Goal: Task Accomplishment & Management: Use online tool/utility

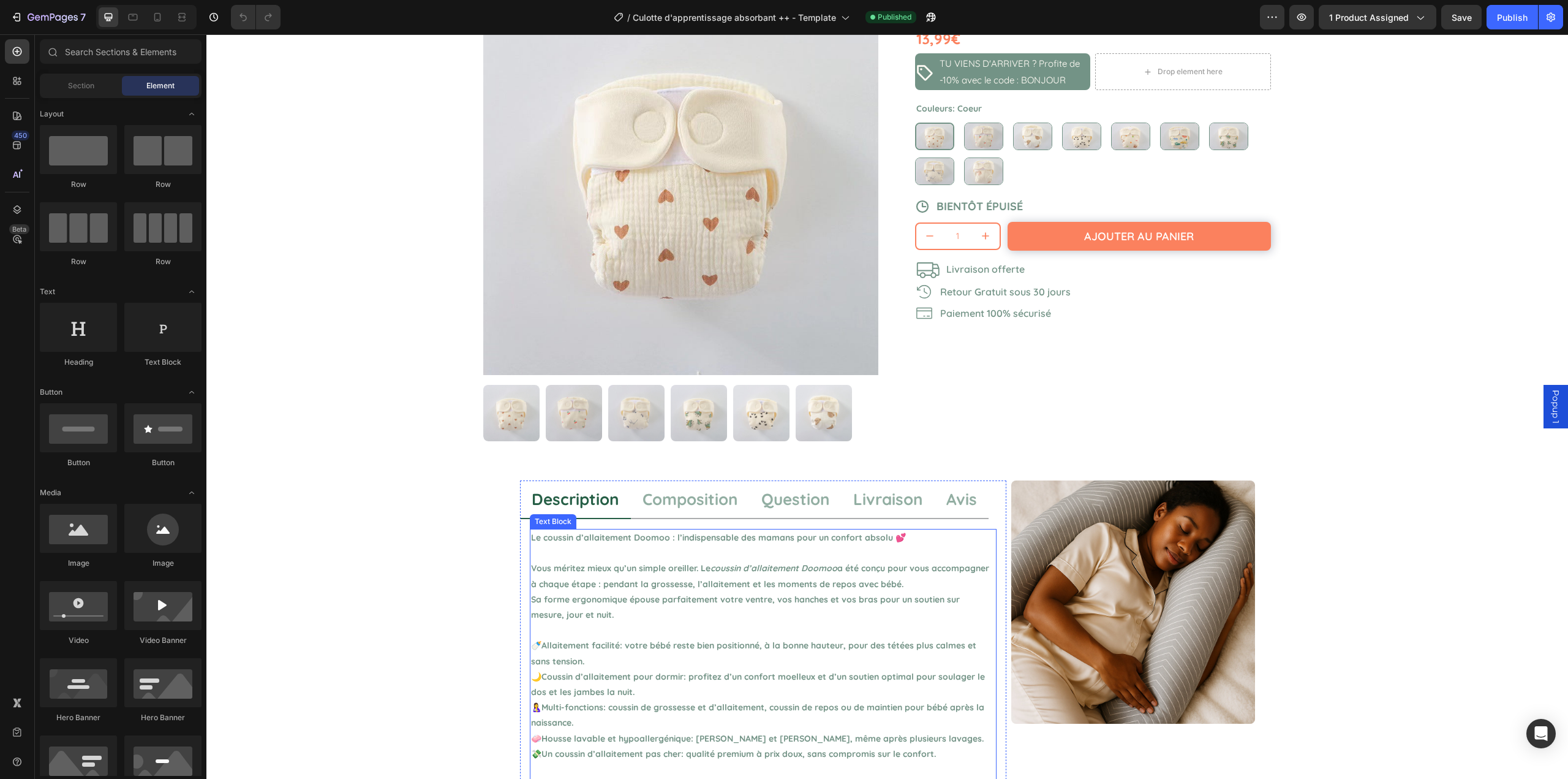
scroll to position [184, 0]
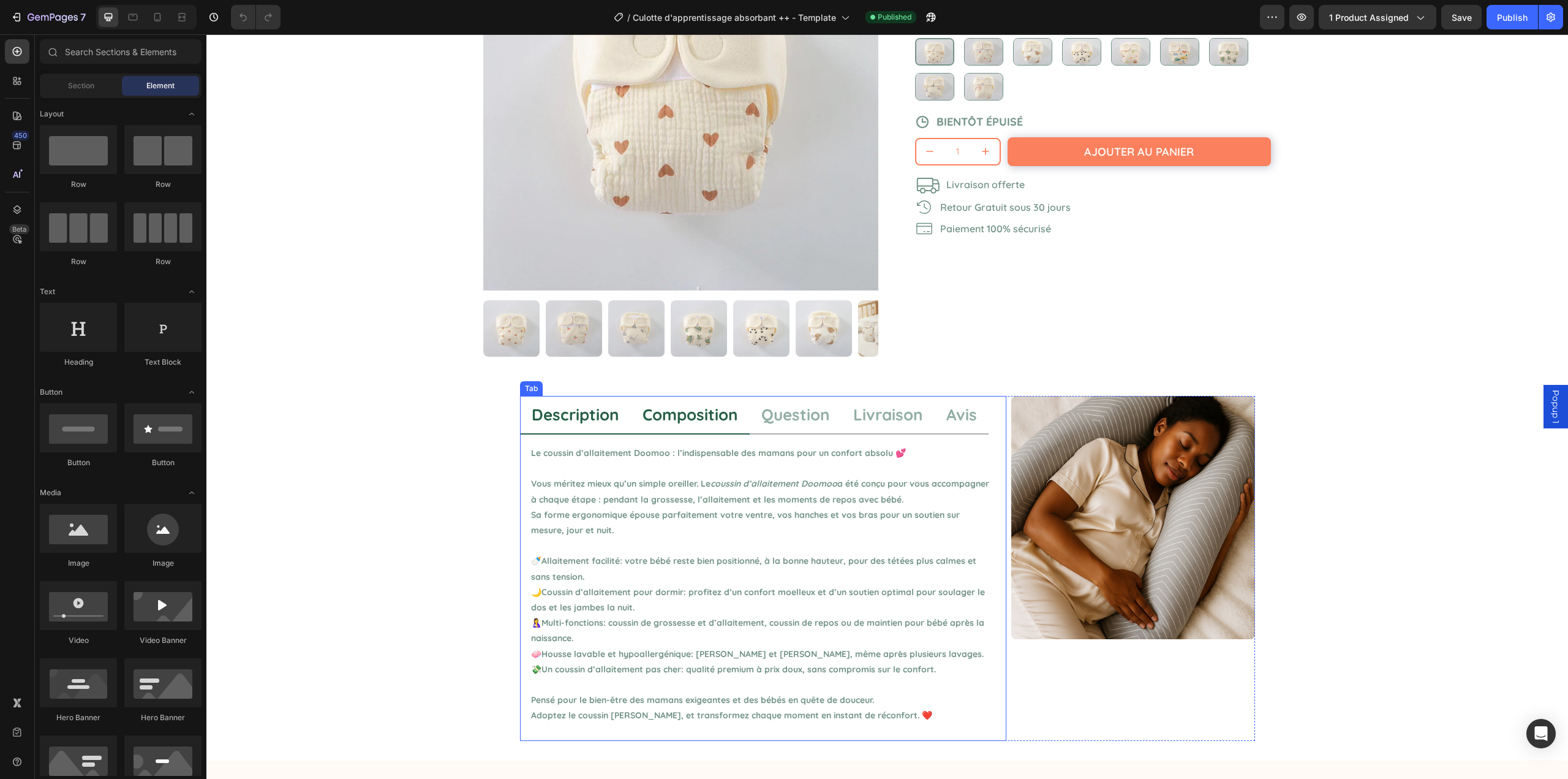
click at [646, 421] on p "Composition" at bounding box center [691, 414] width 96 height 24
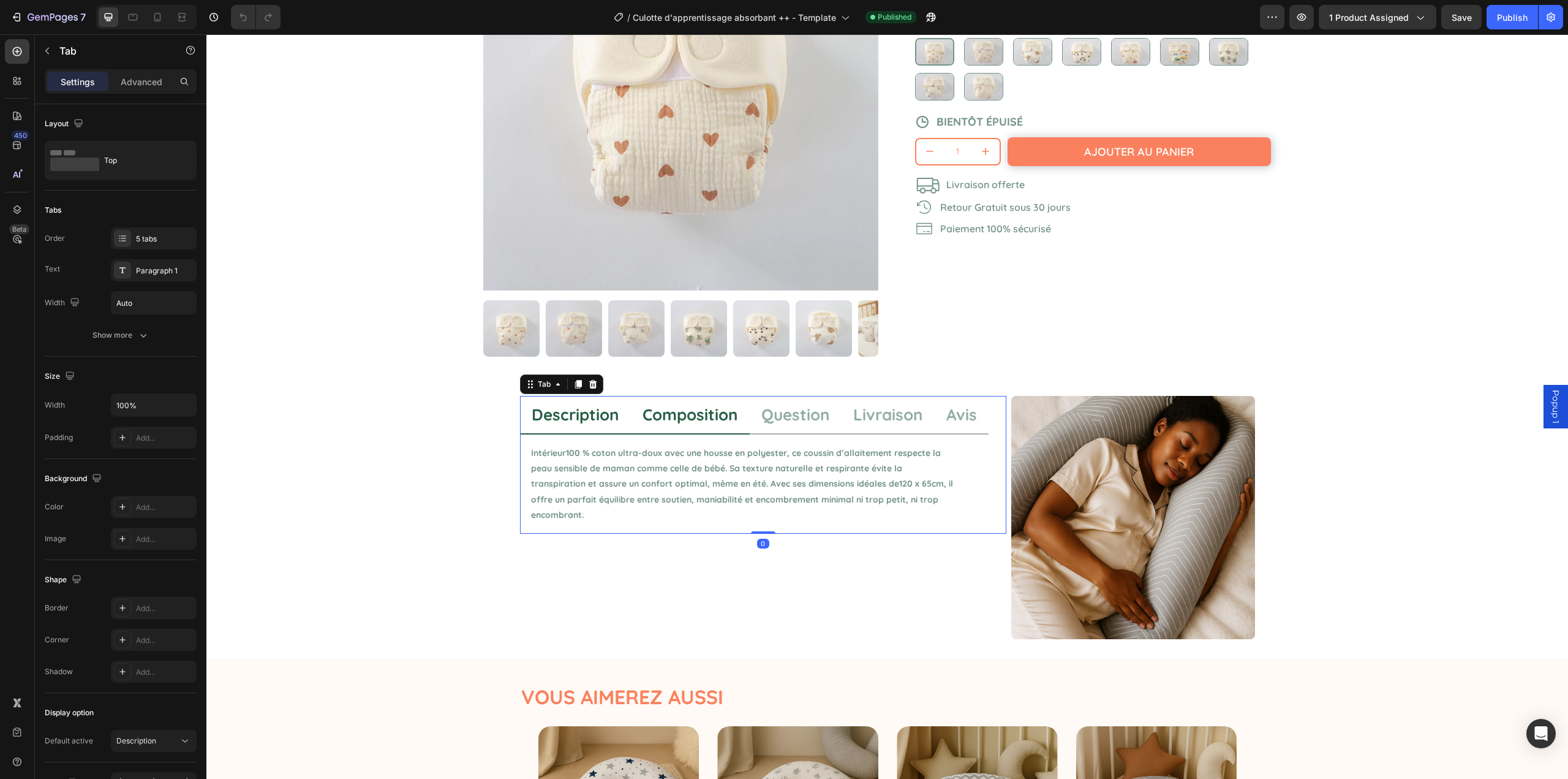
click at [604, 415] on p "Description" at bounding box center [575, 414] width 88 height 24
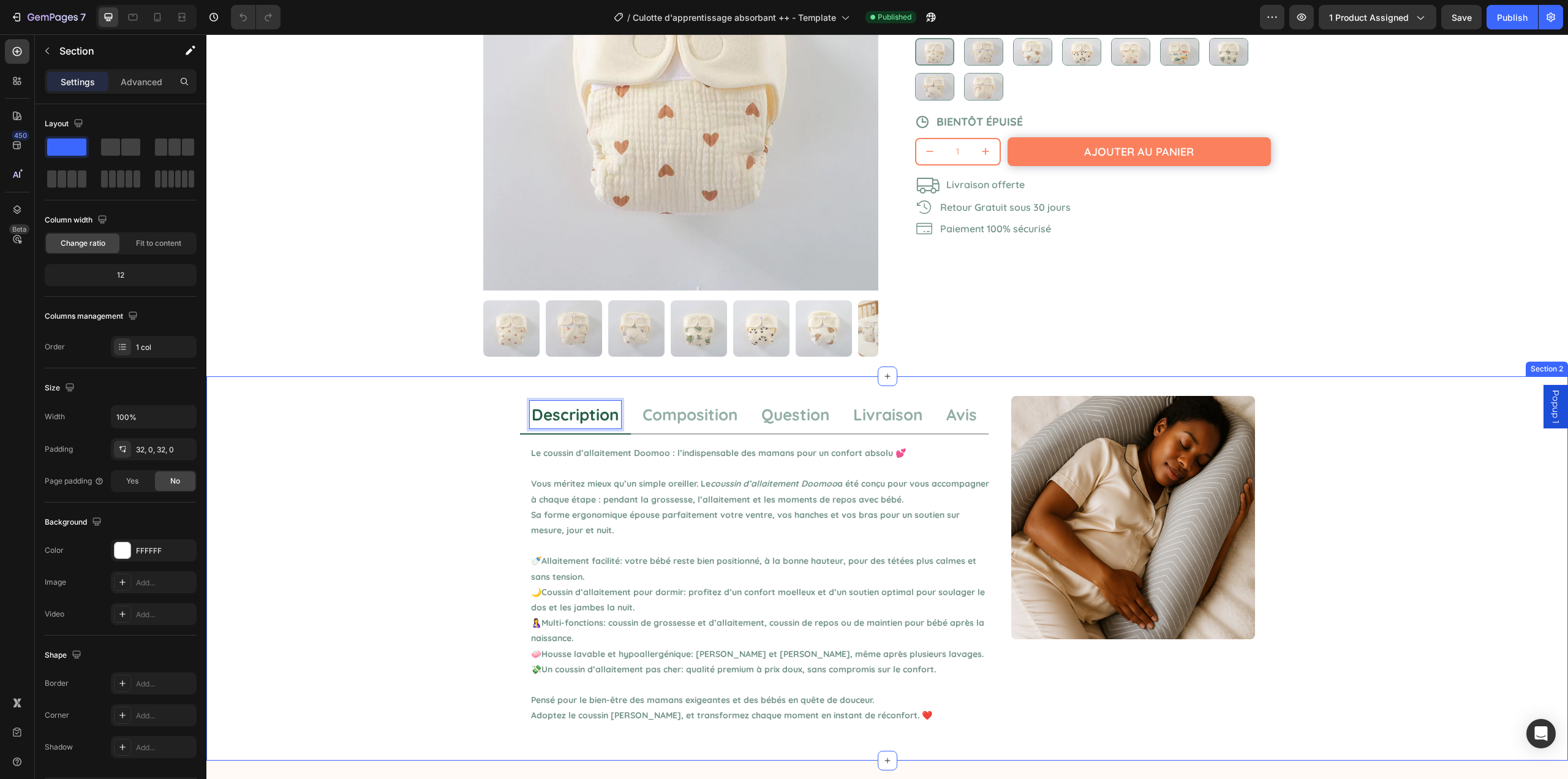
click at [470, 431] on div "Description Composition Question Livraison Avis Le coussin d’allaitement Doomoo…" at bounding box center [887, 568] width 1362 height 345
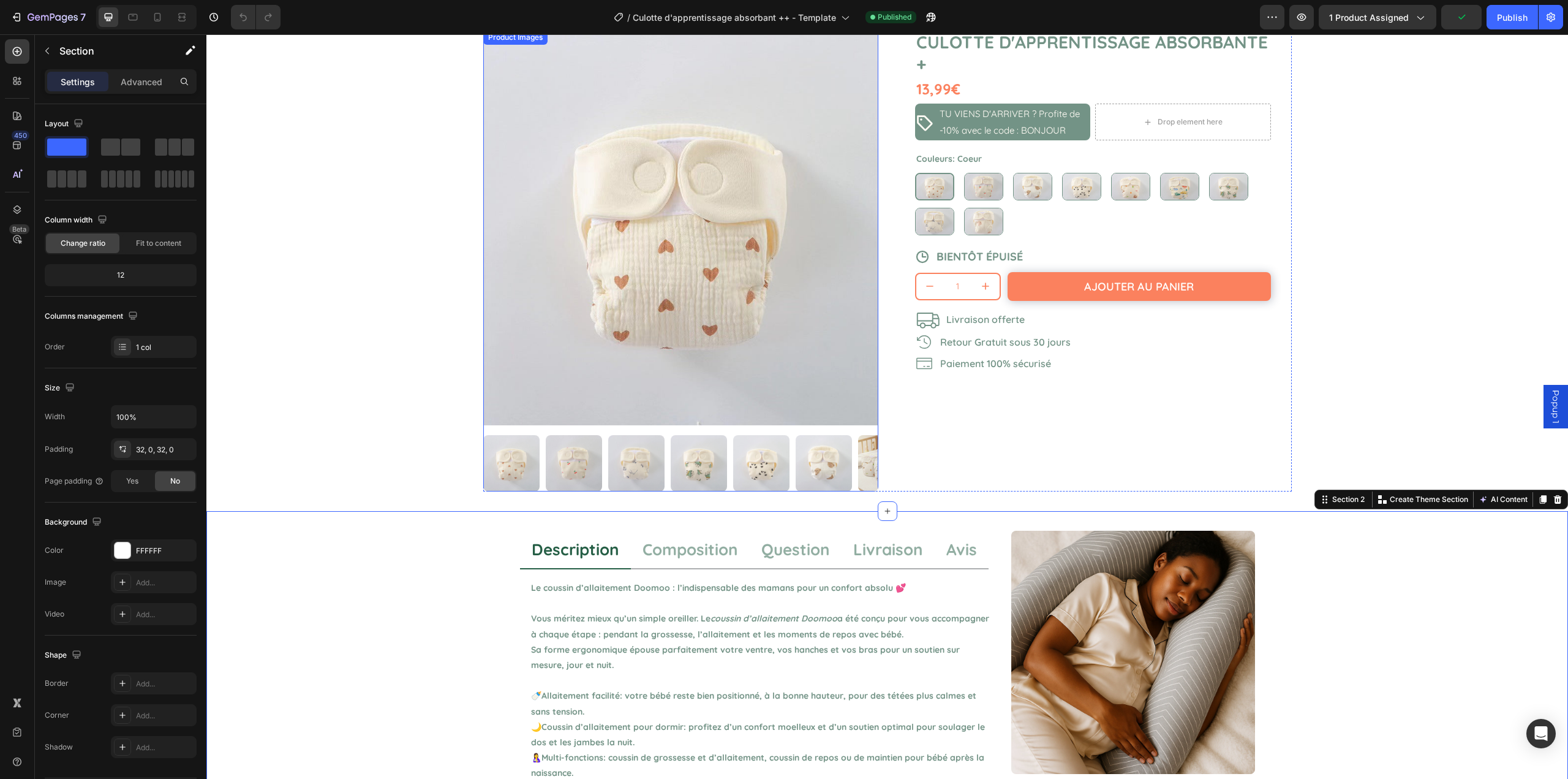
scroll to position [0, 0]
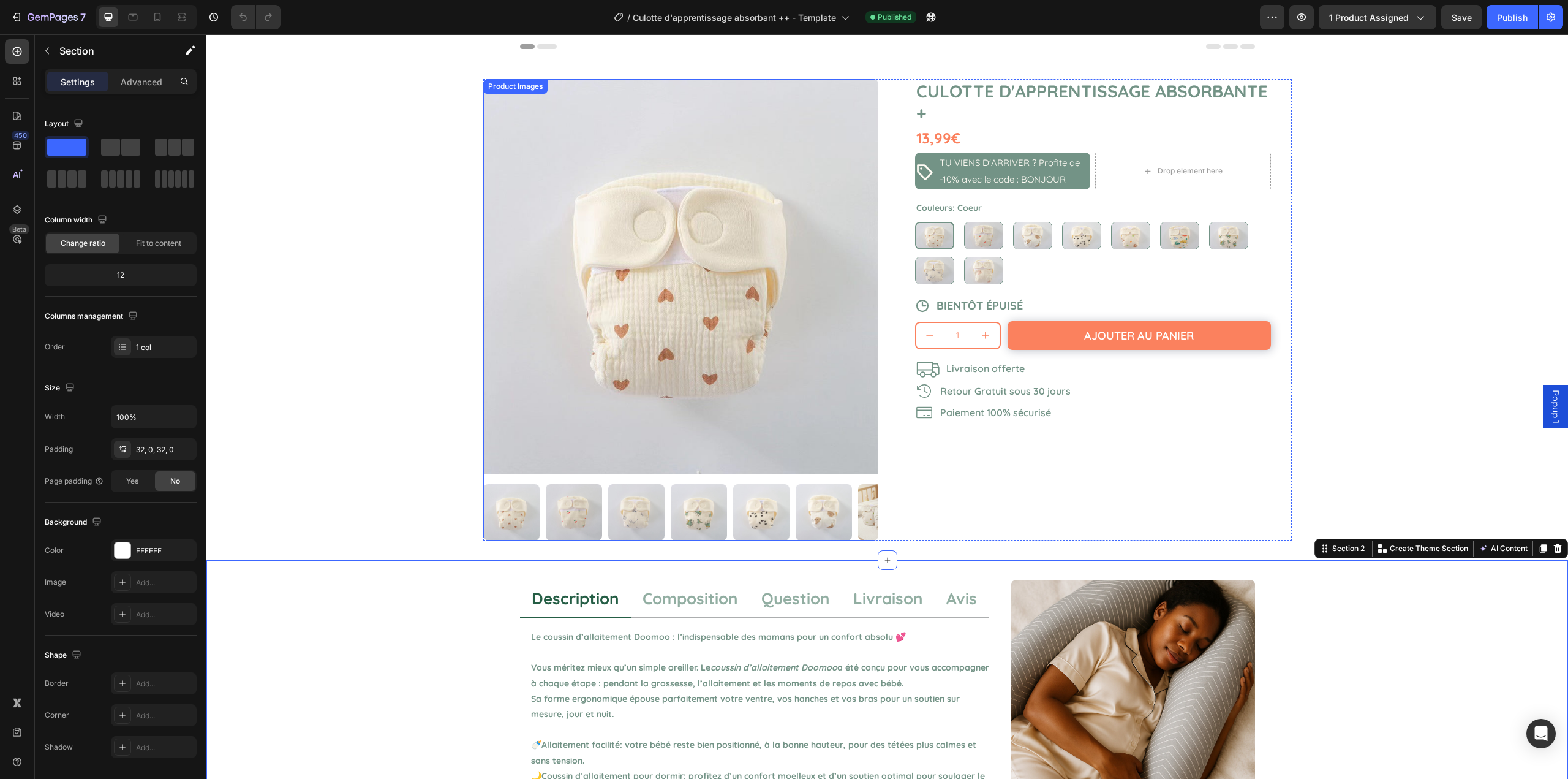
click at [866, 511] on img at bounding box center [886, 512] width 57 height 57
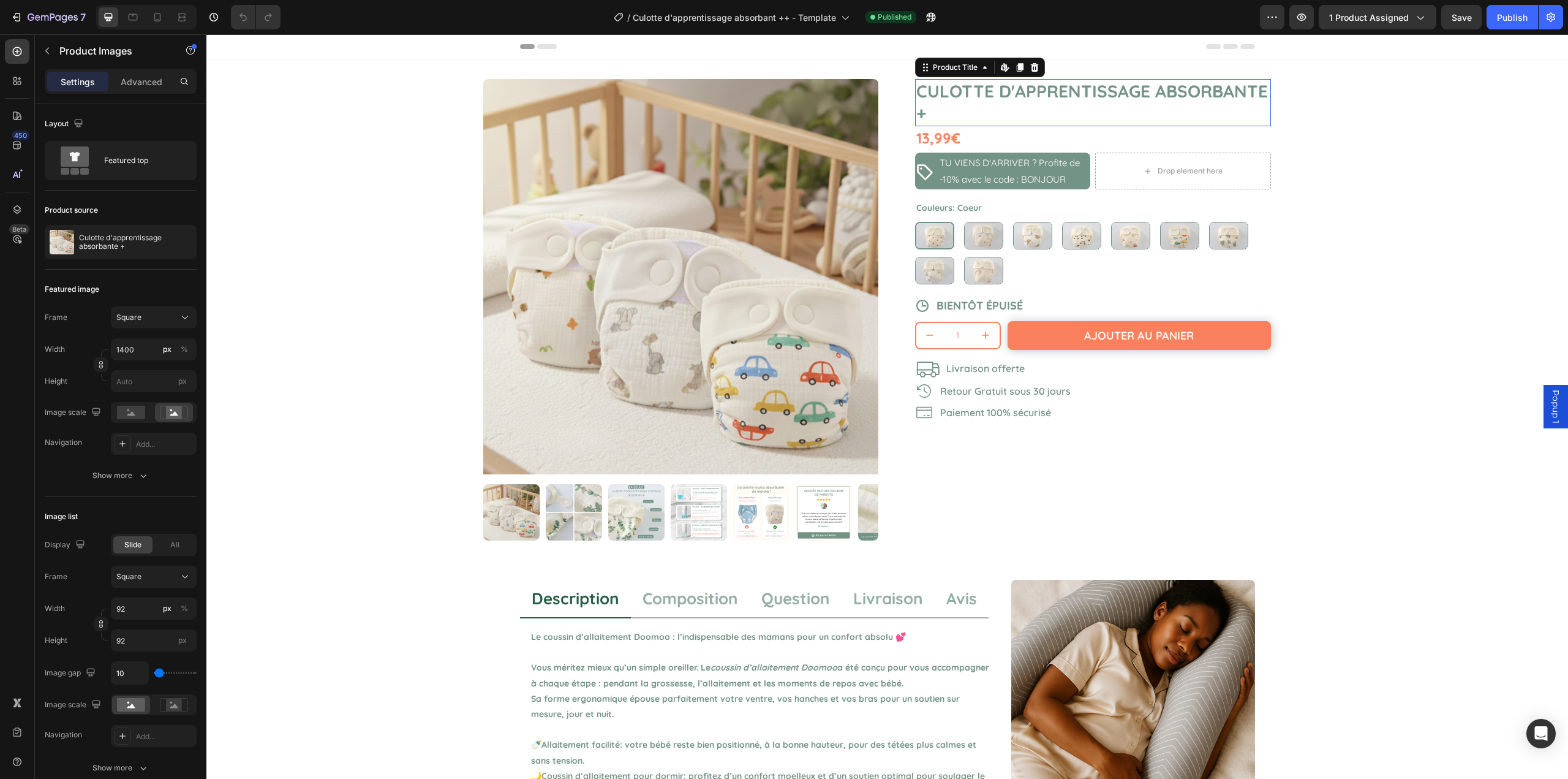
click at [1003, 100] on h1 "Culotte d'apprentissage absorbante +" at bounding box center [1093, 103] width 356 height 47
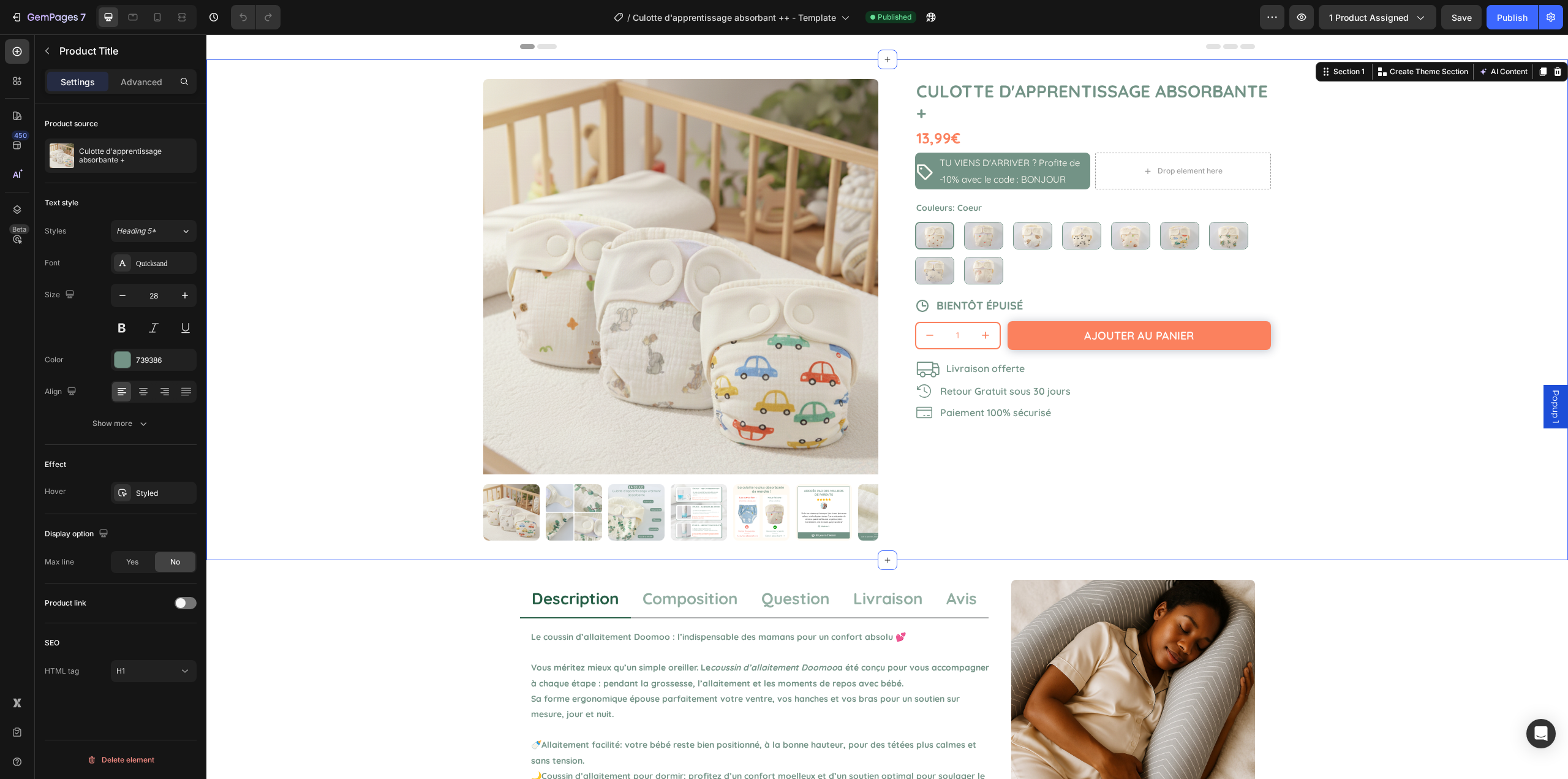
click at [347, 266] on div "Product Images Culotte d'apprentissage absorbante + Product Title 13,99€ Produc…" at bounding box center [887, 309] width 1362 height 501
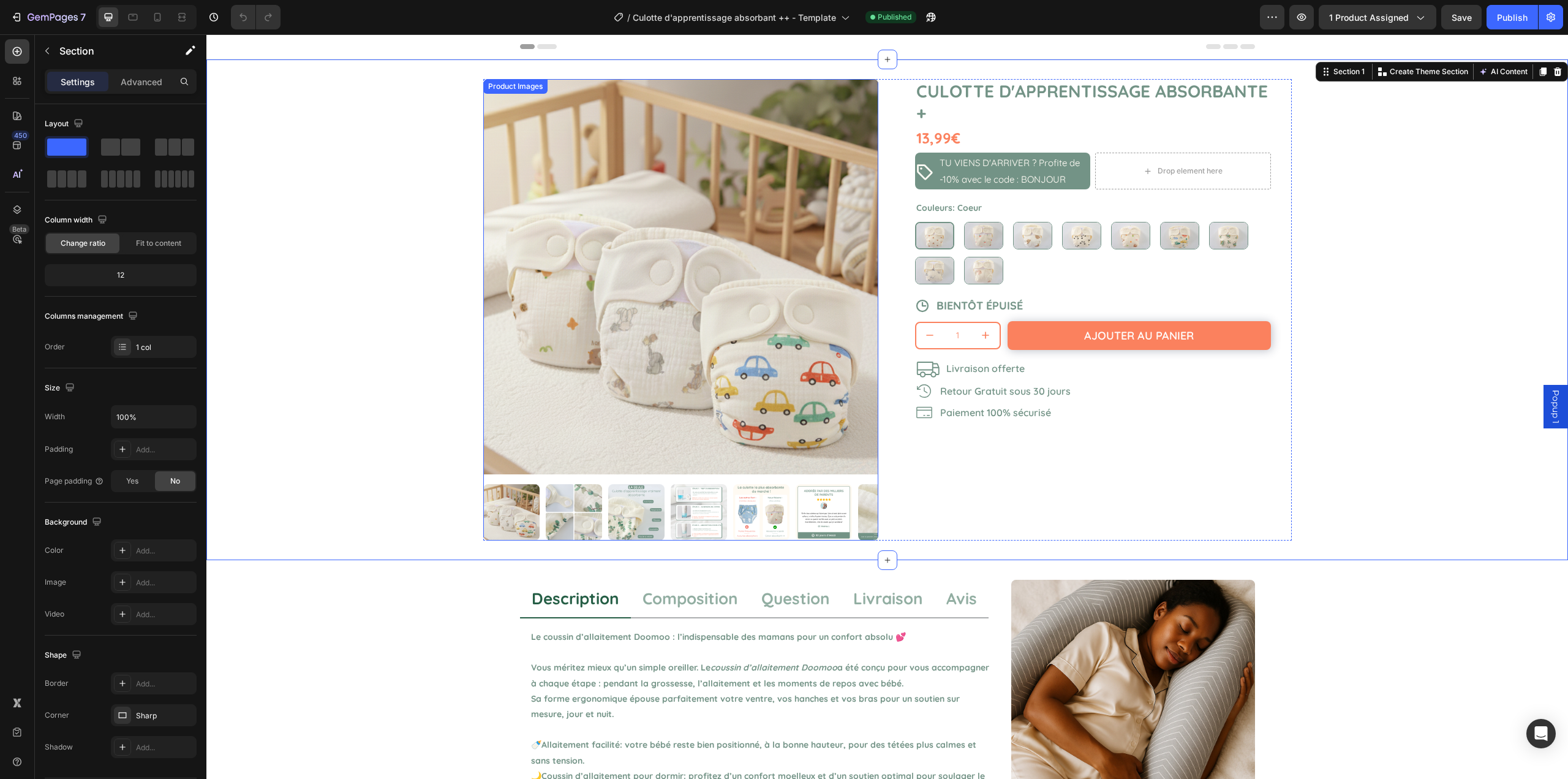
click at [571, 496] on img at bounding box center [574, 512] width 57 height 57
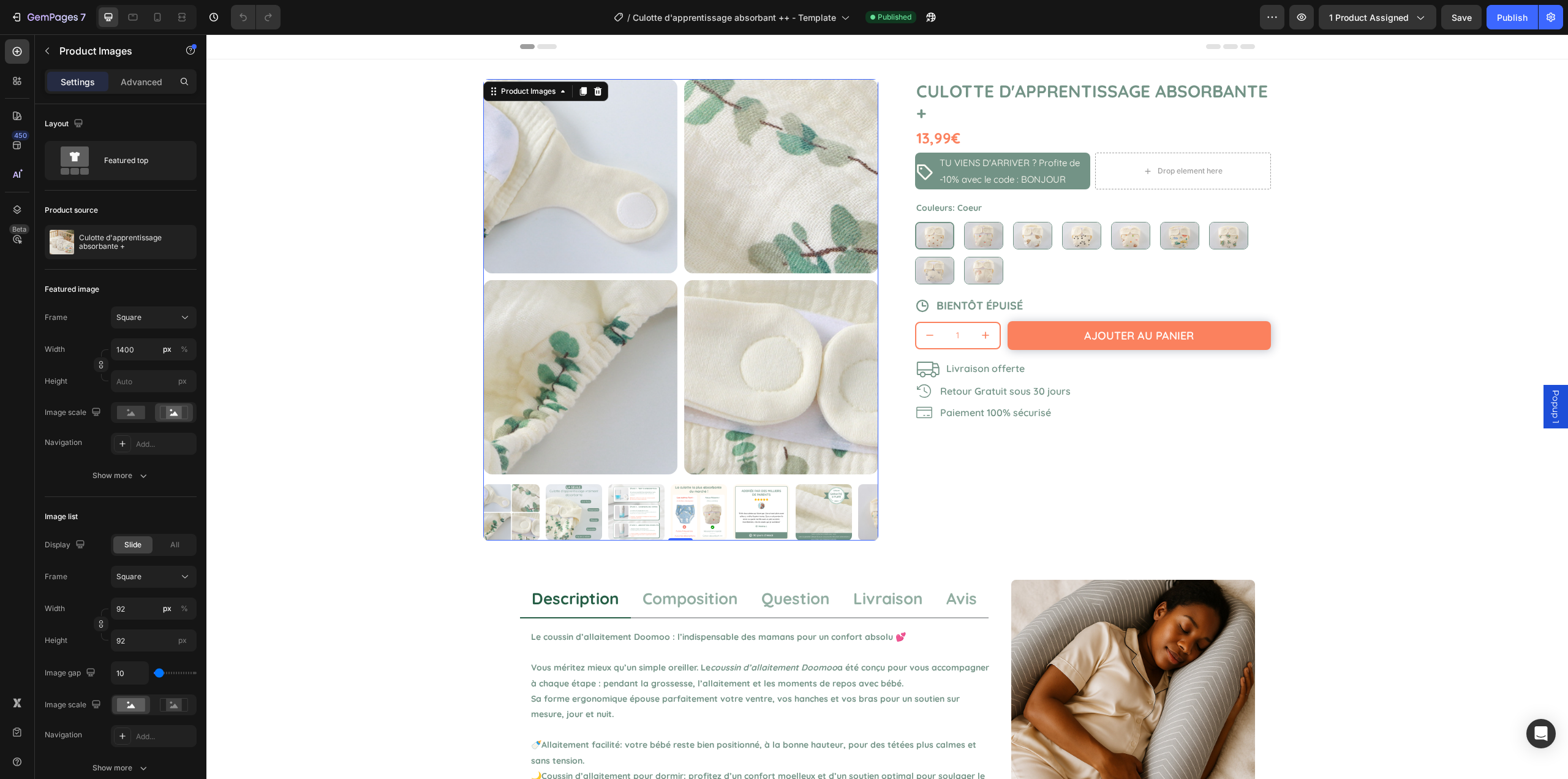
click at [588, 498] on img at bounding box center [573, 512] width 57 height 57
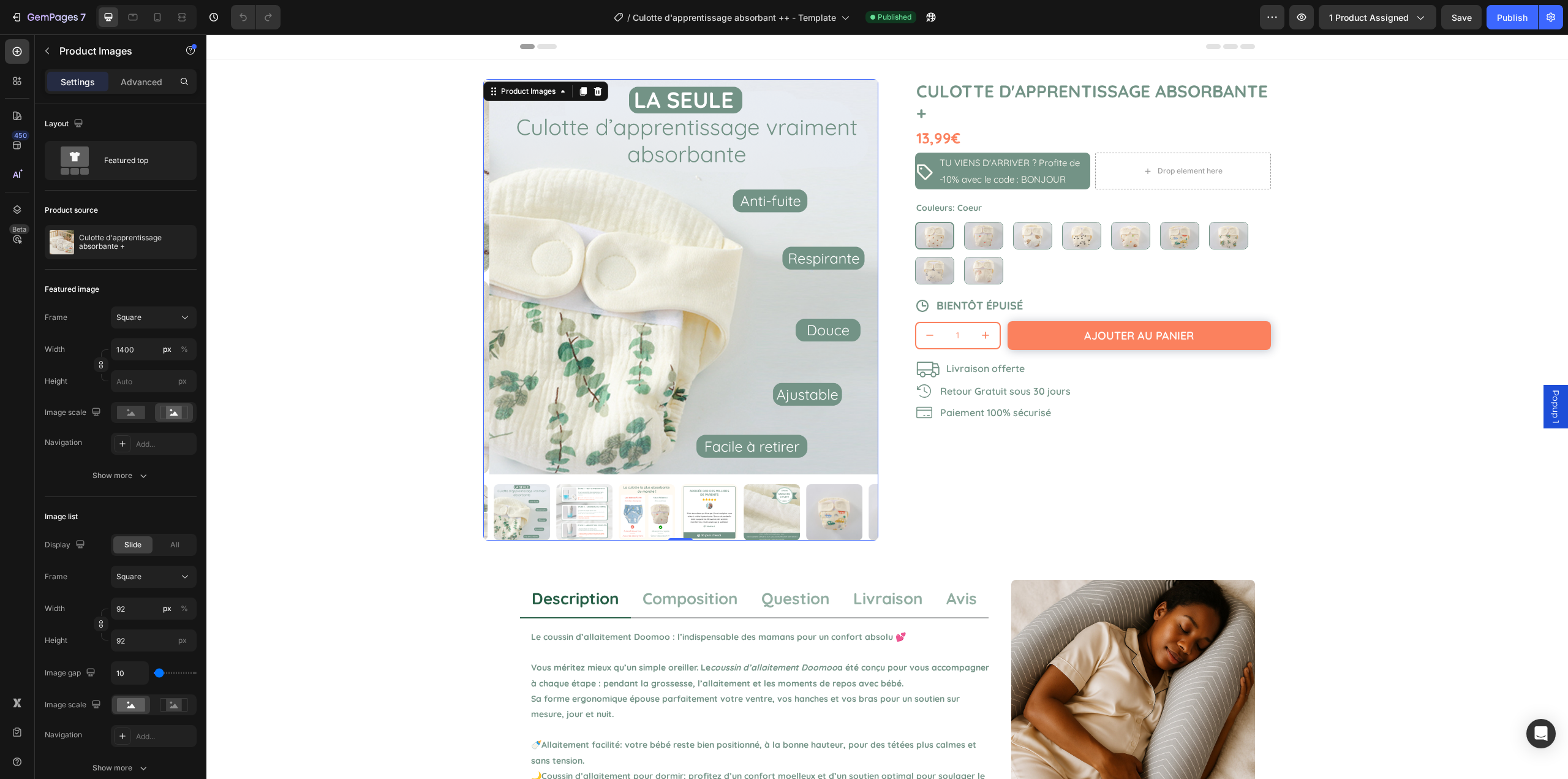
click at [588, 498] on img at bounding box center [585, 512] width 57 height 57
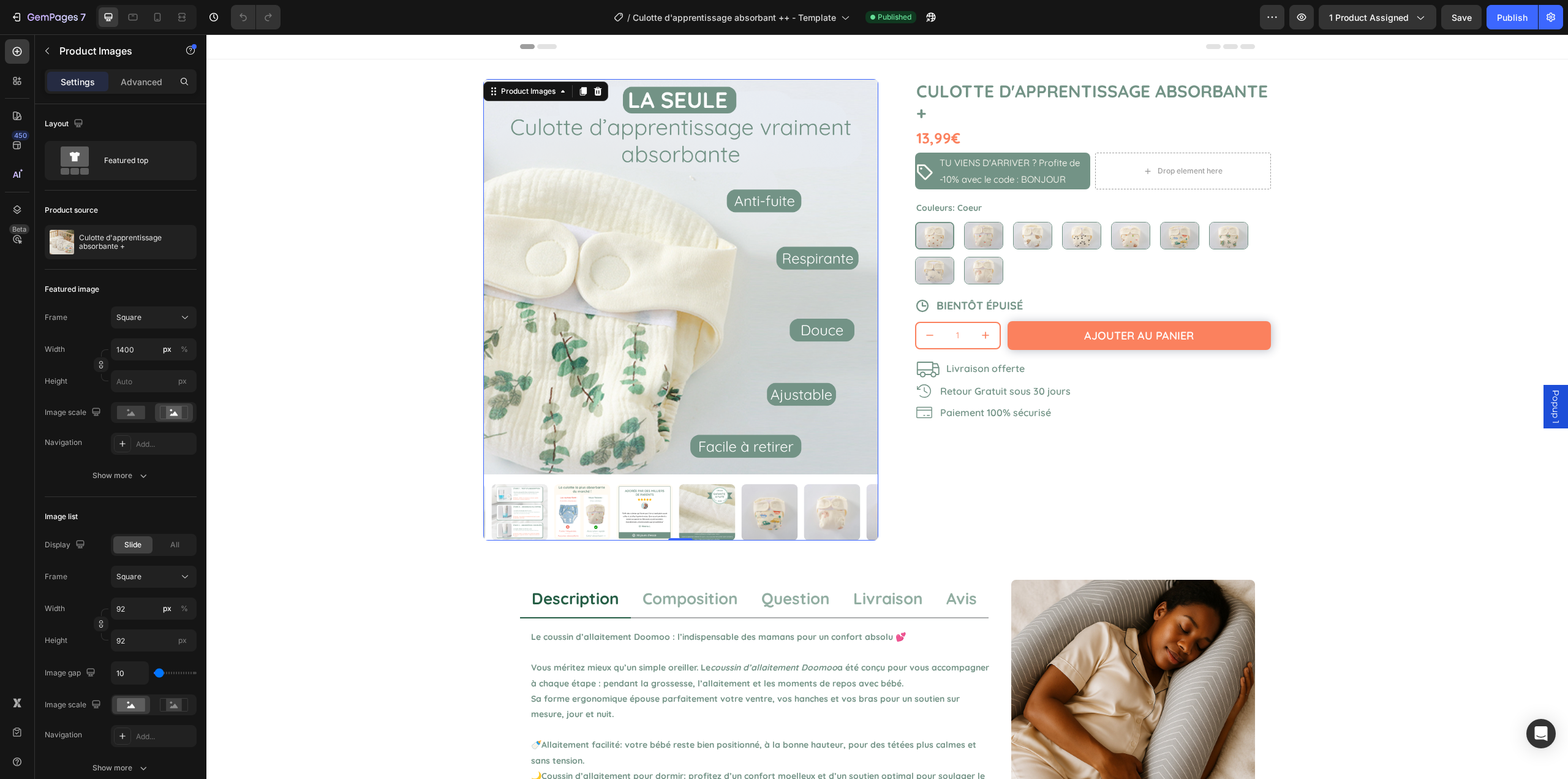
click at [588, 498] on img at bounding box center [582, 512] width 57 height 57
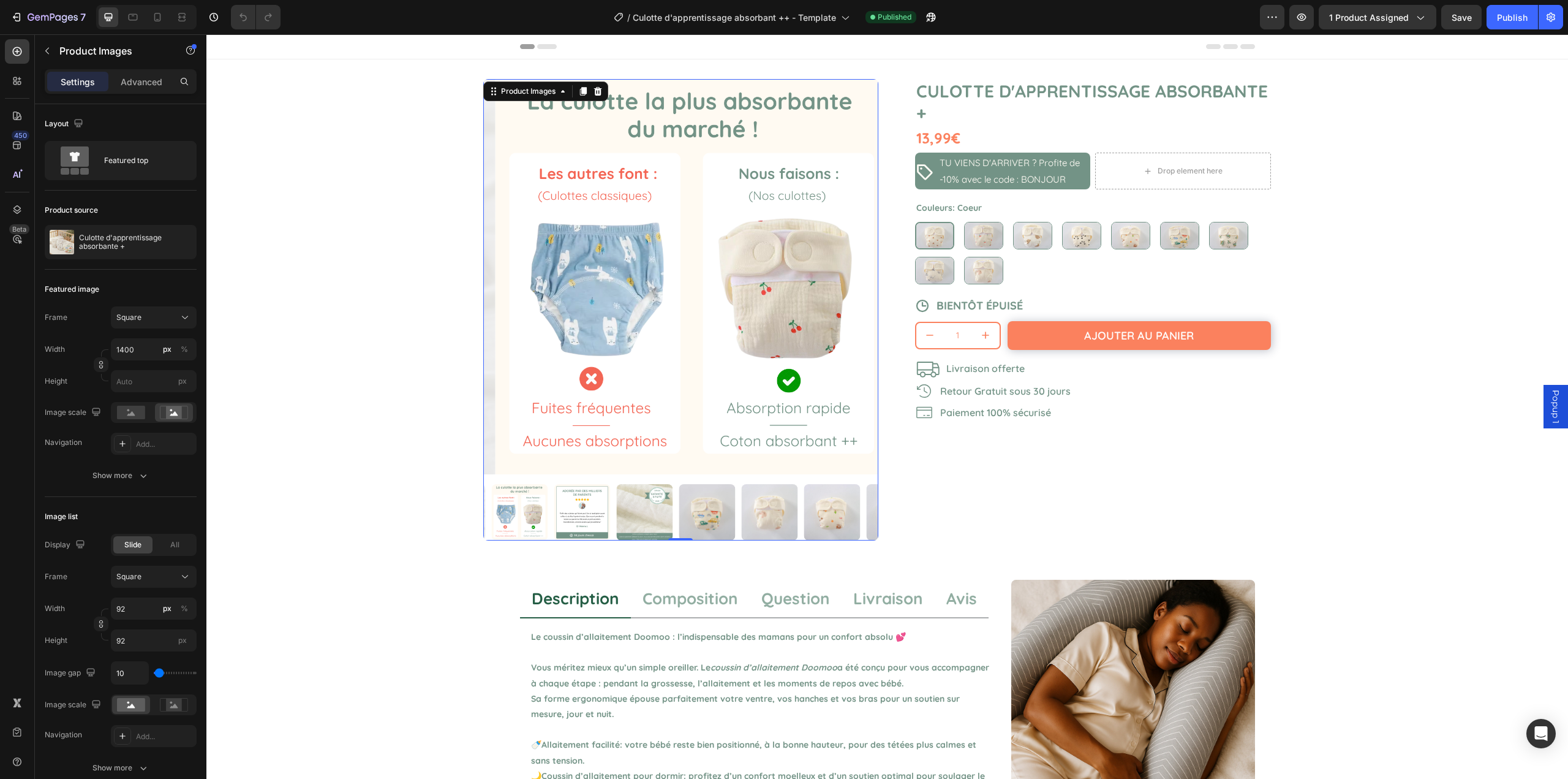
click at [588, 498] on img at bounding box center [582, 512] width 57 height 57
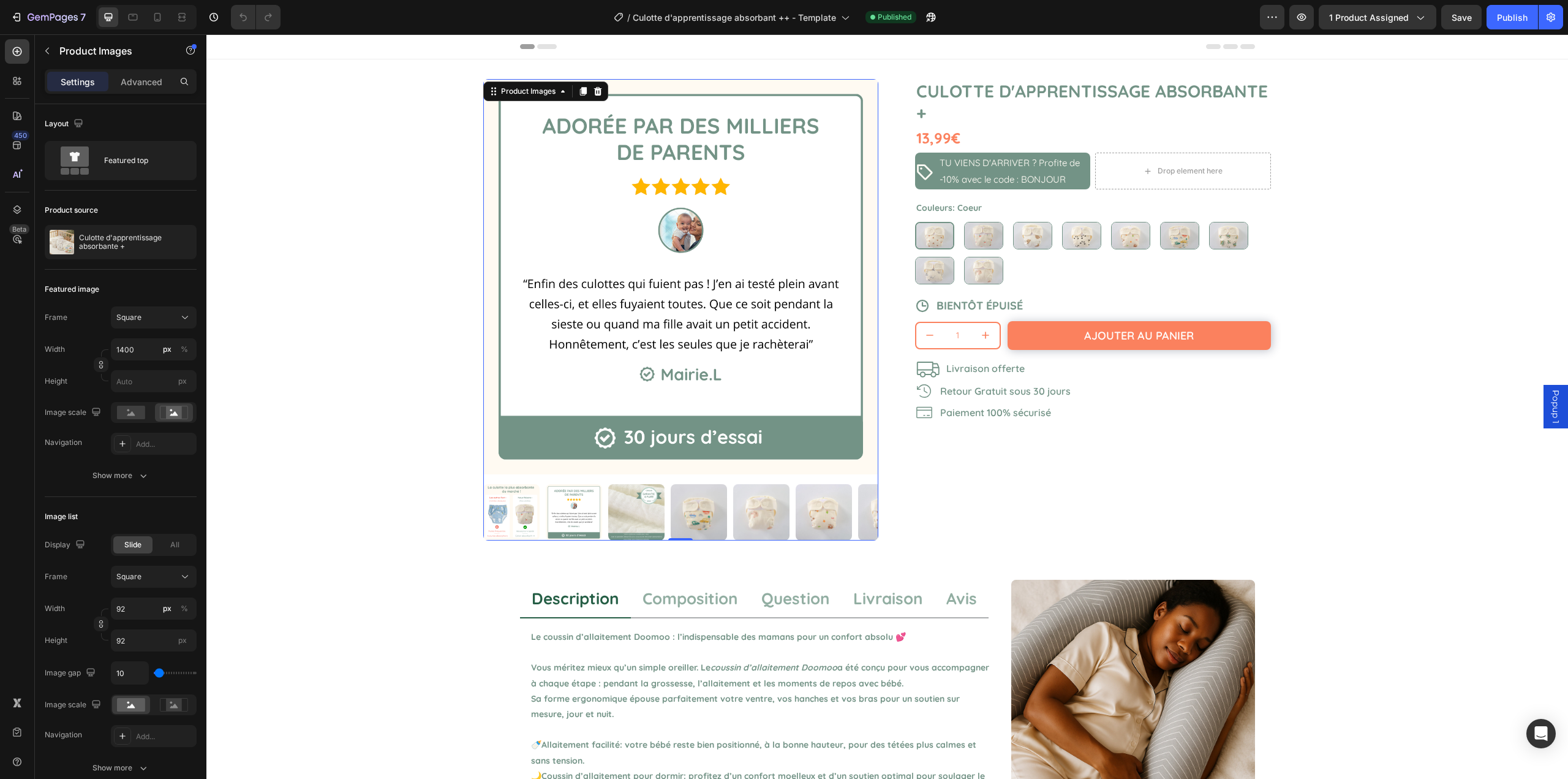
click at [588, 498] on img at bounding box center [573, 512] width 57 height 57
click at [633, 505] on img at bounding box center [636, 512] width 57 height 57
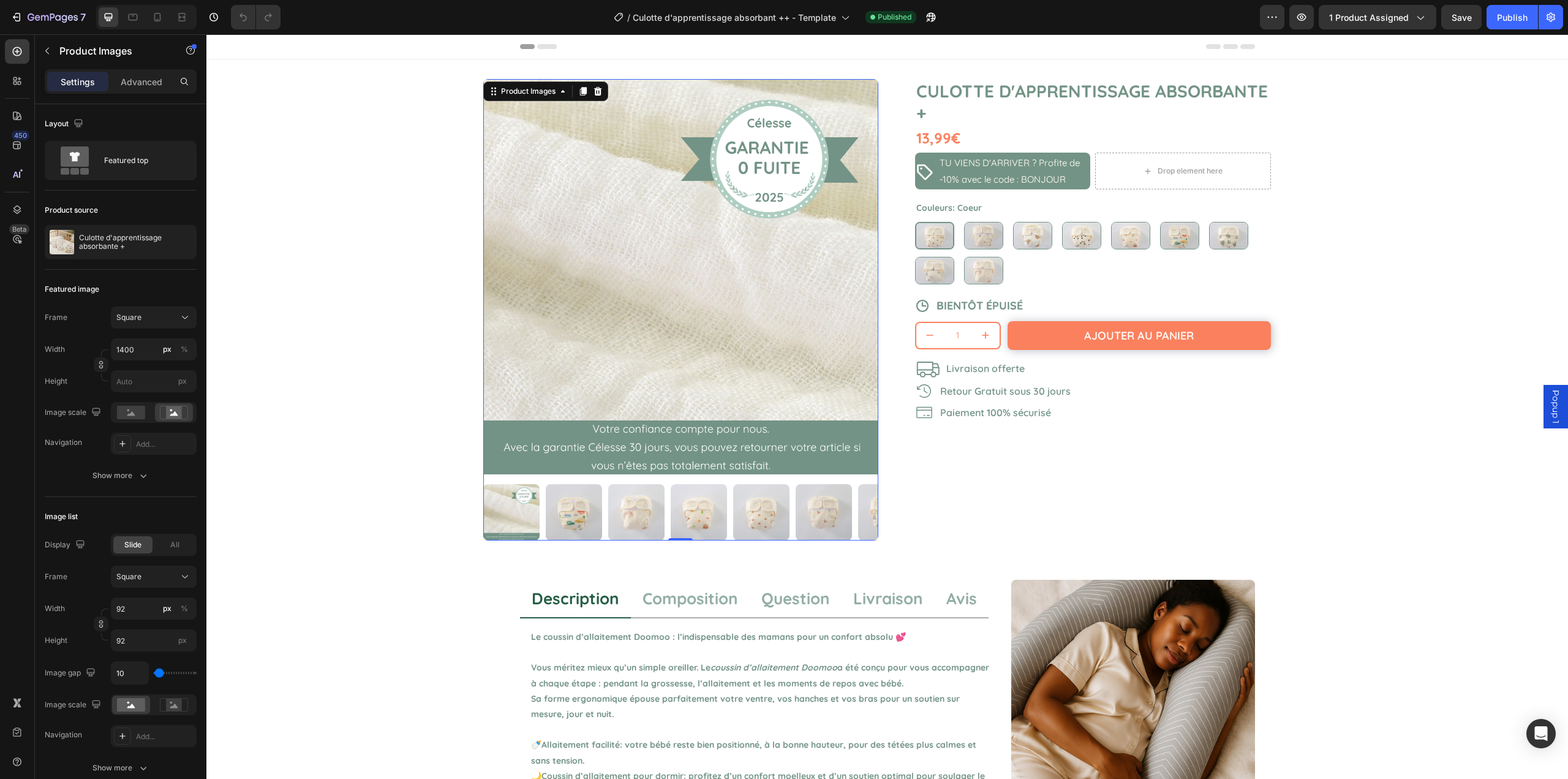
click at [576, 495] on img at bounding box center [573, 512] width 57 height 57
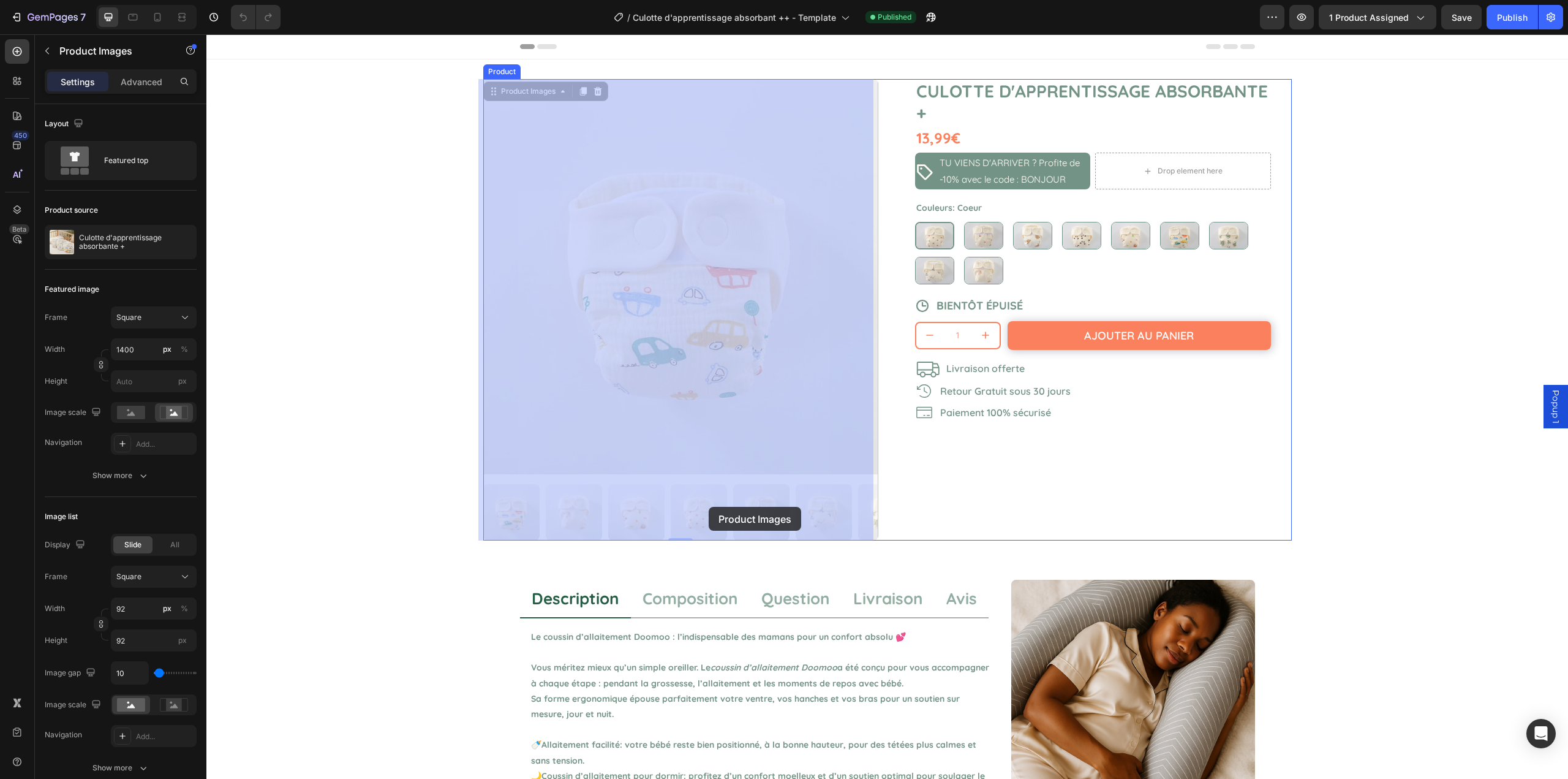
drag, startPoint x: 682, startPoint y: 505, endPoint x: 727, endPoint y: 507, distance: 45.0
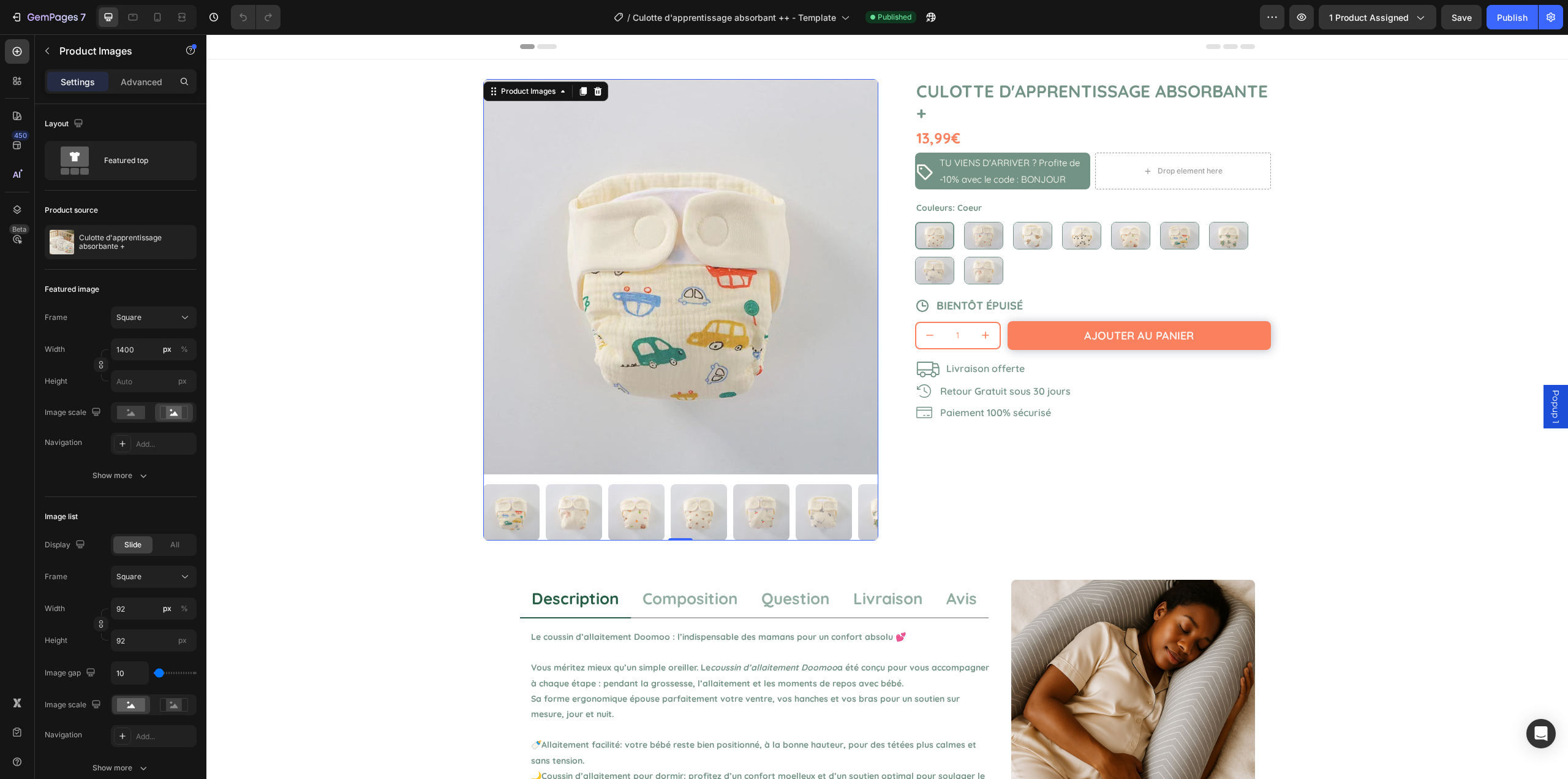
click at [605, 391] on img at bounding box center [681, 277] width 395 height 396
click at [14, 14] on icon "button" at bounding box center [17, 17] width 12 height 12
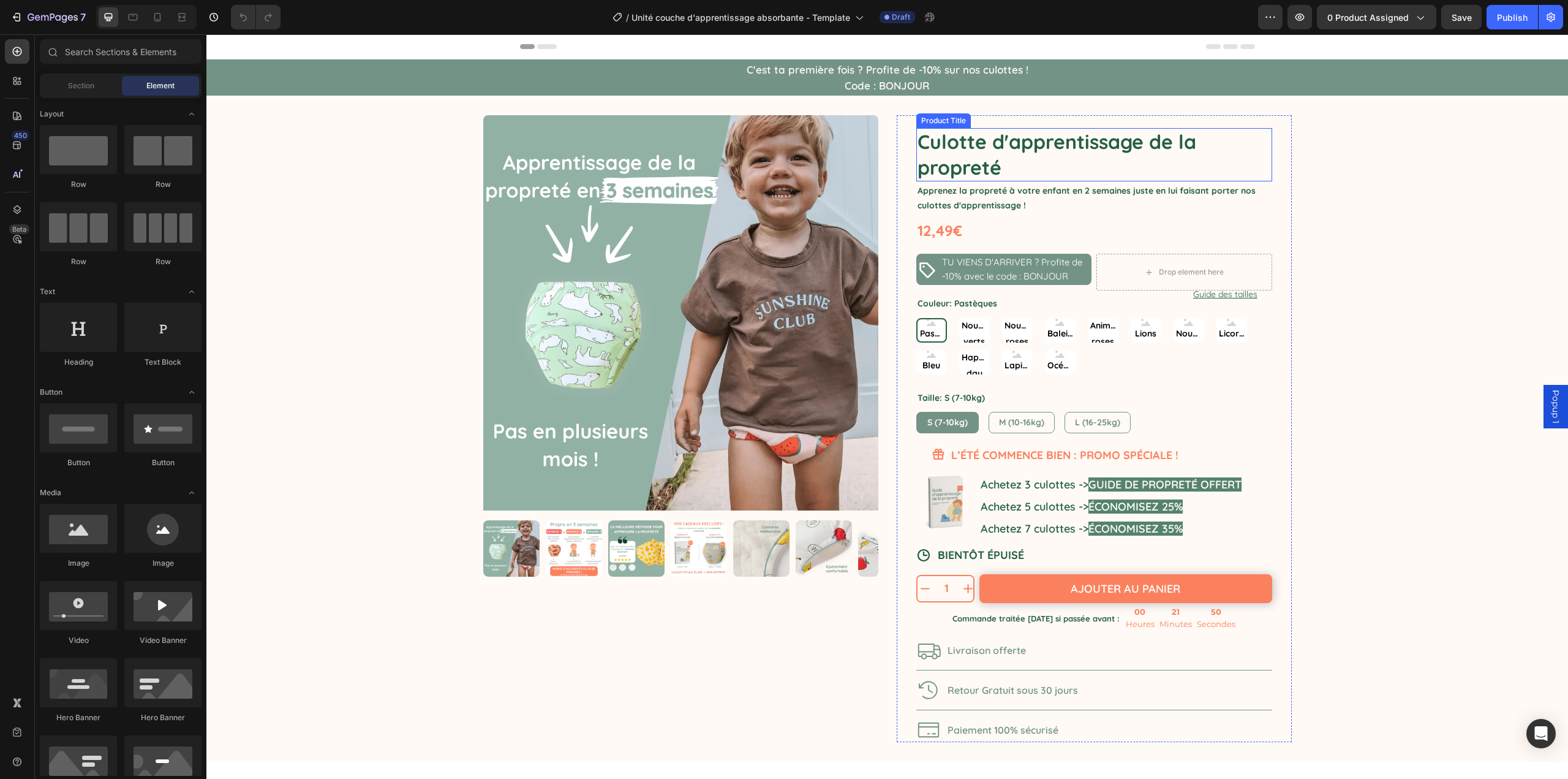
click at [1096, 154] on h1 "Culotte d'apprentissage de la propreté" at bounding box center [1094, 154] width 356 height 53
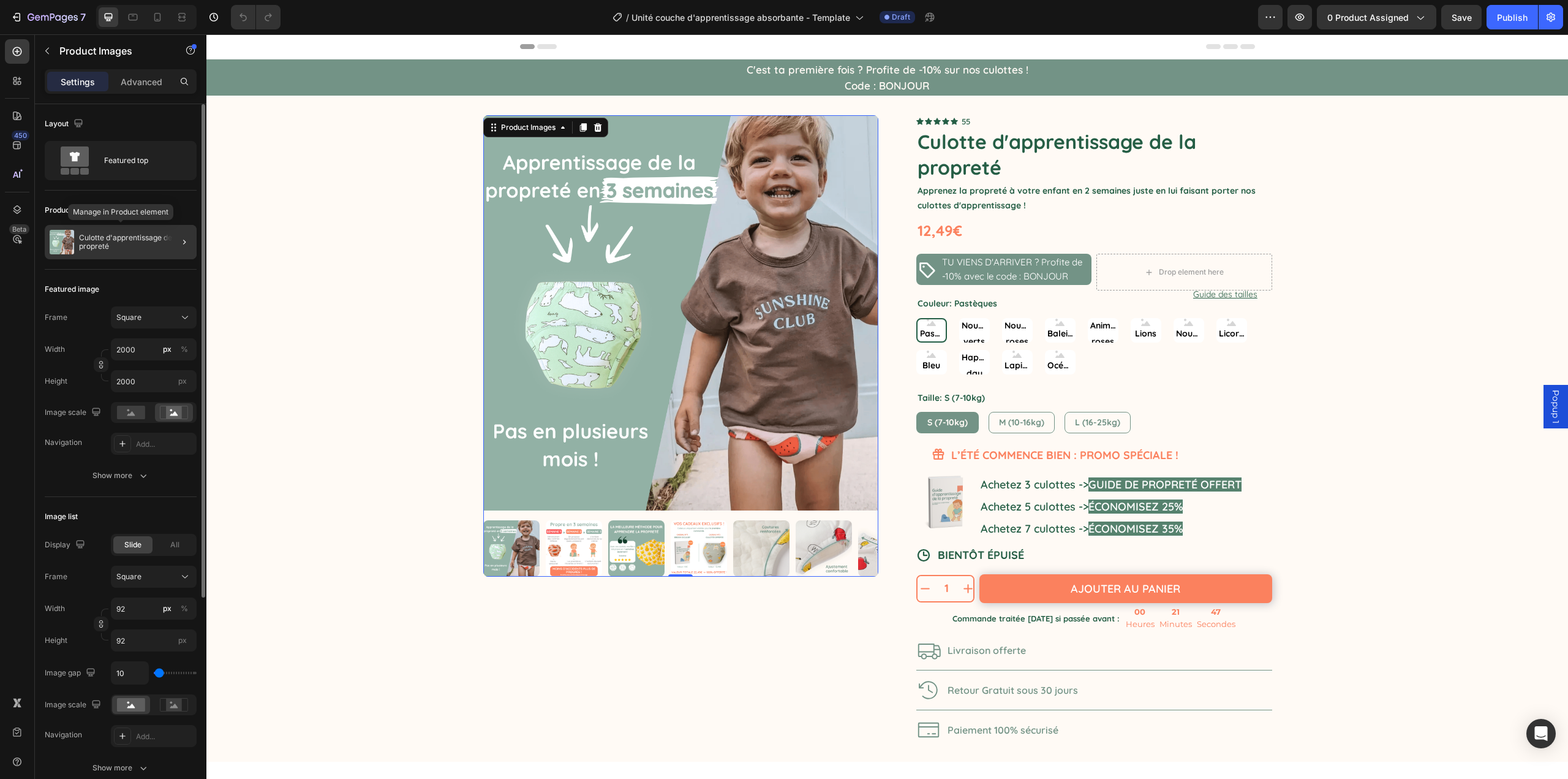
click at [105, 233] on div "Culotte d'apprentissage de la propreté" at bounding box center [120, 241] width 152 height 34
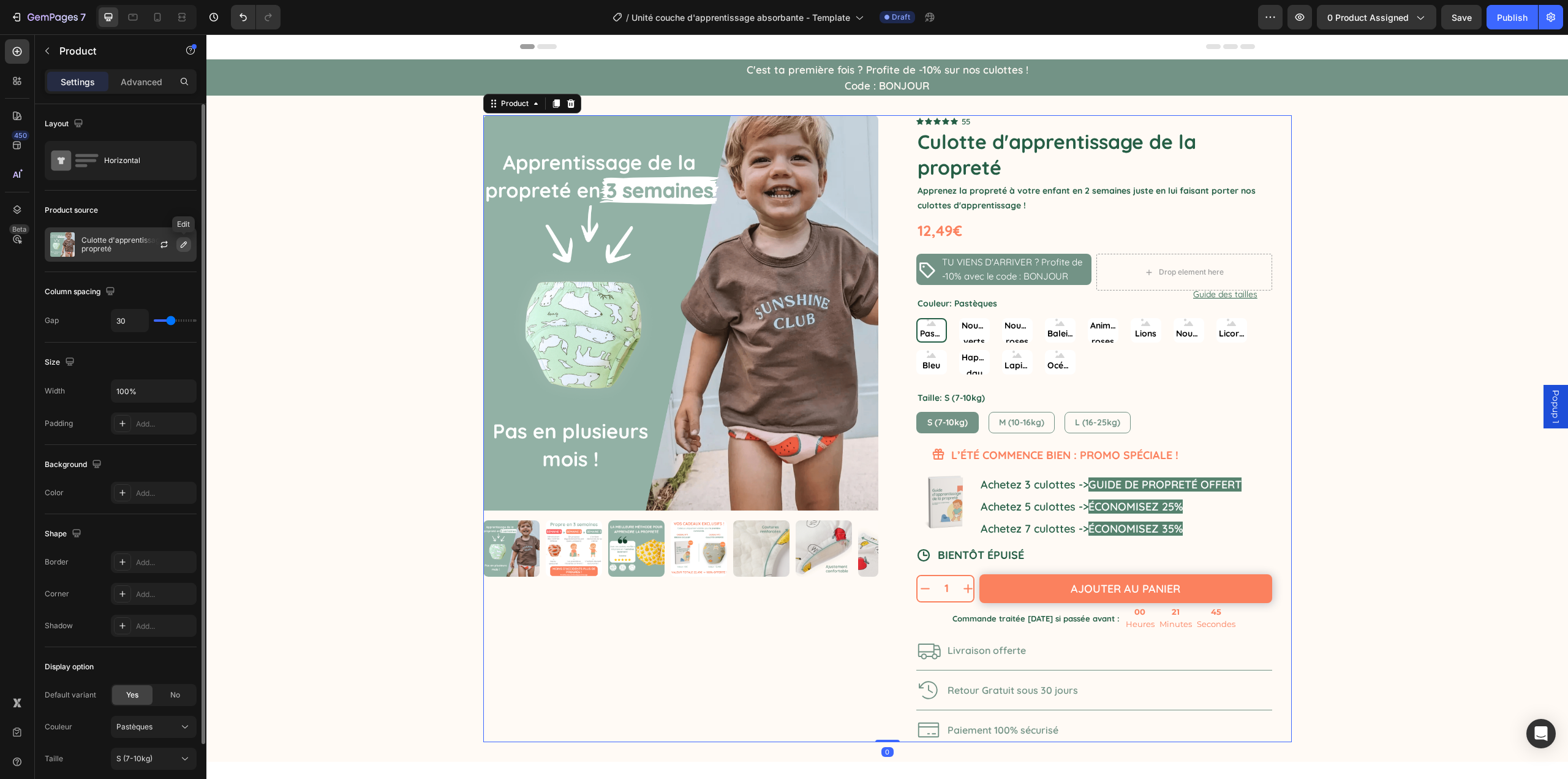
click at [181, 243] on icon "button" at bounding box center [183, 244] width 10 height 10
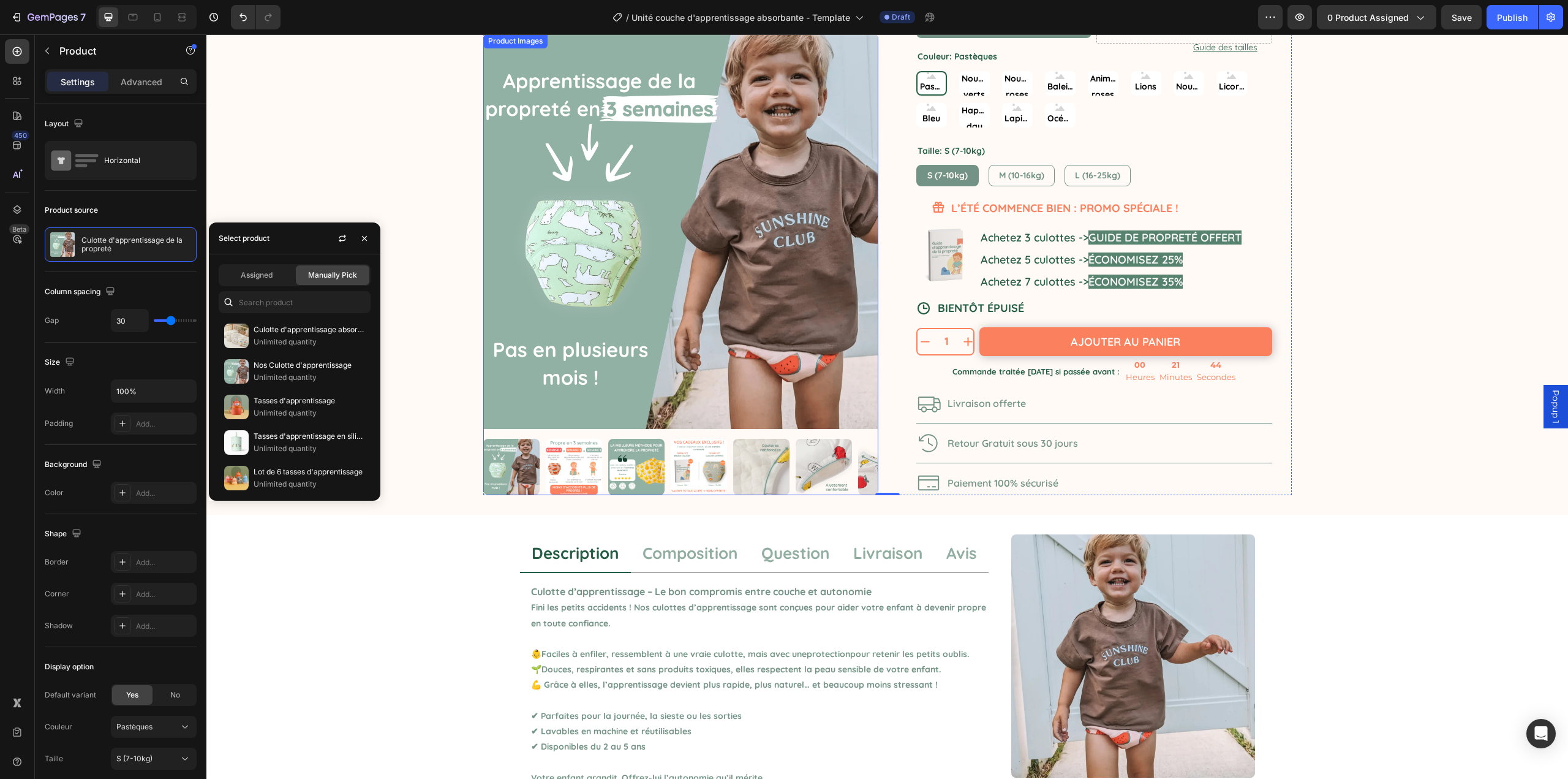
scroll to position [368, 0]
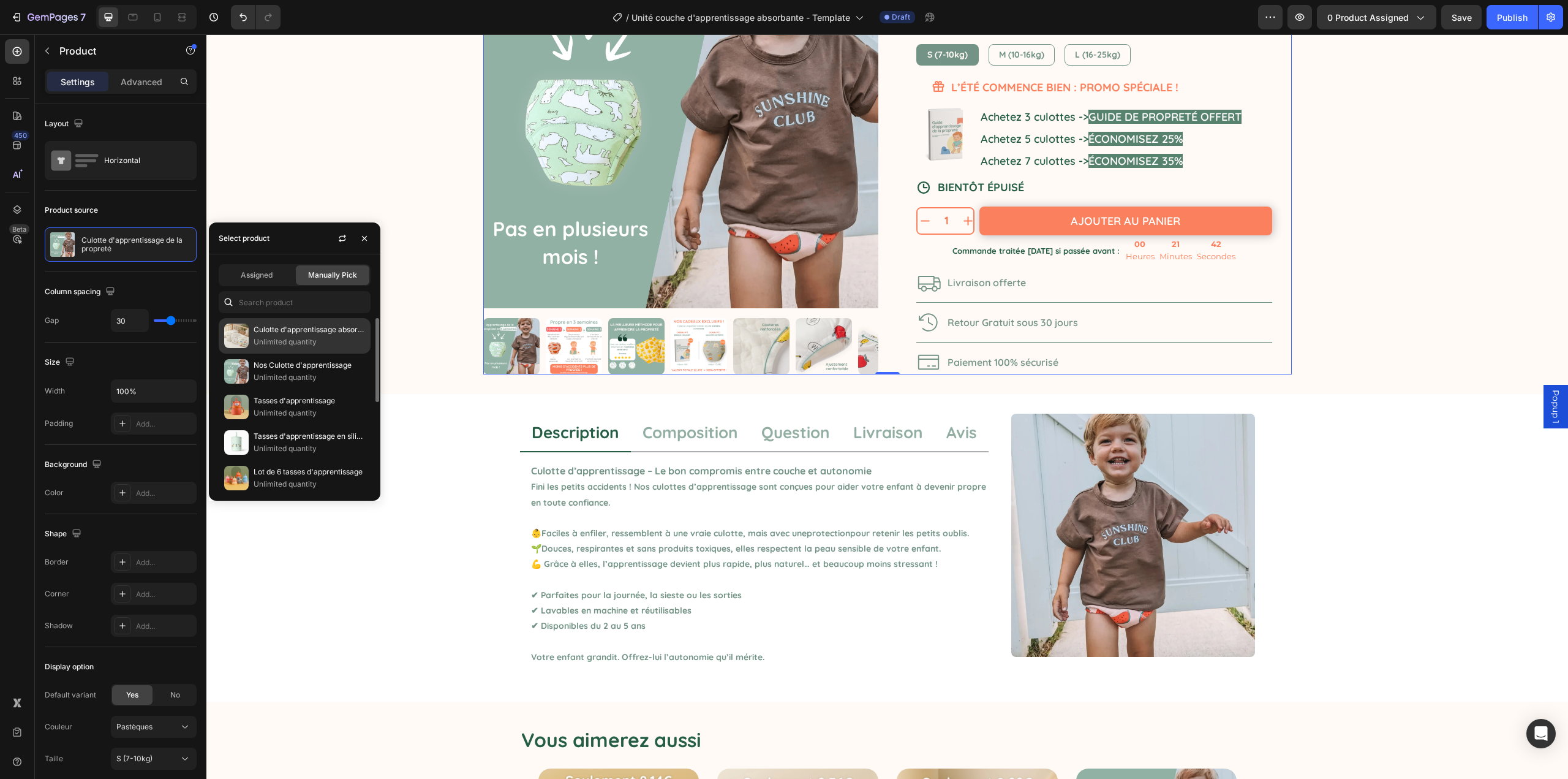
click at [289, 335] on p "Culotte d'apprentissage absorbante +" at bounding box center [309, 329] width 112 height 12
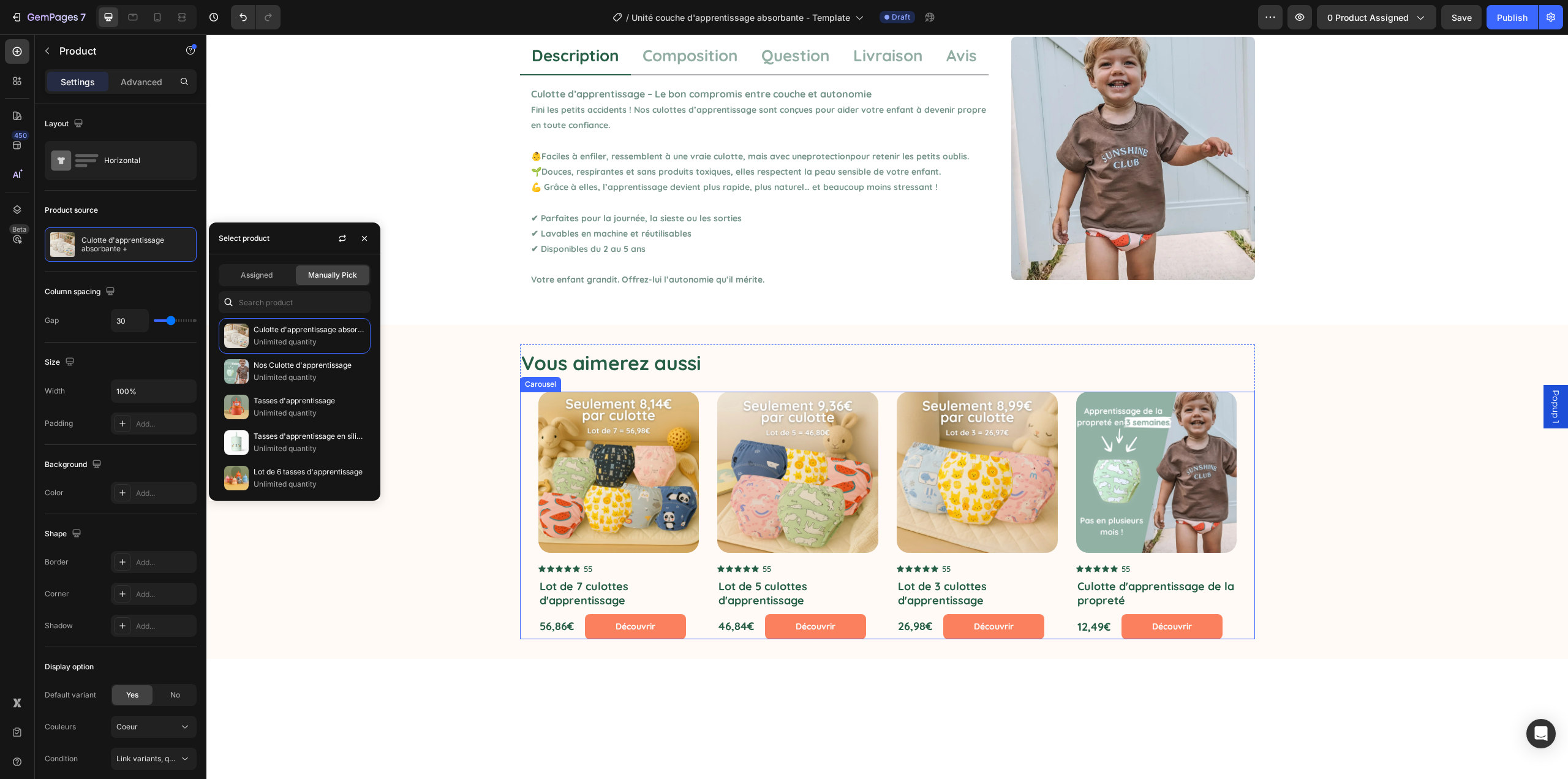
scroll to position [0, 0]
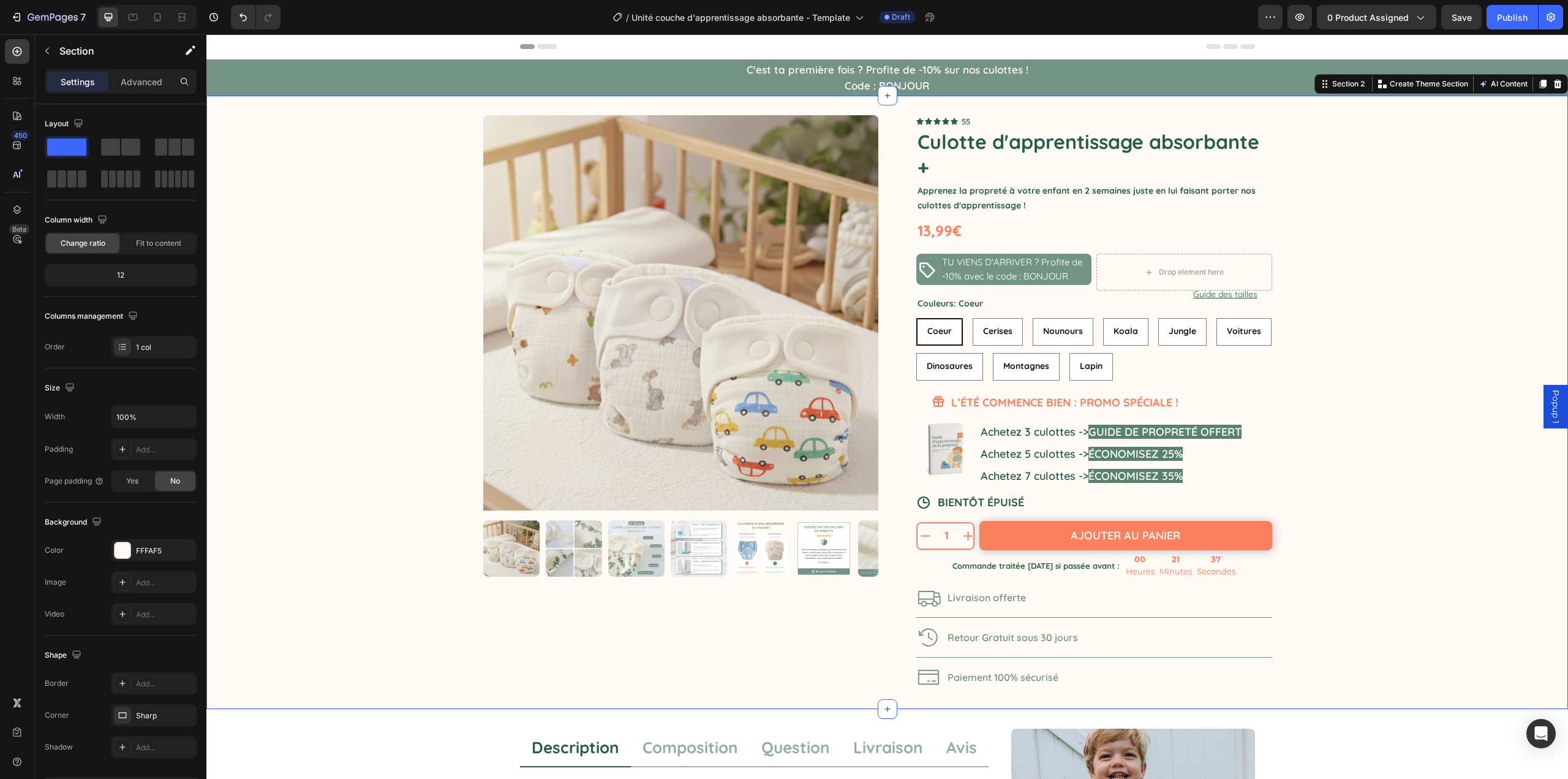
click at [1429, 325] on div "Product Images Icon Icon Icon Icon Icon Icon List 55 Text Block Row Culotte d'a…" at bounding box center [887, 403] width 1362 height 613
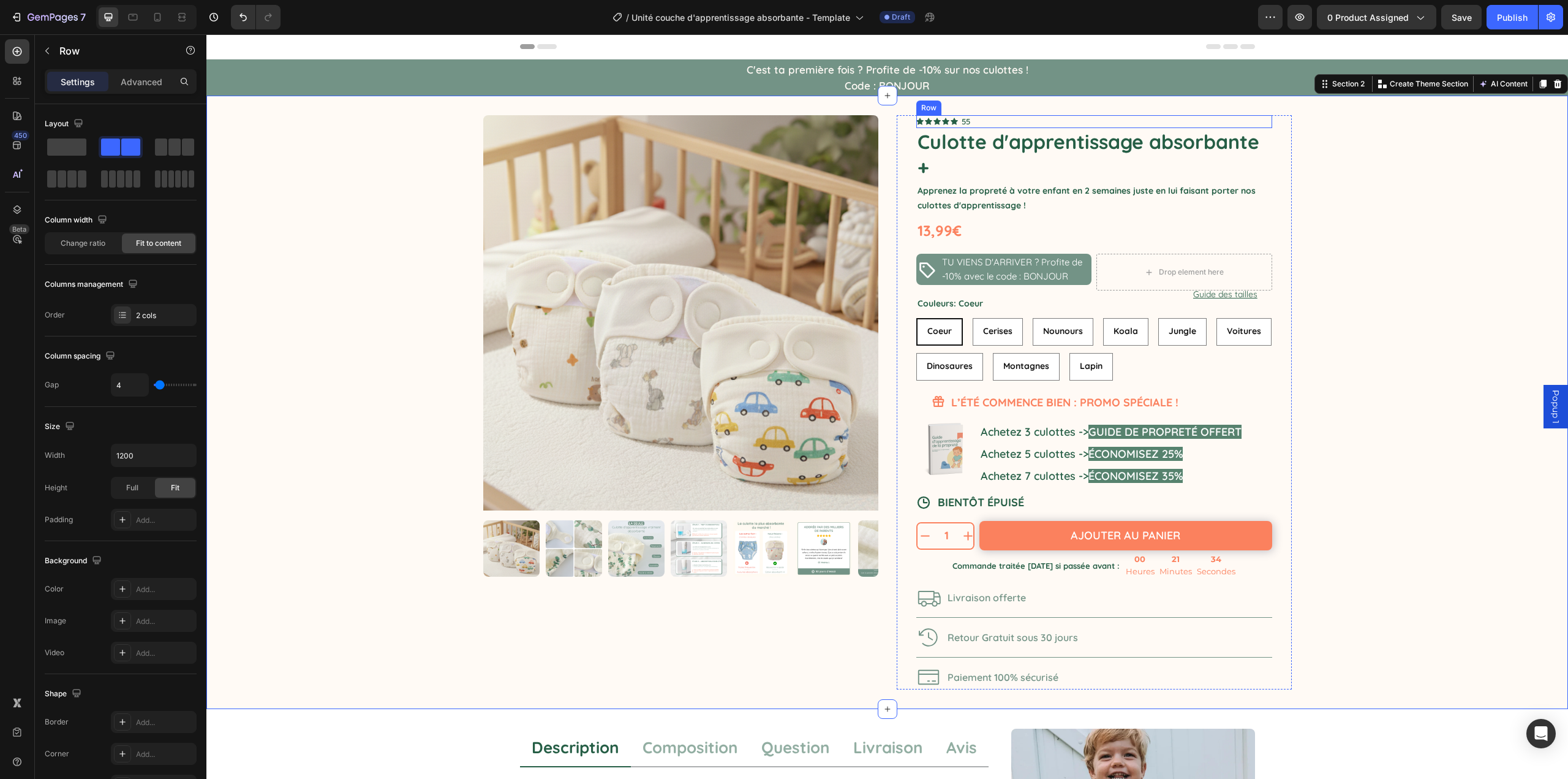
click at [1093, 123] on div "Icon Icon Icon Icon Icon Icon List 55 Text Block Row" at bounding box center [1094, 121] width 356 height 13
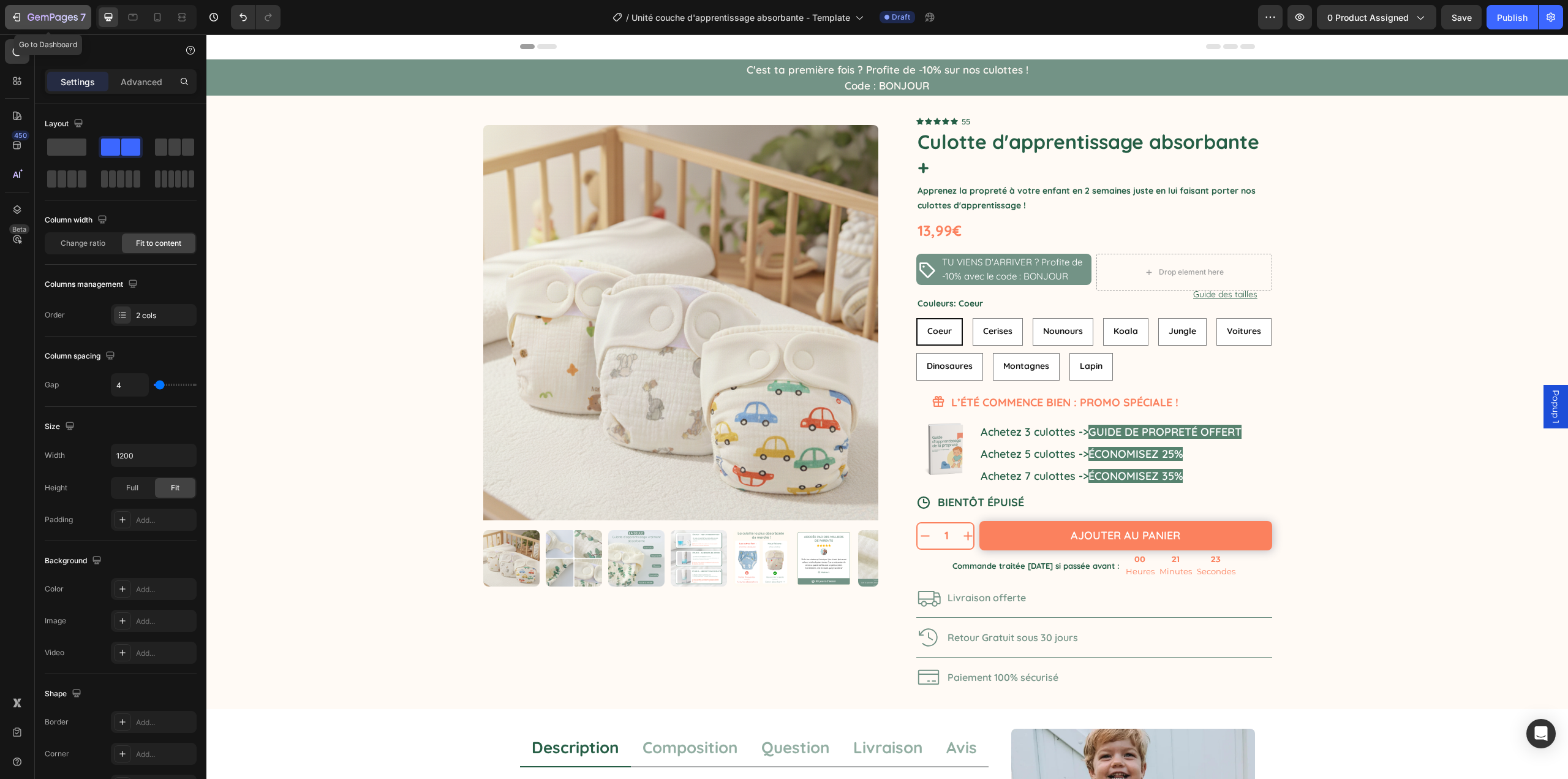
click at [28, 16] on icon "button" at bounding box center [53, 18] width 51 height 10
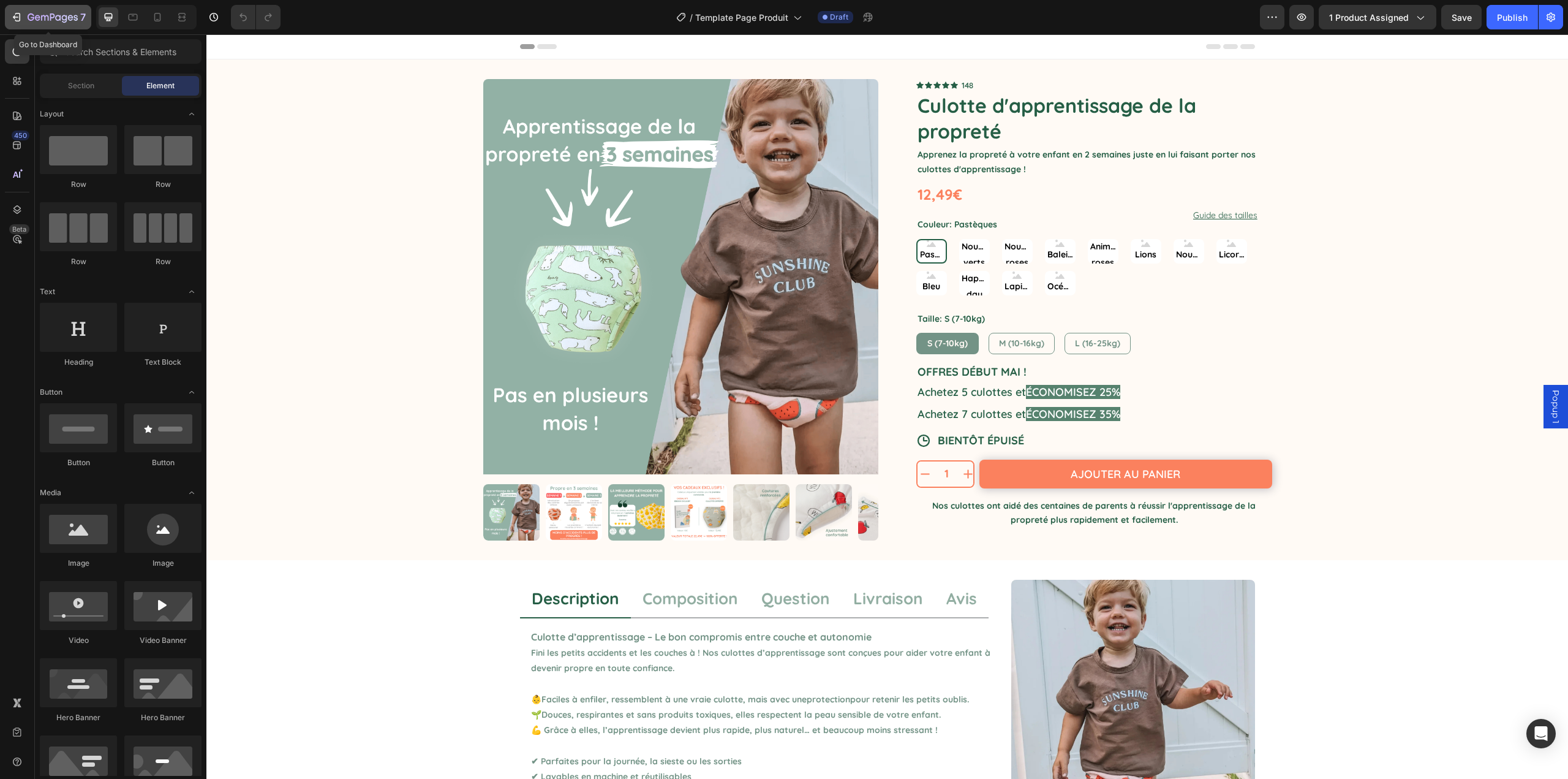
click at [27, 13] on div "7" at bounding box center [48, 17] width 76 height 15
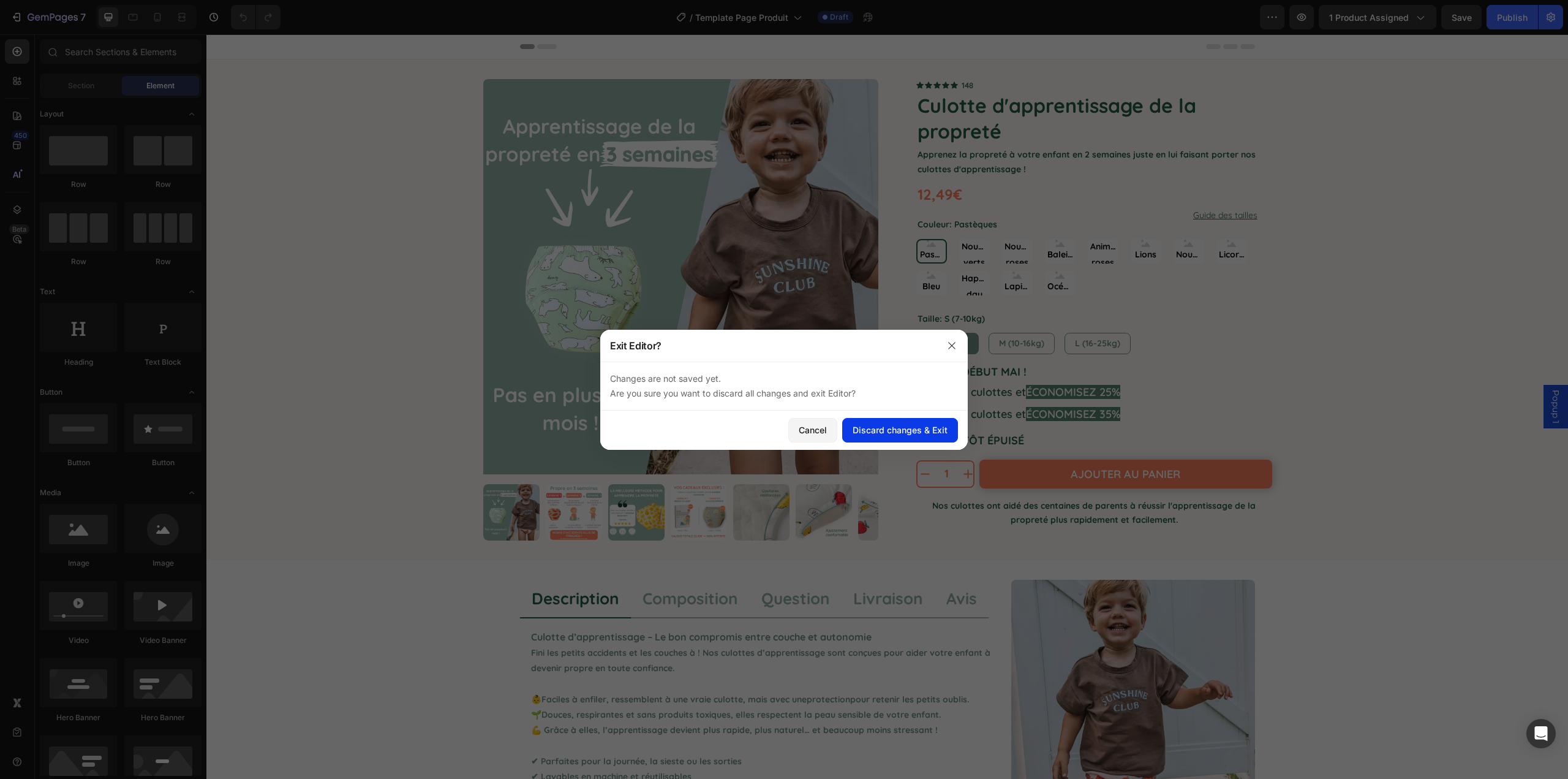
click at [924, 425] on div "Discard changes & Exit" at bounding box center [900, 430] width 95 height 13
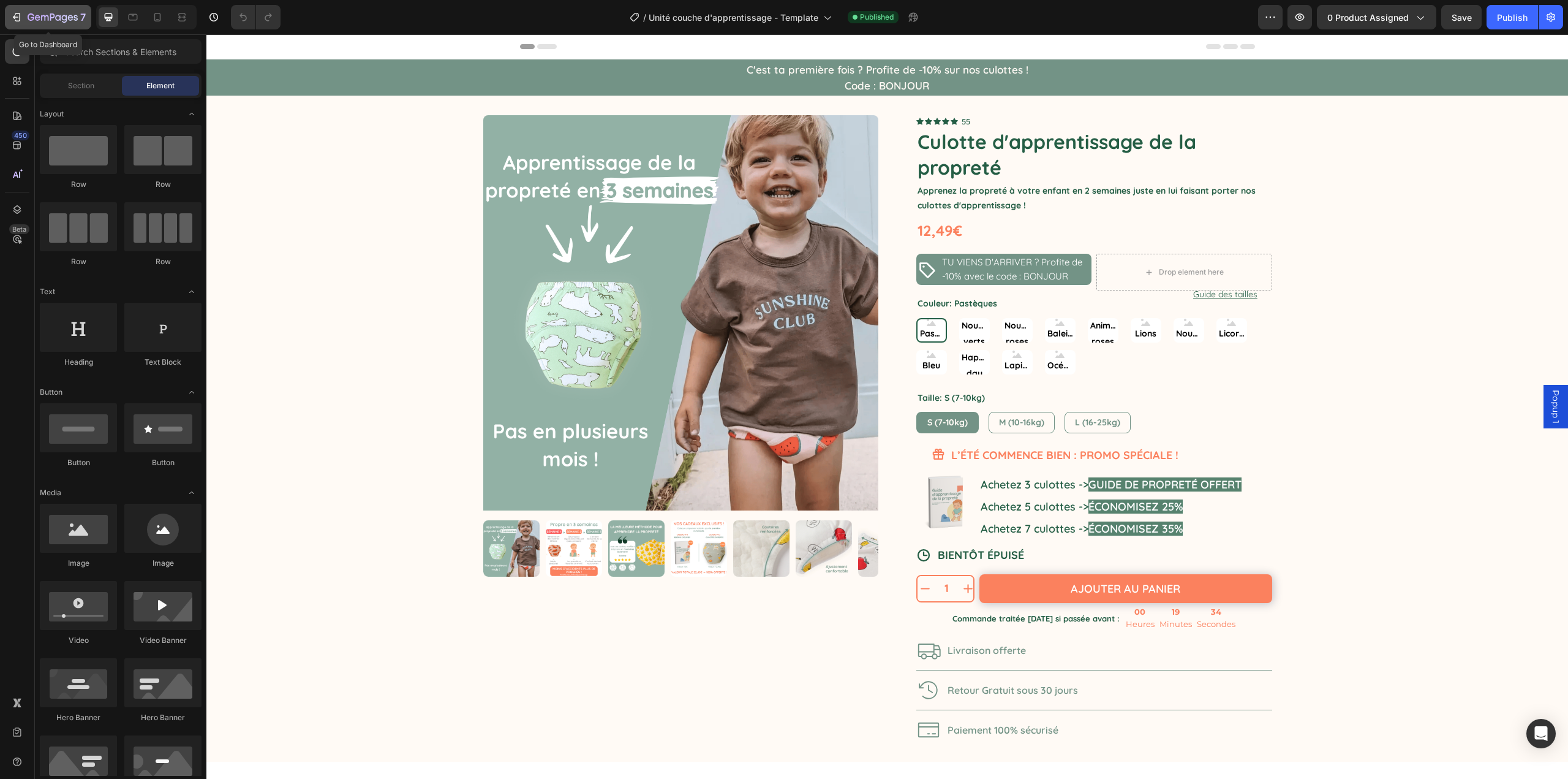
click at [20, 19] on icon "button" at bounding box center [18, 17] width 5 height 9
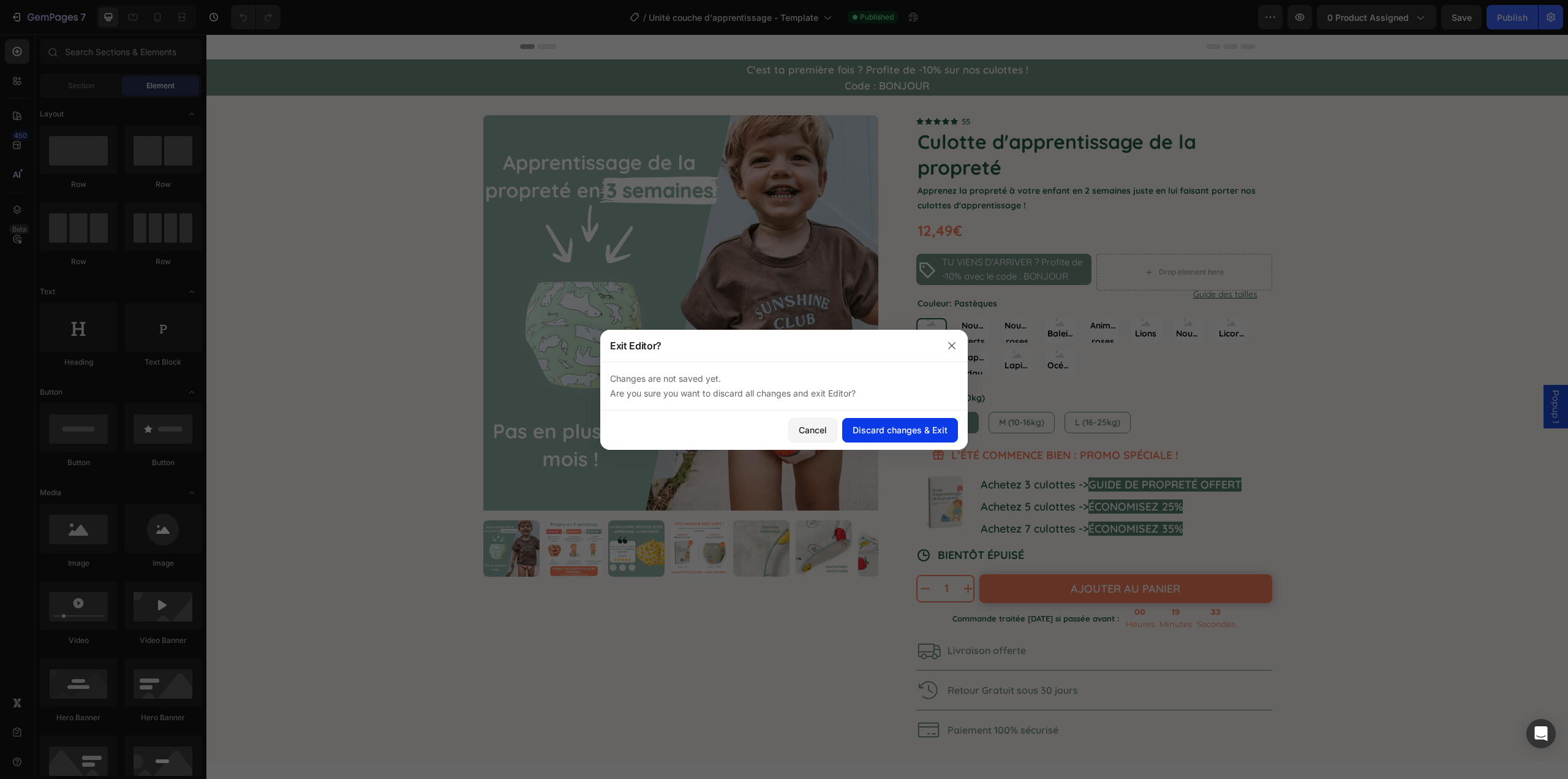
click at [893, 430] on div "Discard changes & Exit" at bounding box center [900, 430] width 95 height 13
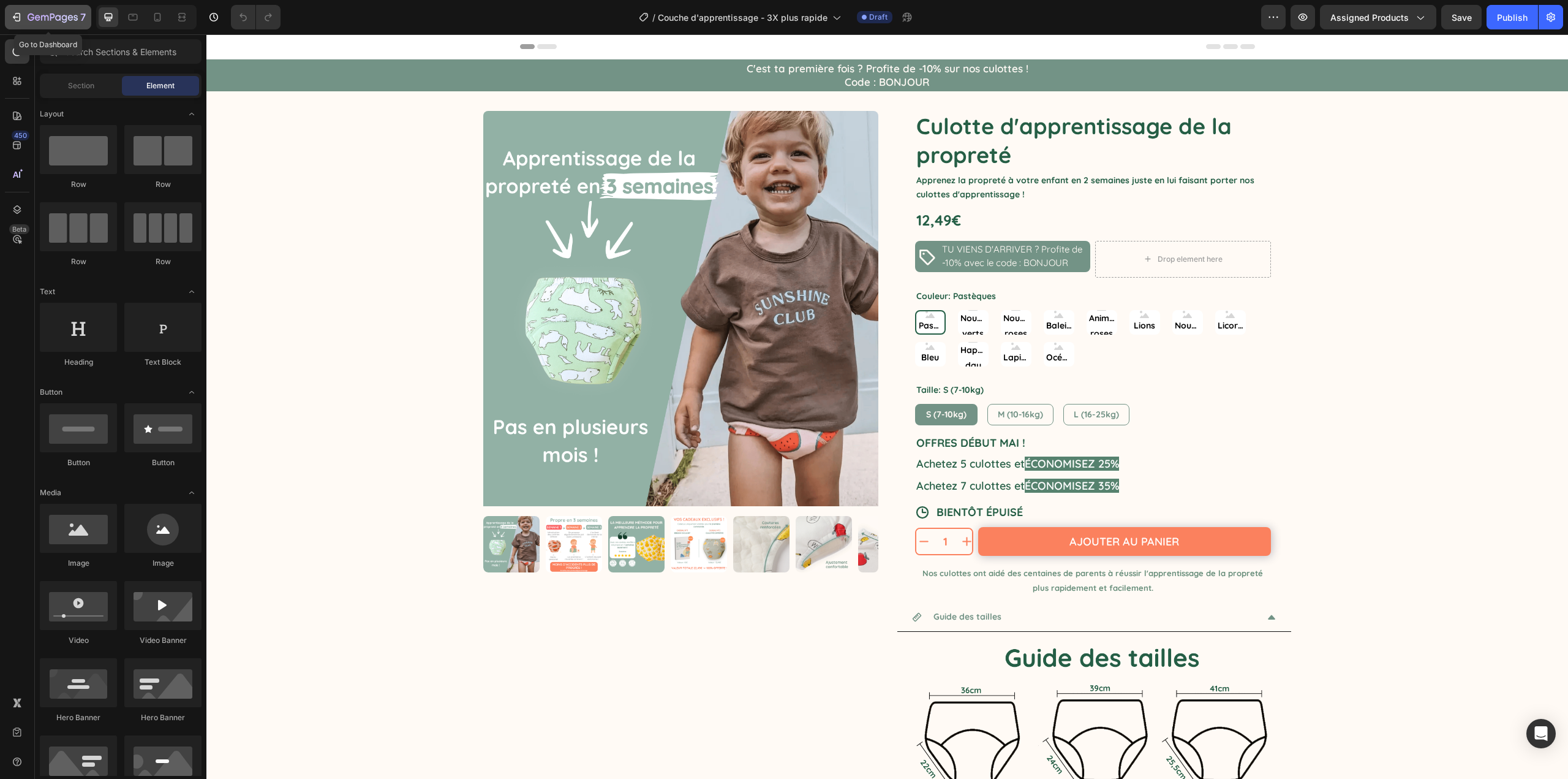
click at [18, 18] on icon "button" at bounding box center [17, 17] width 12 height 12
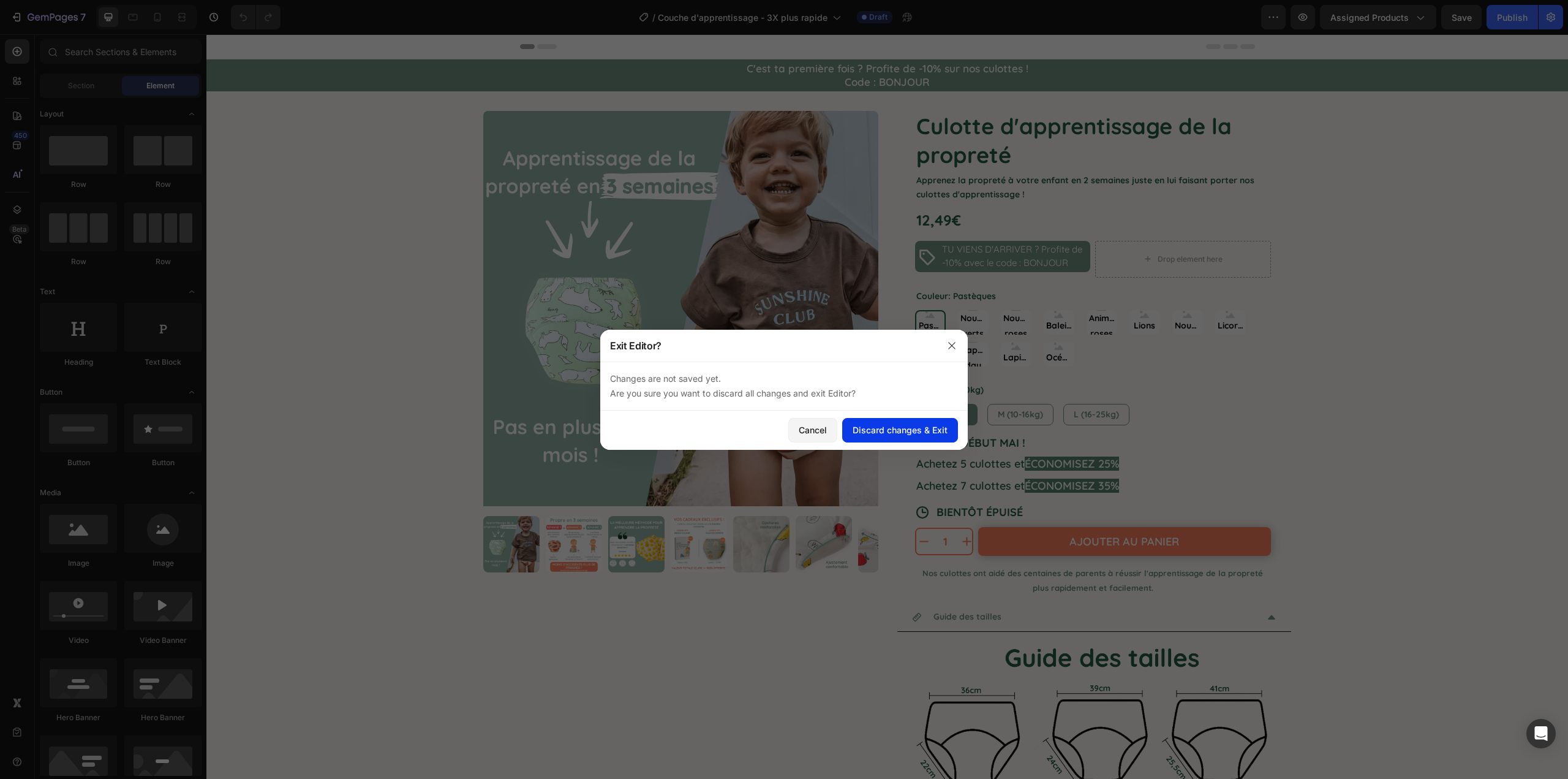
click at [879, 429] on div "Discard changes & Exit" at bounding box center [900, 430] width 95 height 13
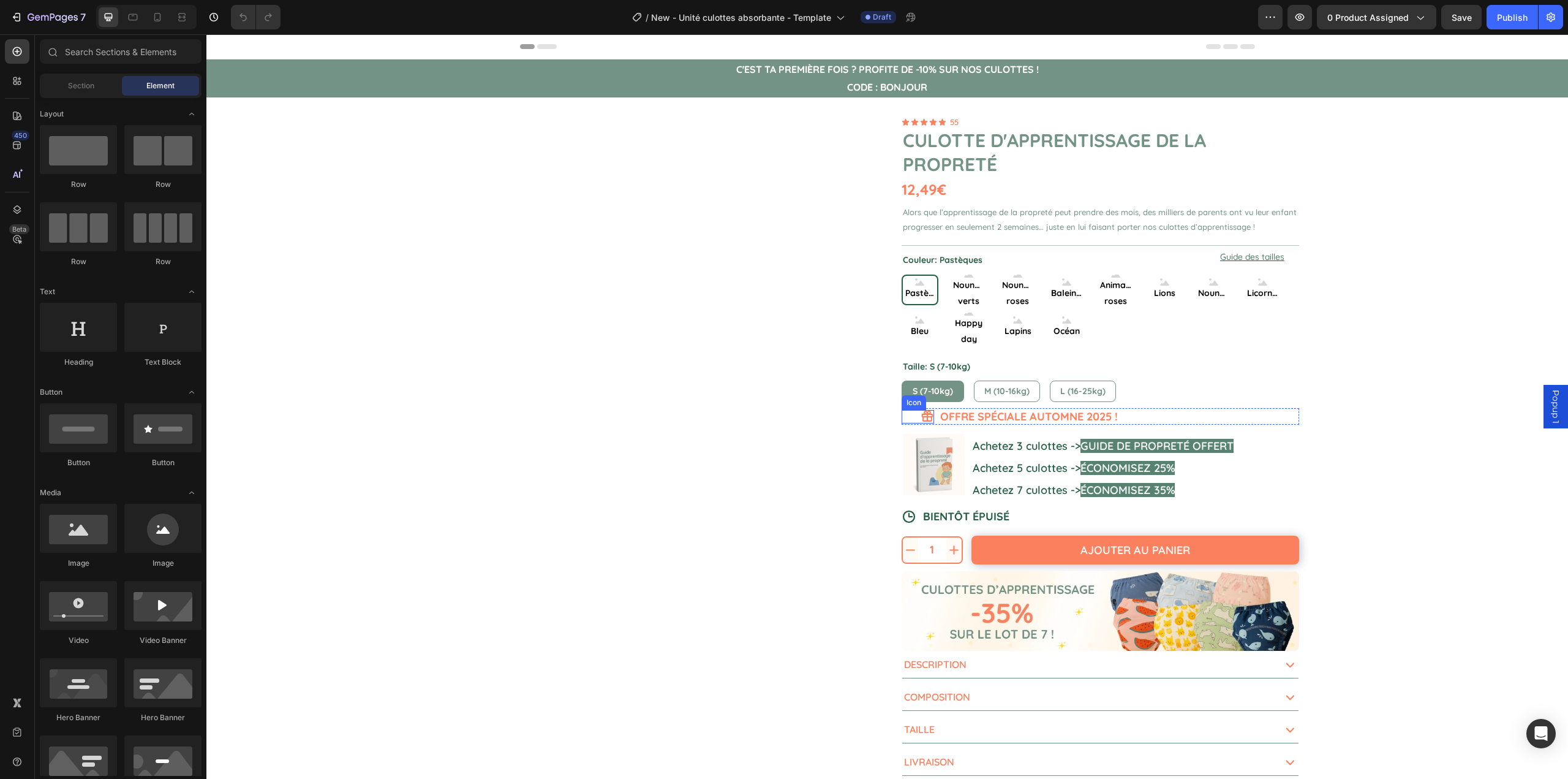
radio input "false"
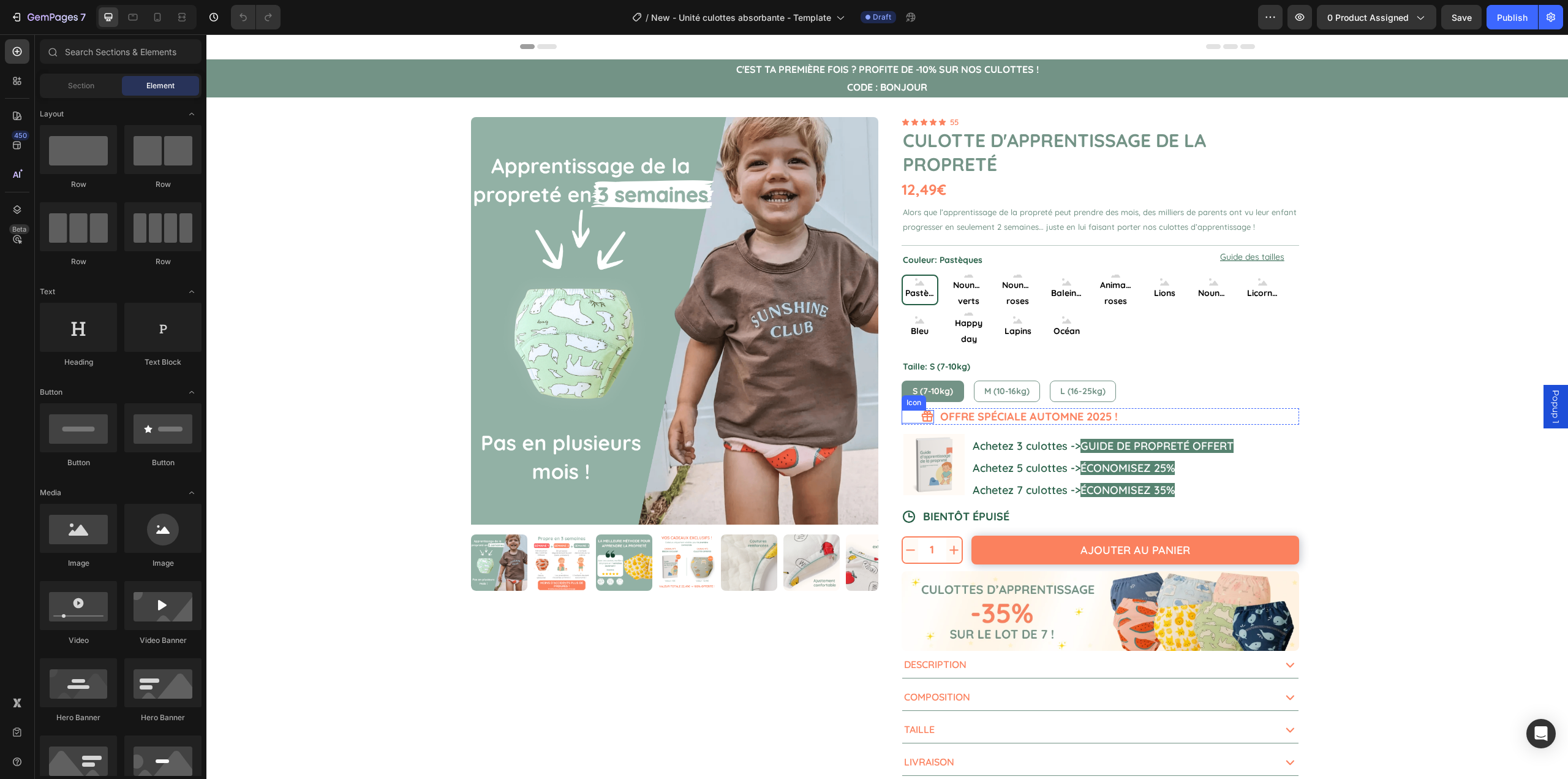
radio input "false"
click at [779, 305] on img at bounding box center [675, 321] width 408 height 408
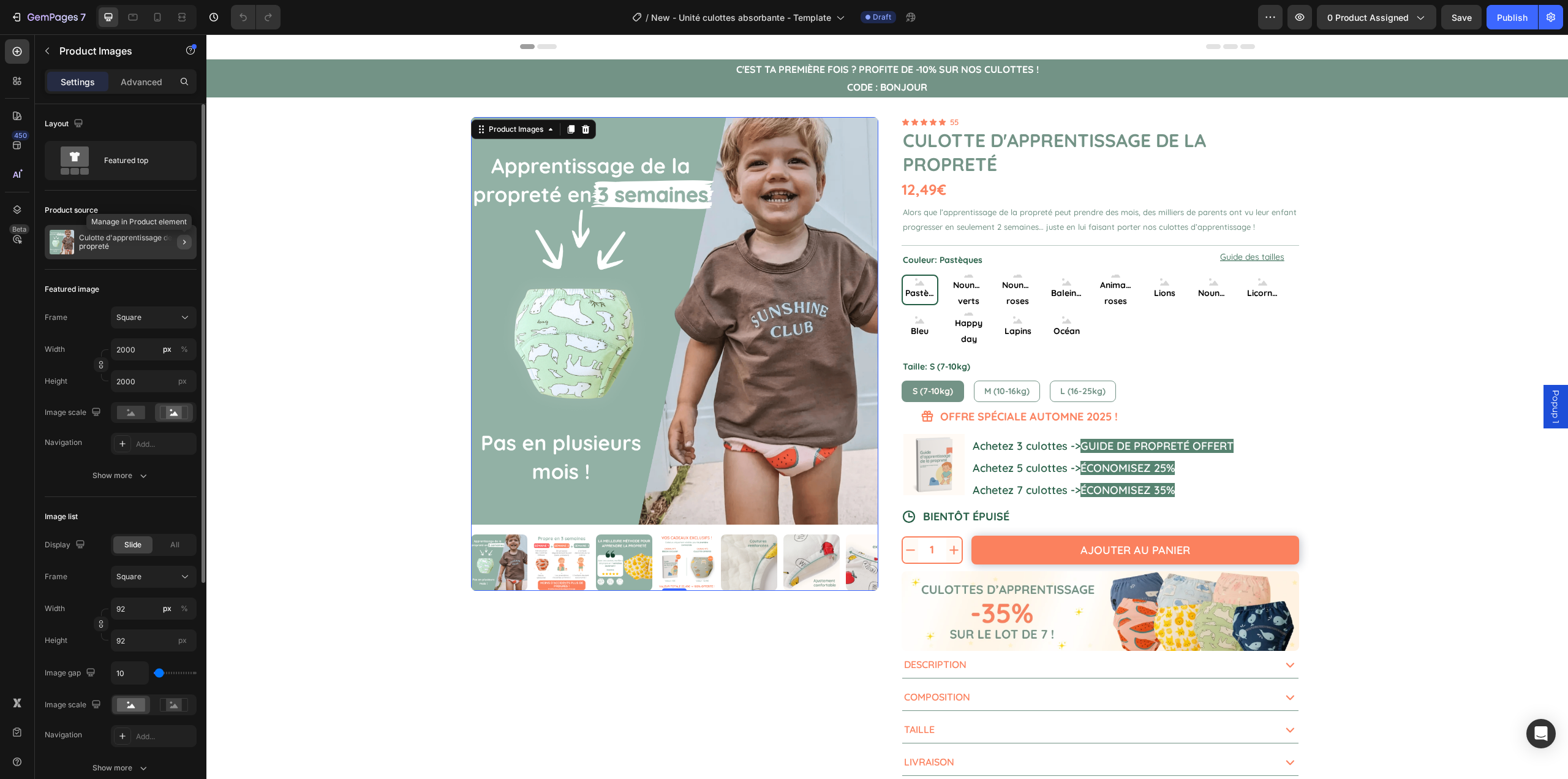
click at [180, 243] on icon "button" at bounding box center [184, 241] width 10 height 10
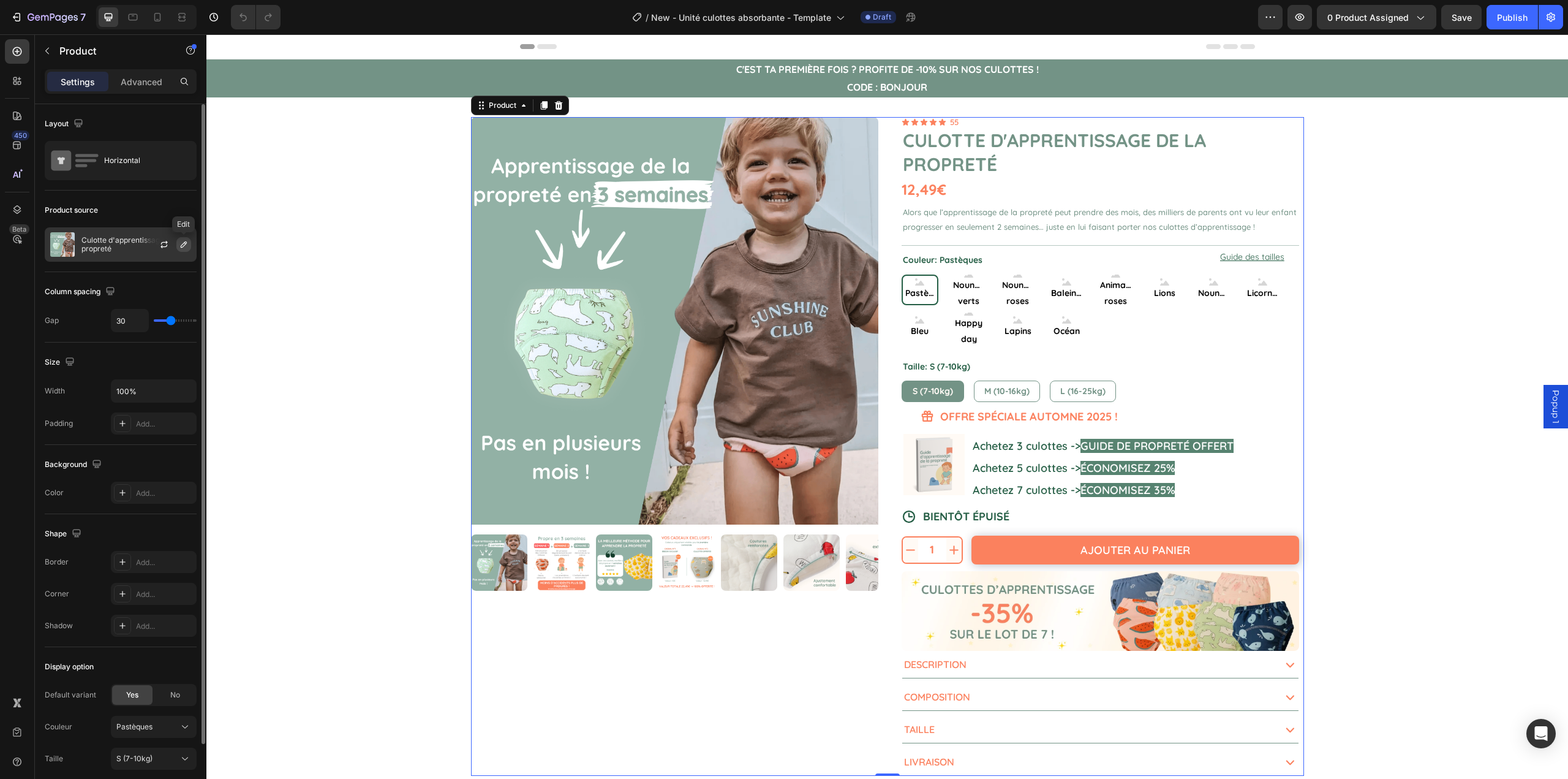
click at [189, 247] on button "button" at bounding box center [184, 244] width 15 height 15
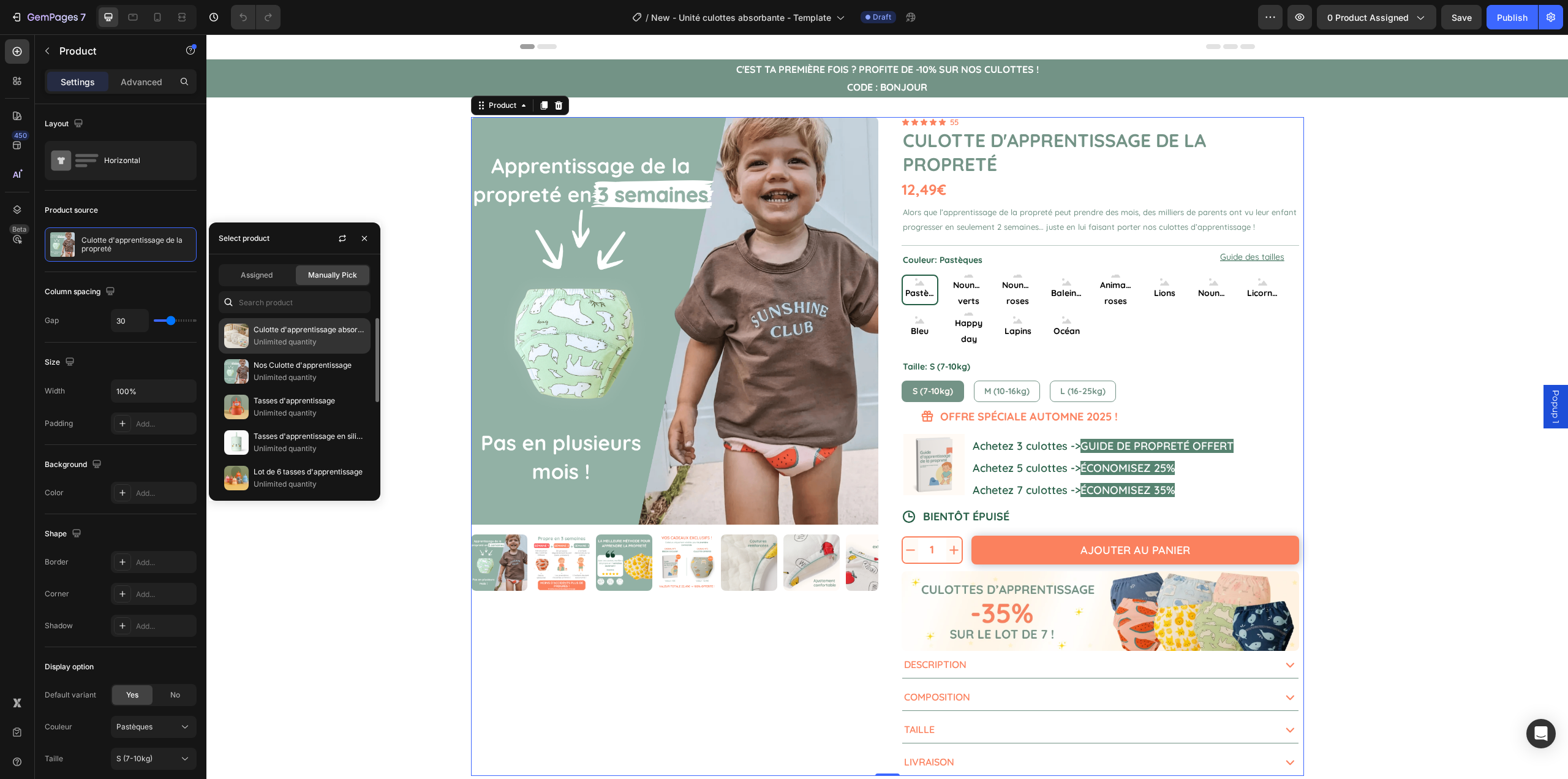
drag, startPoint x: 302, startPoint y: 341, endPoint x: 317, endPoint y: 328, distance: 19.8
click at [302, 341] on p "Unlimited quantity" at bounding box center [309, 342] width 112 height 12
radio input "false"
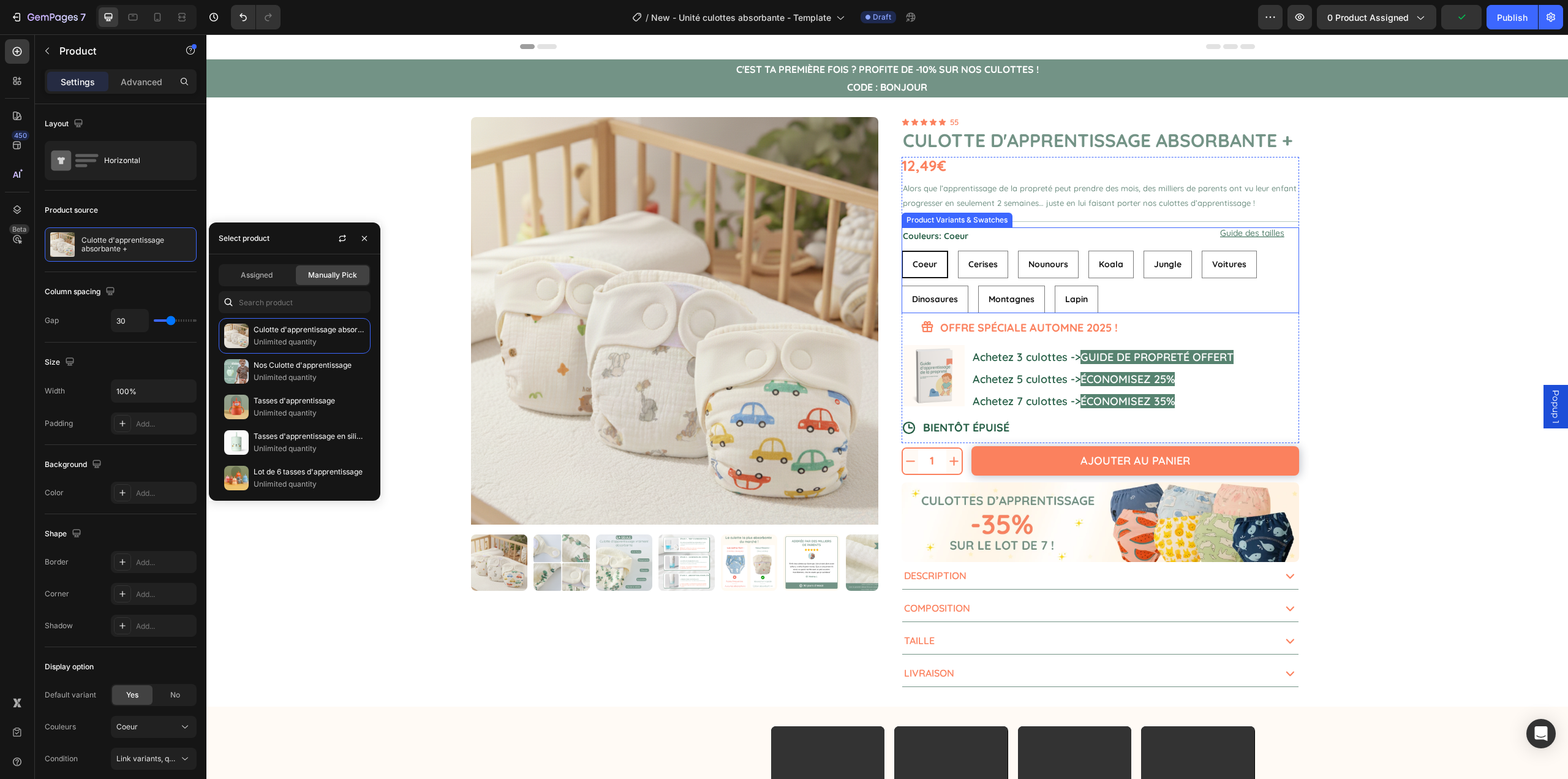
click at [1134, 299] on div "Coeur Coeur Coeur Cerises Cerises Cerises Nounours Nounours Nounours Koala Koal…" at bounding box center [1100, 282] width 397 height 63
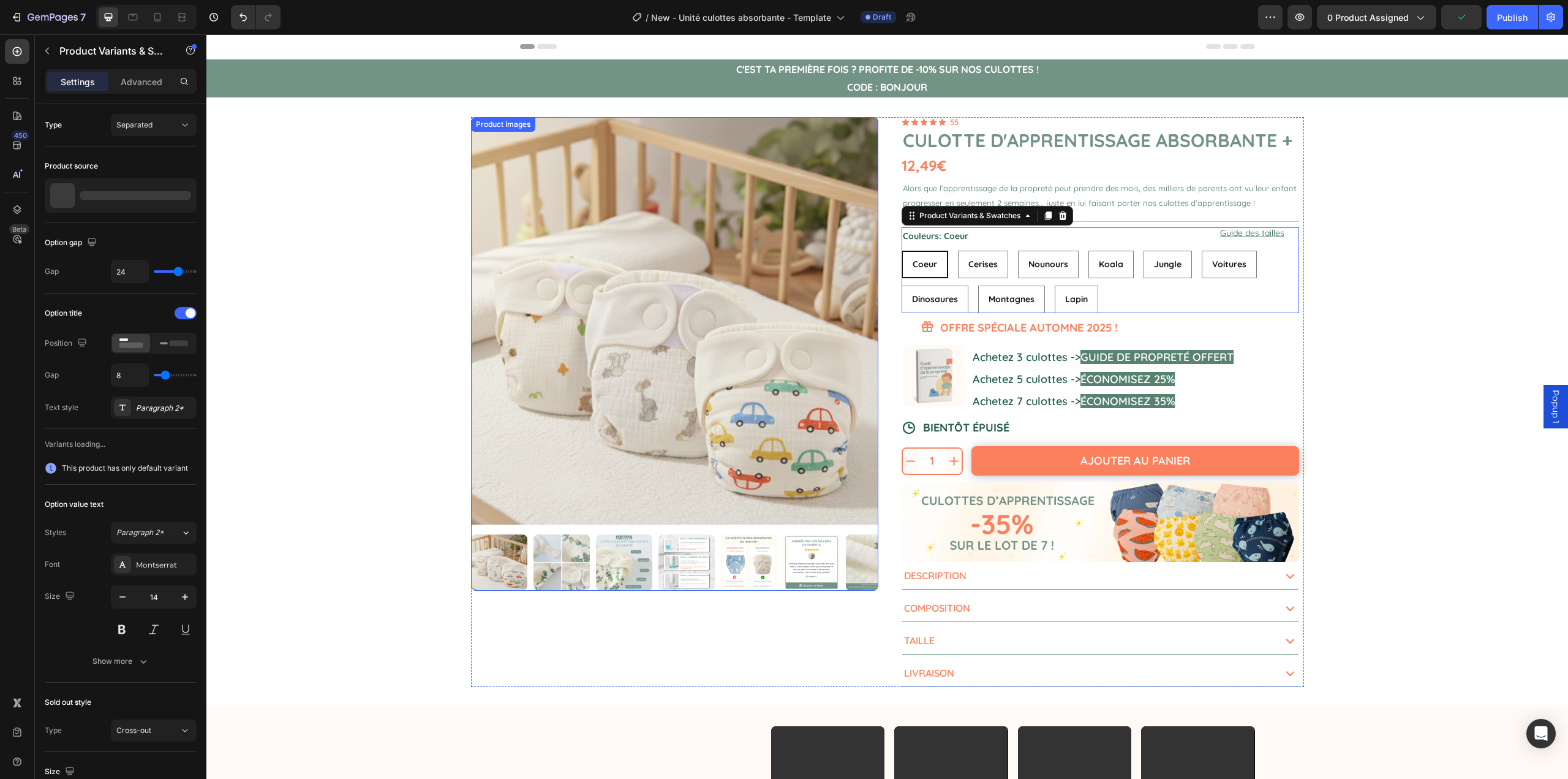
radio input "false"
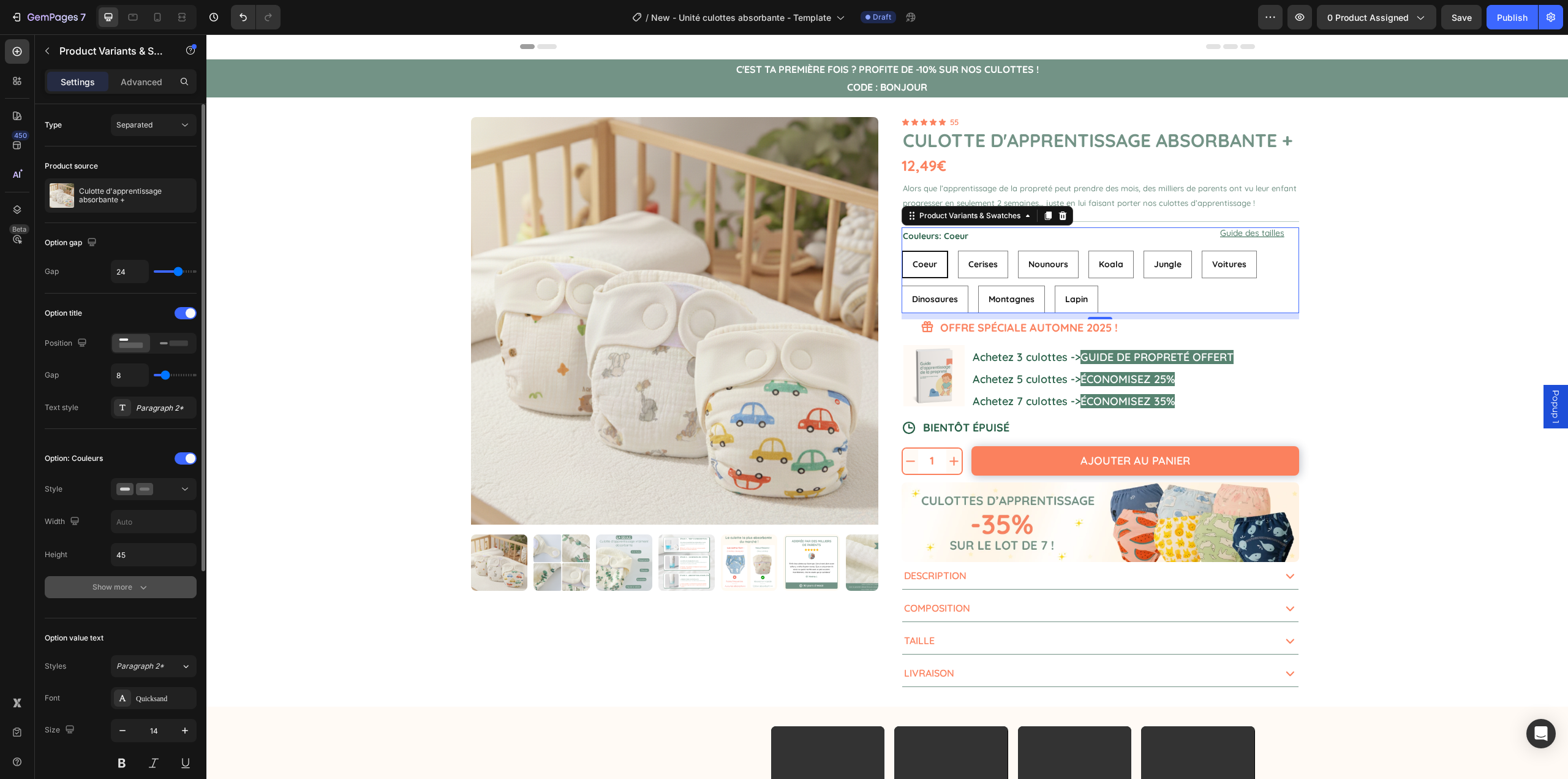
click at [145, 587] on icon "button" at bounding box center [143, 587] width 6 height 3
click at [185, 484] on icon at bounding box center [185, 489] width 12 height 12
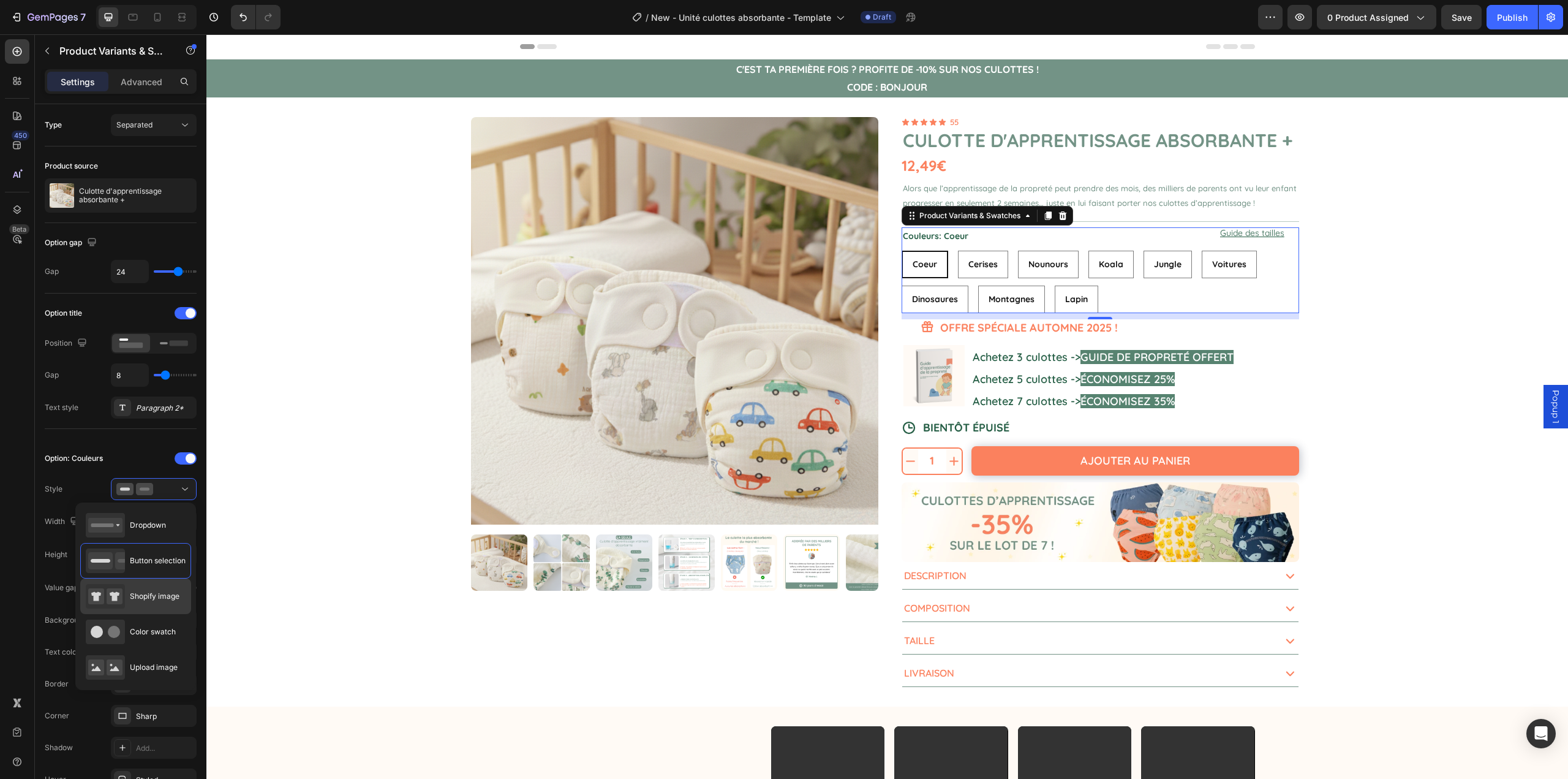
click at [146, 590] on div "Shopify image" at bounding box center [132, 596] width 94 height 24
type input "64"
radio input "true"
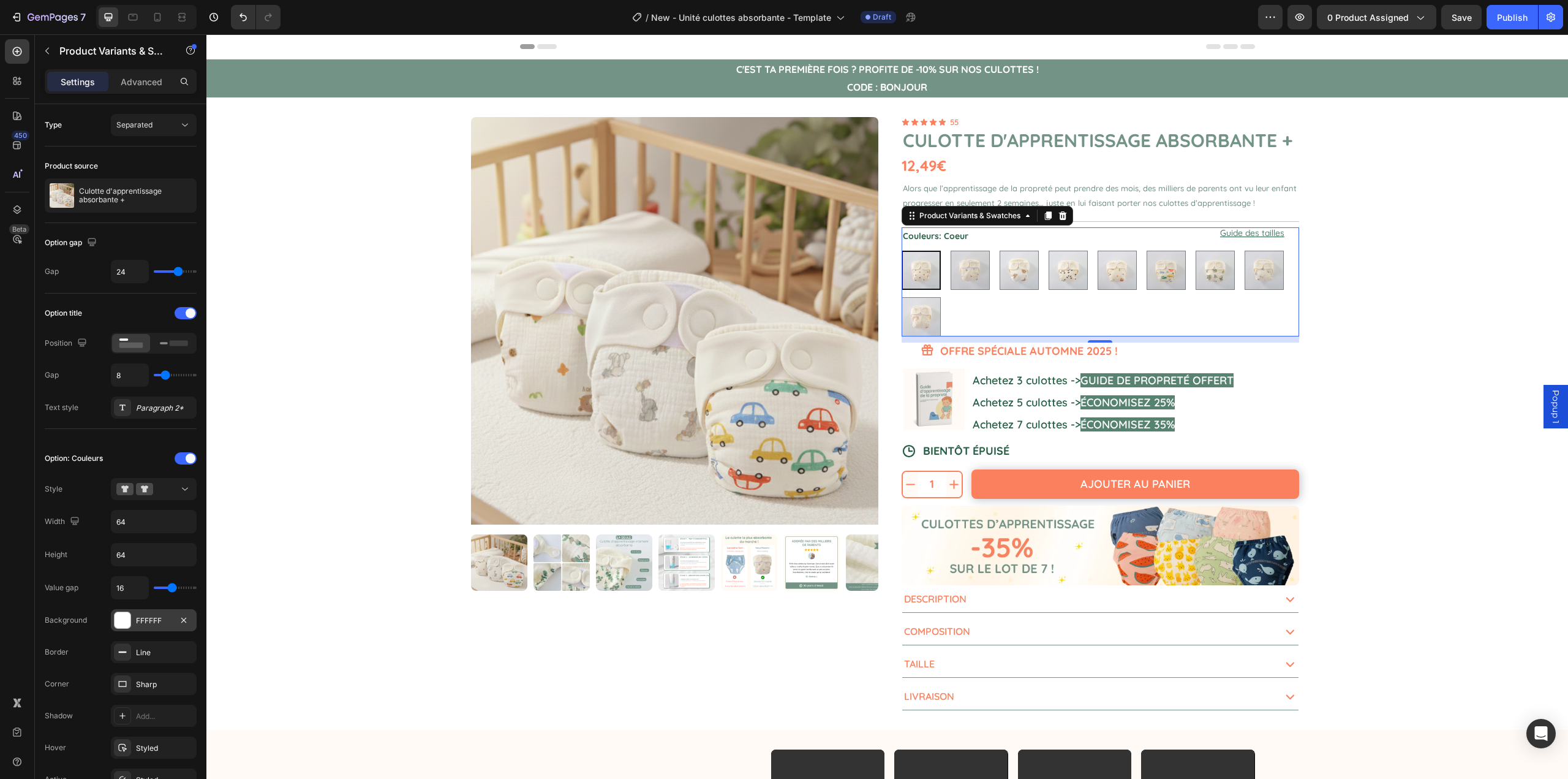
click at [145, 619] on div "FFFFFF" at bounding box center [153, 620] width 36 height 11
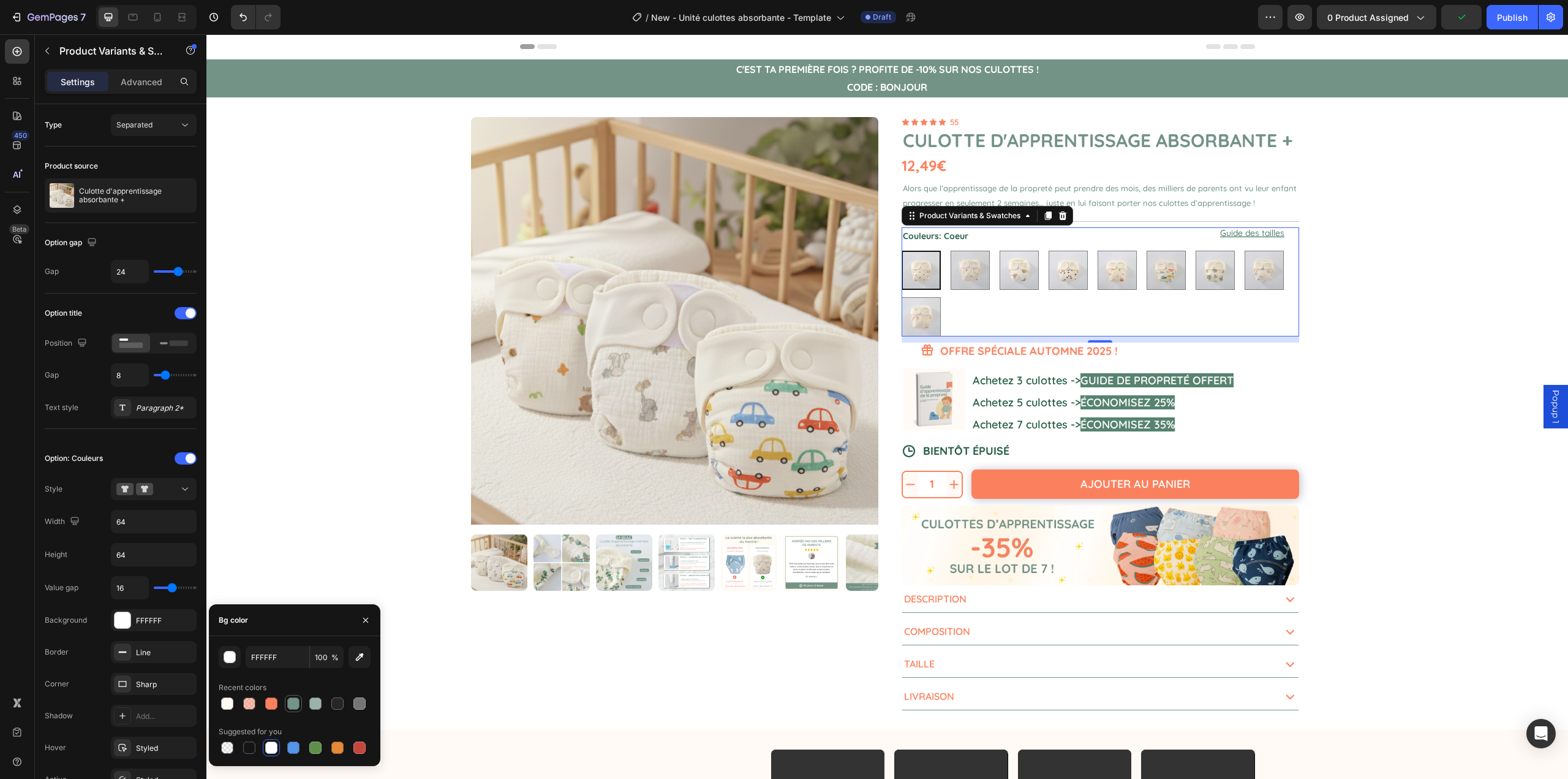
click at [293, 703] on div at bounding box center [294, 703] width 12 height 12
type input "739386"
click at [170, 497] on button at bounding box center [153, 489] width 85 height 22
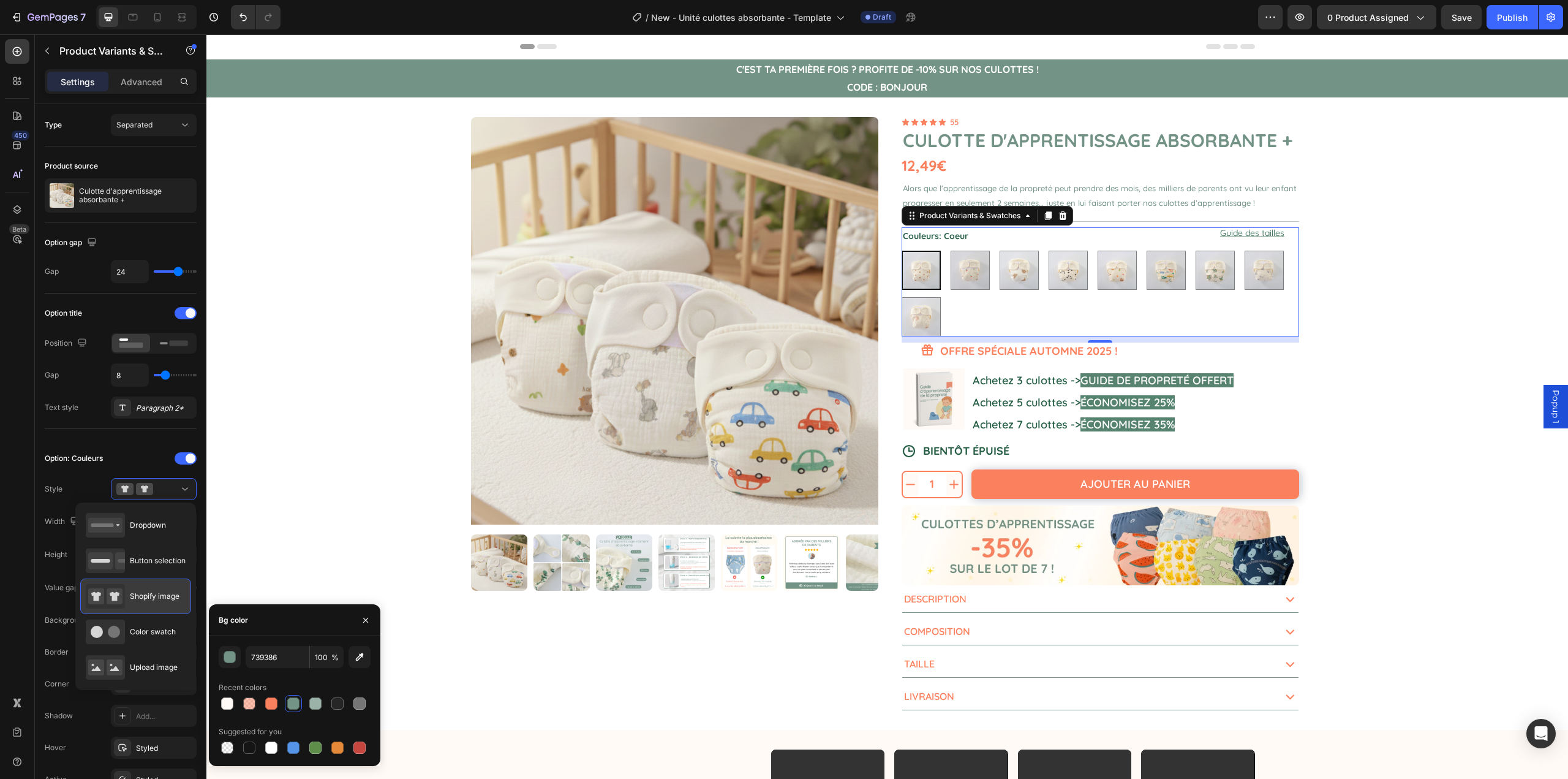
click at [144, 594] on span "Shopify image" at bounding box center [154, 596] width 50 height 11
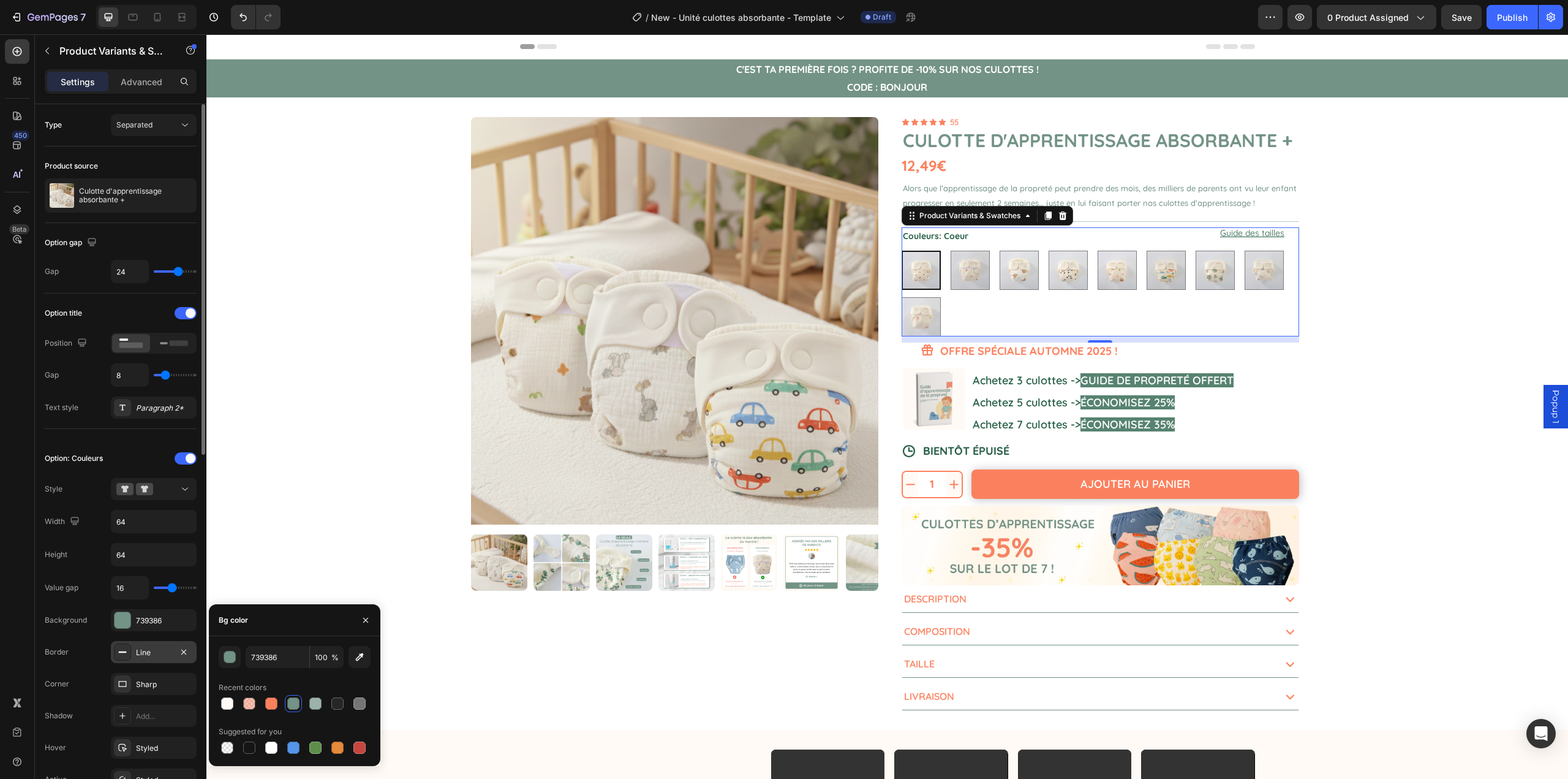
scroll to position [123, 0]
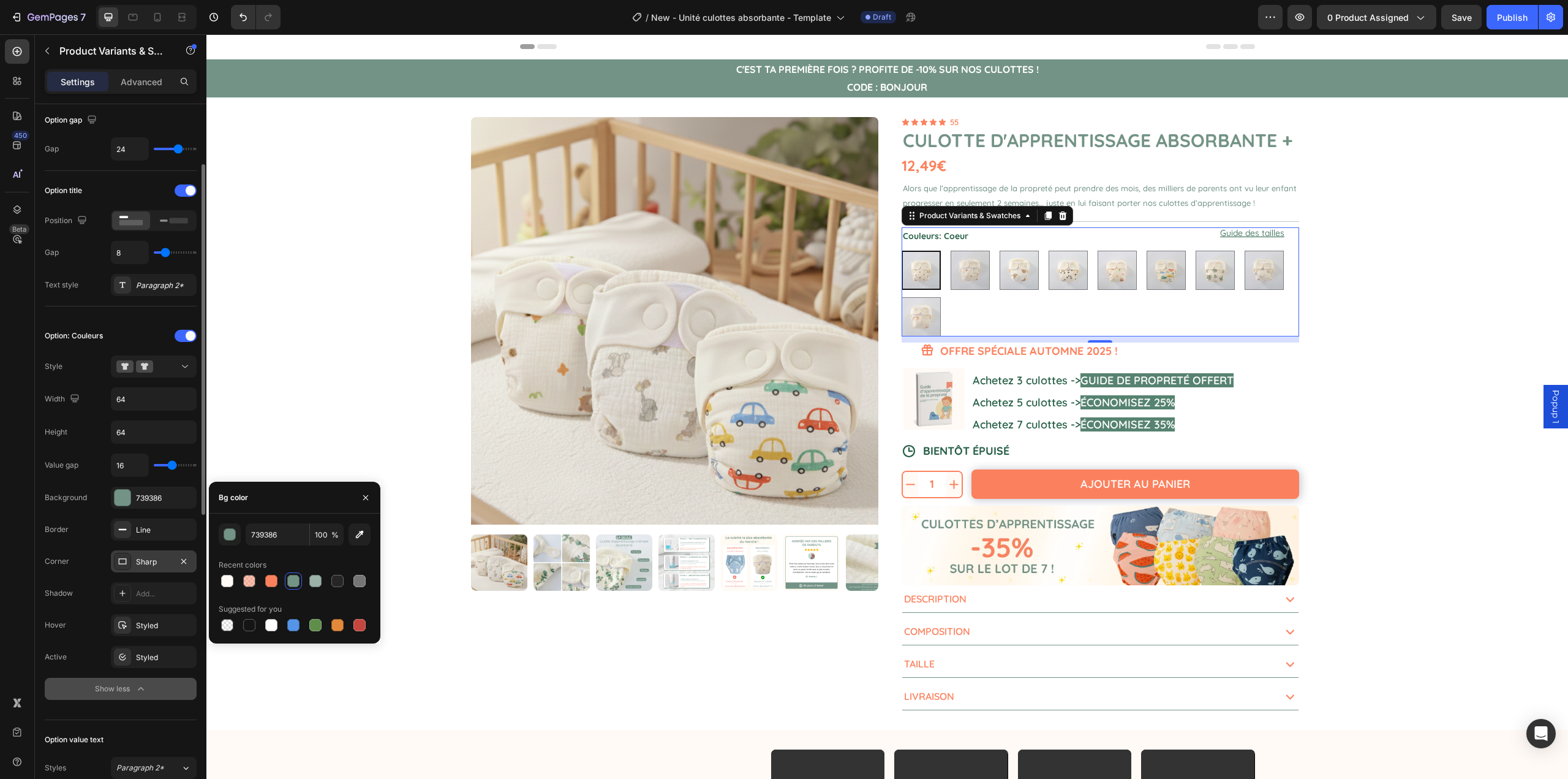
click at [140, 562] on div "Sharp" at bounding box center [153, 562] width 36 height 11
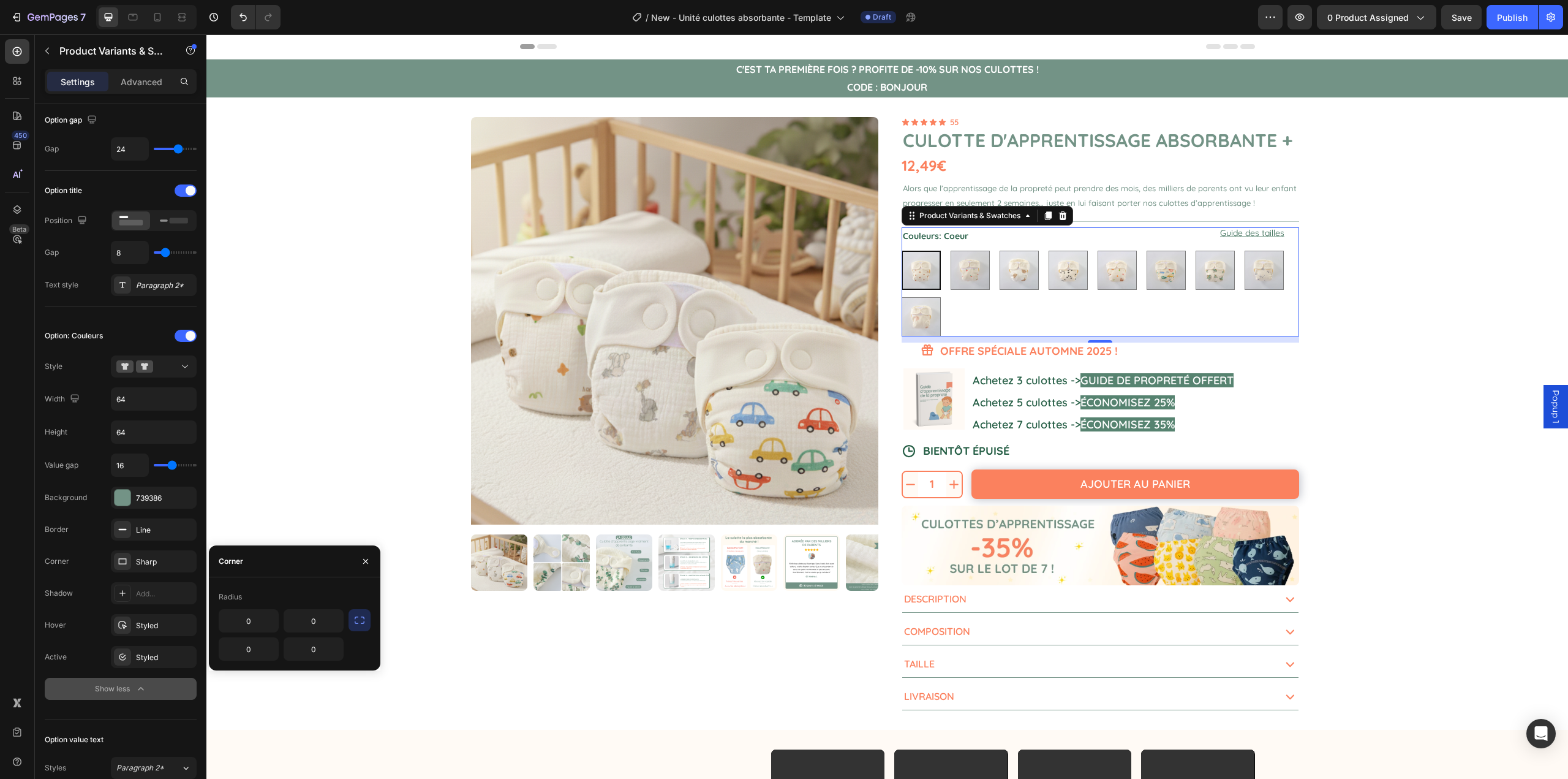
click at [355, 619] on icon "button" at bounding box center [359, 620] width 10 height 7
click at [285, 627] on input "0" at bounding box center [281, 620] width 124 height 22
type input "8"
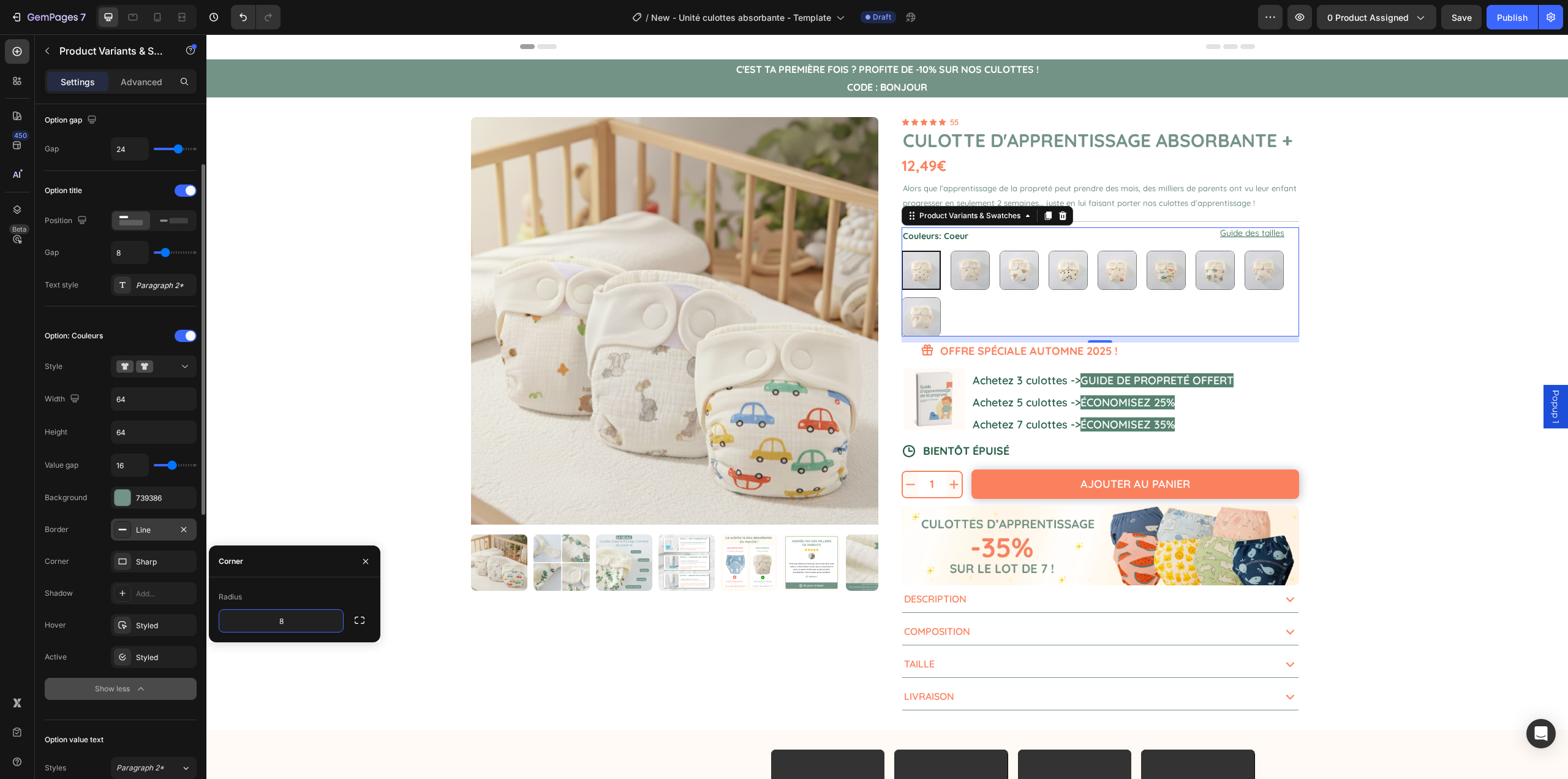
click at [146, 534] on div "Line" at bounding box center [153, 530] width 36 height 11
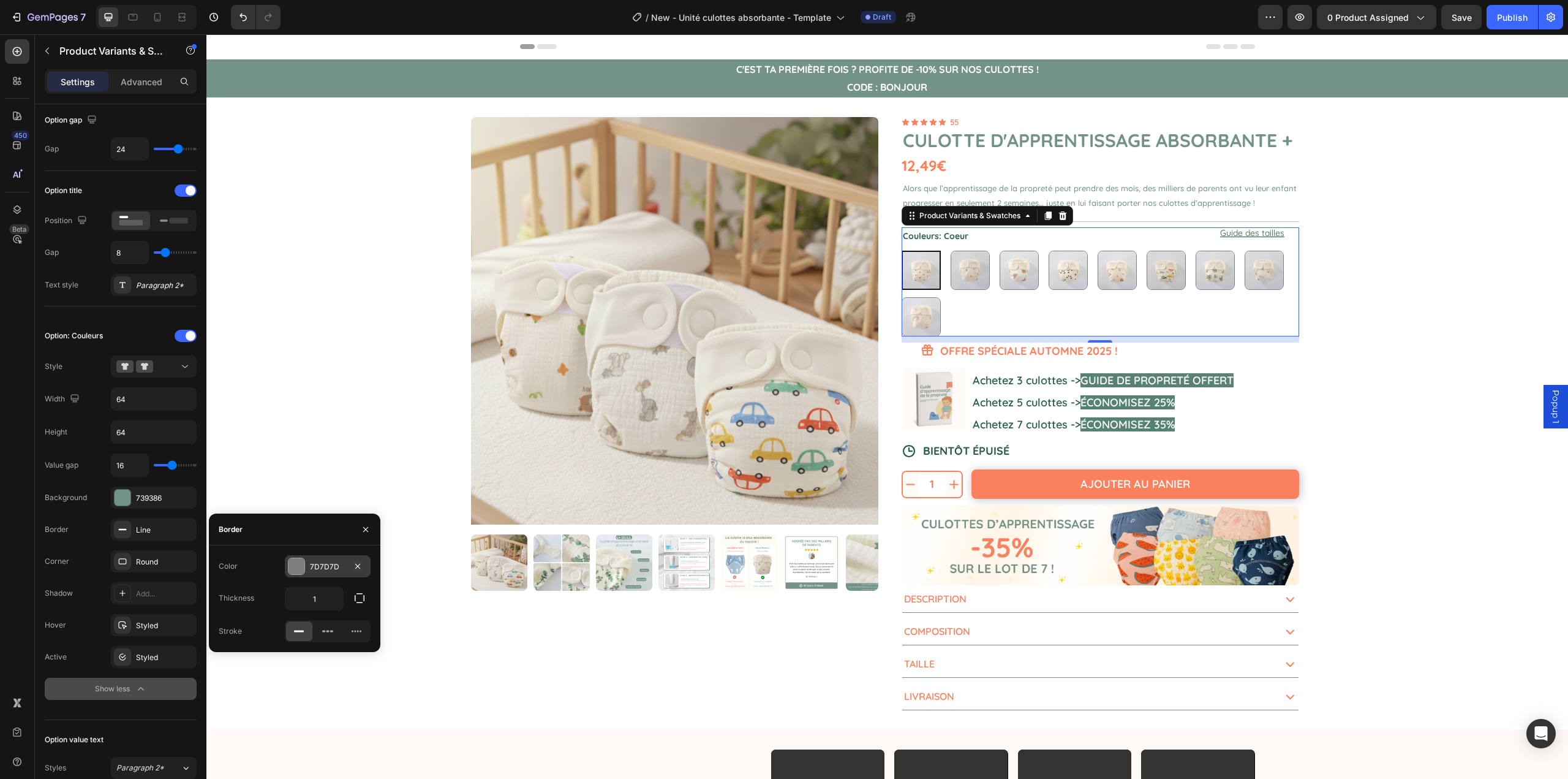
click at [306, 562] on div "7D7D7D" at bounding box center [328, 566] width 85 height 22
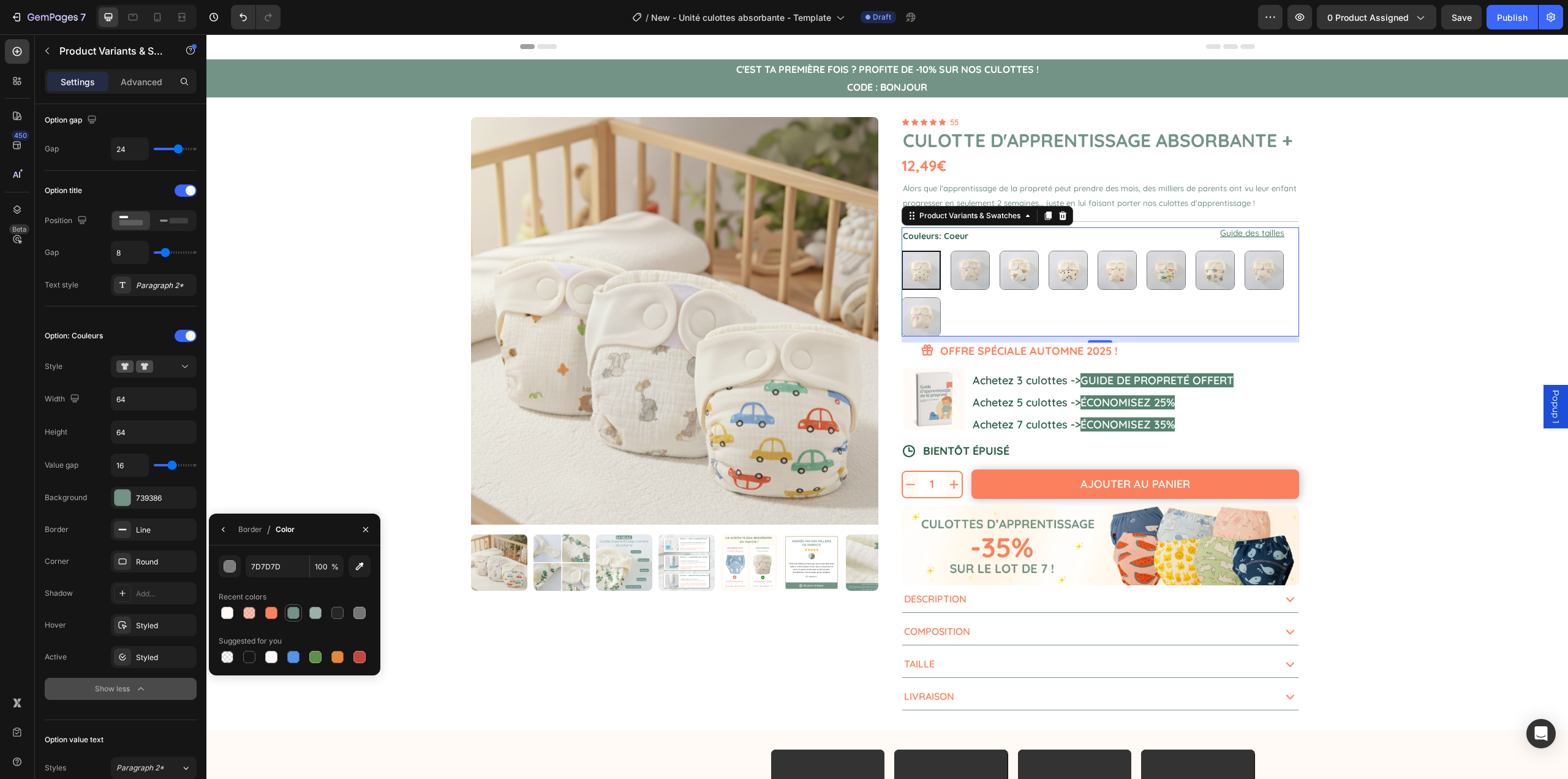
click at [290, 610] on div at bounding box center [294, 613] width 12 height 12
type input "739386"
click at [148, 626] on div "Styled" at bounding box center [153, 626] width 36 height 11
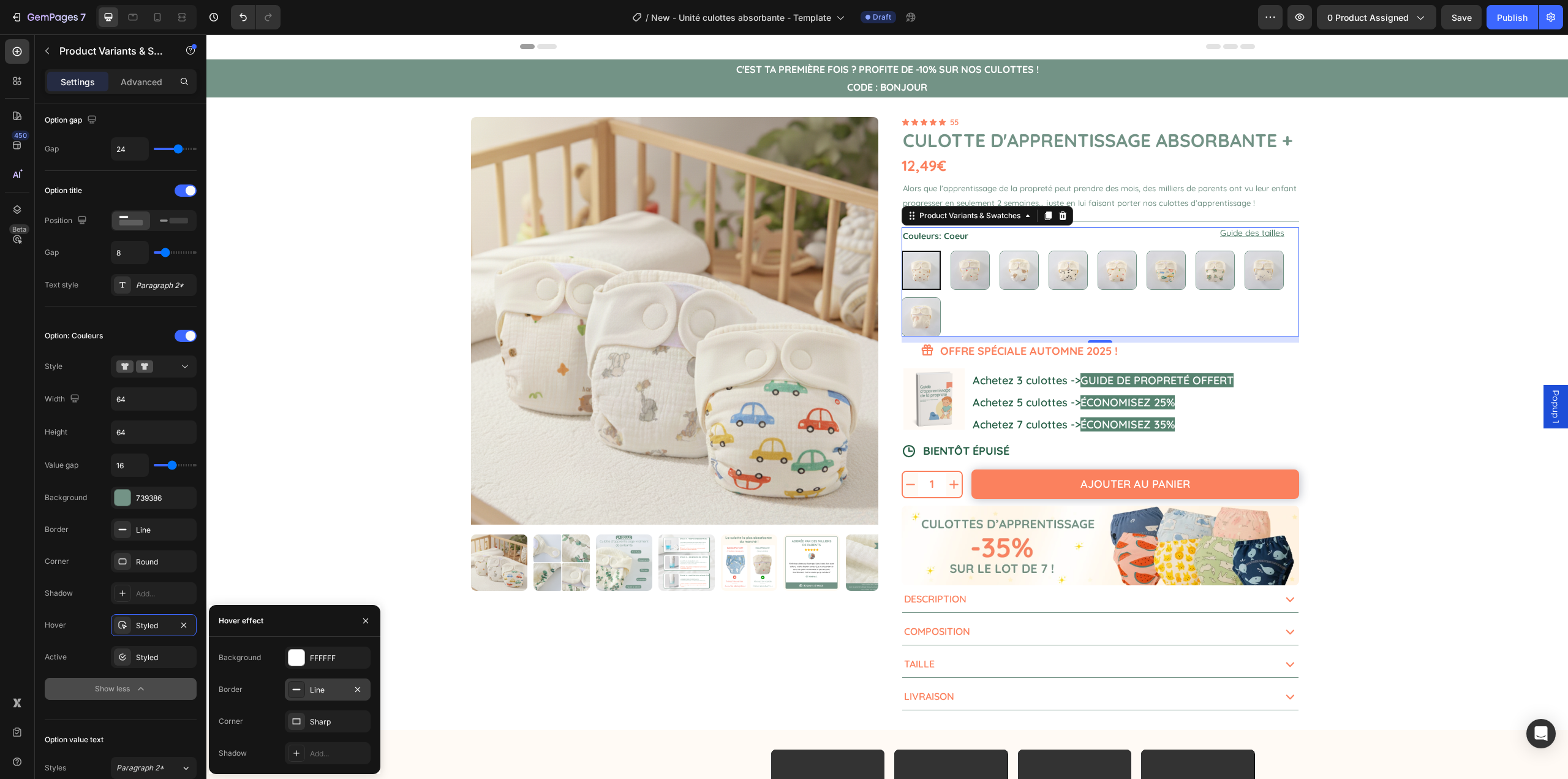
click at [308, 689] on div "Line" at bounding box center [328, 689] width 85 height 22
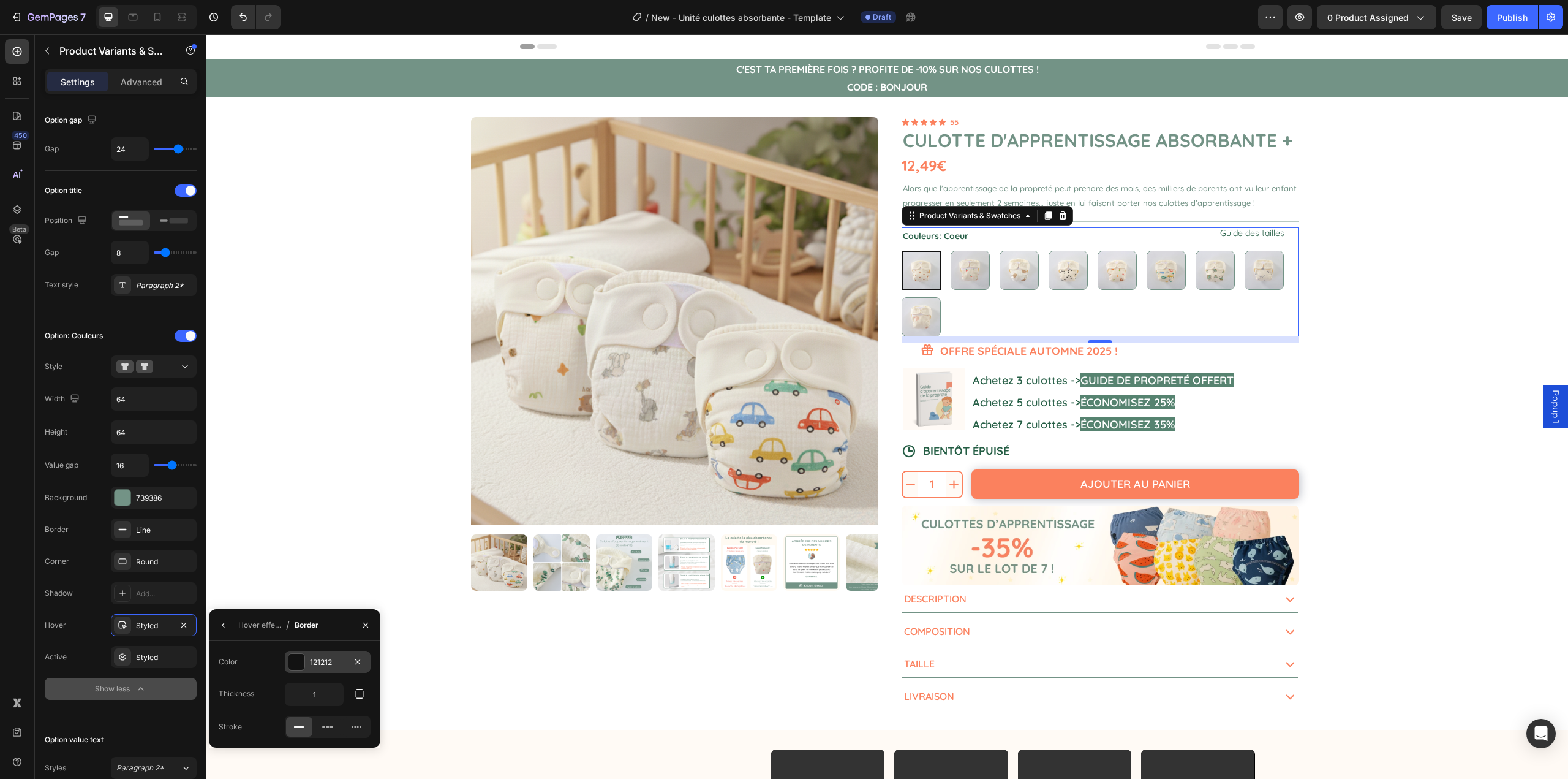
click at [302, 654] on div at bounding box center [296, 661] width 16 height 16
click at [297, 708] on div at bounding box center [294, 708] width 12 height 12
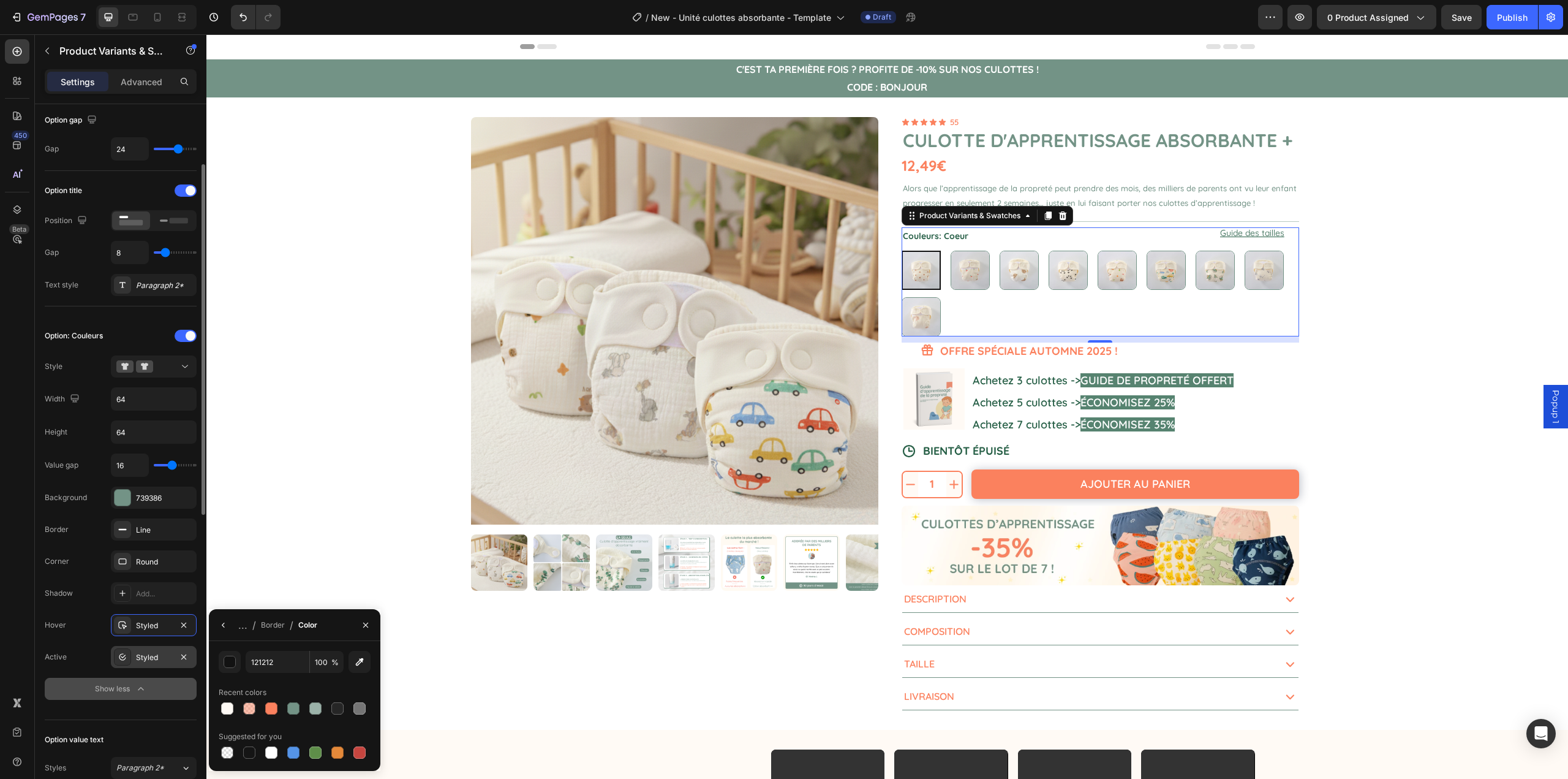
type input "739386"
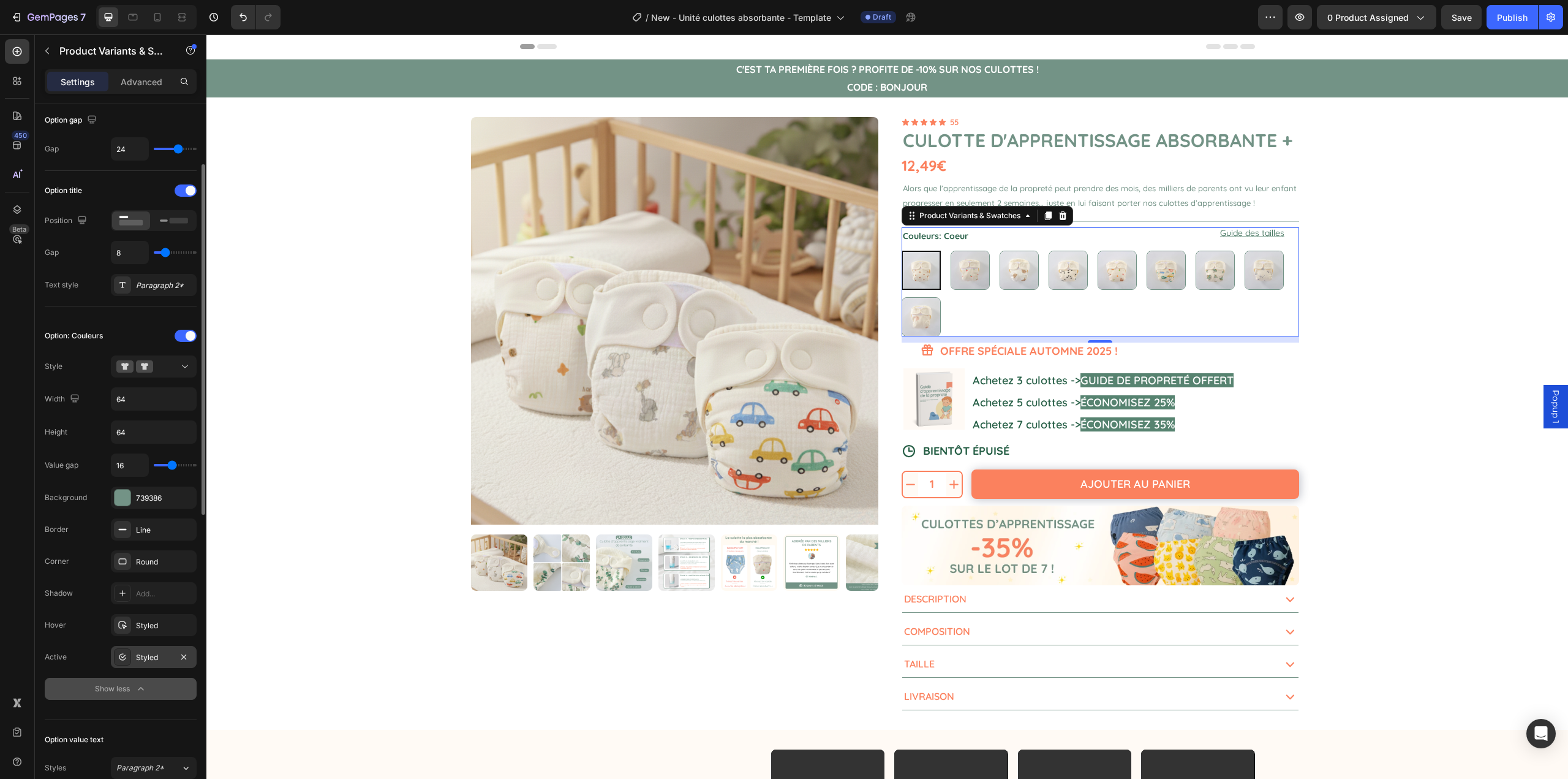
click at [142, 651] on div "Styled" at bounding box center [153, 656] width 85 height 22
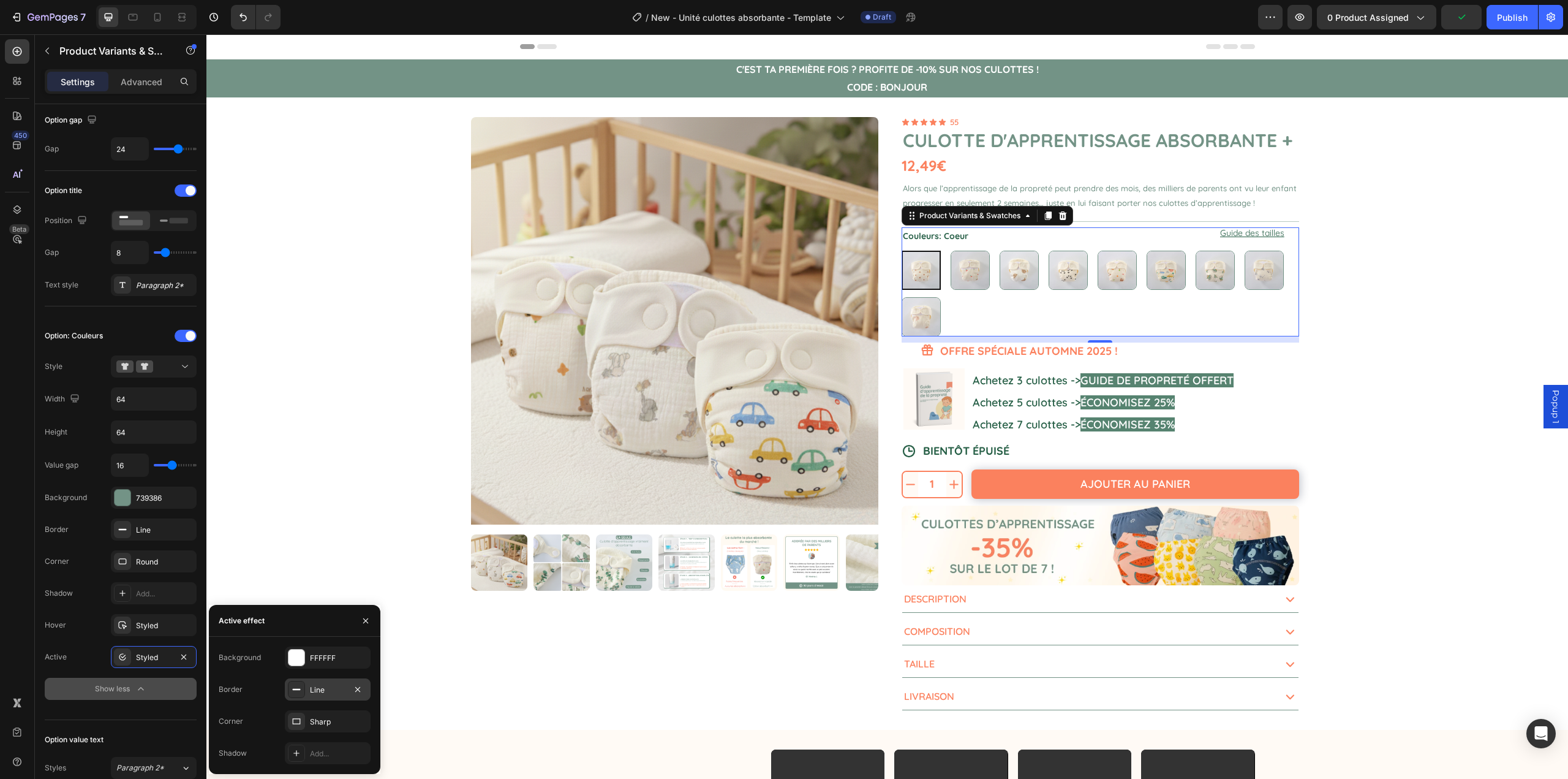
click at [308, 694] on div "Line" at bounding box center [328, 689] width 85 height 22
click at [297, 689] on div at bounding box center [296, 688] width 16 height 16
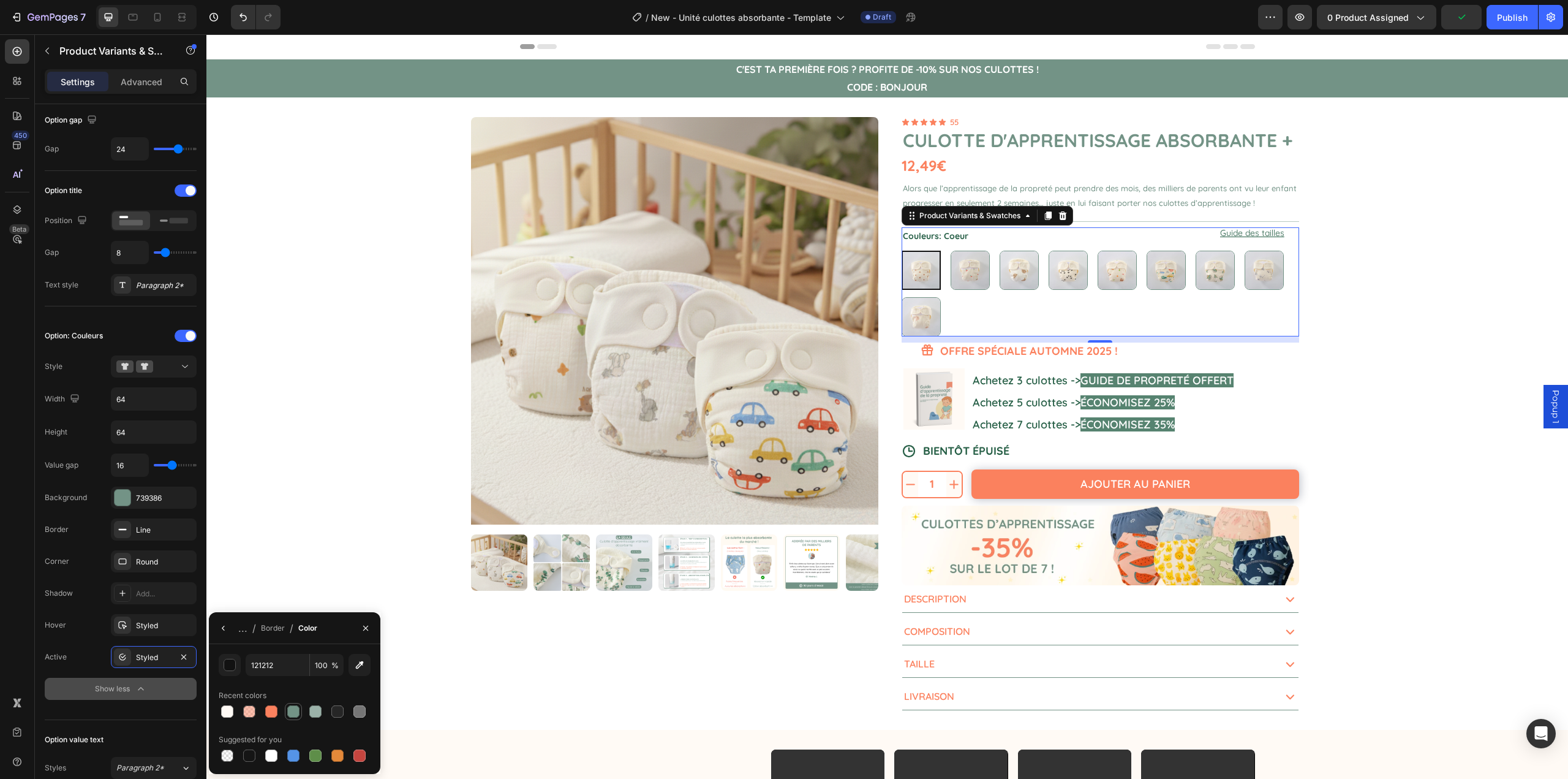
click at [296, 707] on div at bounding box center [294, 712] width 12 height 12
type input "739386"
click at [218, 628] on button "button" at bounding box center [223, 628] width 20 height 20
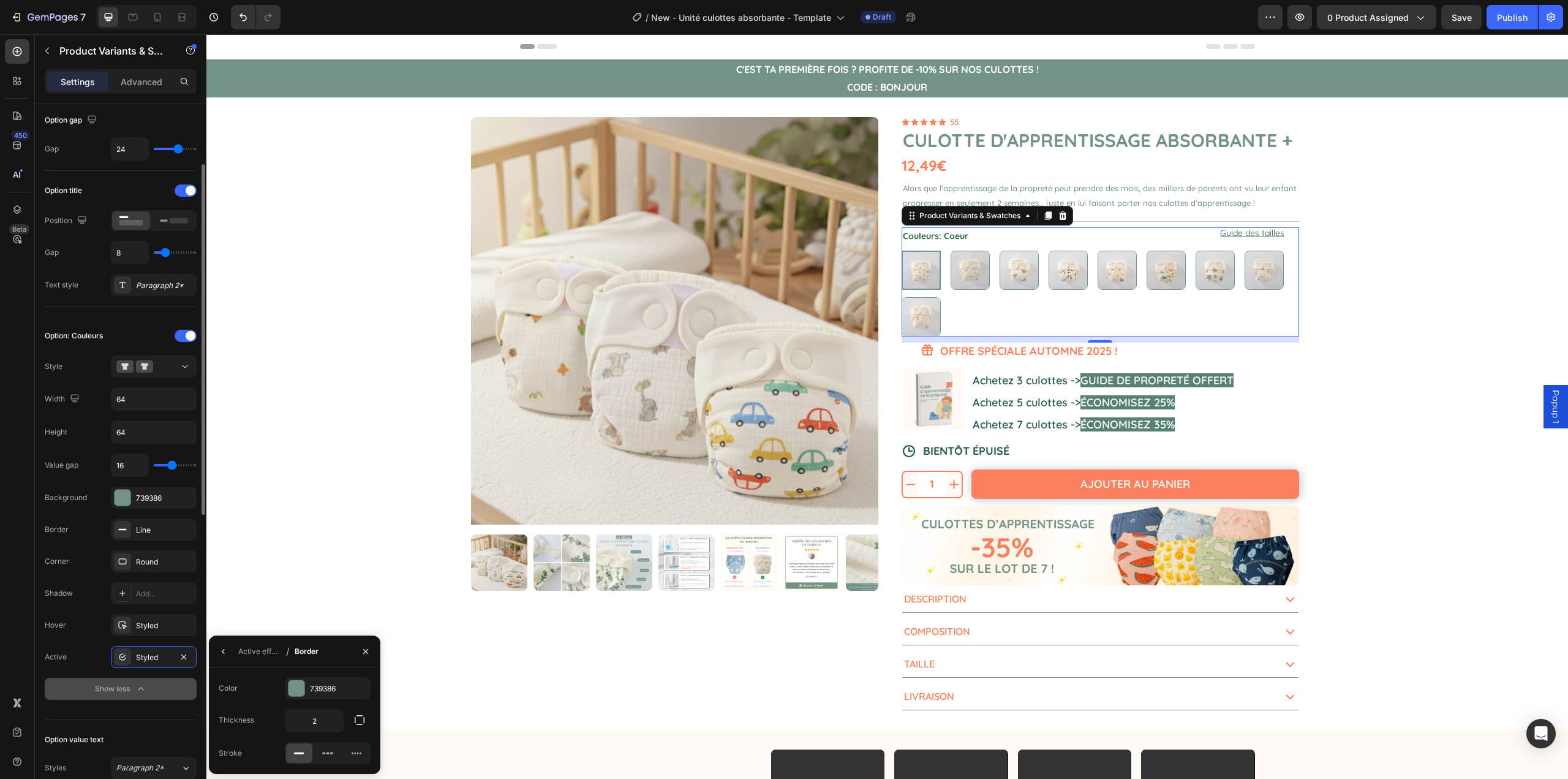
scroll to position [307, 0]
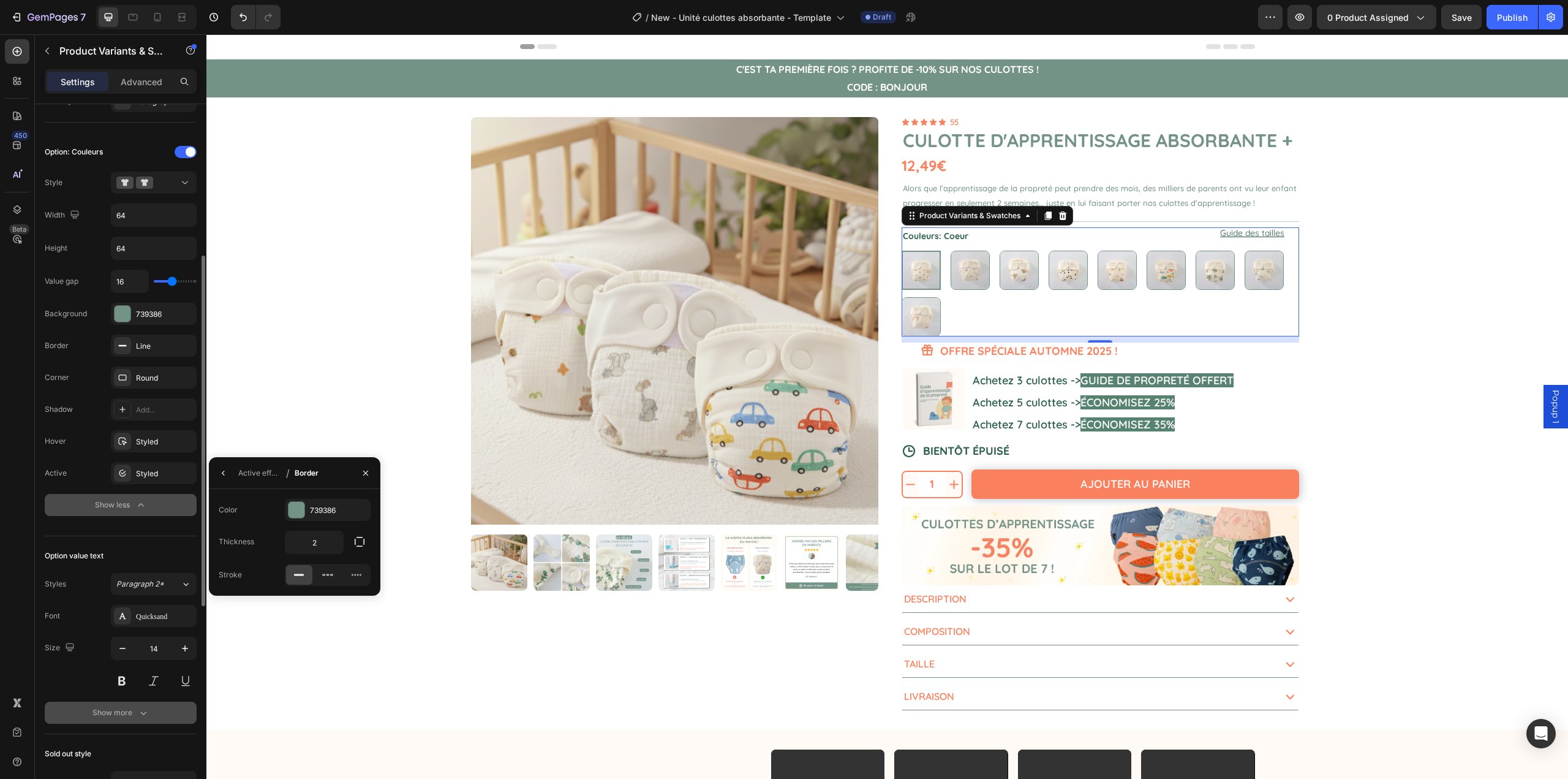
click at [123, 716] on div "Show more" at bounding box center [120, 713] width 57 height 12
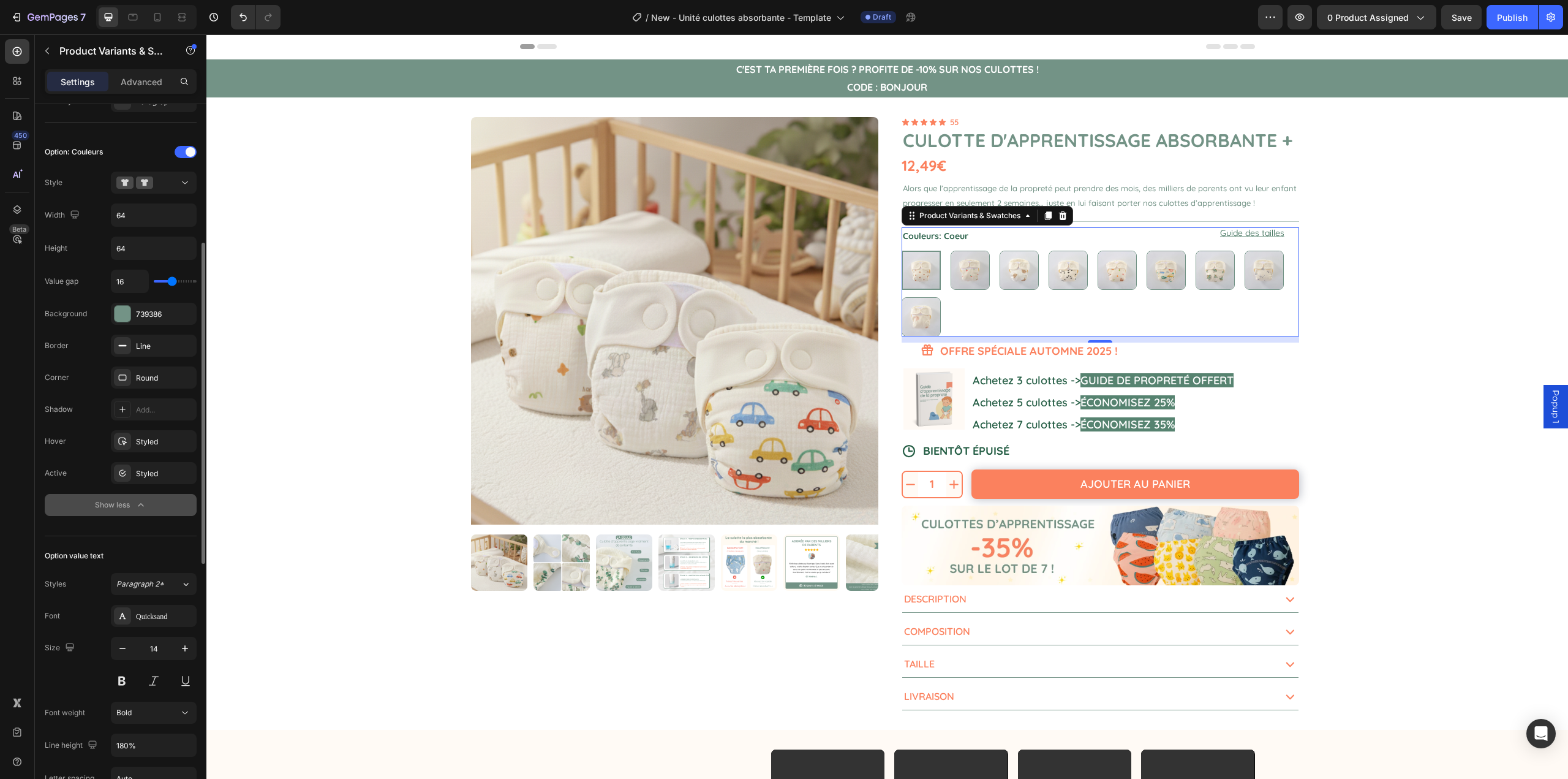
scroll to position [245, 0]
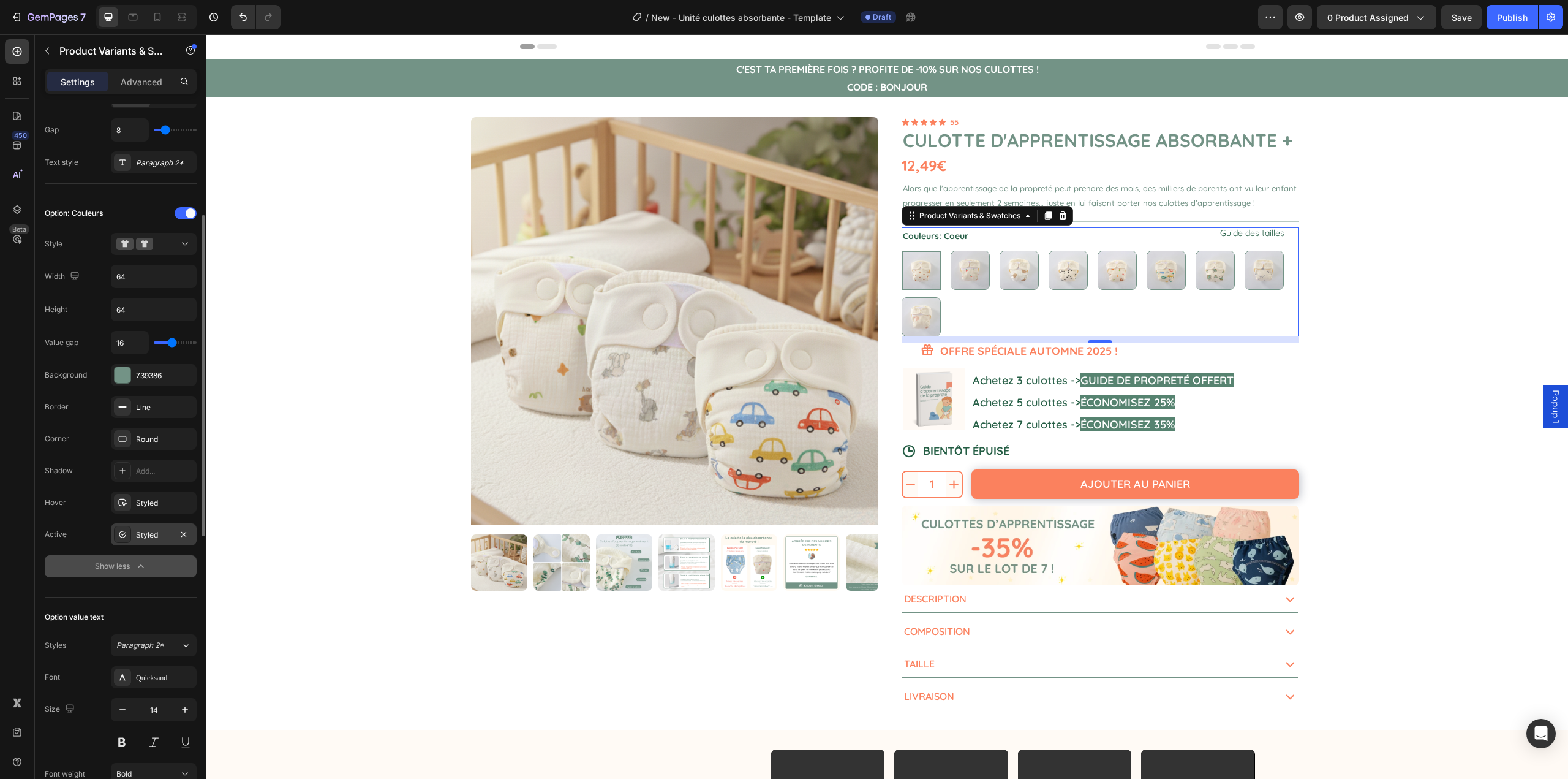
click at [152, 537] on div "Styled" at bounding box center [153, 535] width 36 height 11
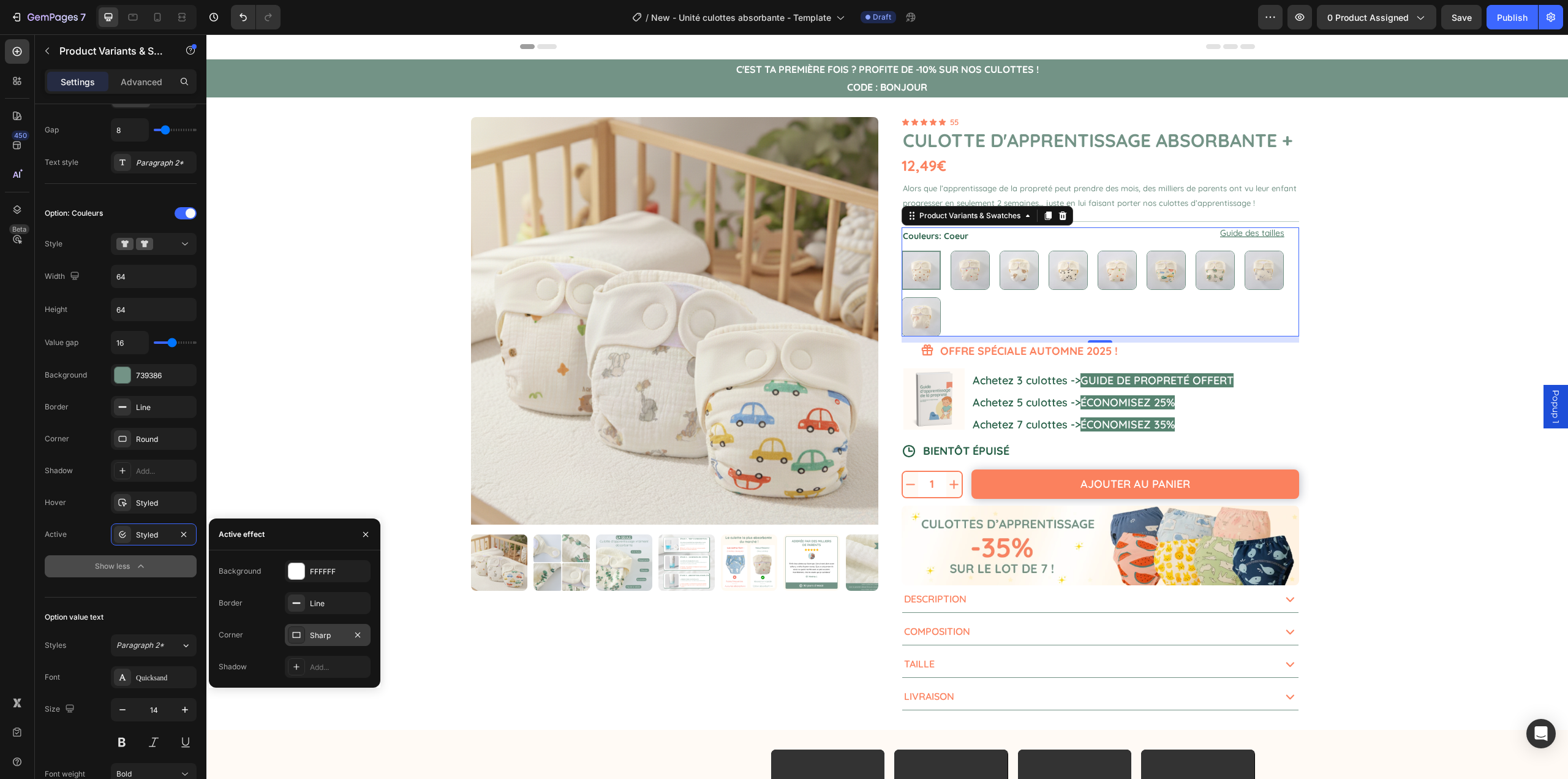
click at [320, 633] on div "Sharp" at bounding box center [328, 635] width 36 height 11
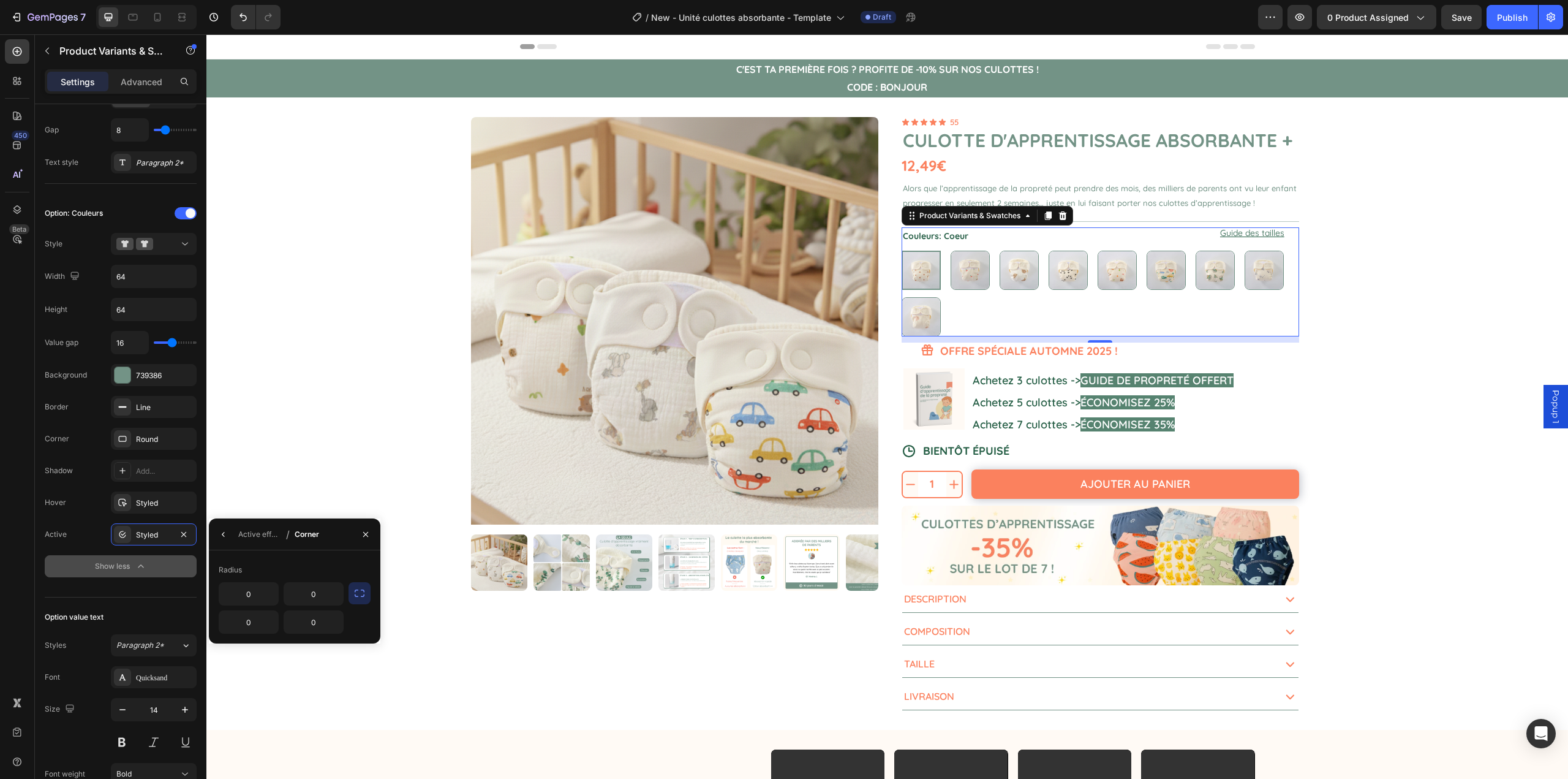
click at [352, 598] on button "button" at bounding box center [359, 593] width 22 height 22
click at [287, 601] on input "0" at bounding box center [281, 593] width 124 height 22
type input "8"
click at [331, 551] on div "Radius 8" at bounding box center [294, 583] width 172 height 65
click at [371, 466] on div "Product Images 1 Product Quantity Ajouter au panier Add to Cart Row 1 Product Q…" at bounding box center [887, 414] width 1362 height 633
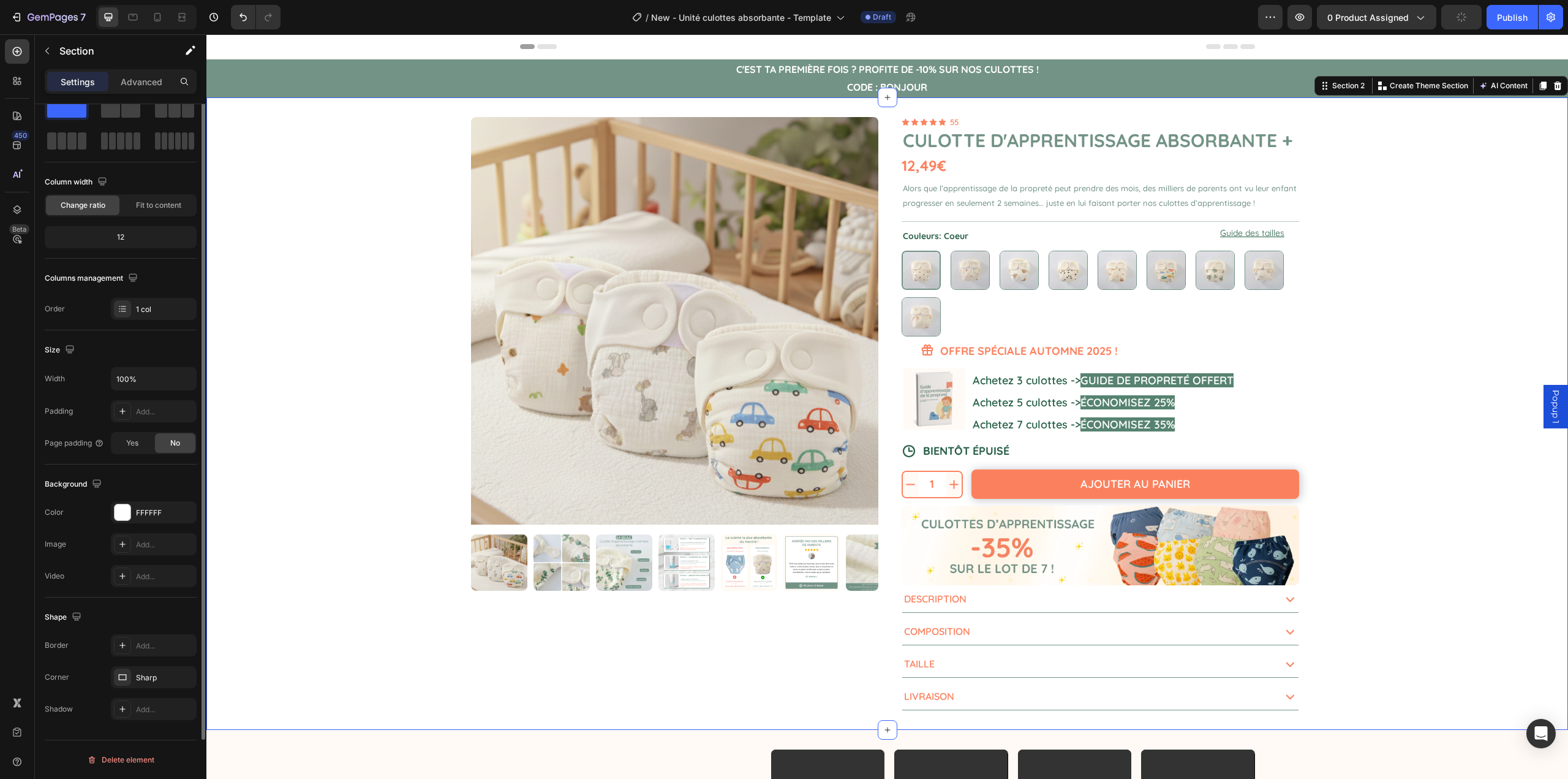
scroll to position [0, 0]
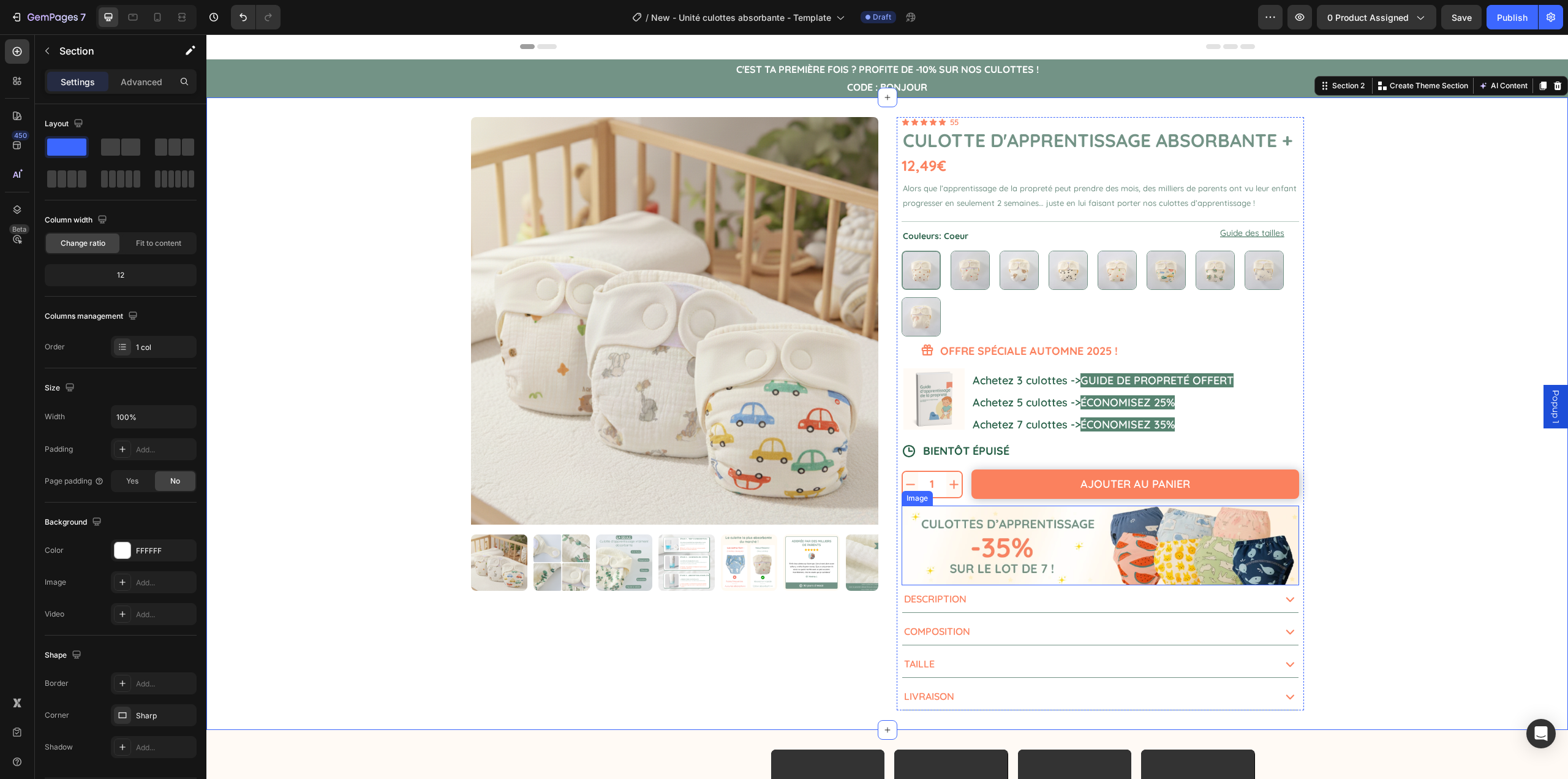
click at [1081, 534] on img at bounding box center [1100, 545] width 397 height 79
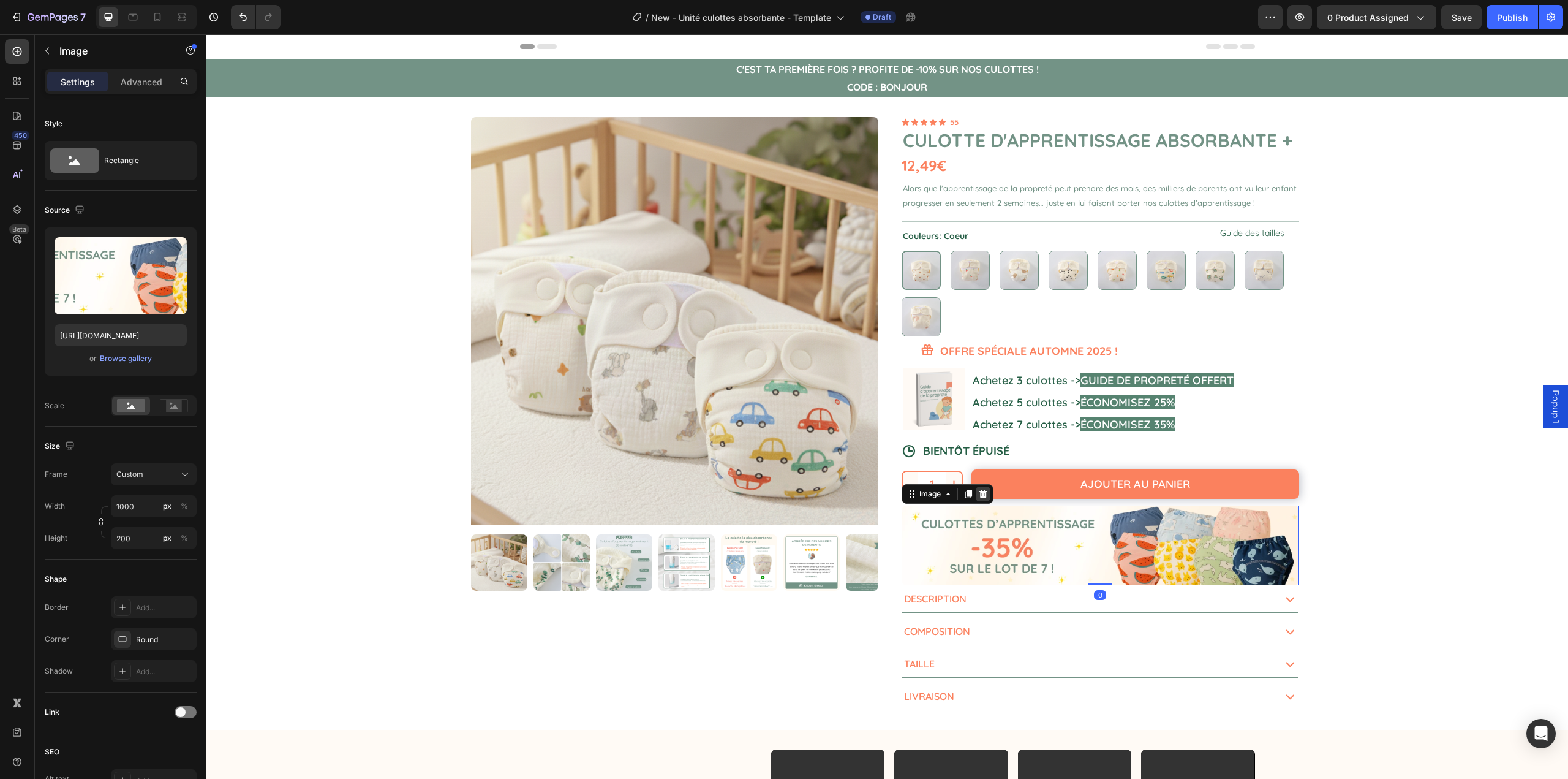
click at [980, 491] on icon at bounding box center [983, 494] width 8 height 9
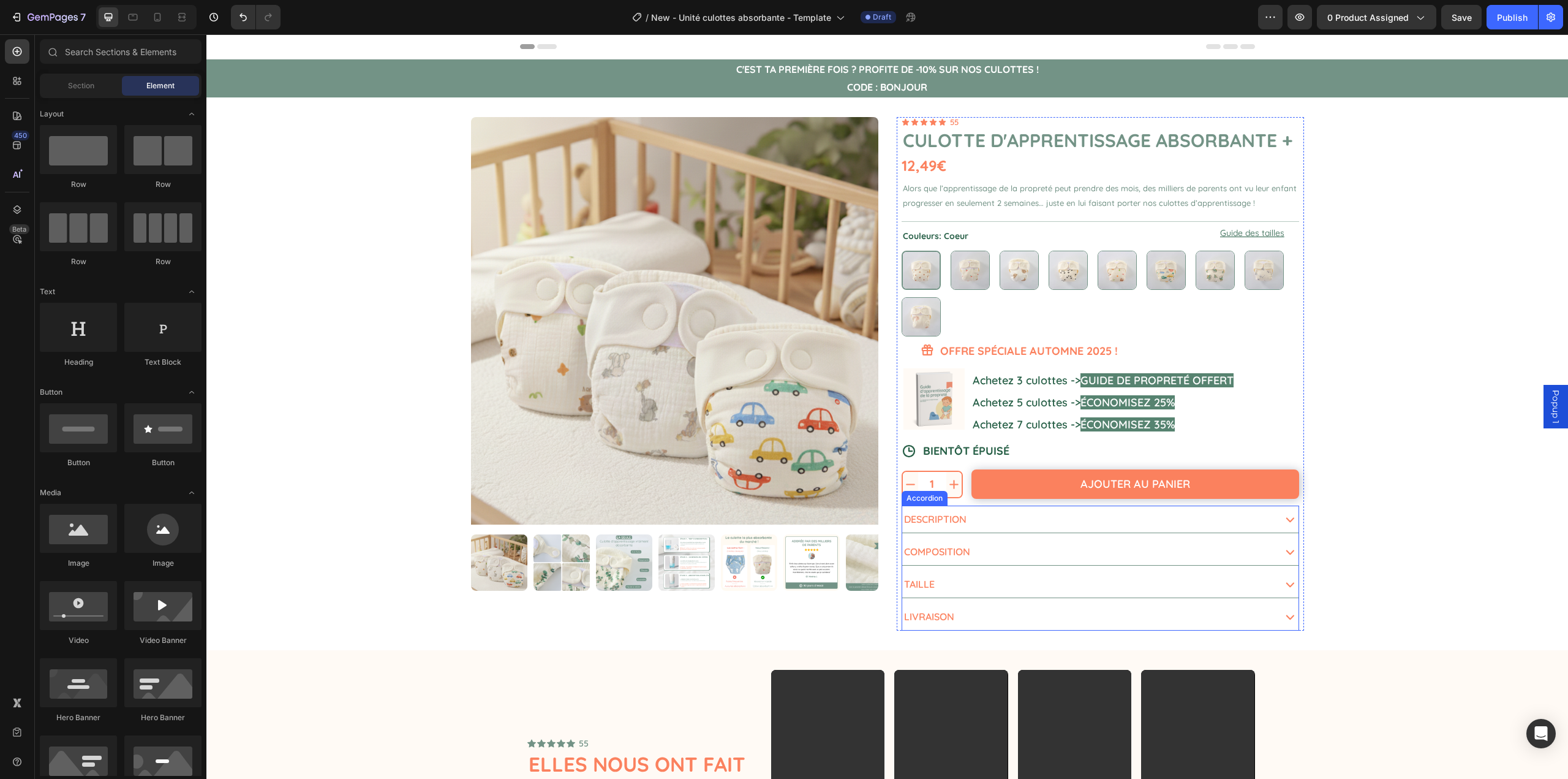
click at [1389, 484] on div "Product Images 1 Product Quantity Ajouter au panier Add to Cart Row 1 Product Q…" at bounding box center [887, 374] width 1362 height 552
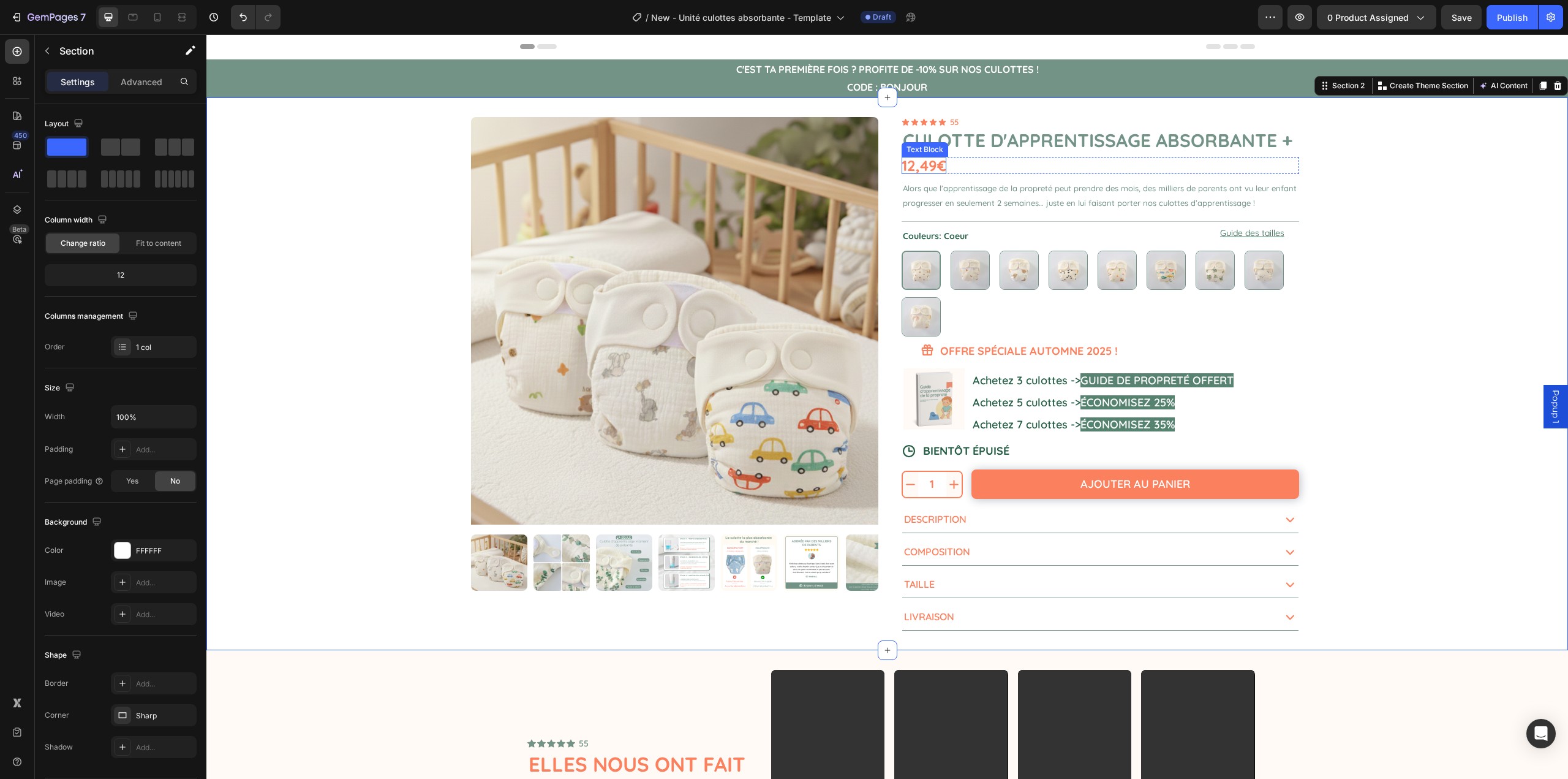
click at [918, 173] on p "12,49€" at bounding box center [923, 166] width 44 height 17
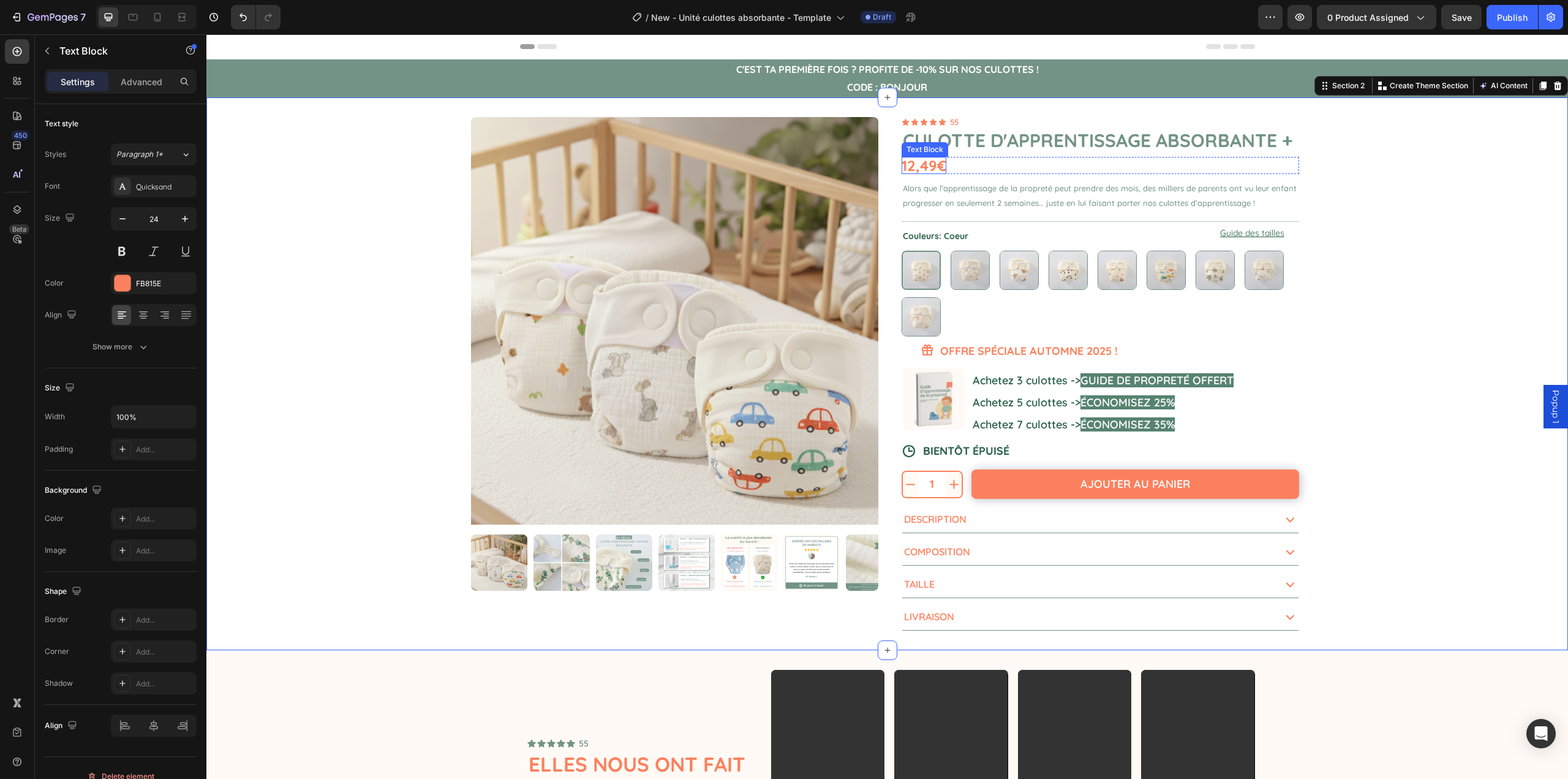
click at [918, 171] on p "12,49€" at bounding box center [923, 166] width 44 height 17
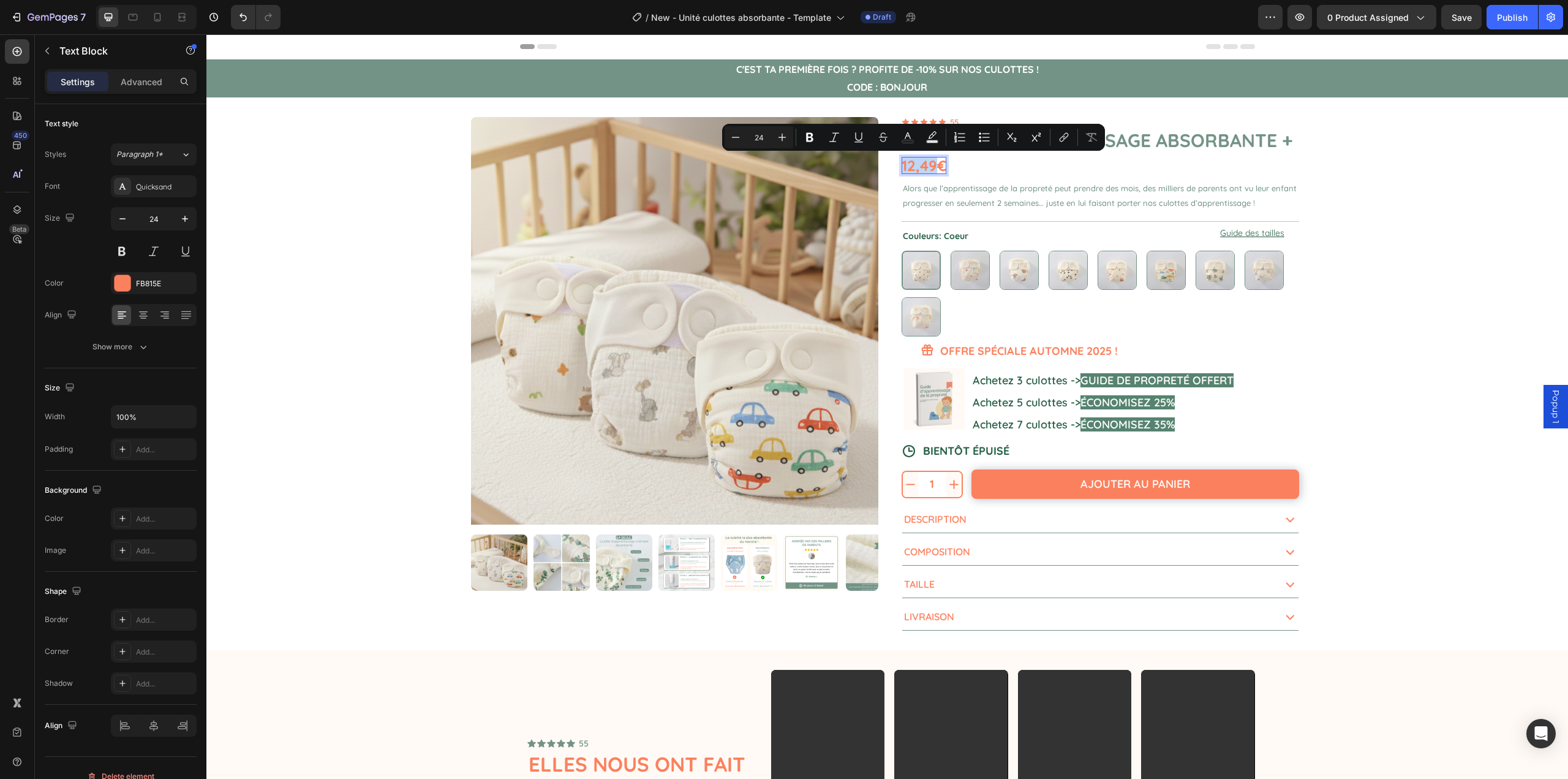
click at [913, 166] on p "12,49€" at bounding box center [923, 166] width 44 height 17
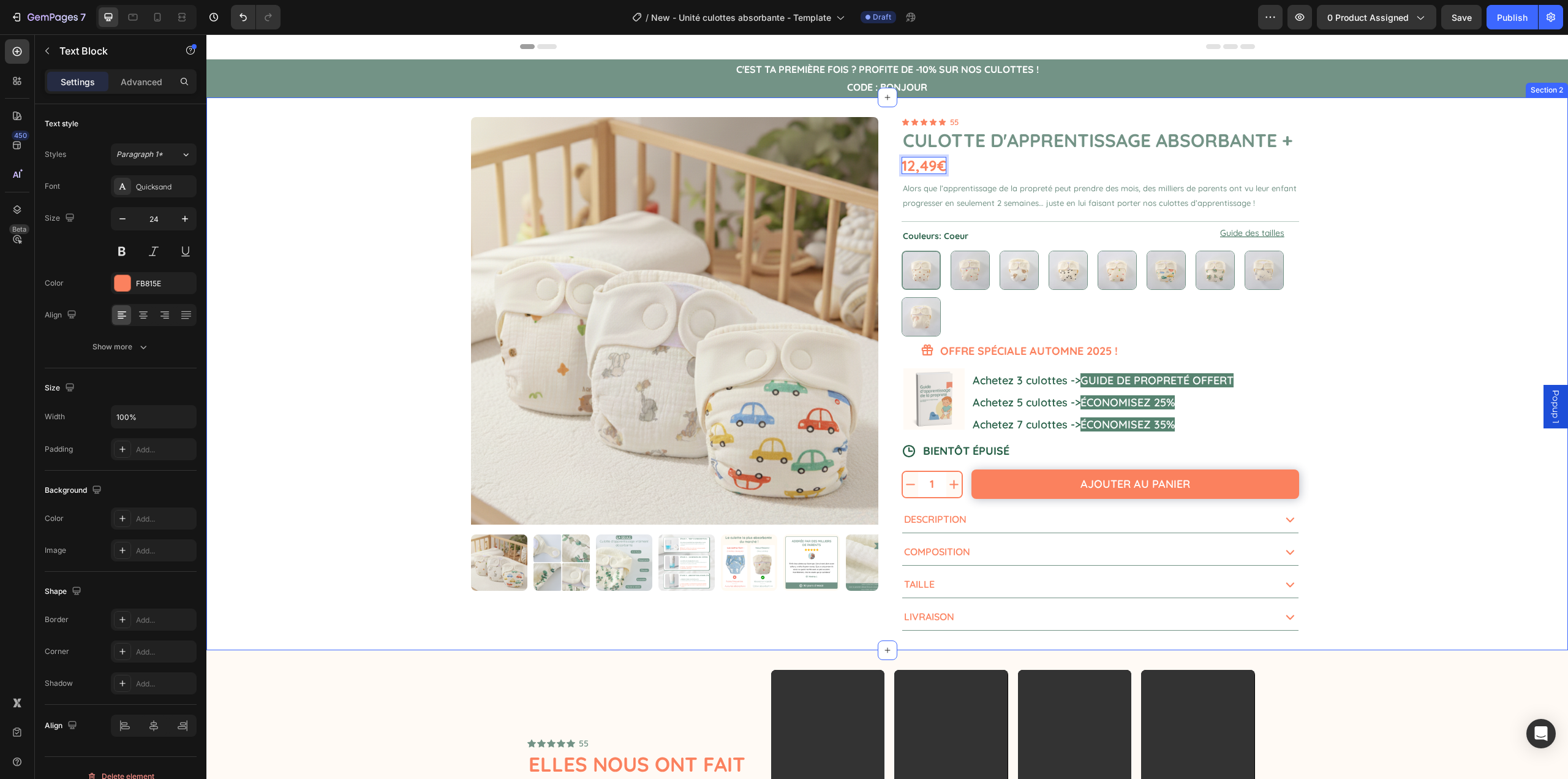
click at [368, 231] on div "Product Images 1 Product Quantity Ajouter au panier Add to Cart Row 1 Product Q…" at bounding box center [887, 374] width 1362 height 552
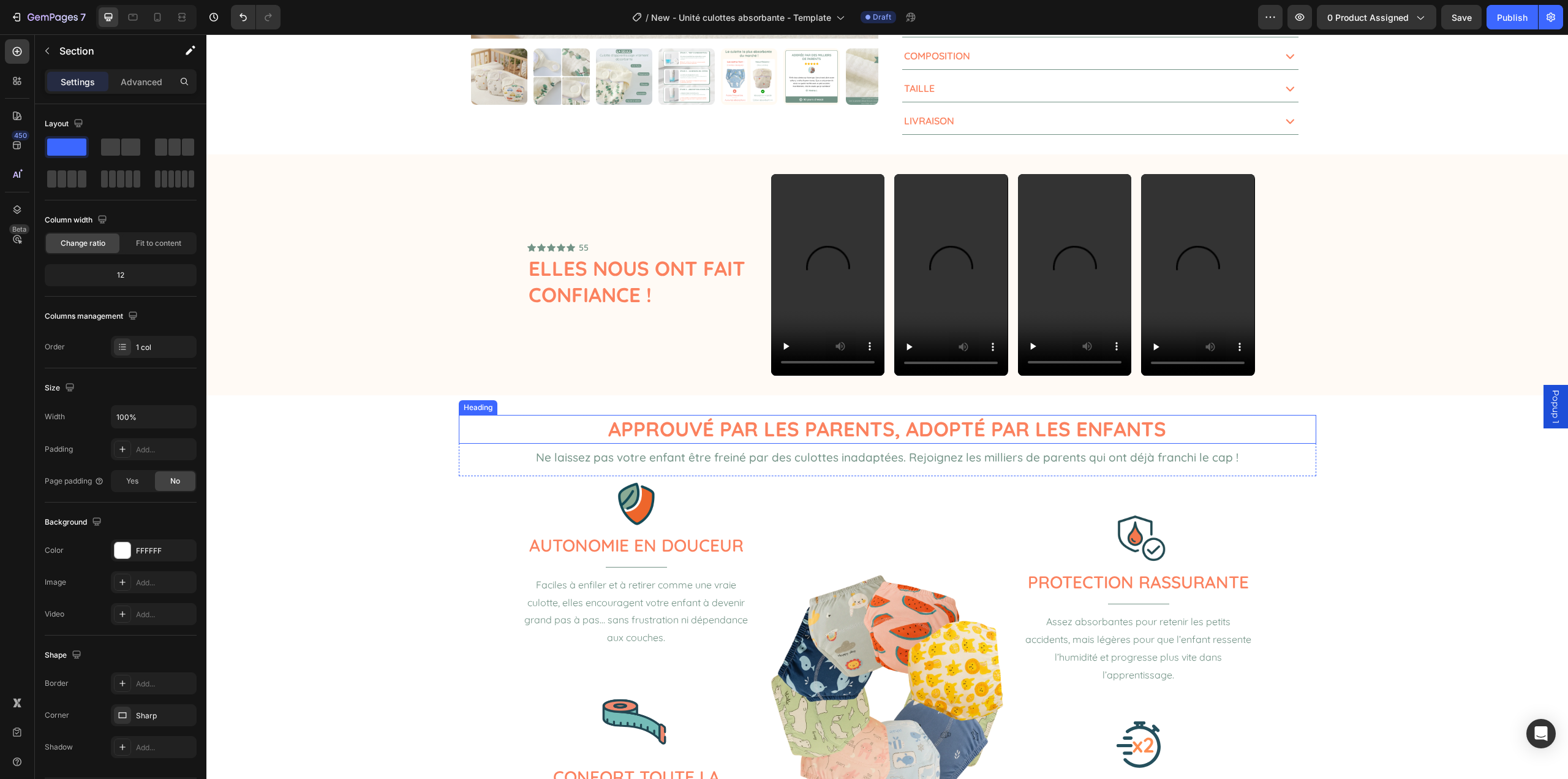
scroll to position [429, 0]
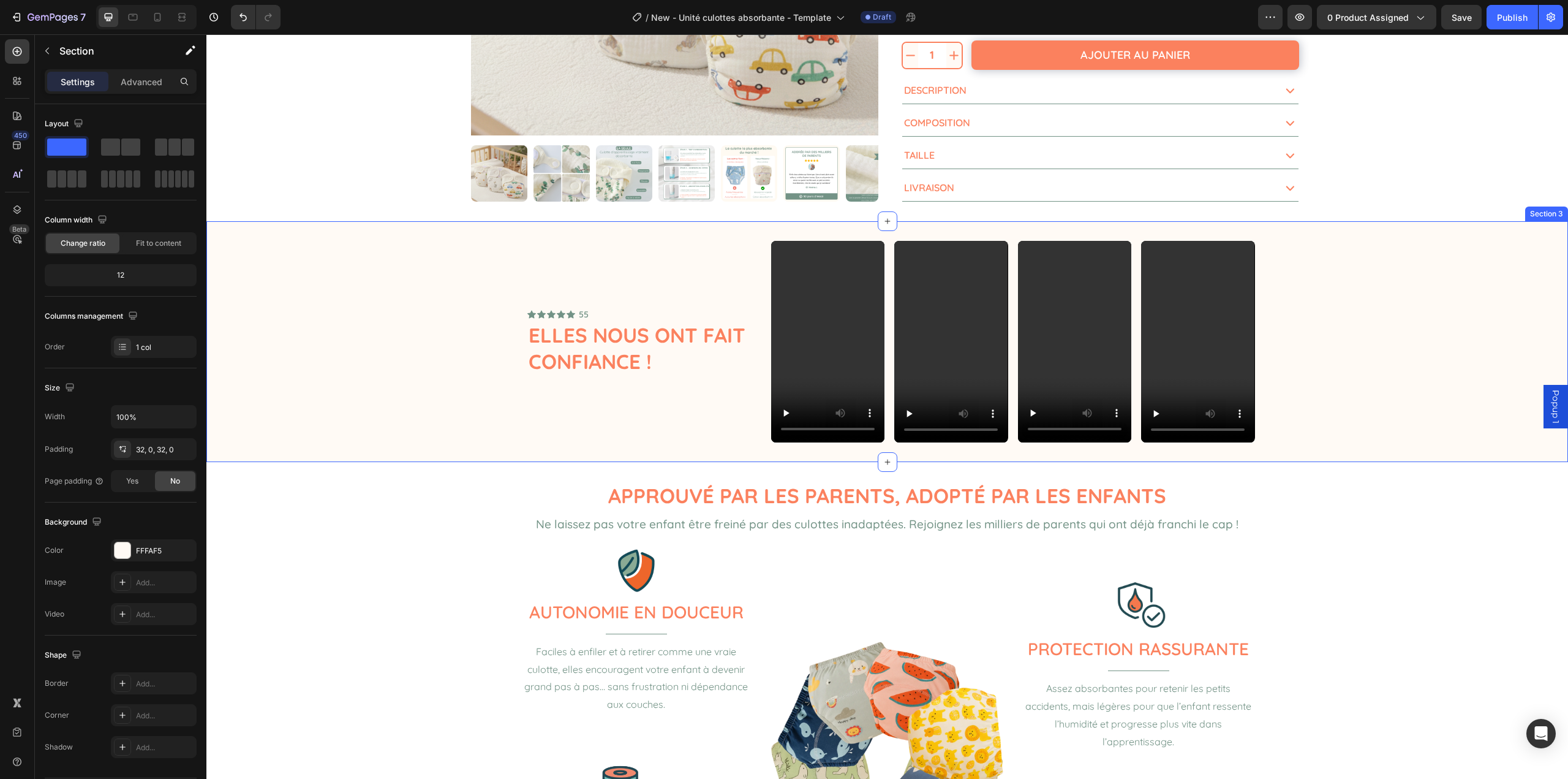
click at [399, 323] on div "Icon Icon Icon Icon Icon Icon List 55 Text Block Row Elles nous ont fait confia…" at bounding box center [887, 342] width 1362 height 202
click at [1554, 208] on icon at bounding box center [1558, 210] width 8 height 9
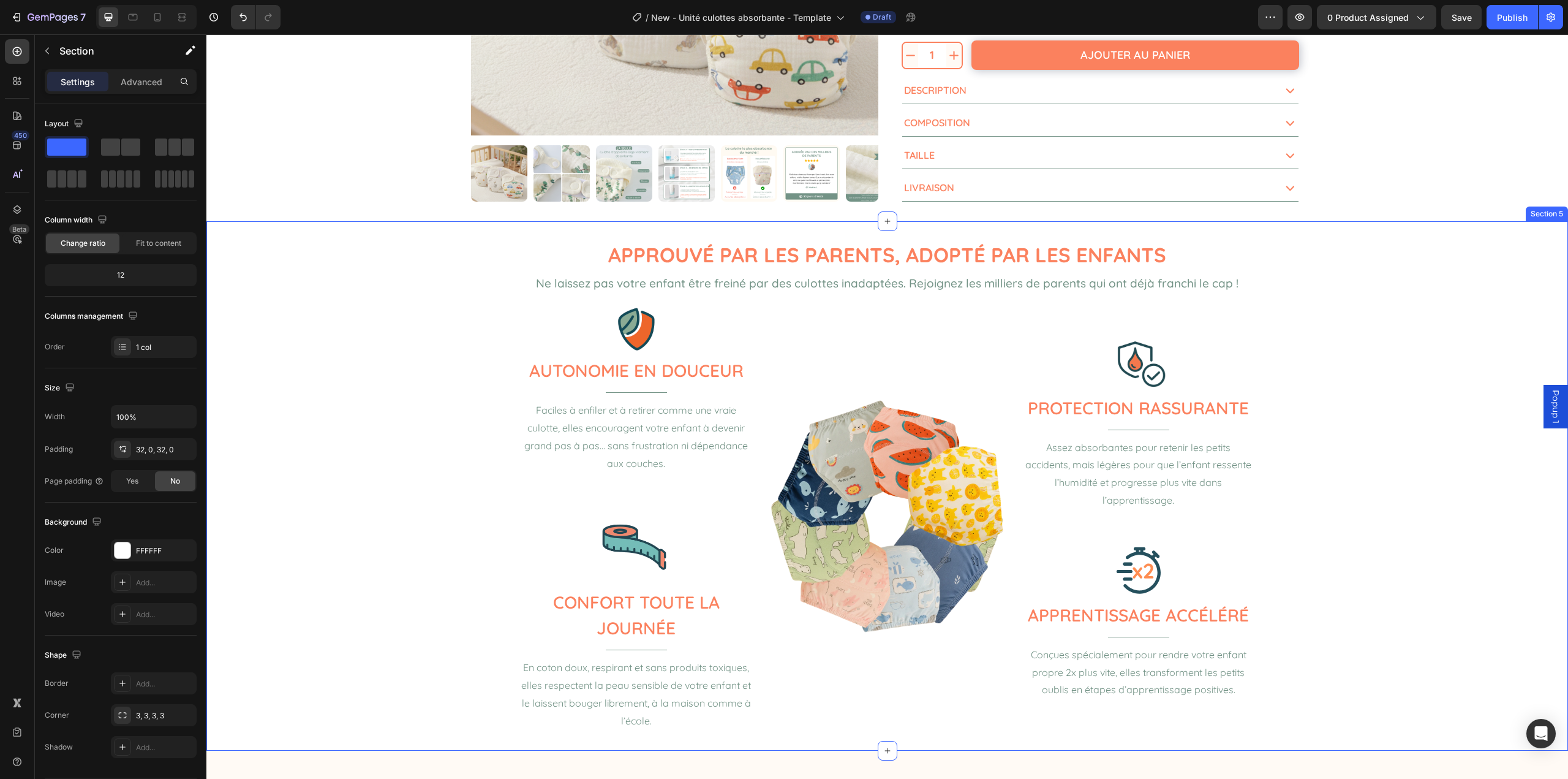
click at [440, 290] on div "Approuvé par les parents, adopté par les enfants Heading Ne laissez pas votre e…" at bounding box center [887, 485] width 1362 height 491
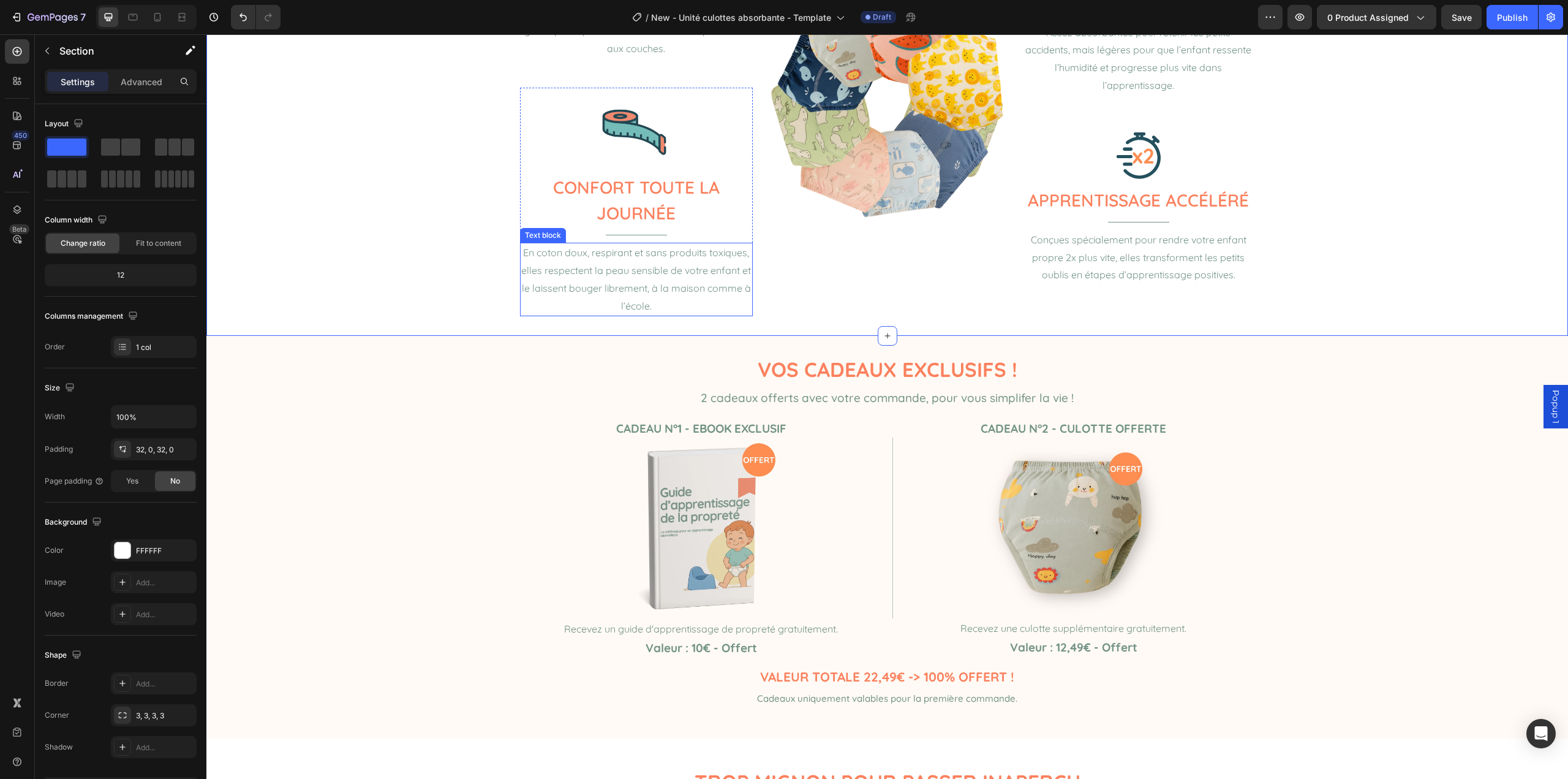
scroll to position [980, 0]
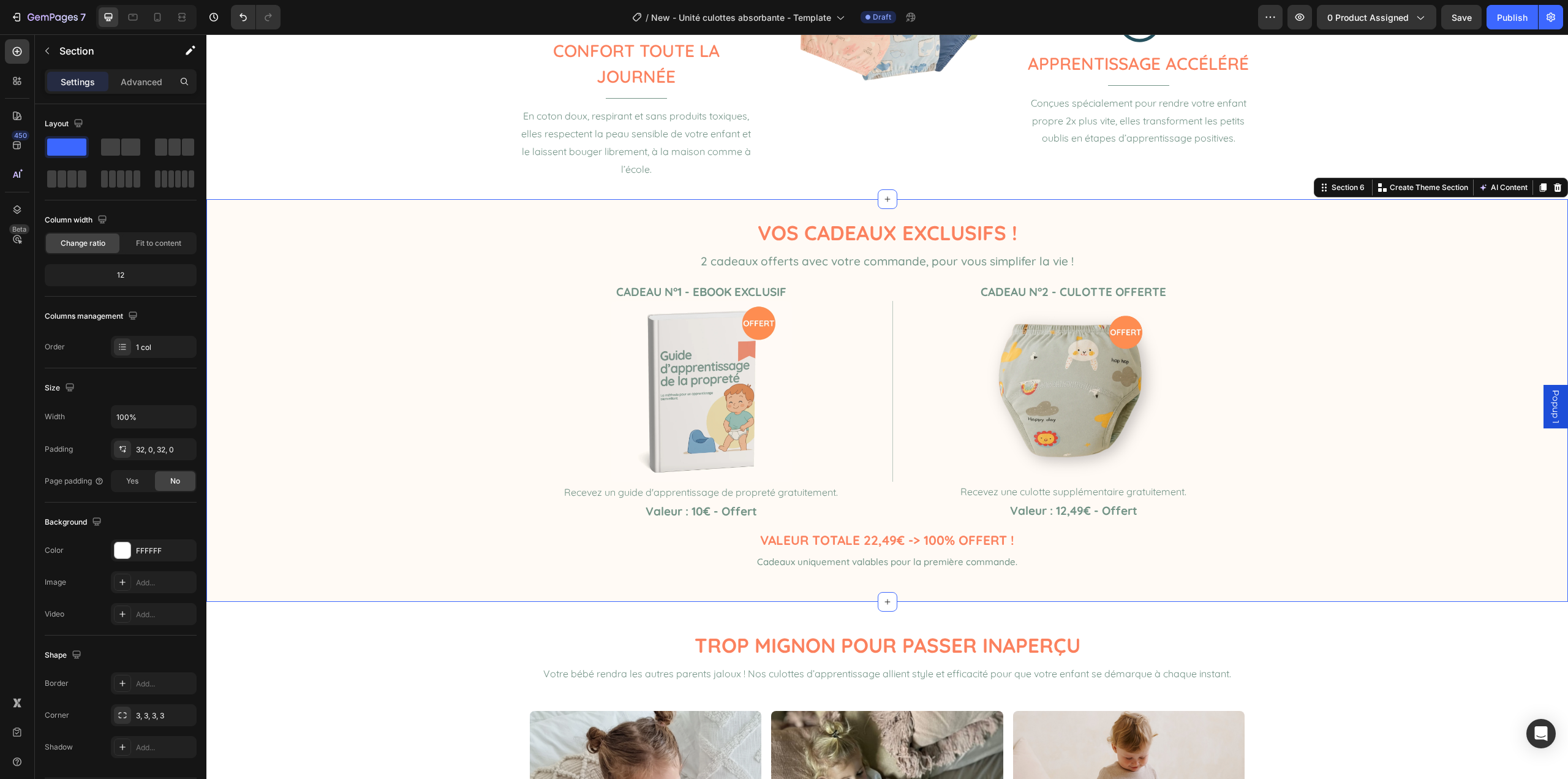
click at [445, 230] on div "Vos cadeaux exclusifs ! Heading 2 cadeaux offerts avec votre commande, pour vou…" at bounding box center [887, 400] width 1362 height 363
click at [1553, 185] on icon at bounding box center [1558, 187] width 10 height 10
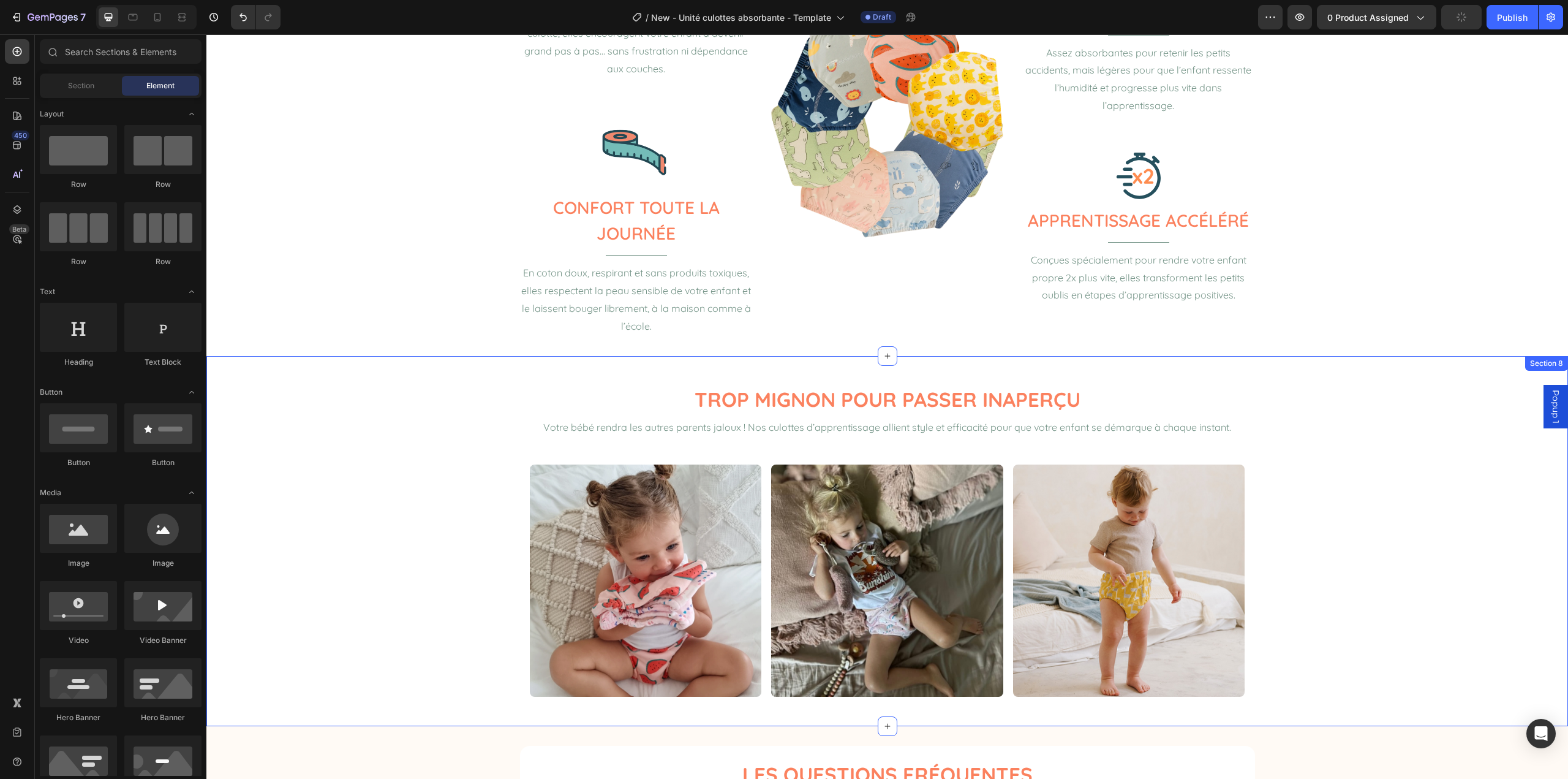
scroll to position [796, 0]
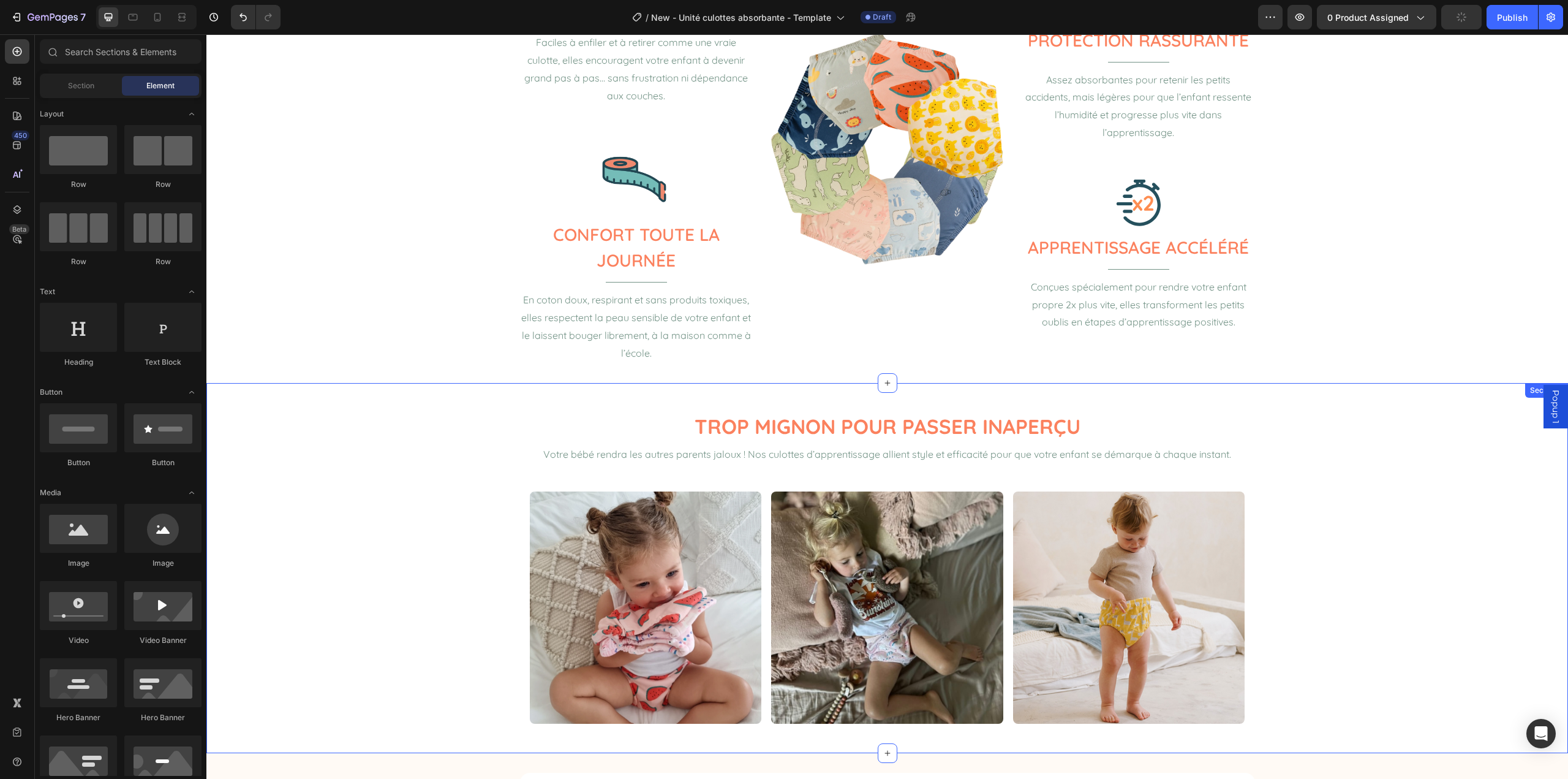
click at [1375, 417] on div "trop mignon pour passer inaperçu Heading Votre bébé rendra les autres parents j…" at bounding box center [887, 568] width 1362 height 331
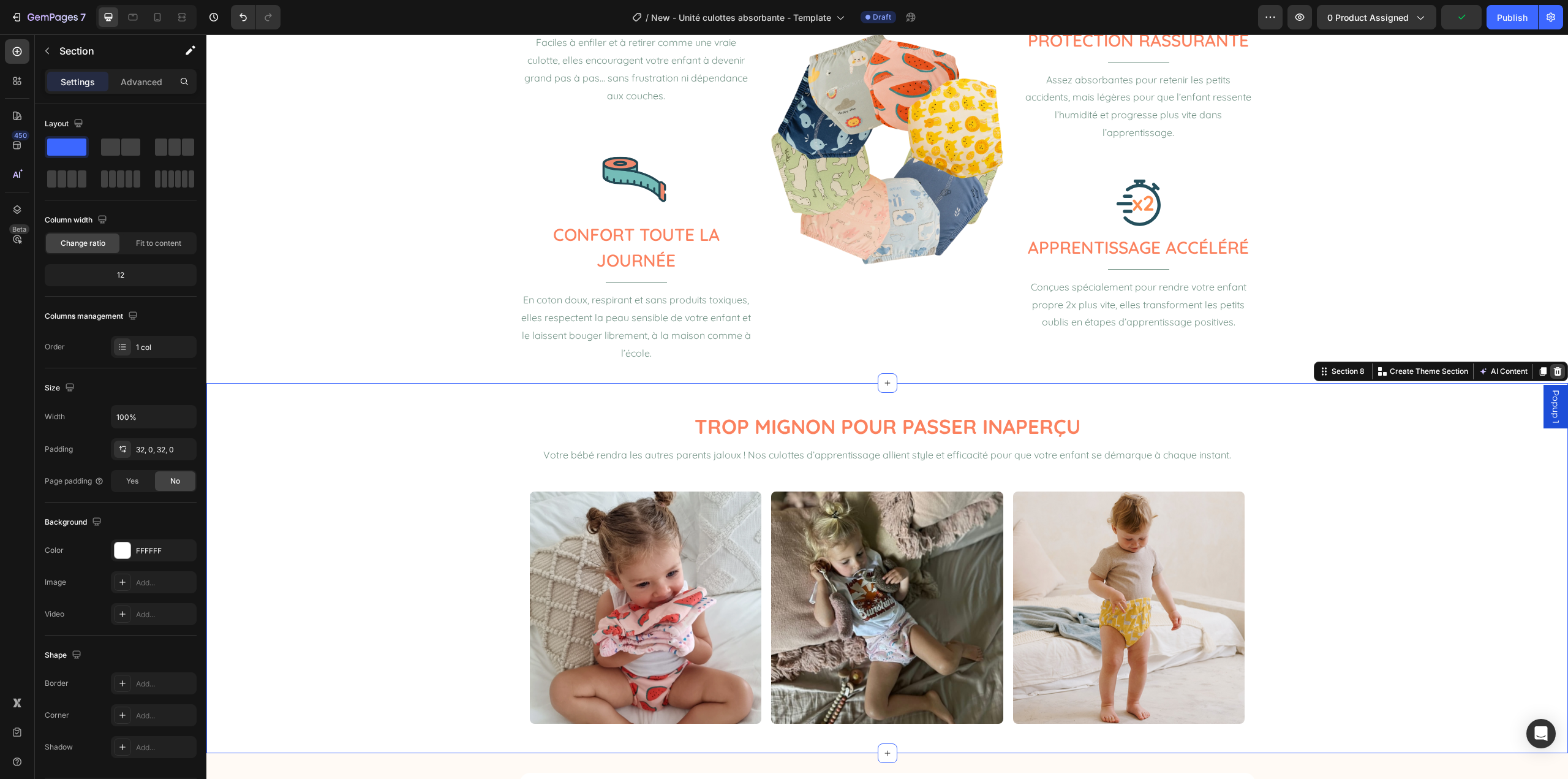
click at [1554, 367] on icon at bounding box center [1558, 371] width 8 height 9
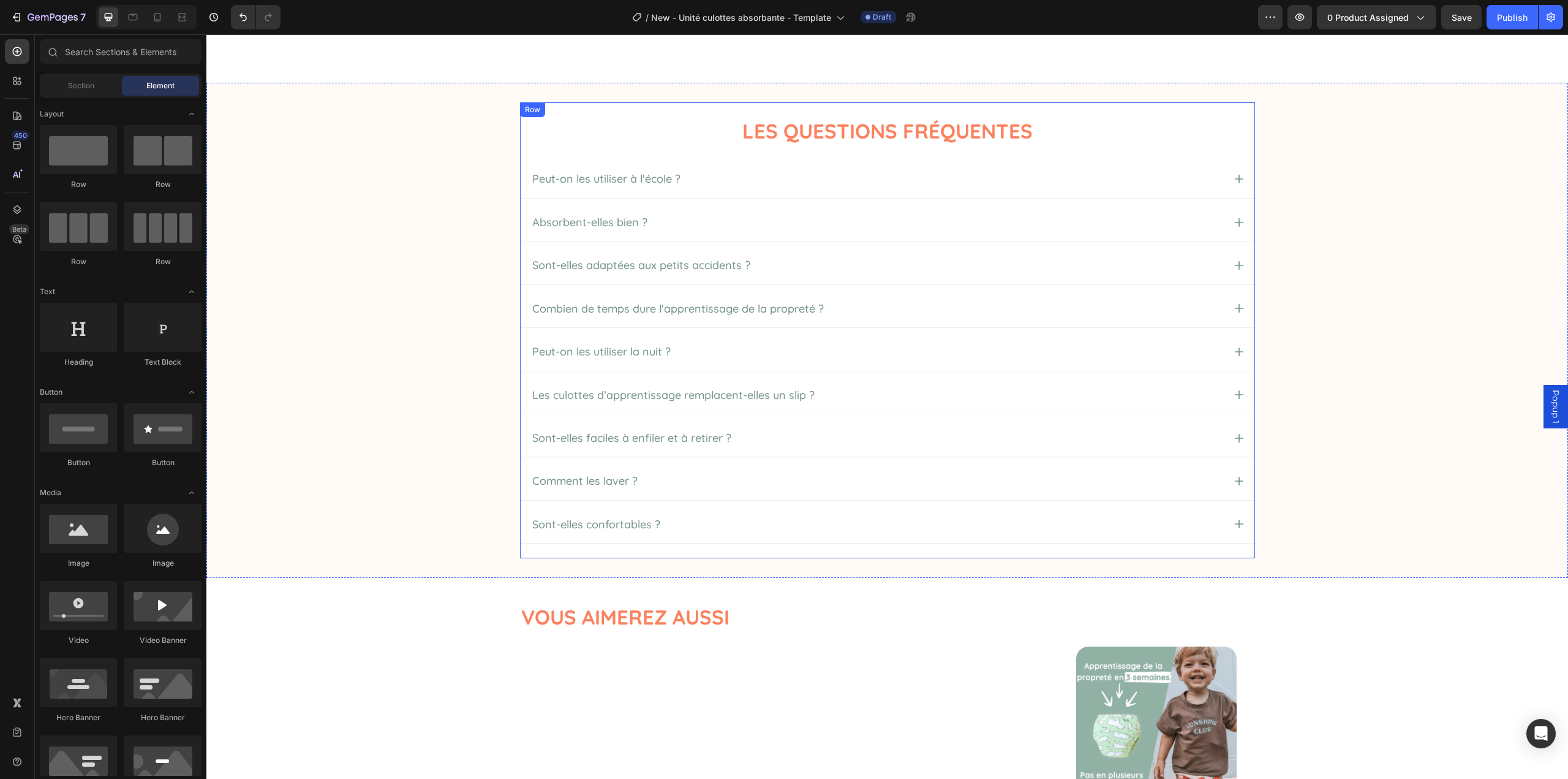
scroll to position [1080, 0]
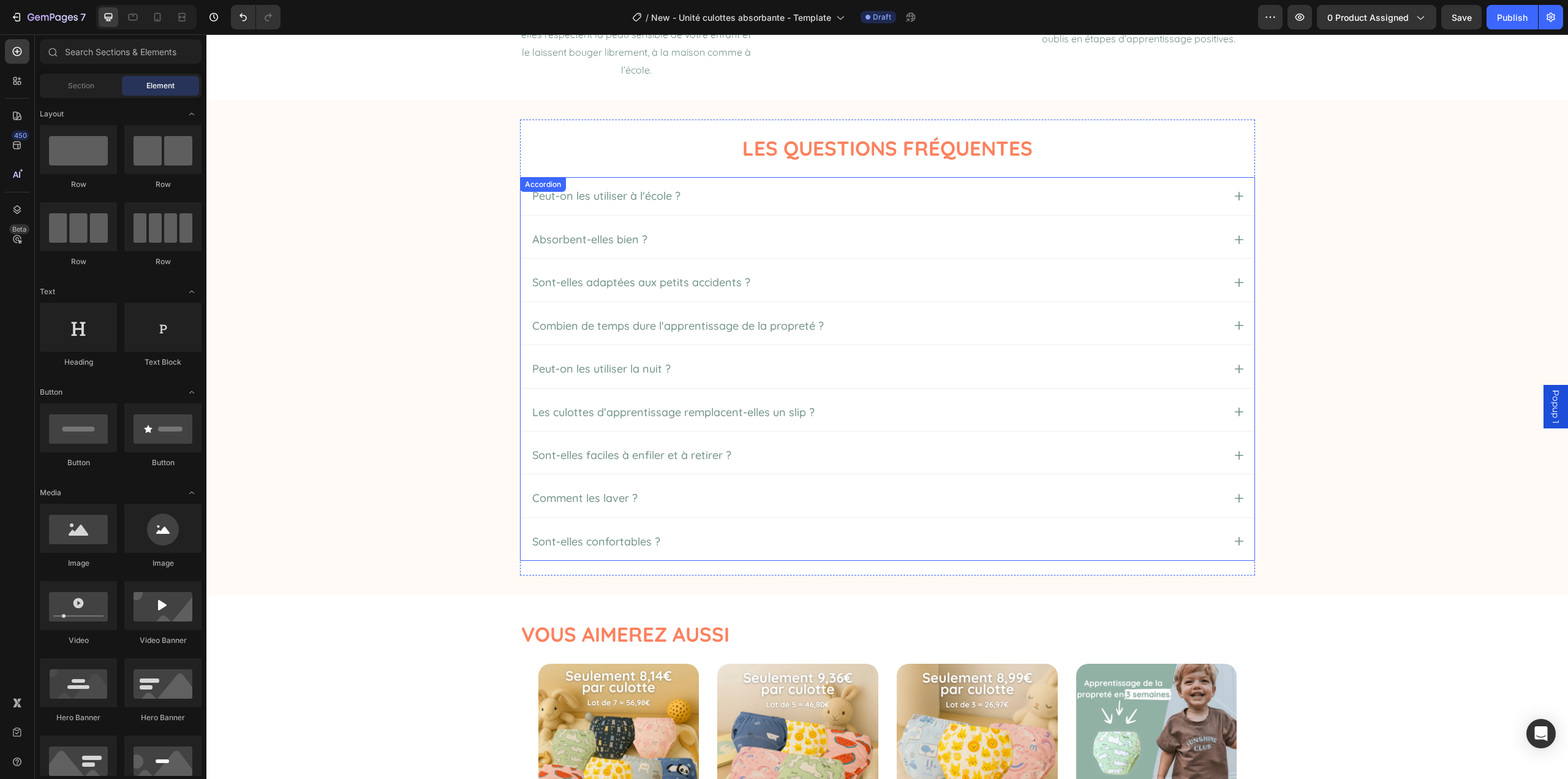
click at [790, 240] on div "Absorbent-elles bien ?" at bounding box center [877, 239] width 693 height 17
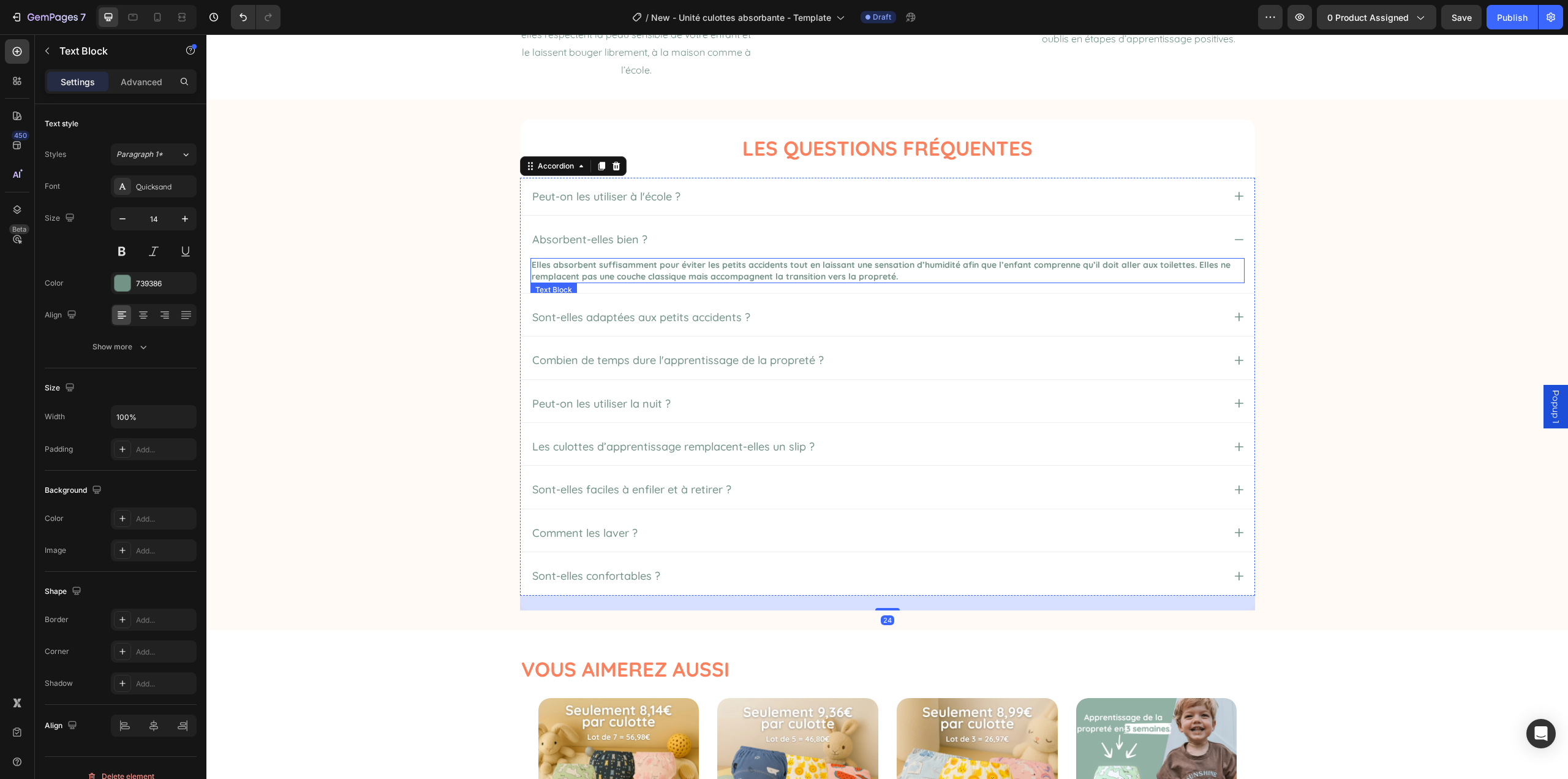
click at [614, 273] on p "Elles absorbent suffisamment pour éviter les petits accidents tout en laissant …" at bounding box center [887, 270] width 712 height 22
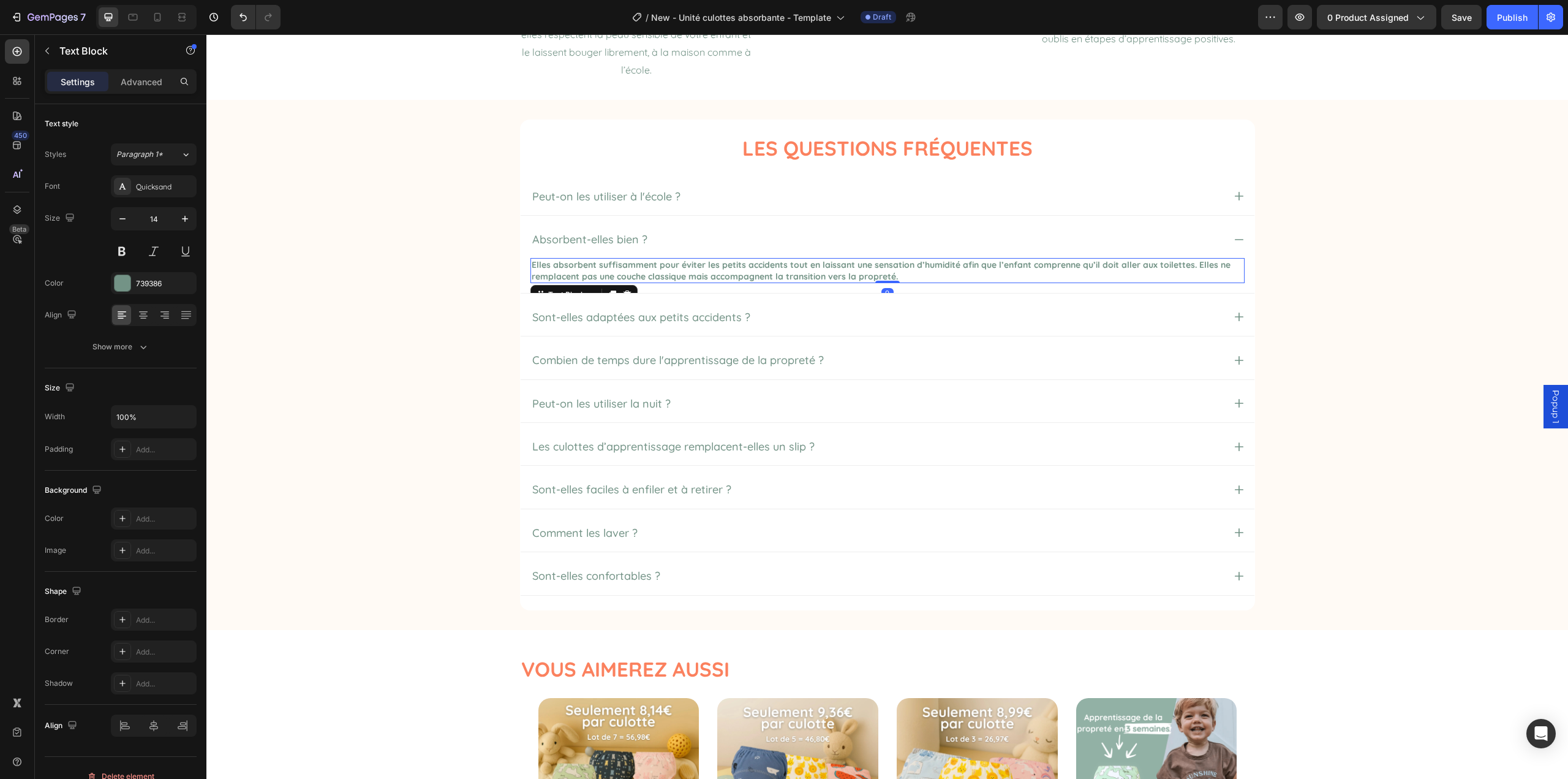
click at [614, 273] on p "Elles absorbent suffisamment pour éviter les petits accidents tout en laissant …" at bounding box center [887, 270] width 712 height 22
click at [657, 267] on p "Elles absorbent suffisamment pour éviter les petits accidents tout en laissant …" at bounding box center [887, 270] width 712 height 22
click at [531, 265] on p "Elles absorbent suffisamment pour éviter les petits accidents tout en laissant …" at bounding box center [887, 270] width 712 height 22
click at [486, 322] on div "Les Questions Fréquentes Heading Peut-on les utiliser à l'école ? Absorbent-ell…" at bounding box center [887, 364] width 1337 height 491
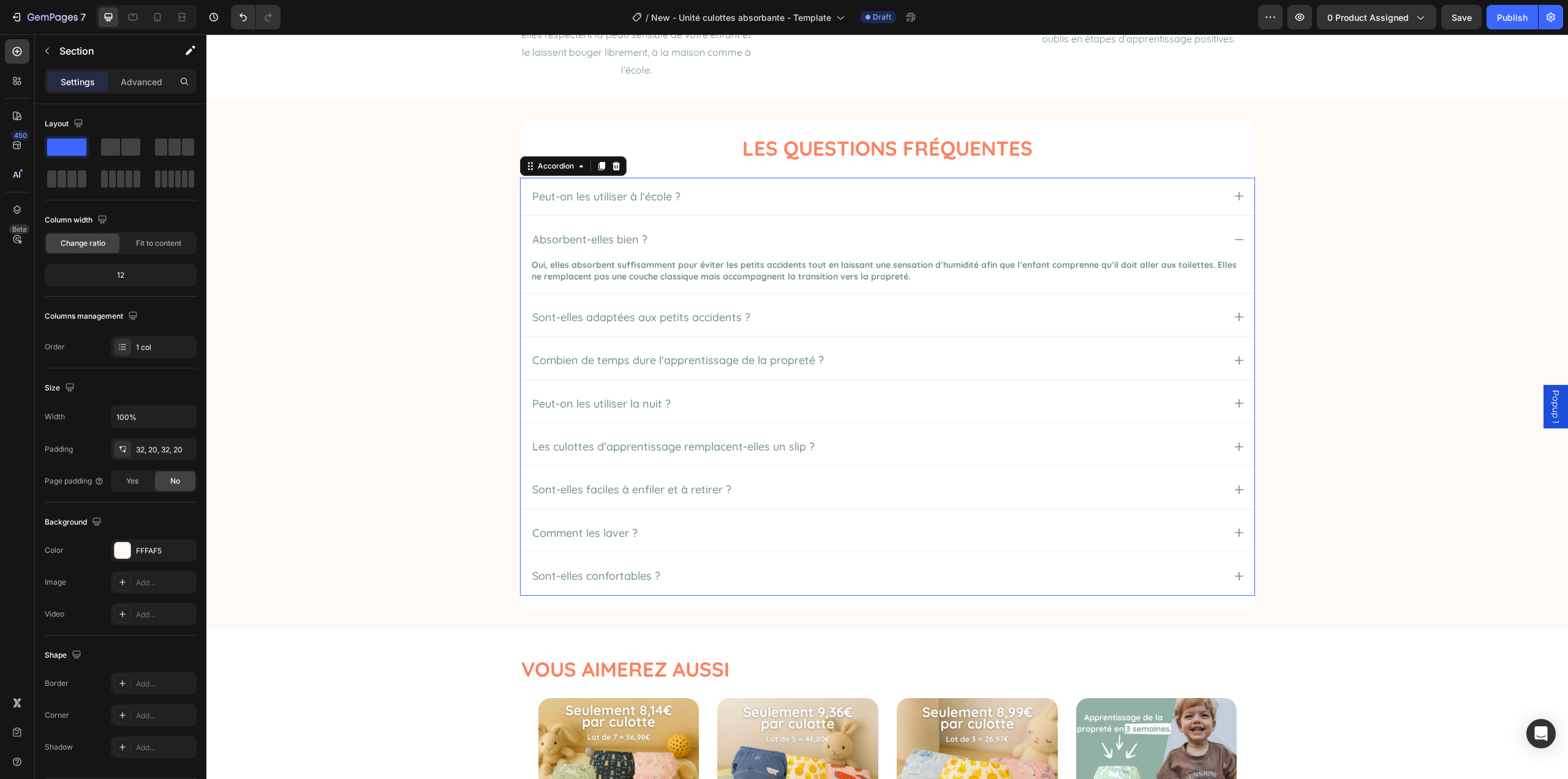
click at [1001, 240] on div "Absorbent-elles bien ?" at bounding box center [877, 239] width 693 height 17
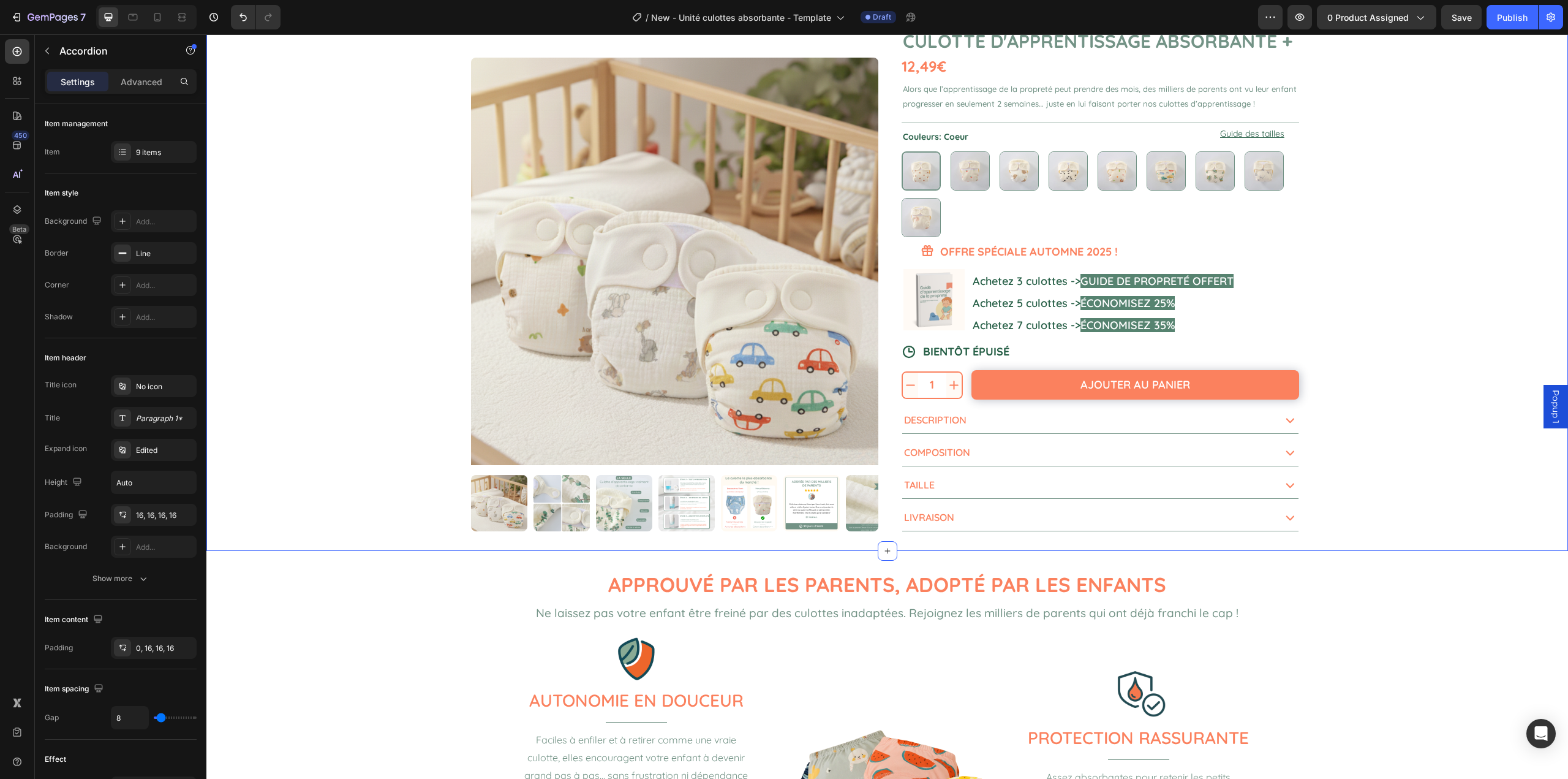
scroll to position [0, 0]
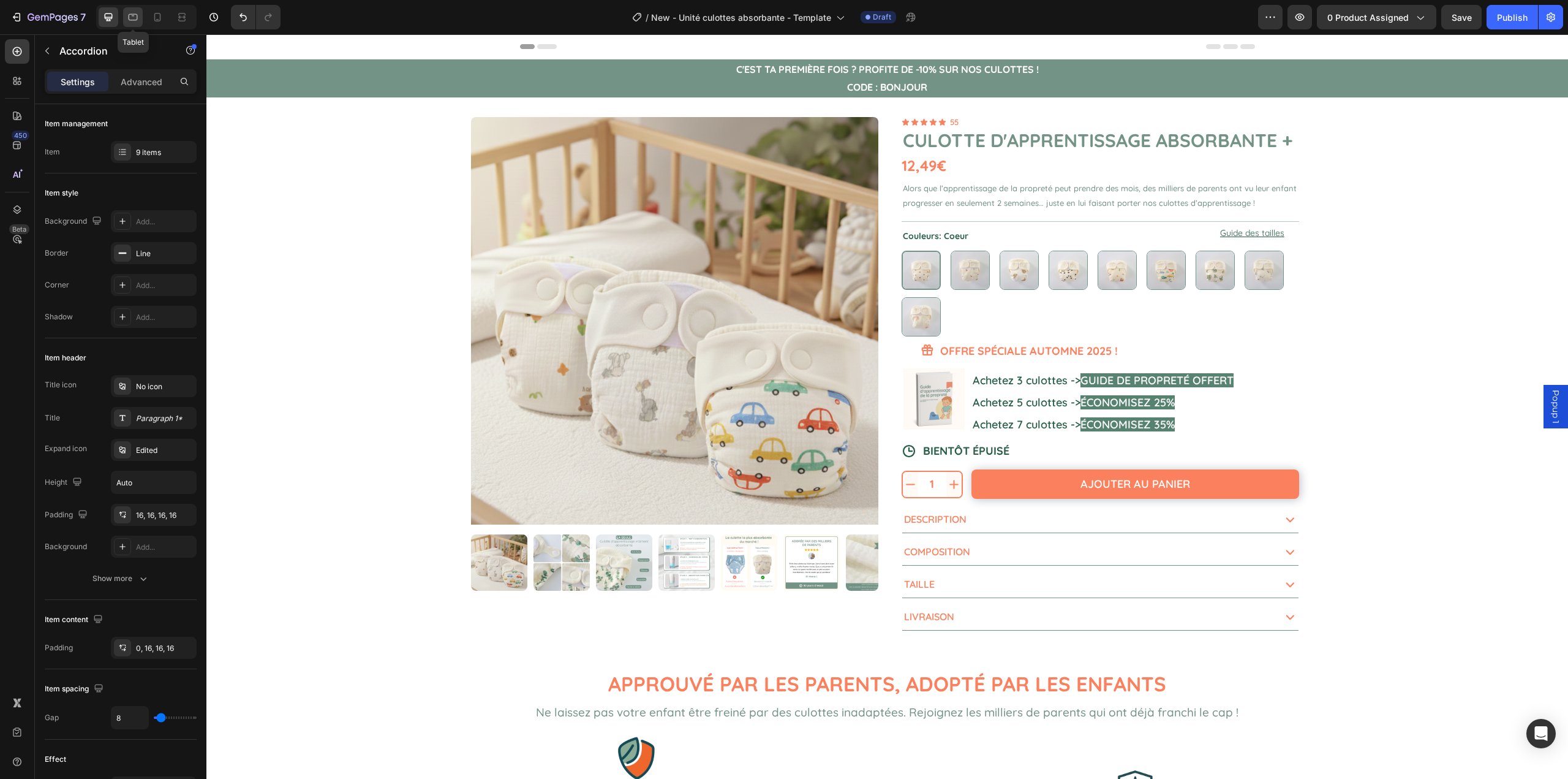
click at [129, 17] on icon at bounding box center [133, 17] width 10 height 7
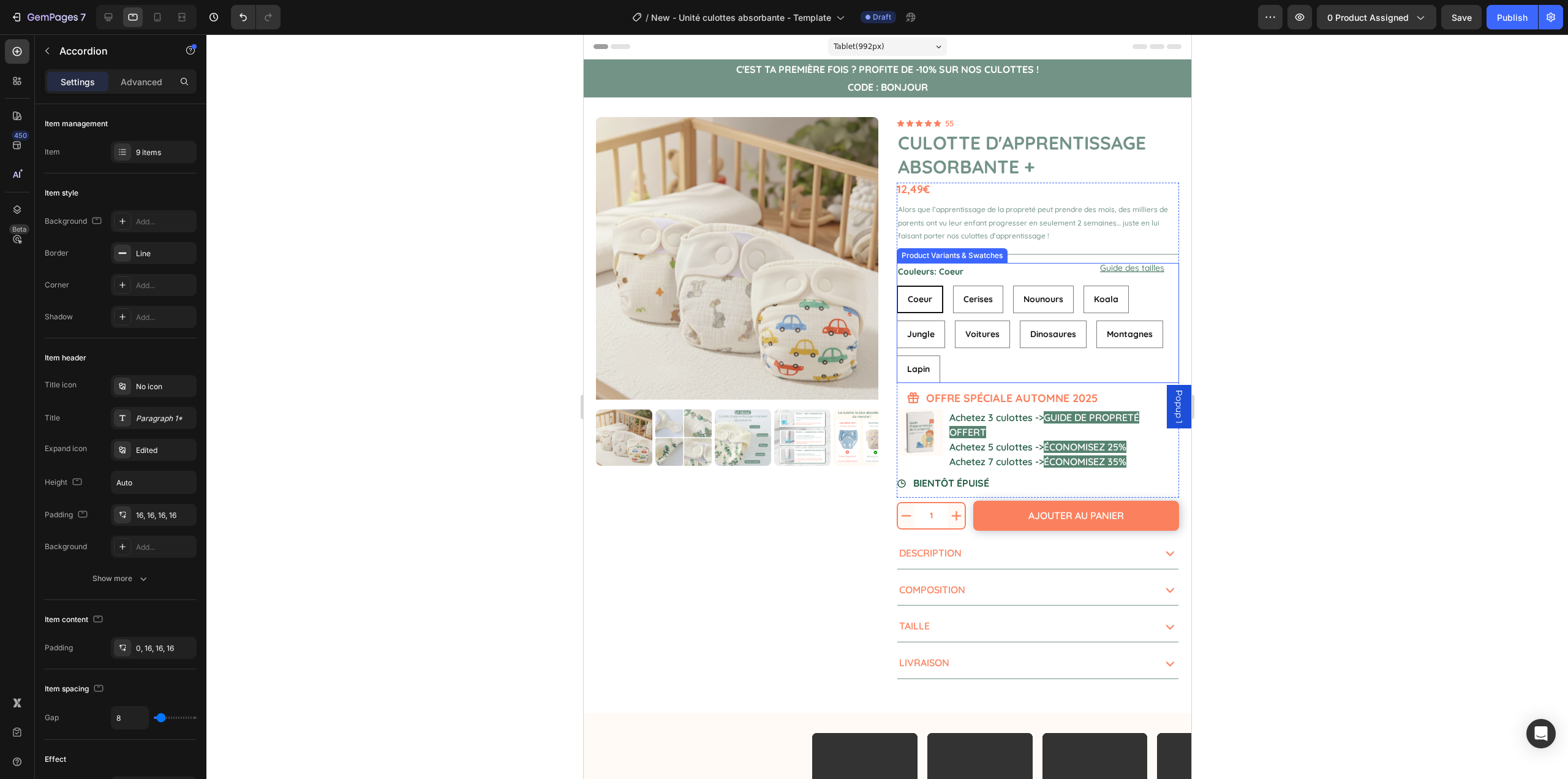
click at [1004, 351] on div "Coeur Coeur Coeur Cerises Cerises Cerises Nounours Nounours Nounours Koala Koal…" at bounding box center [1037, 335] width 282 height 98
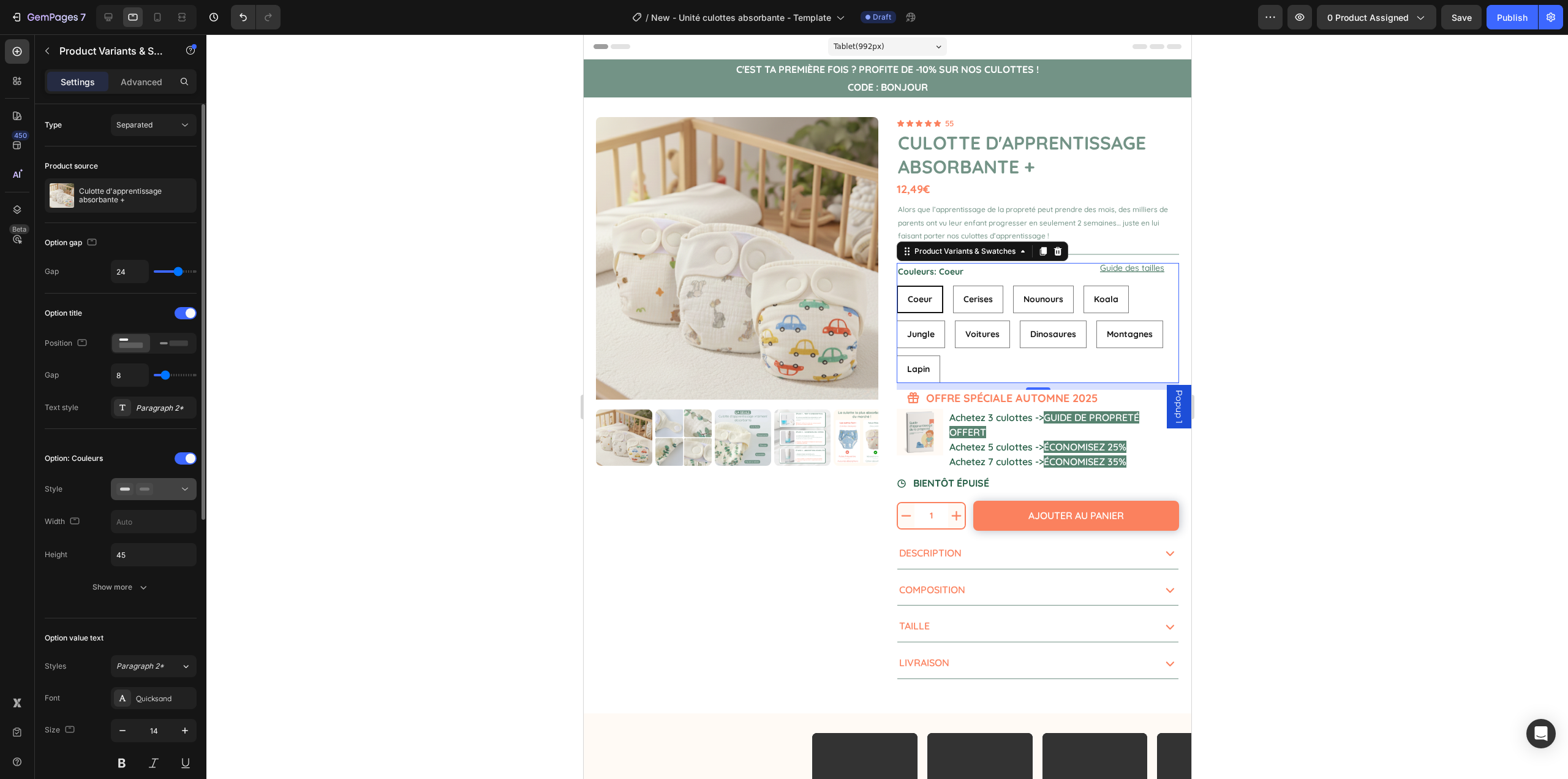
click at [152, 492] on icon at bounding box center [145, 489] width 17 height 12
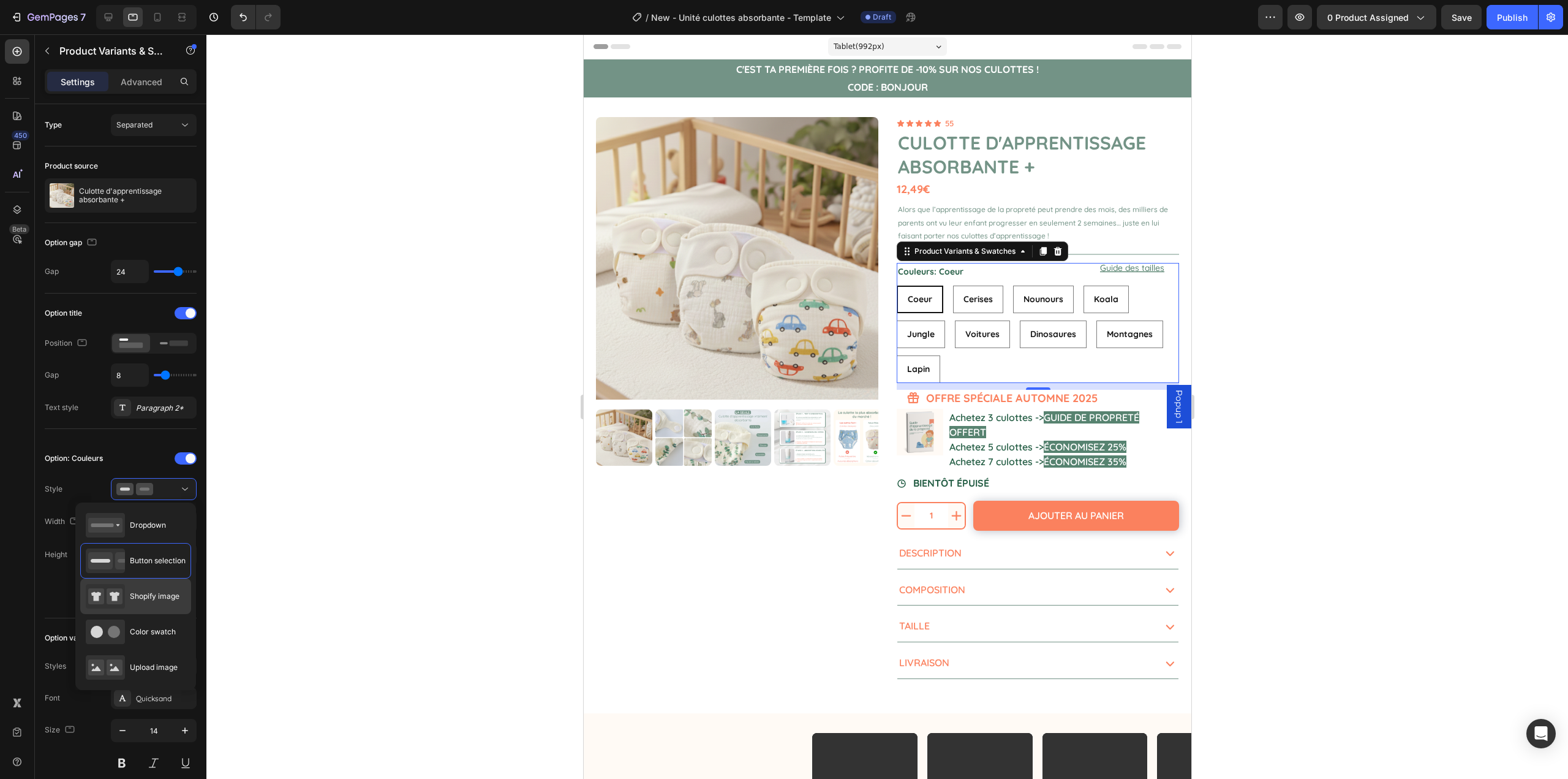
click at [150, 591] on div "Shopify image" at bounding box center [132, 596] width 94 height 24
type input "64"
radio input "true"
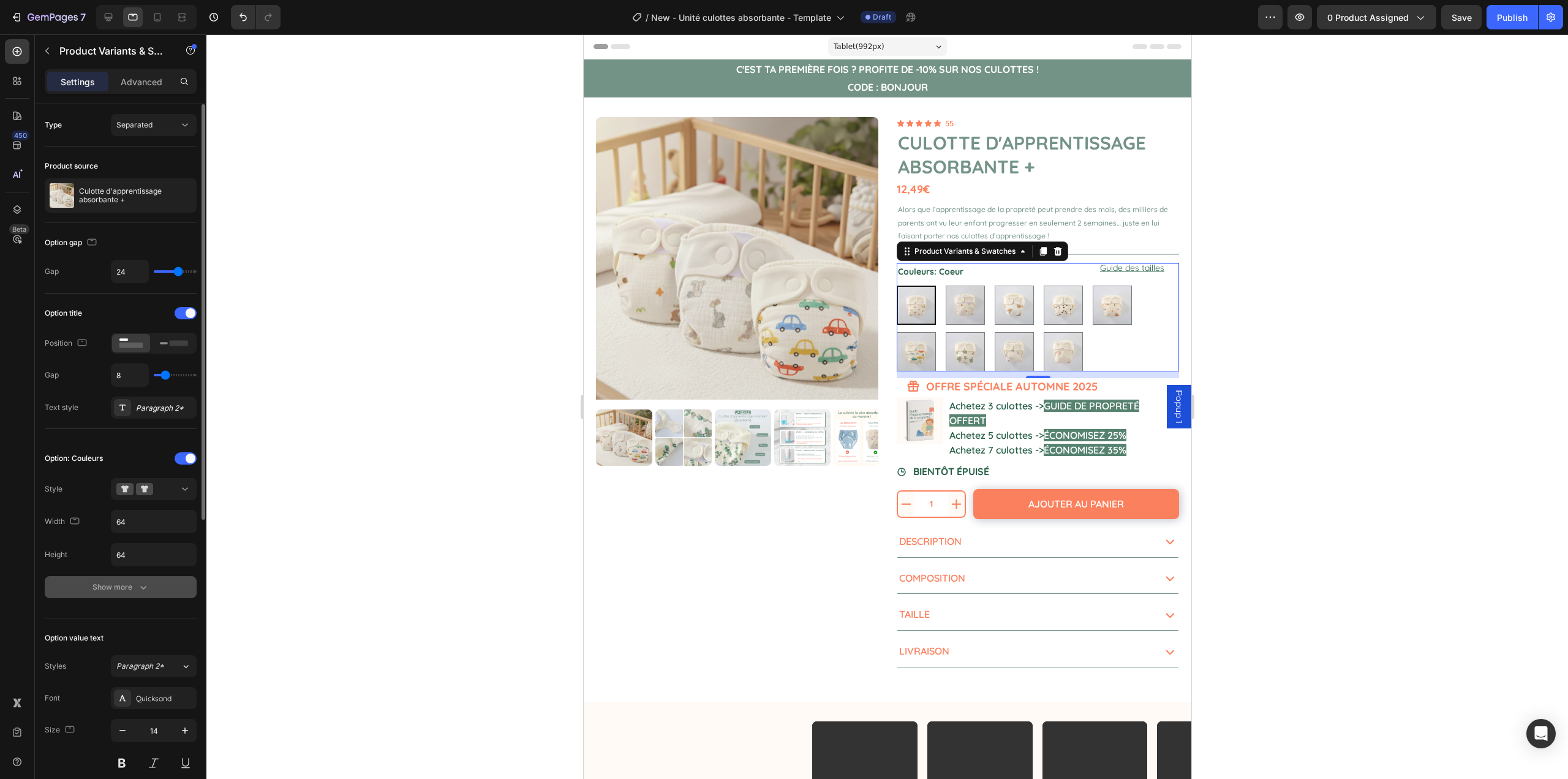
click at [130, 581] on div "Show more" at bounding box center [120, 587] width 57 height 12
click at [155, 524] on input "64" at bounding box center [153, 521] width 84 height 22
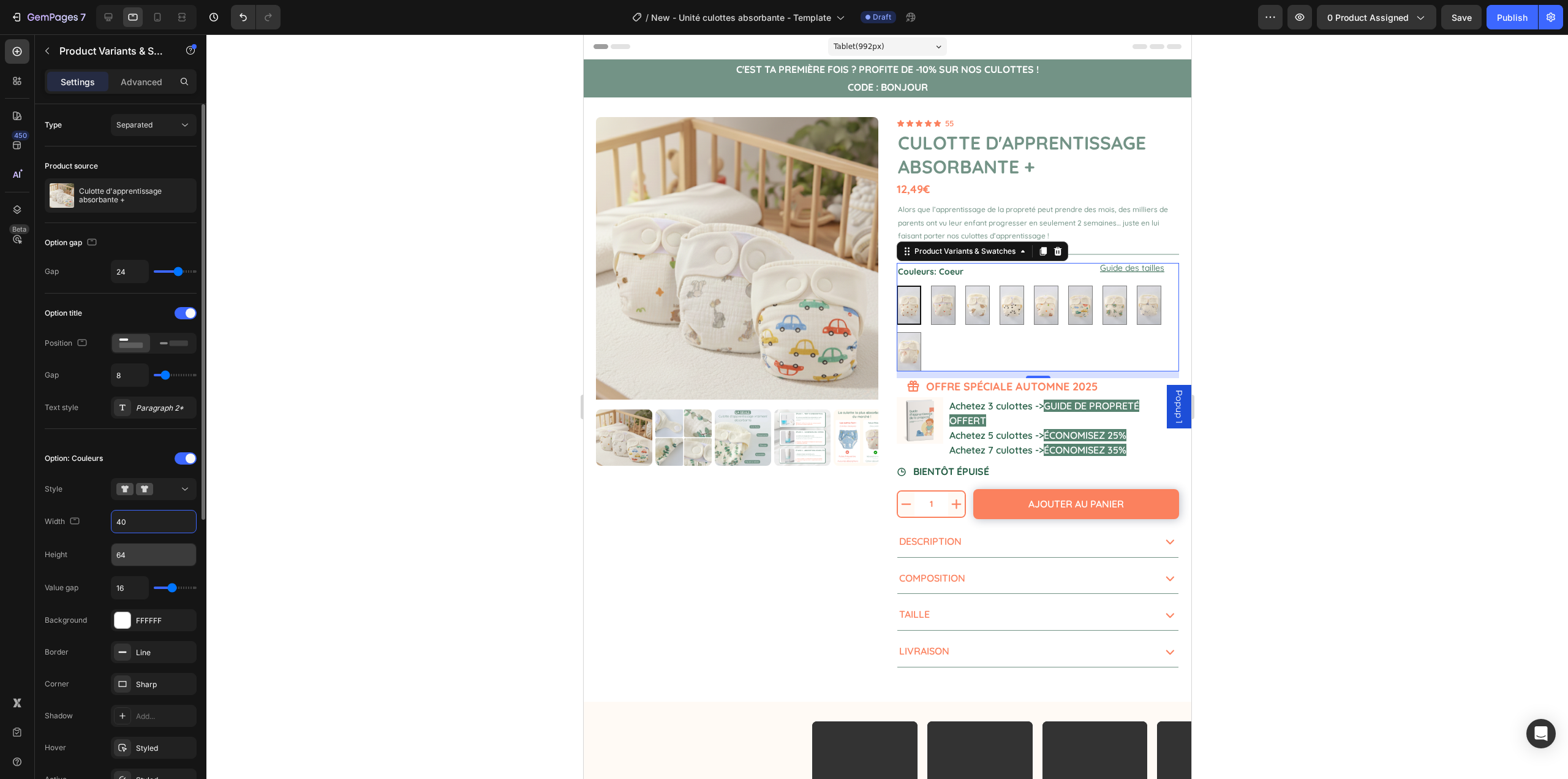
type input "40"
click at [131, 551] on input "64" at bounding box center [153, 554] width 84 height 22
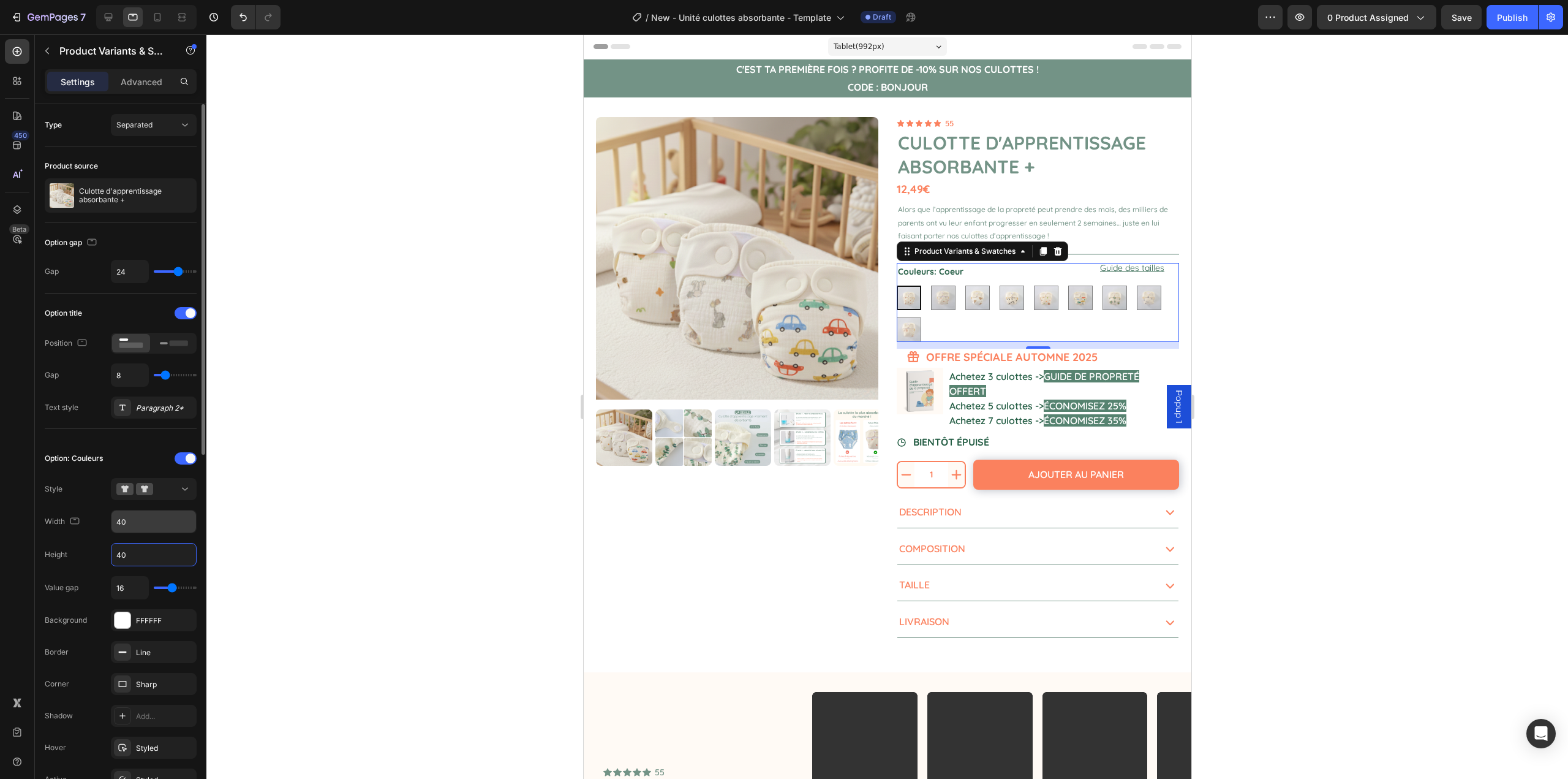
type input "40"
click at [132, 524] on input "40" at bounding box center [153, 521] width 84 height 22
type input "45"
click at [151, 556] on input "40" at bounding box center [153, 554] width 84 height 22
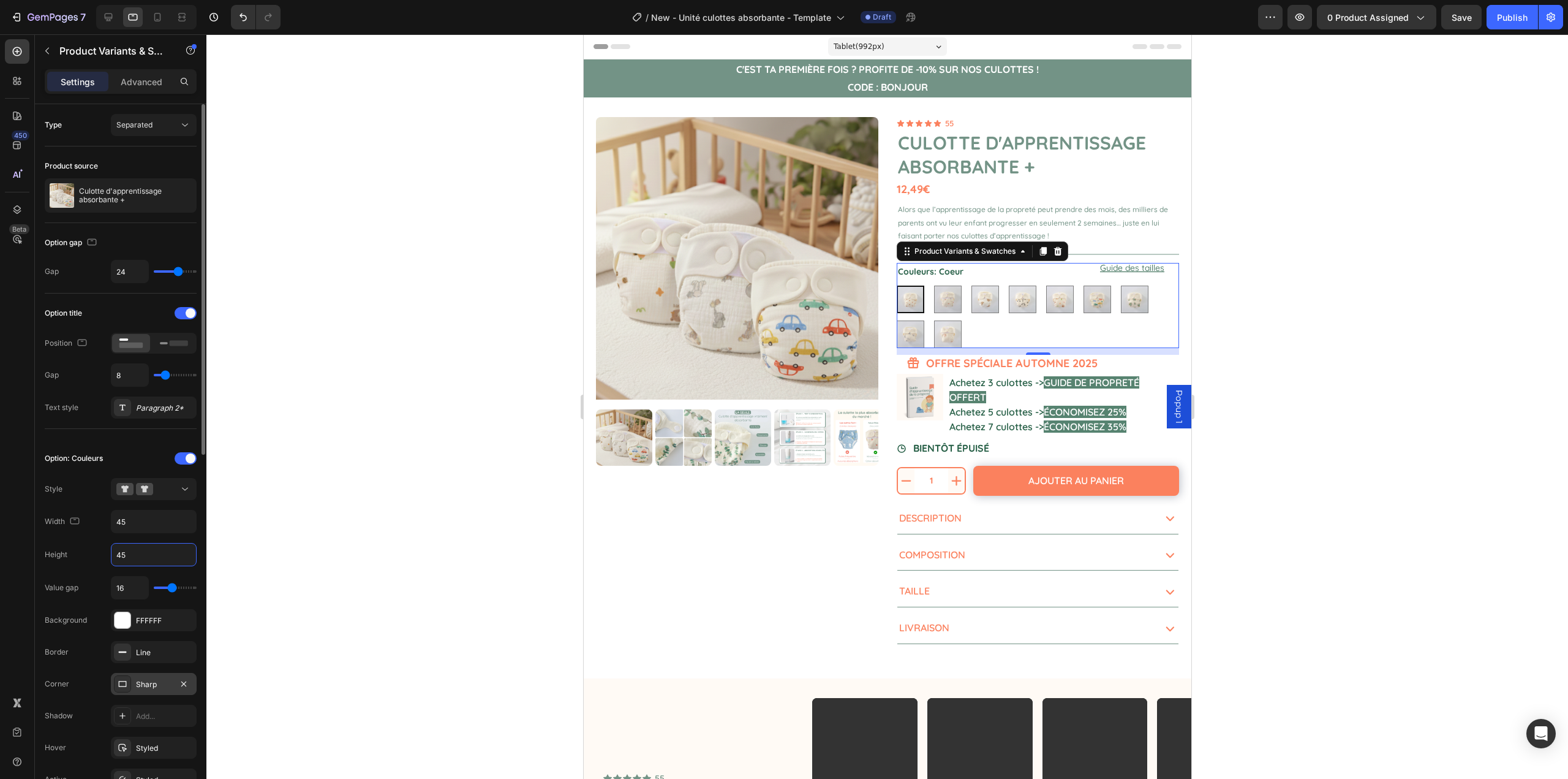
type input "45"
click at [154, 685] on div "Sharp" at bounding box center [153, 684] width 36 height 11
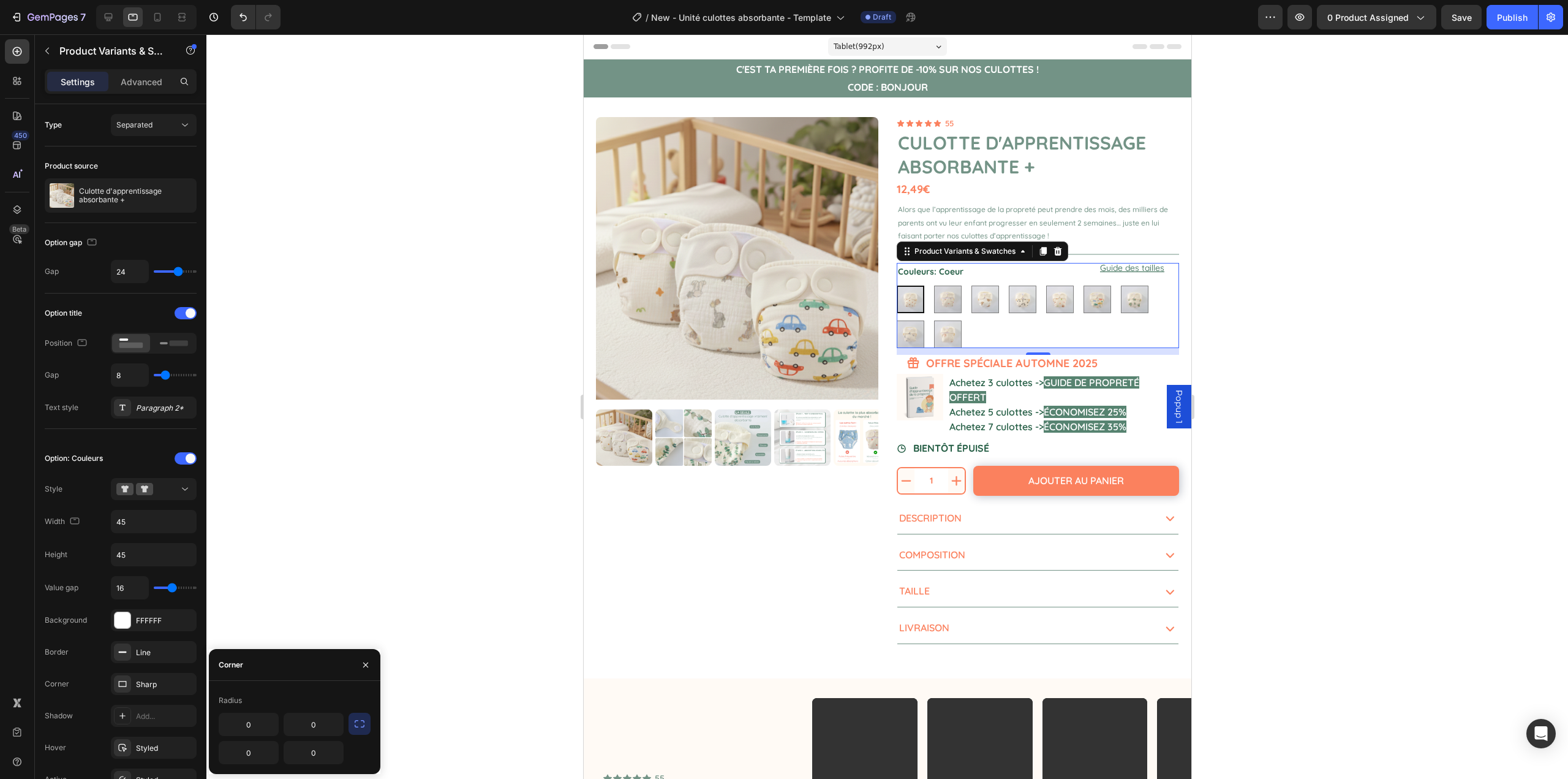
click at [351, 723] on button "button" at bounding box center [359, 723] width 22 height 22
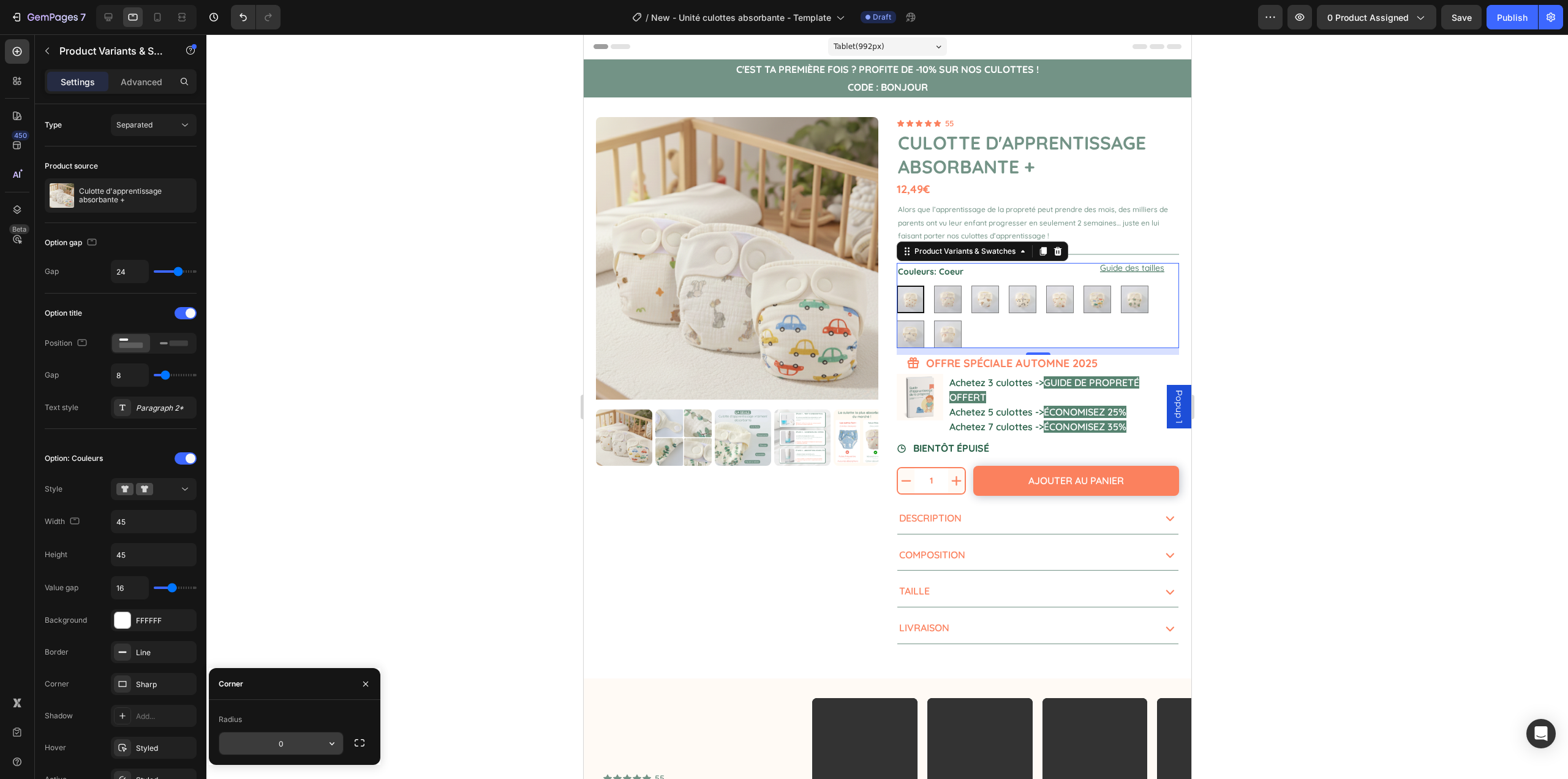
click at [286, 738] on input "0" at bounding box center [281, 742] width 124 height 22
type input "8"
click at [280, 681] on div "Corner" at bounding box center [294, 684] width 172 height 32
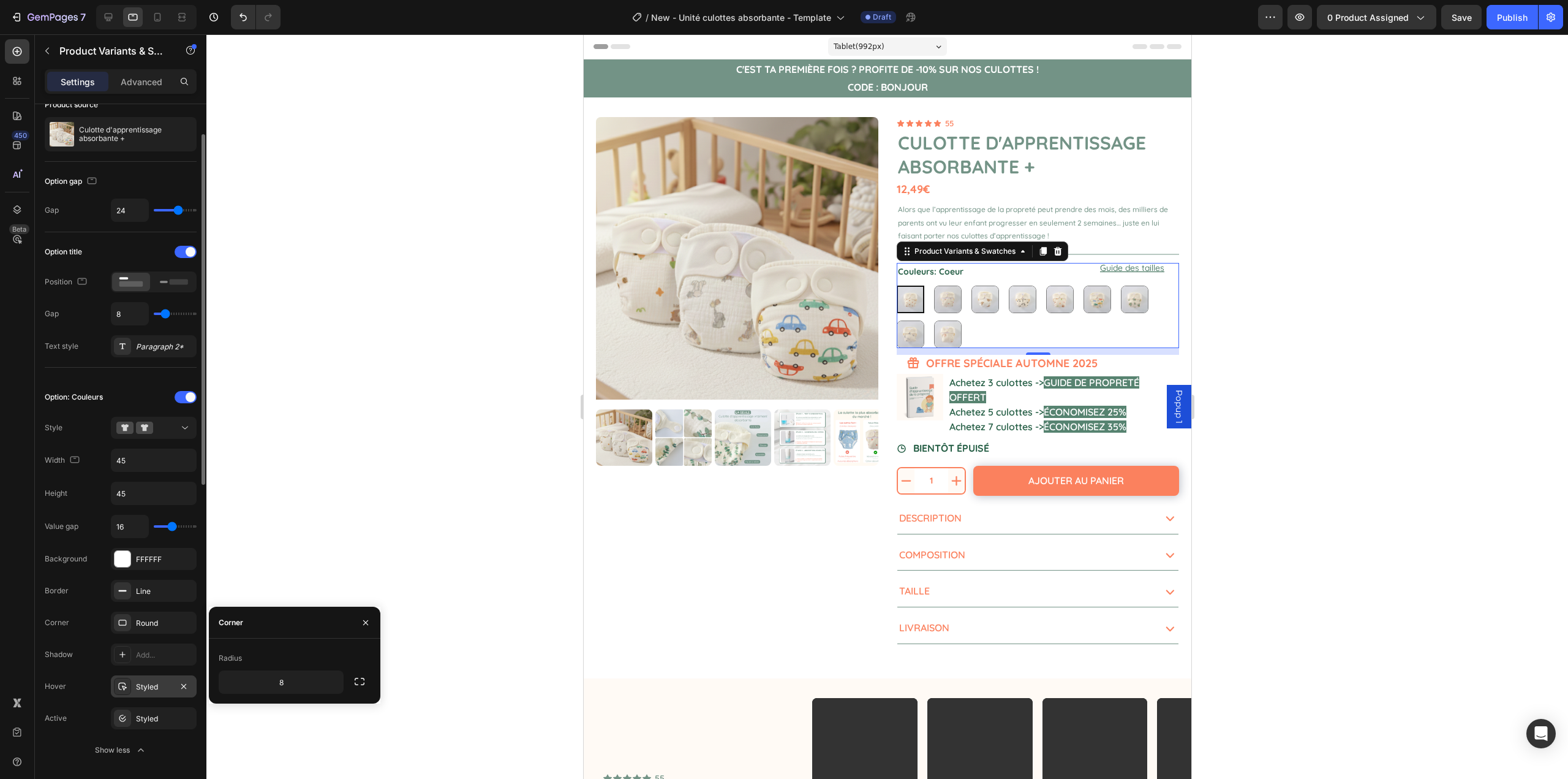
click at [135, 689] on div "Styled" at bounding box center [153, 686] width 85 height 22
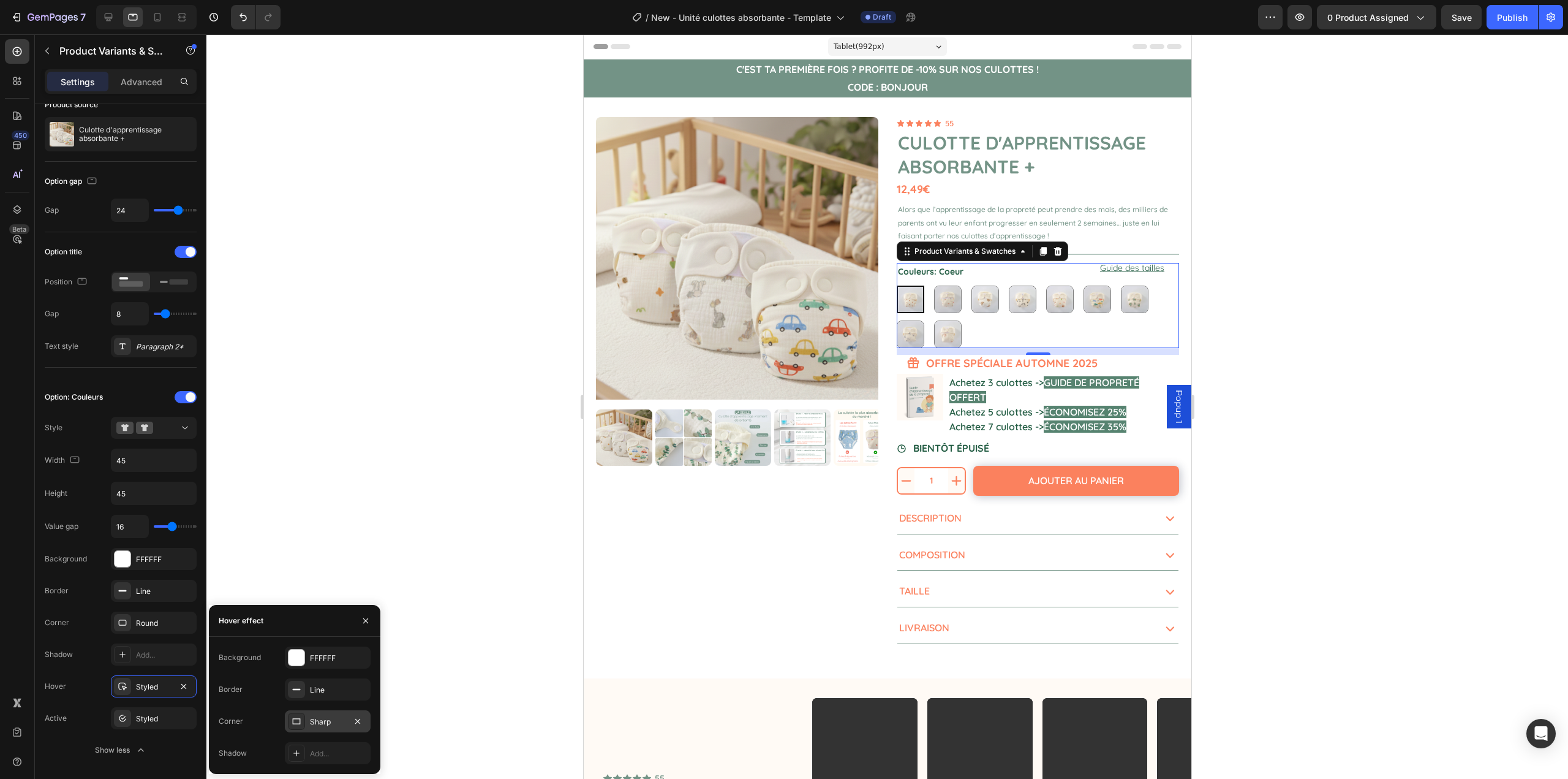
click at [309, 722] on div "Sharp" at bounding box center [328, 721] width 85 height 22
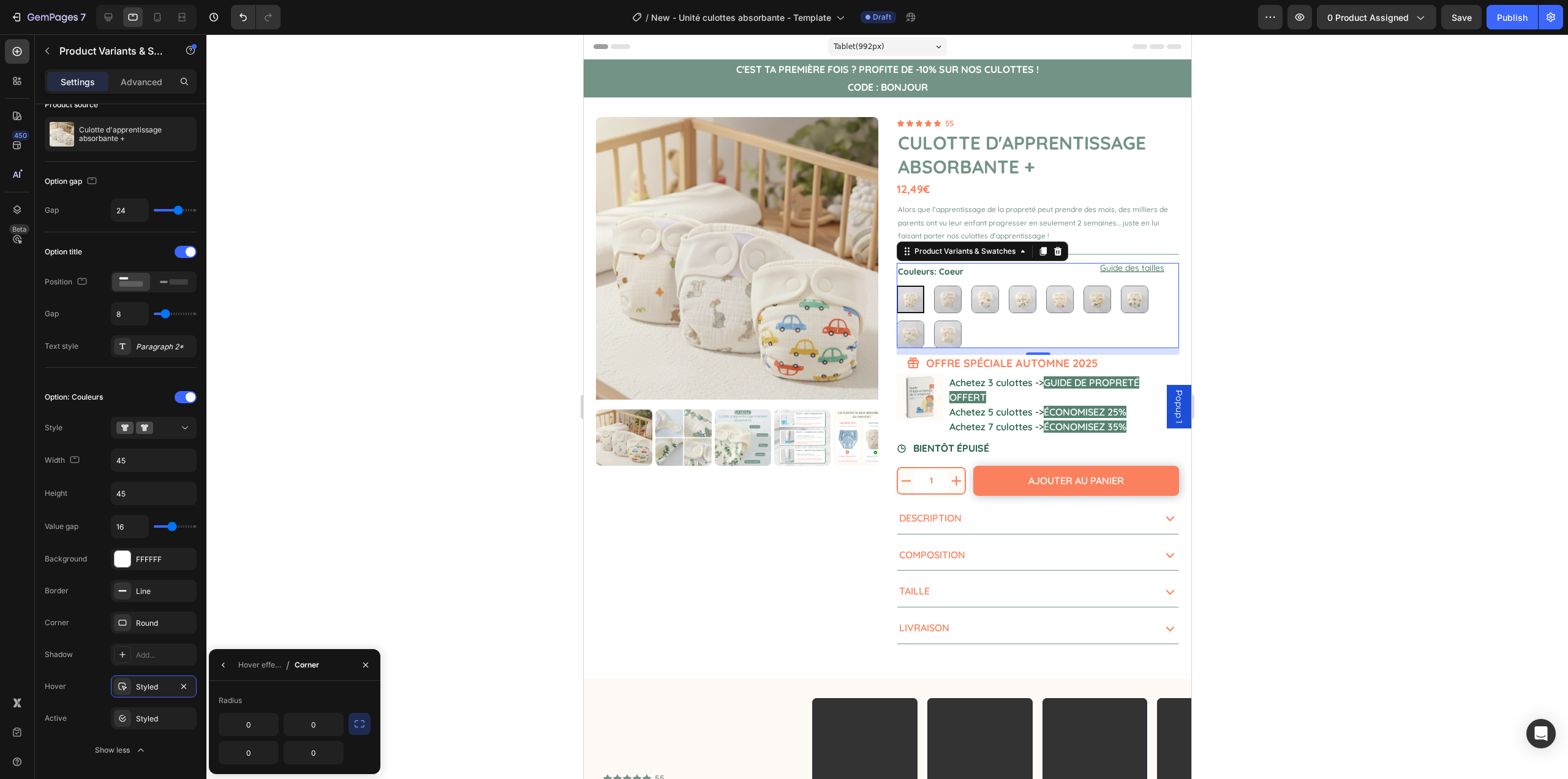
click at [346, 720] on div "0 0 0 0" at bounding box center [294, 738] width 152 height 51
click at [361, 723] on icon "button" at bounding box center [360, 724] width 12 height 12
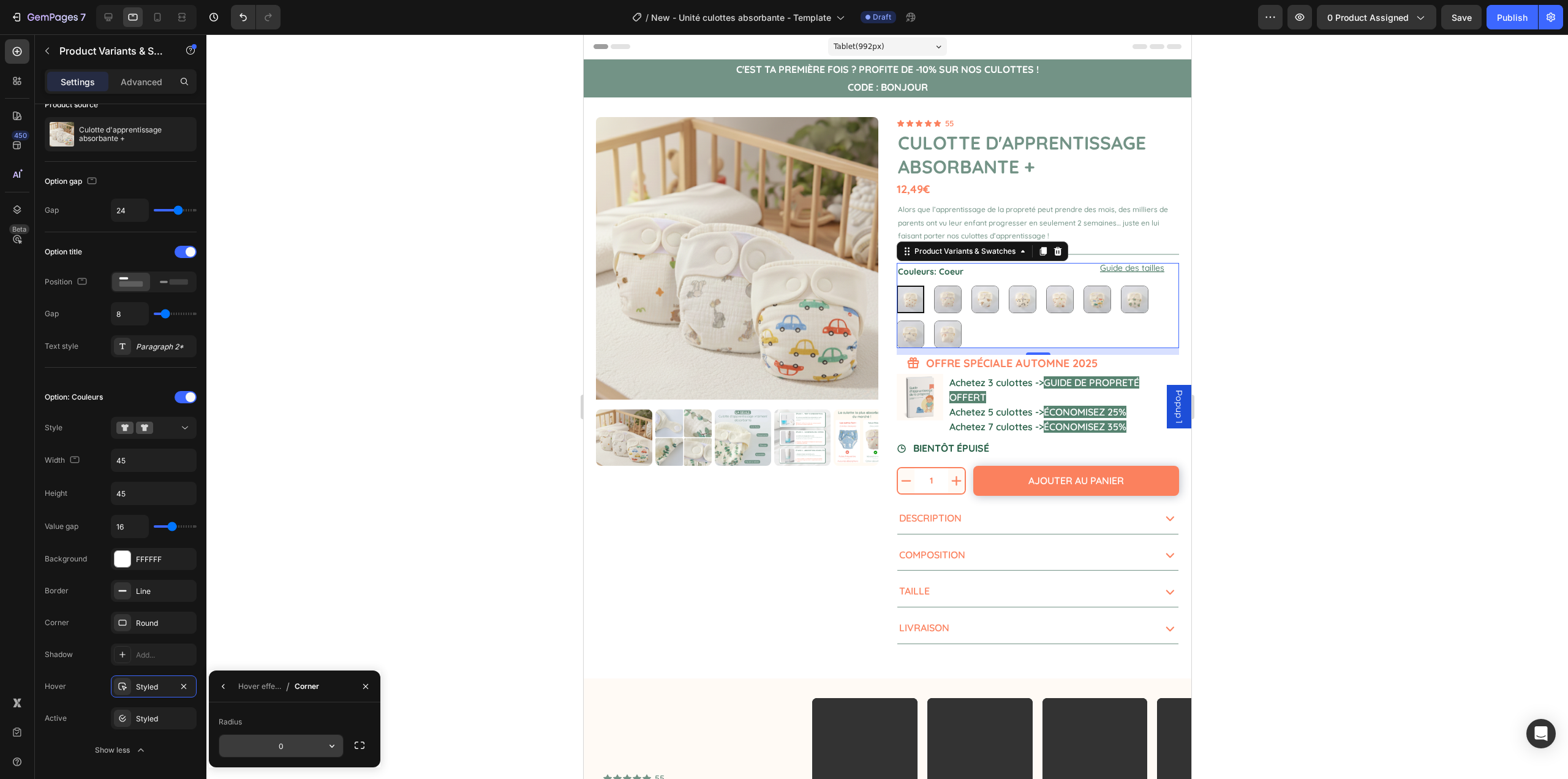
click at [287, 745] on input "0" at bounding box center [281, 745] width 124 height 22
type input "8"
click at [355, 712] on div "Radius" at bounding box center [294, 721] width 152 height 20
click at [138, 716] on div "Styled" at bounding box center [153, 719] width 36 height 11
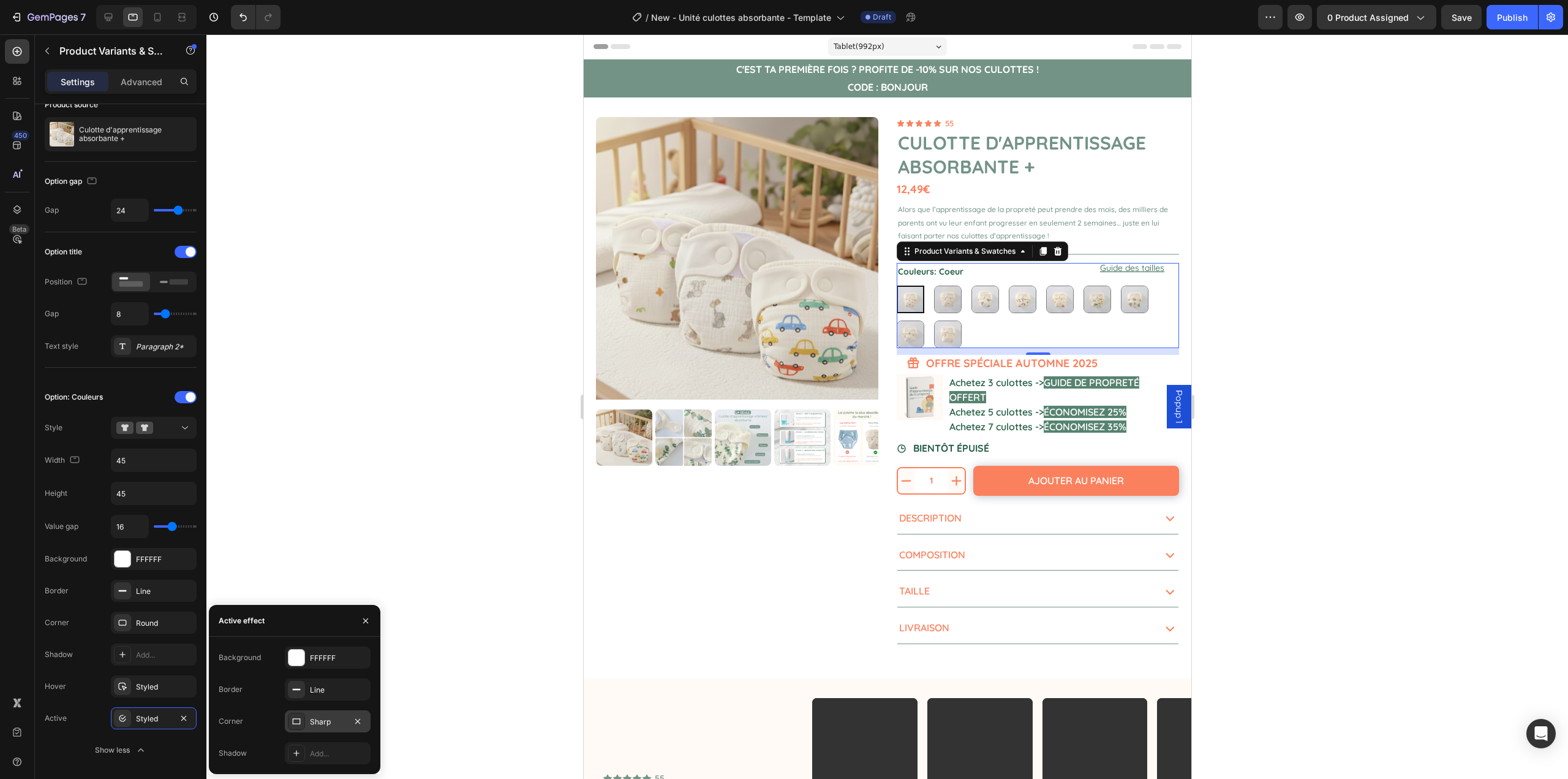
click at [323, 722] on div "Sharp" at bounding box center [328, 721] width 36 height 11
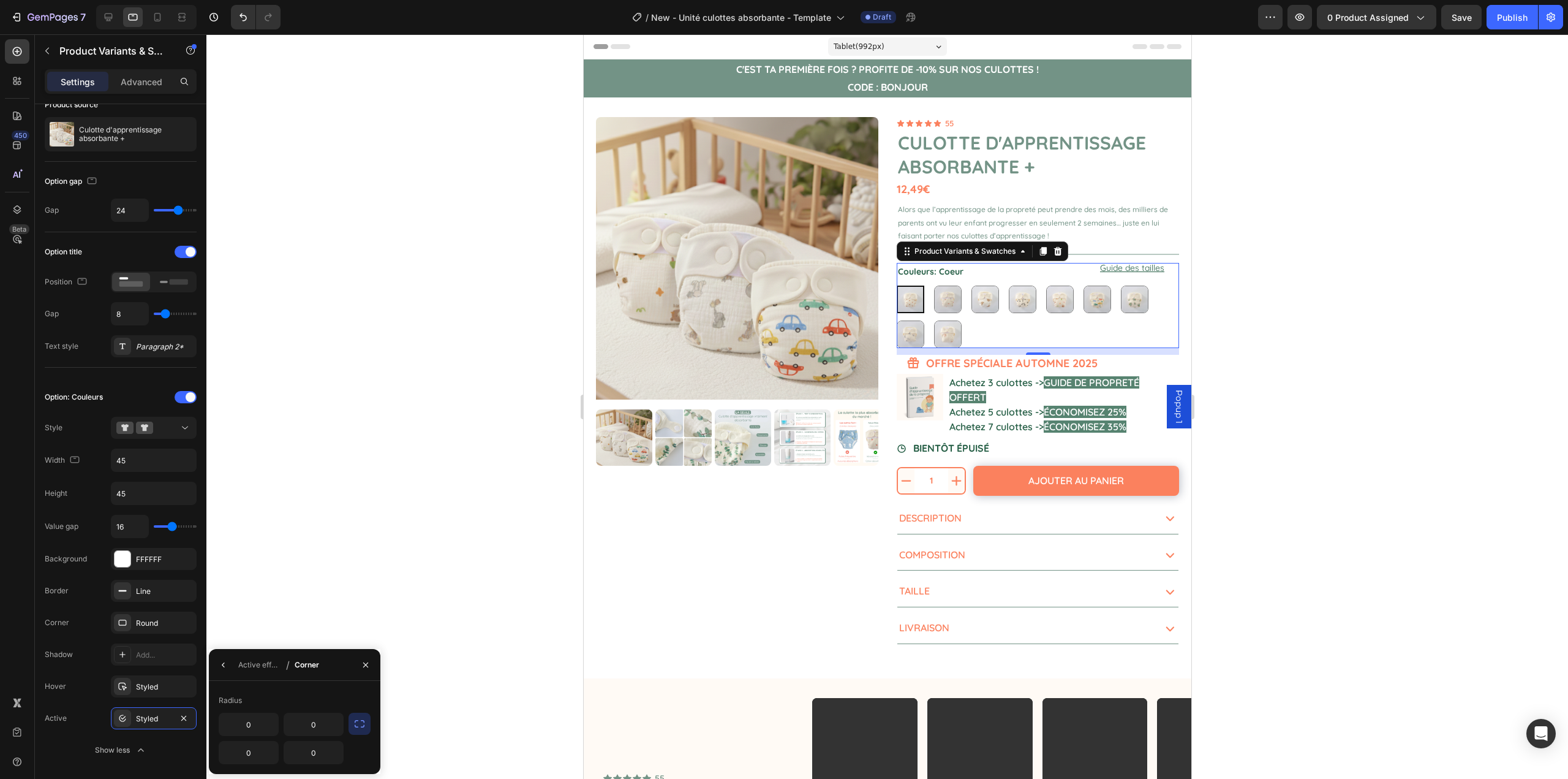
click at [365, 728] on icon "button" at bounding box center [360, 724] width 12 height 12
click at [301, 753] on input "0" at bounding box center [281, 752] width 124 height 22
type input "8"
click at [348, 712] on div "Radius 8" at bounding box center [294, 742] width 172 height 65
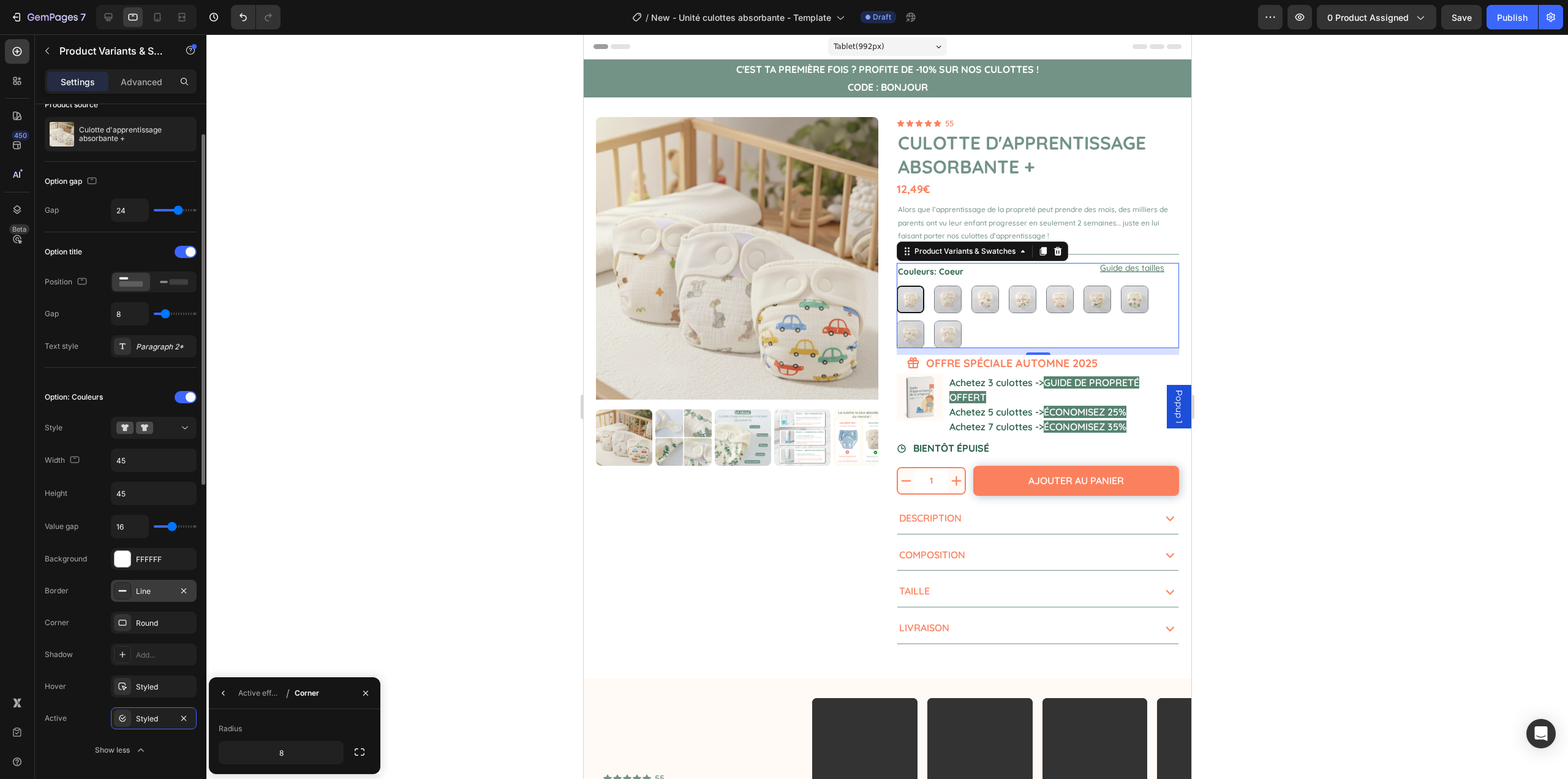
click at [129, 594] on div at bounding box center [123, 591] width 17 height 17
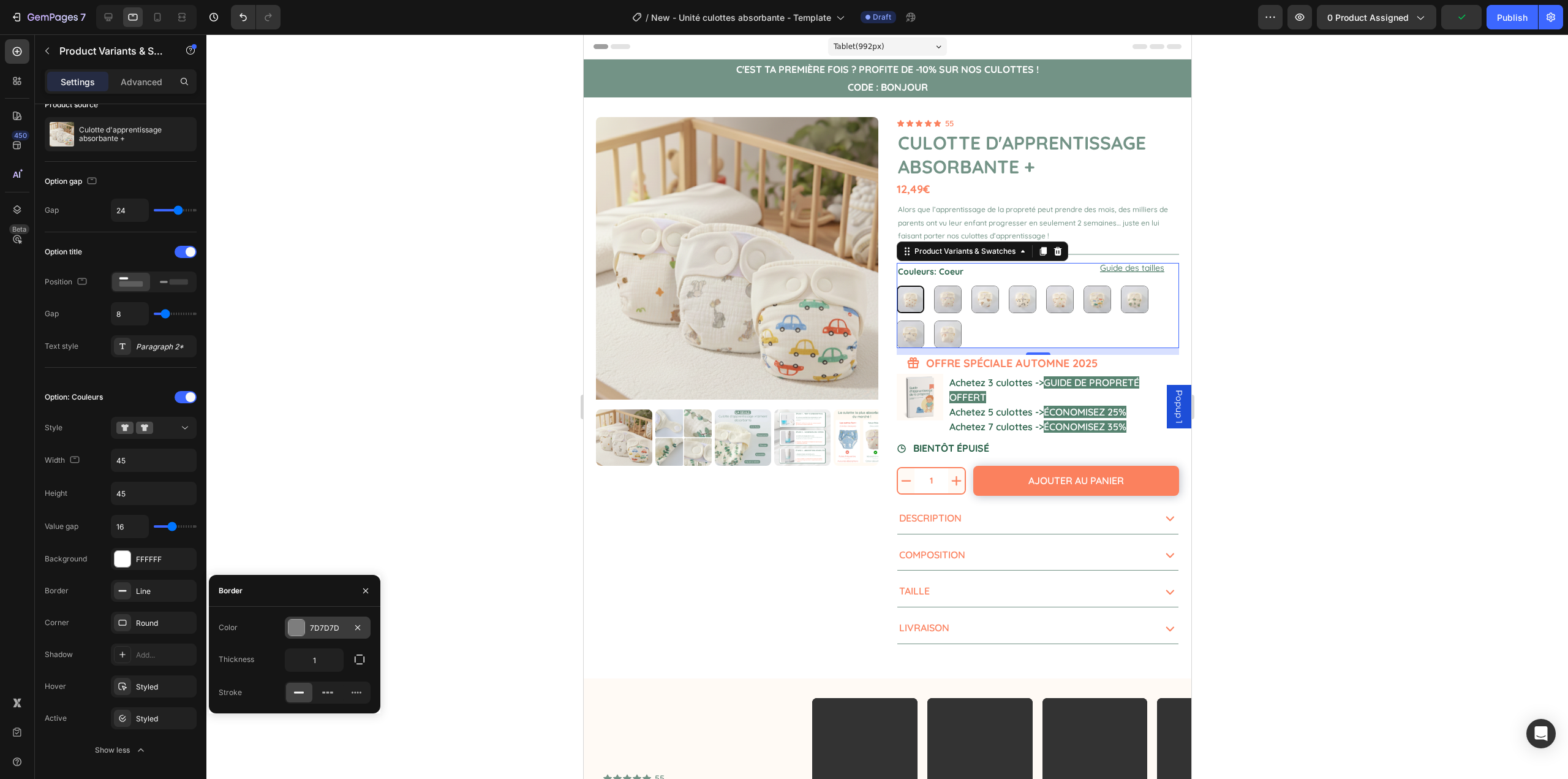
click at [311, 625] on div "7D7D7D" at bounding box center [328, 628] width 36 height 11
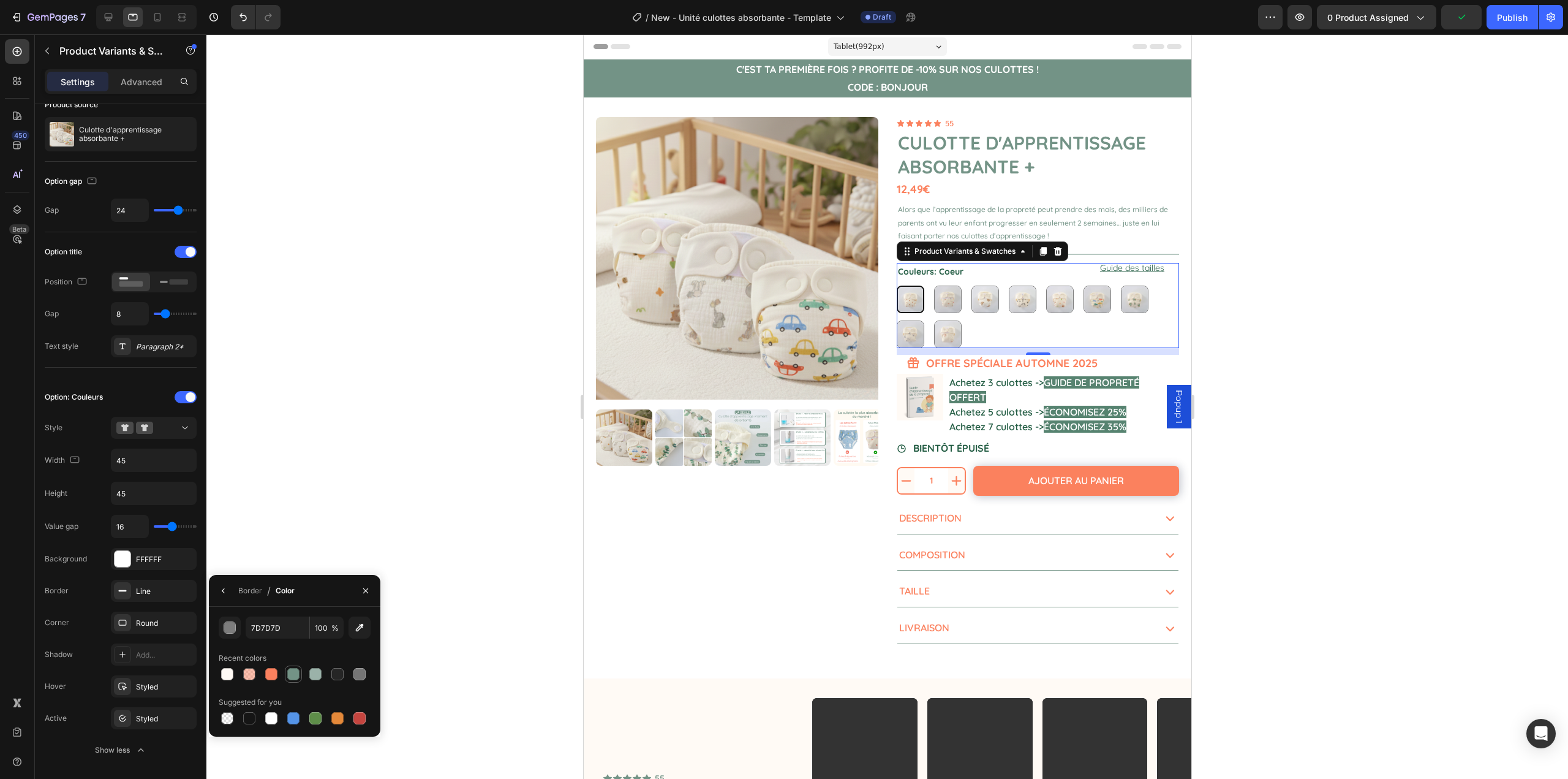
click at [295, 674] on div at bounding box center [294, 674] width 12 height 12
type input "739386"
click at [136, 684] on div "Styled" at bounding box center [153, 687] width 36 height 11
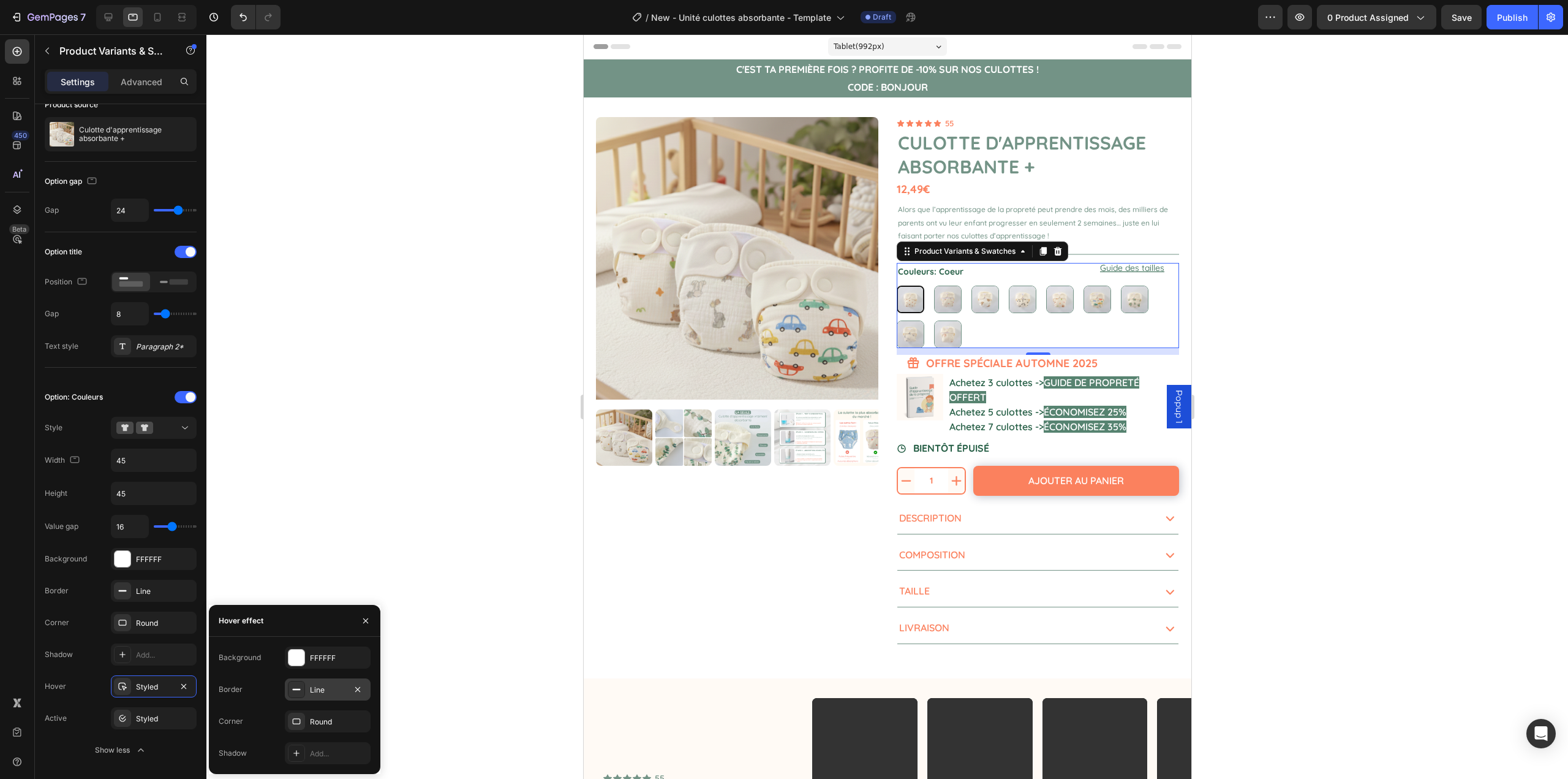
click at [304, 686] on div at bounding box center [297, 689] width 17 height 17
click at [304, 686] on div at bounding box center [296, 688] width 16 height 16
click at [285, 708] on div at bounding box center [294, 712] width 17 height 17
type input "739386"
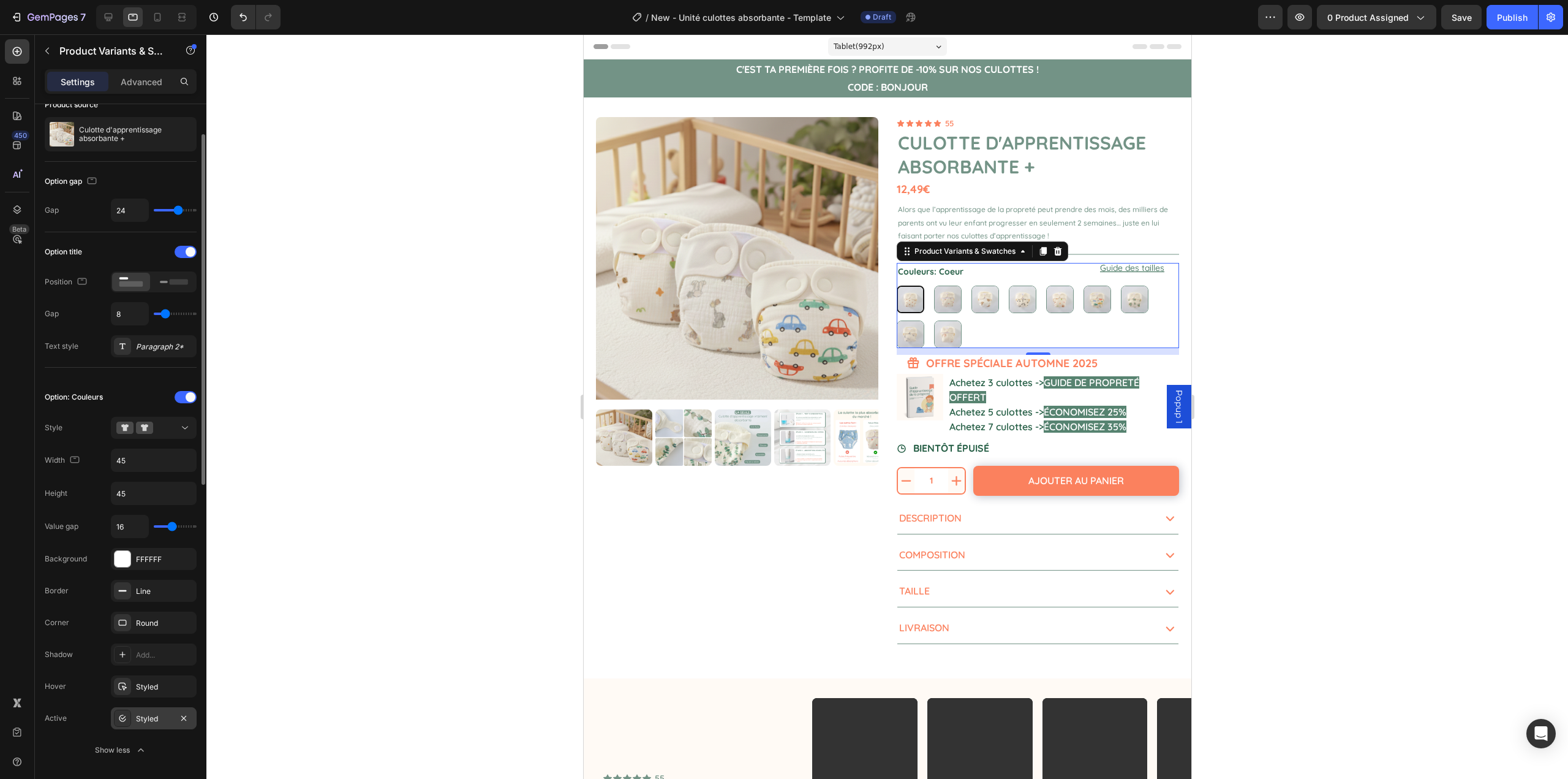
click at [132, 709] on div "Styled" at bounding box center [153, 718] width 85 height 22
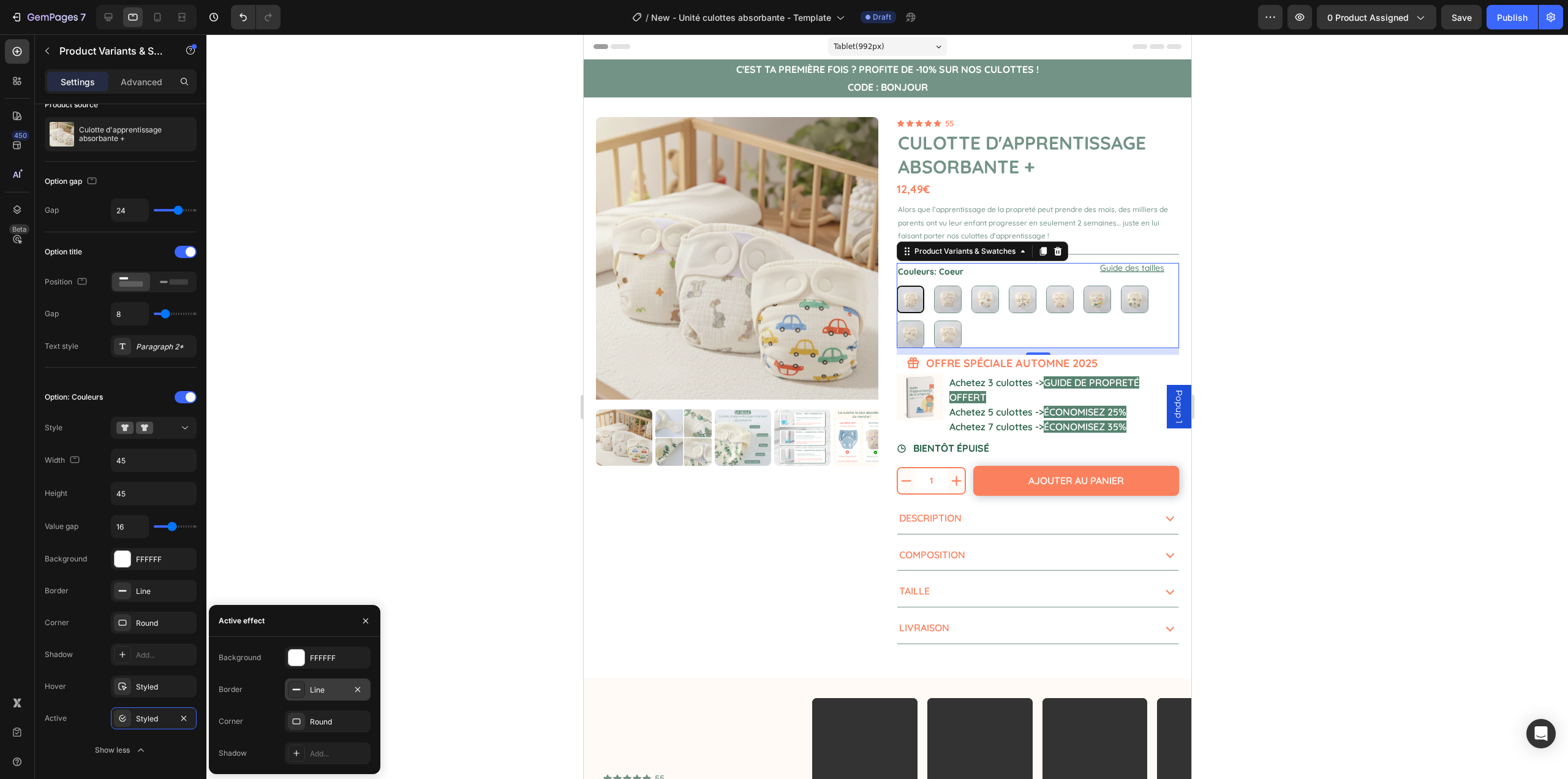
click at [307, 688] on div "Line" at bounding box center [328, 689] width 85 height 22
click at [313, 686] on div "121212" at bounding box center [328, 688] width 36 height 11
click at [297, 708] on div at bounding box center [294, 712] width 12 height 12
type input "739386"
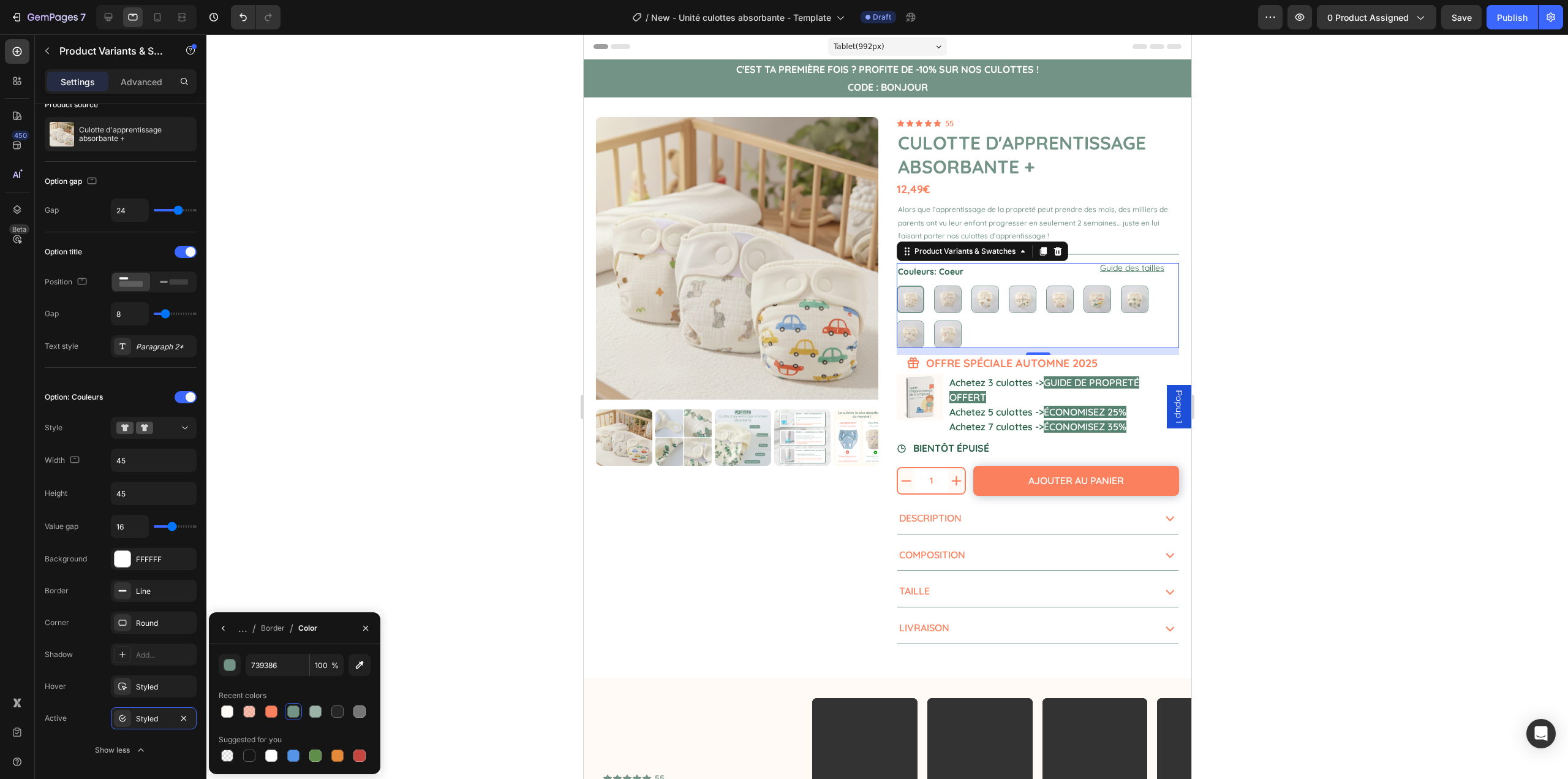
click at [325, 578] on div at bounding box center [887, 406] width 1362 height 745
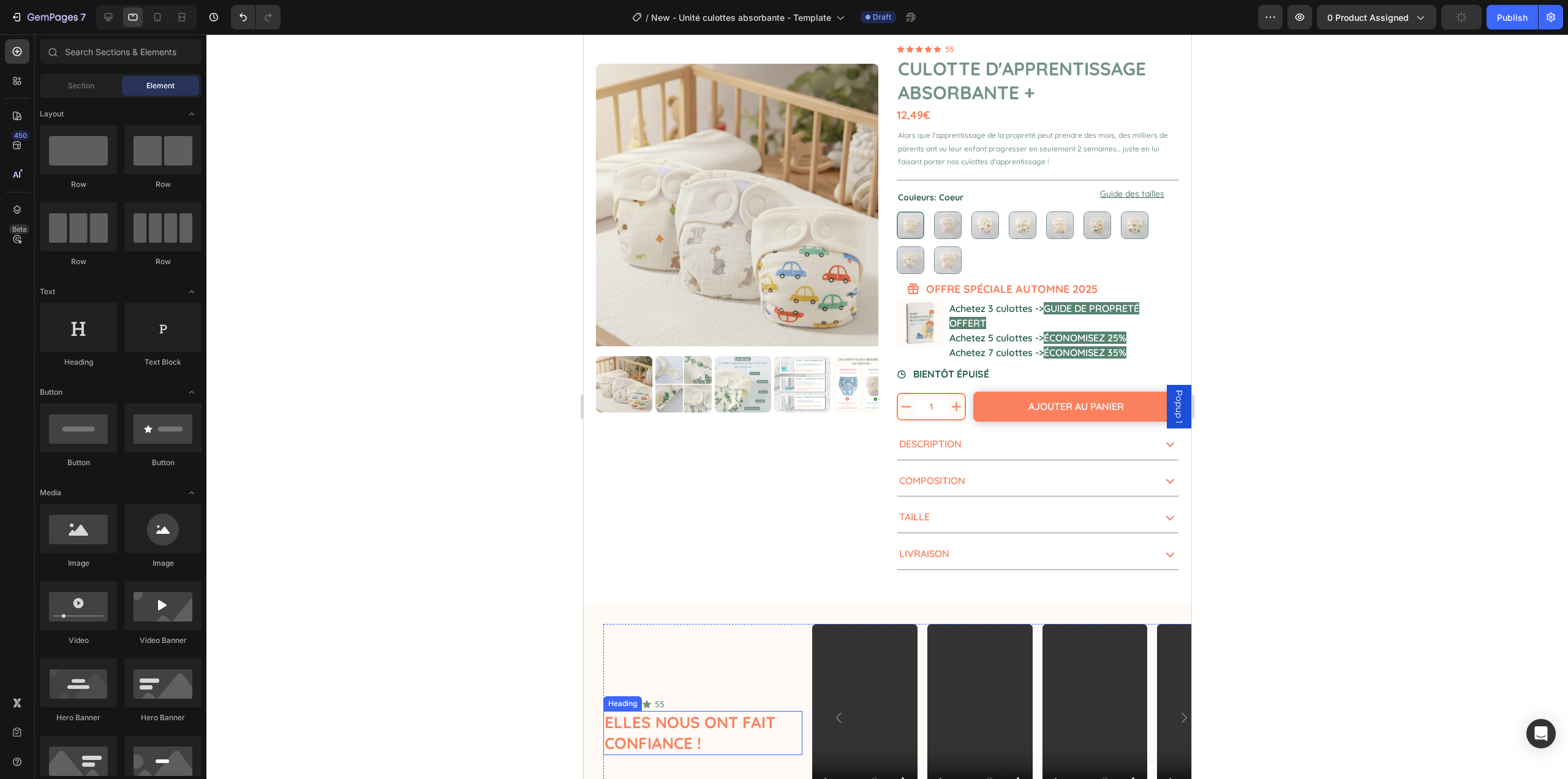
scroll to position [245, 0]
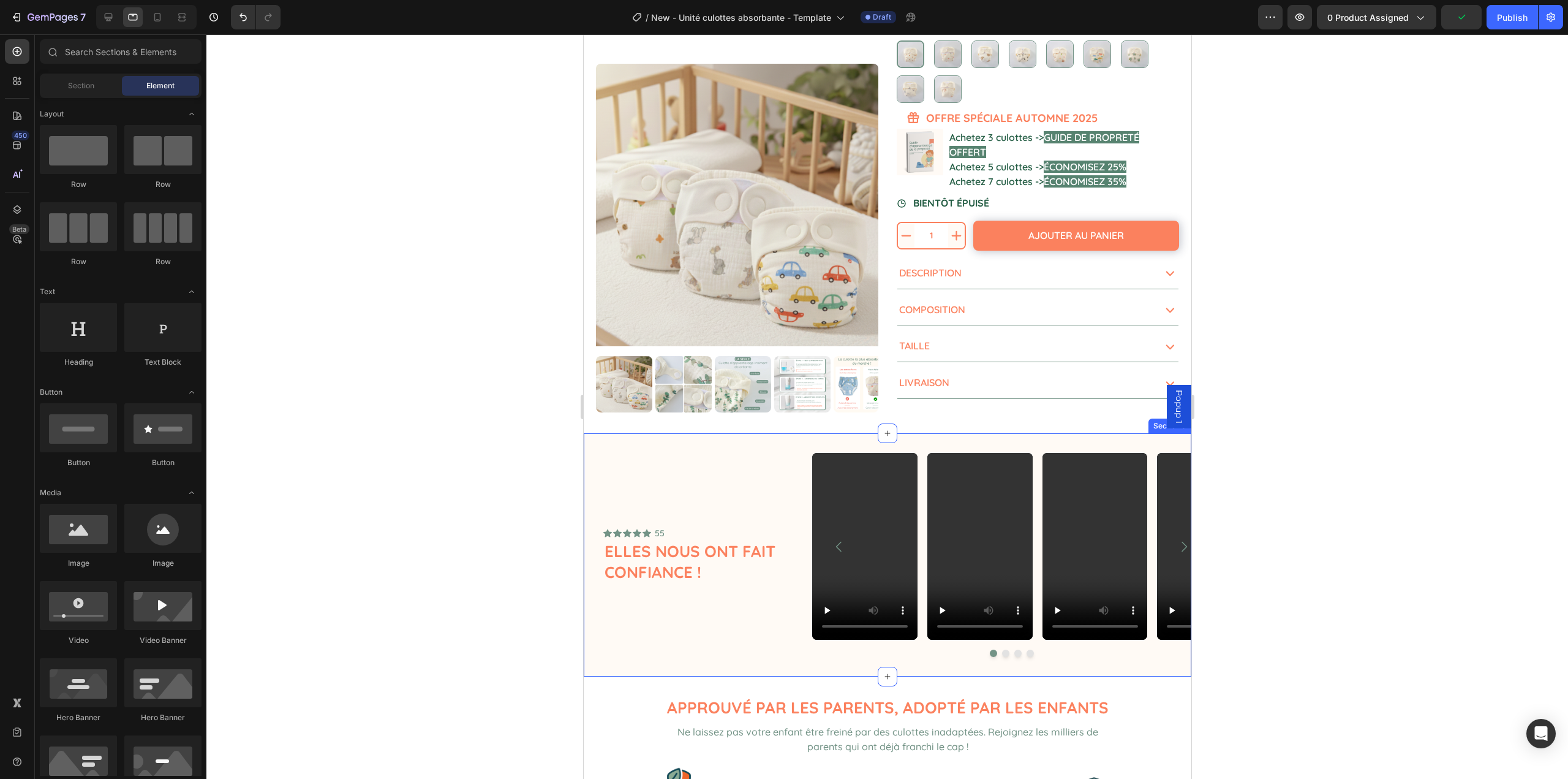
click at [724, 451] on div "Icon Icon Icon Icon Icon Icon List 55 Text Block Row Elles nous ont fait confia…" at bounding box center [888, 554] width 608 height 243
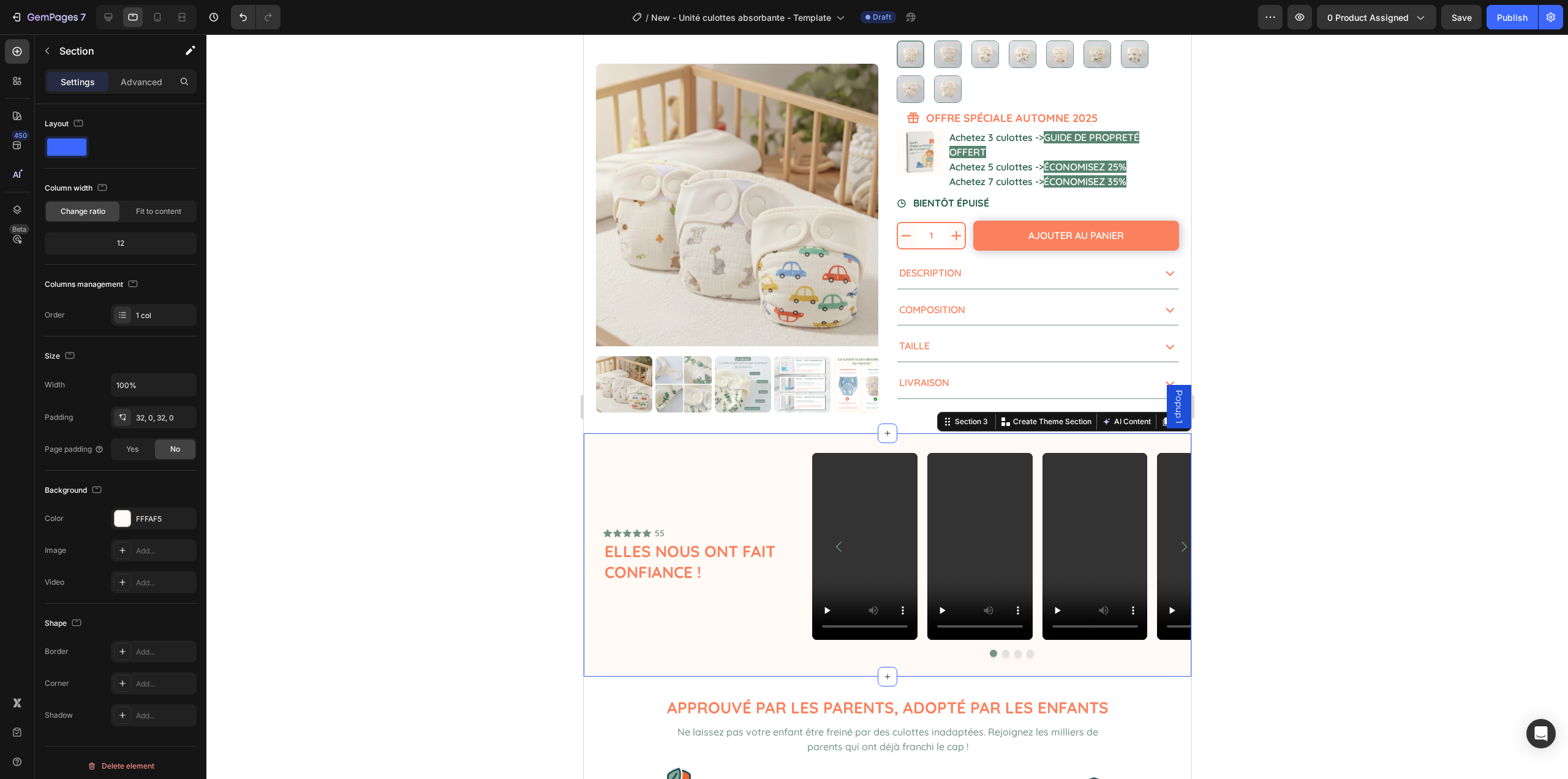
click at [1174, 430] on div "Section 3 You can create reusable sections Create Theme Section AI Content Writ…" at bounding box center [1064, 422] width 254 height 20
click at [1179, 430] on div "Section 3 You can create reusable sections Create Theme Section AI Content Writ…" at bounding box center [1064, 422] width 254 height 20
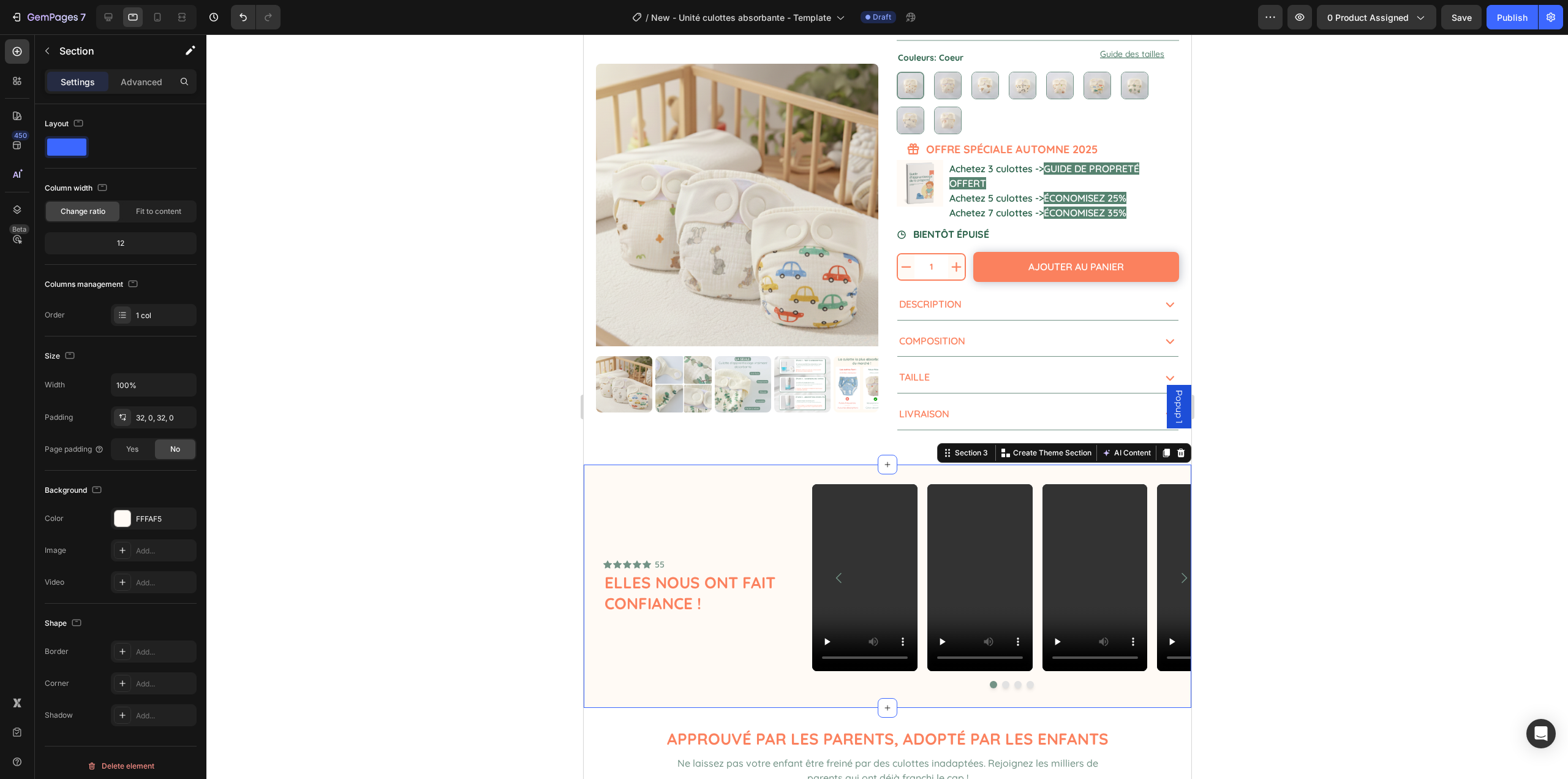
scroll to position [184, 0]
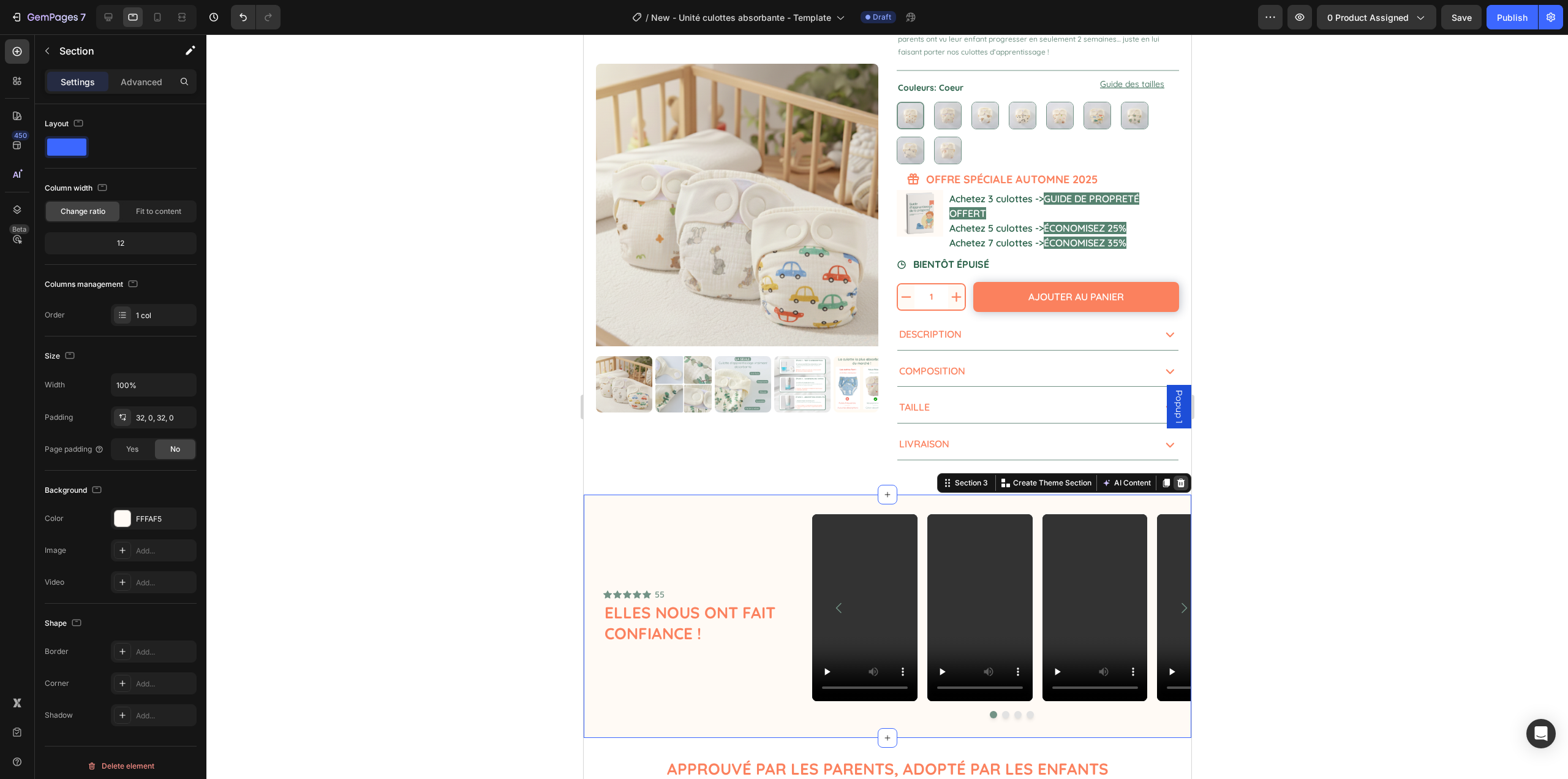
click at [1177, 486] on icon at bounding box center [1180, 483] width 8 height 9
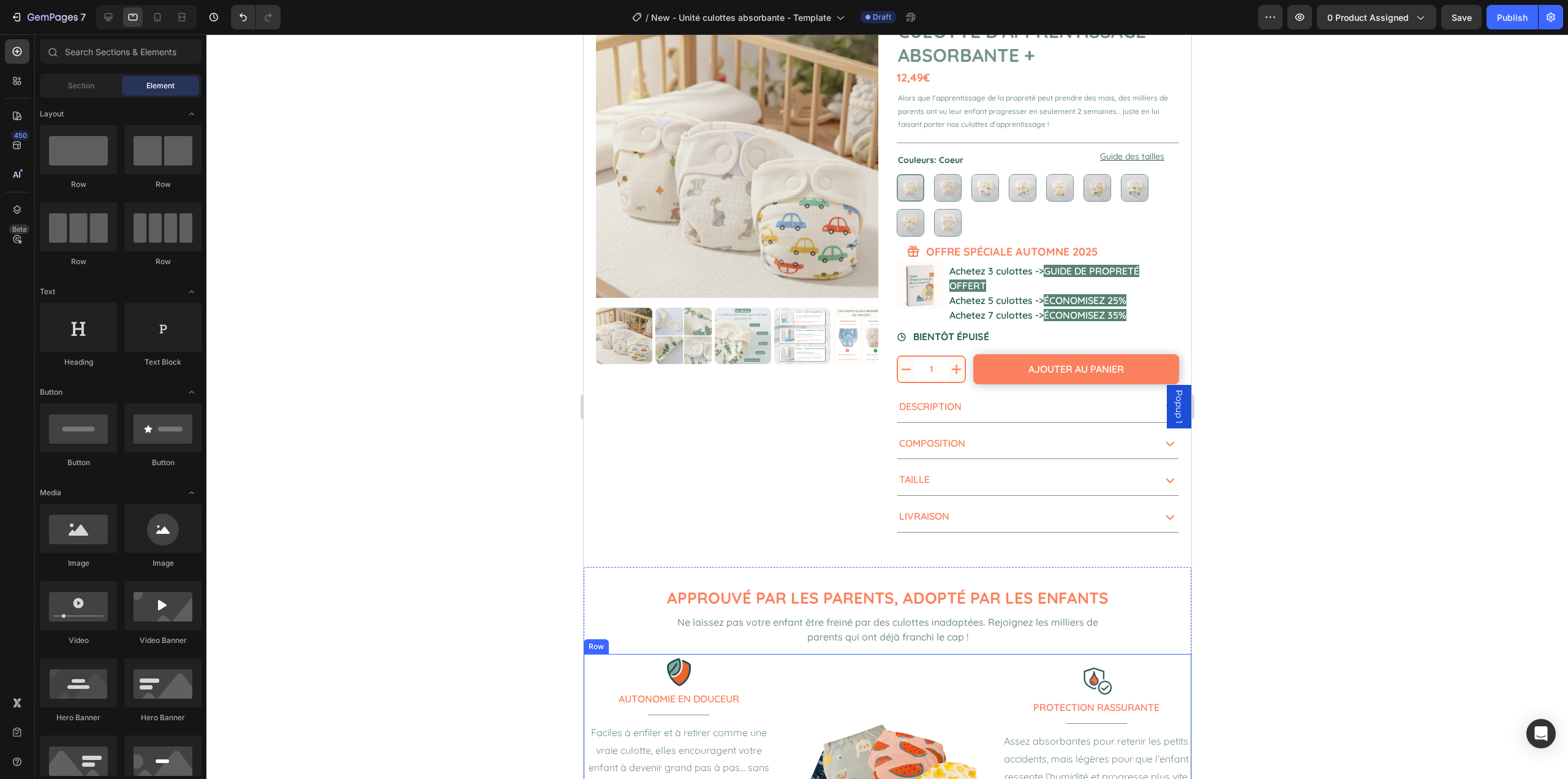
scroll to position [0, 0]
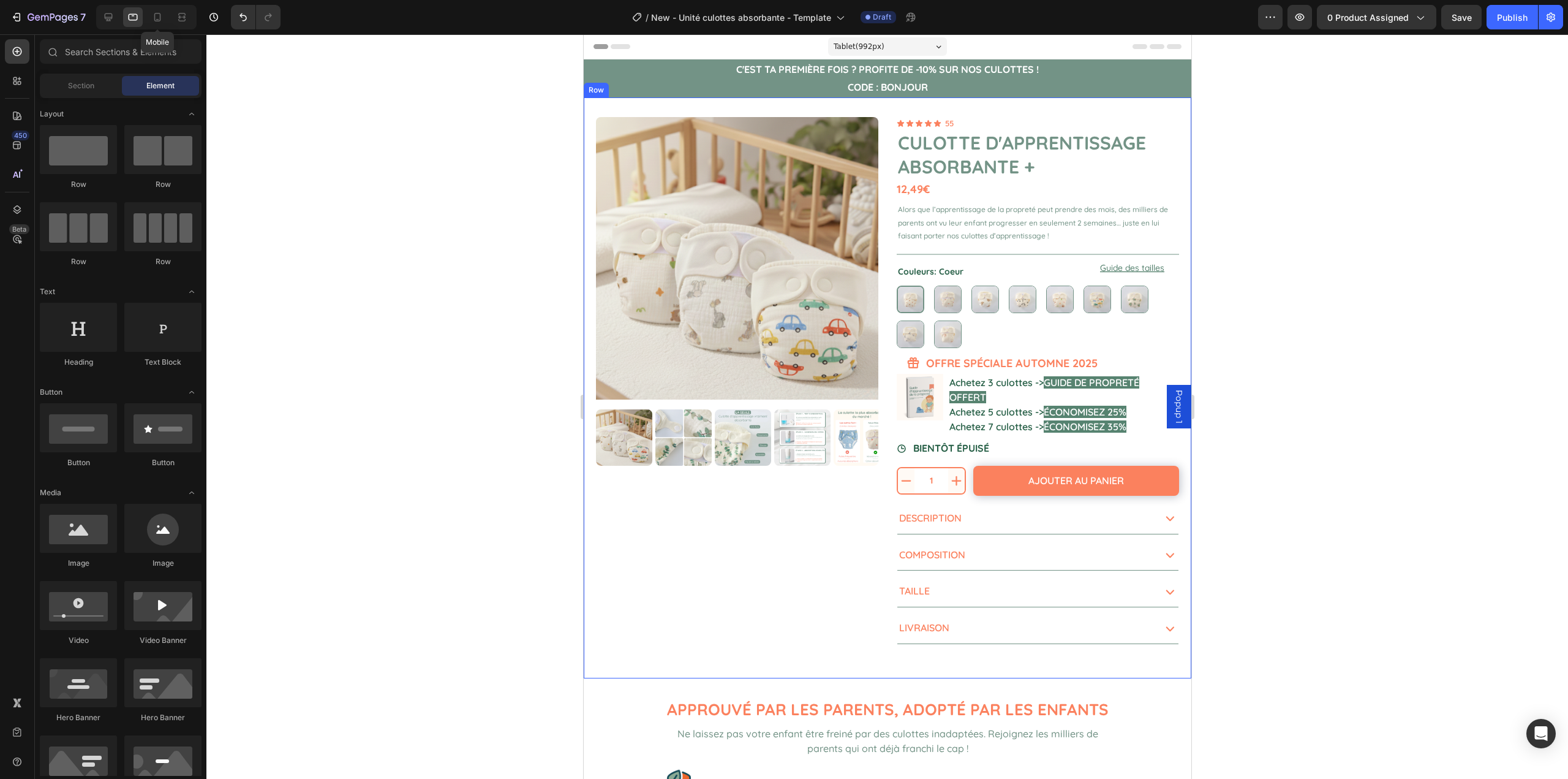
drag, startPoint x: 164, startPoint y: 19, endPoint x: 408, endPoint y: 169, distance: 286.4
click at [164, 19] on icon at bounding box center [158, 17] width 12 height 12
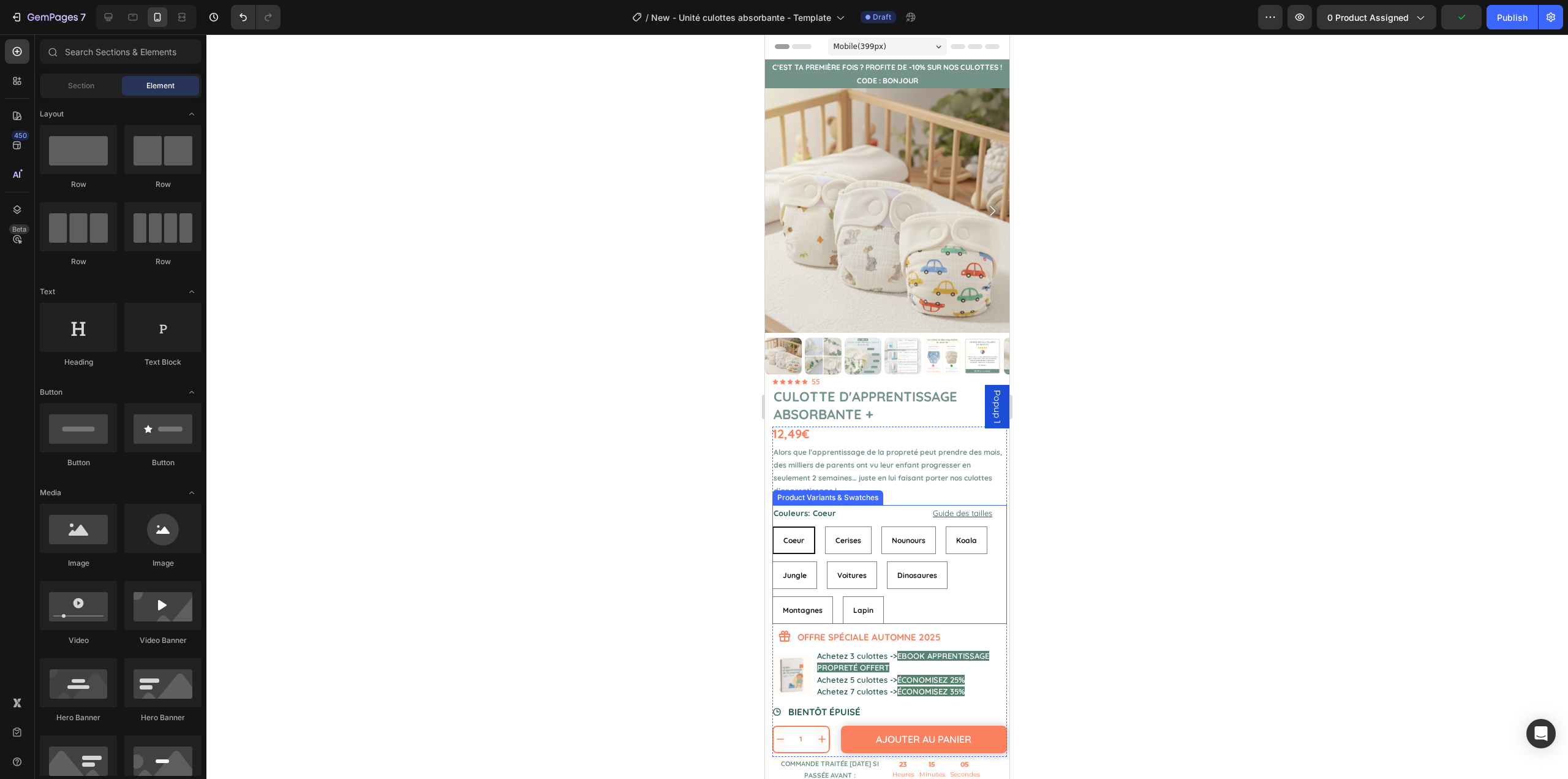
click at [965, 580] on div "Coeur Coeur Coeur Cerises Cerises Cerises Nounours Nounours Nounours Koala Koal…" at bounding box center [889, 575] width 234 height 98
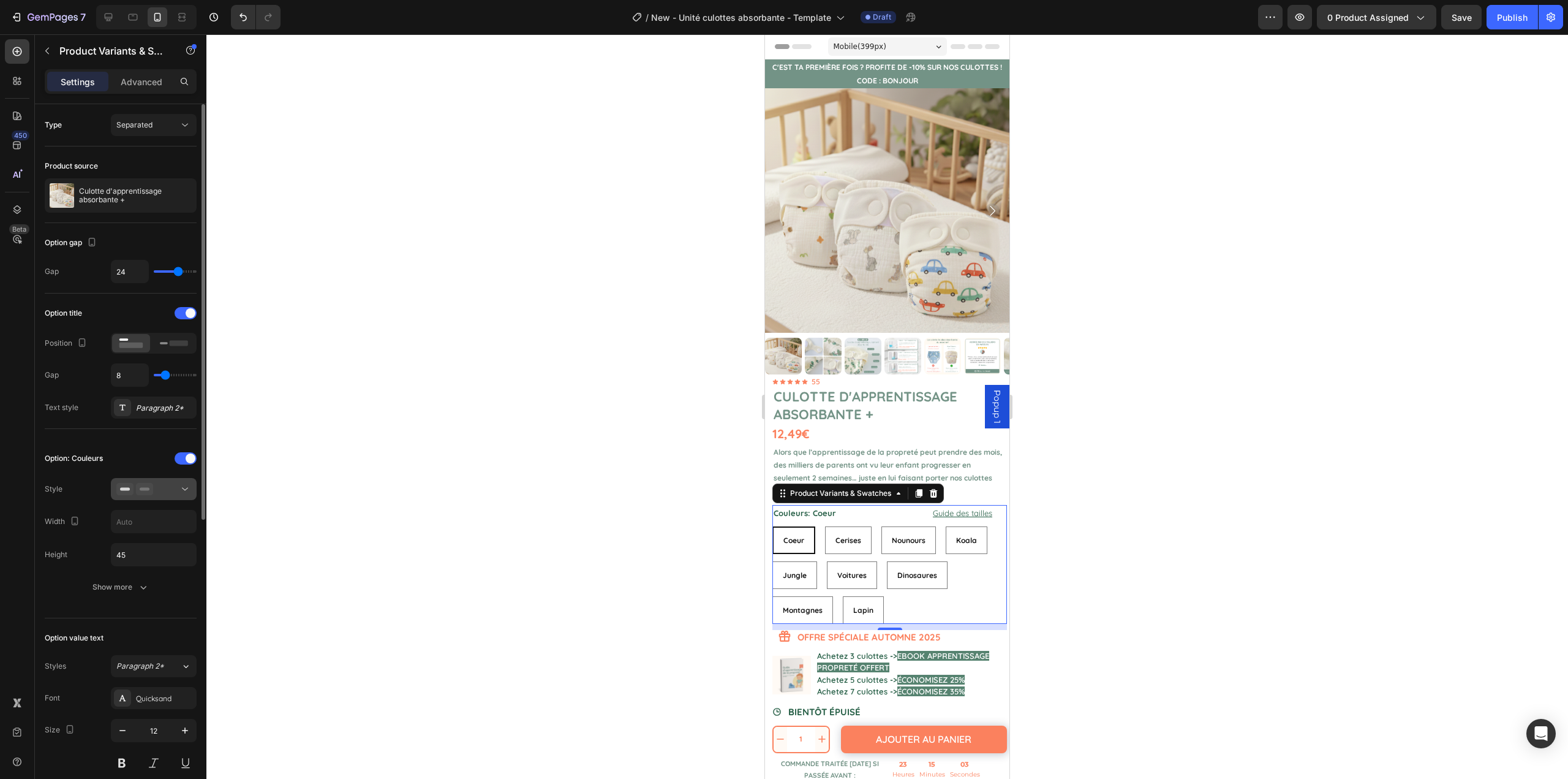
click at [171, 495] on div at bounding box center [154, 489] width 75 height 12
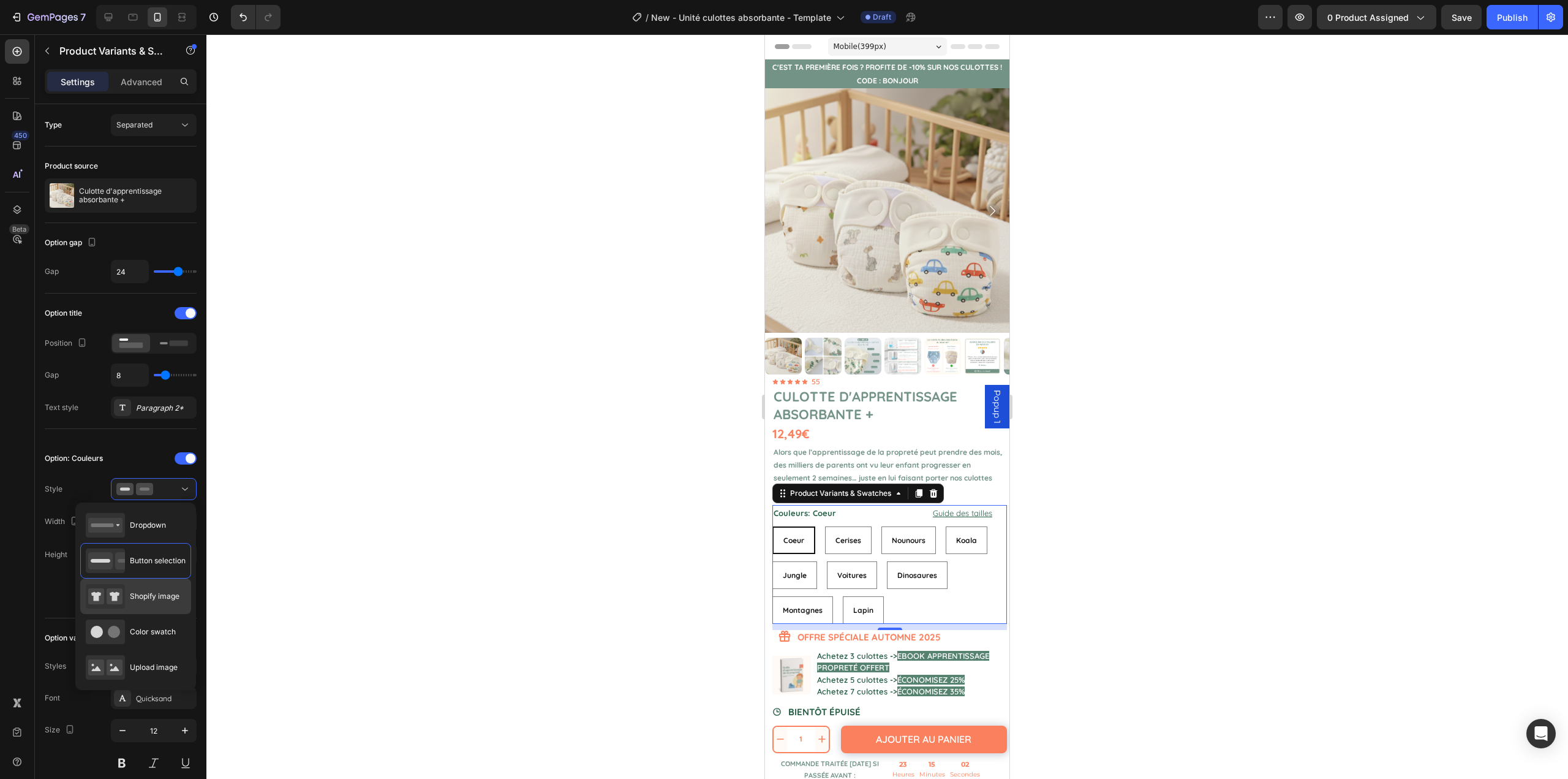
click at [158, 593] on span "Shopify image" at bounding box center [154, 596] width 50 height 11
type input "64"
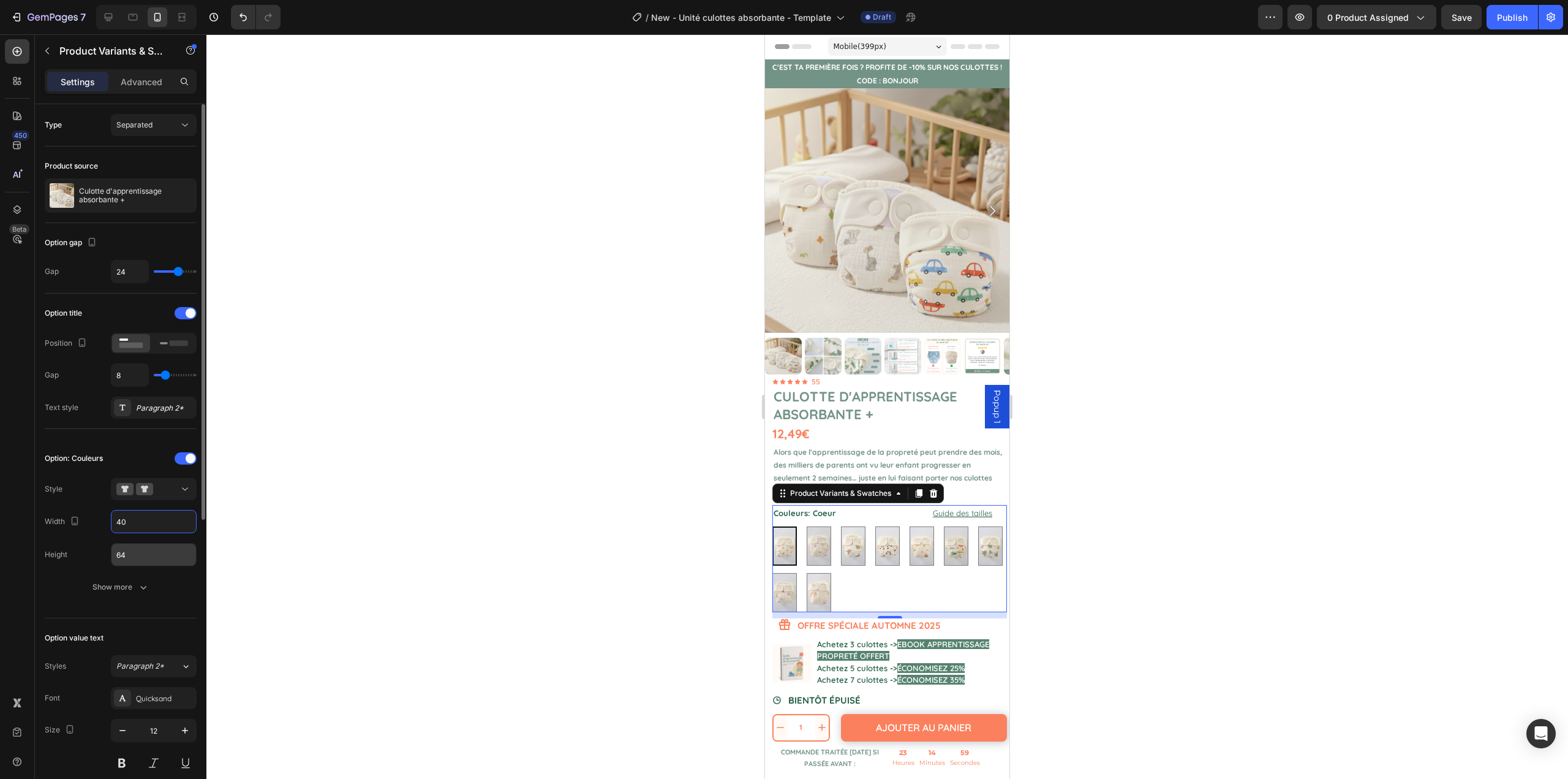
type input "40"
click at [125, 566] on input "64" at bounding box center [153, 554] width 84 height 22
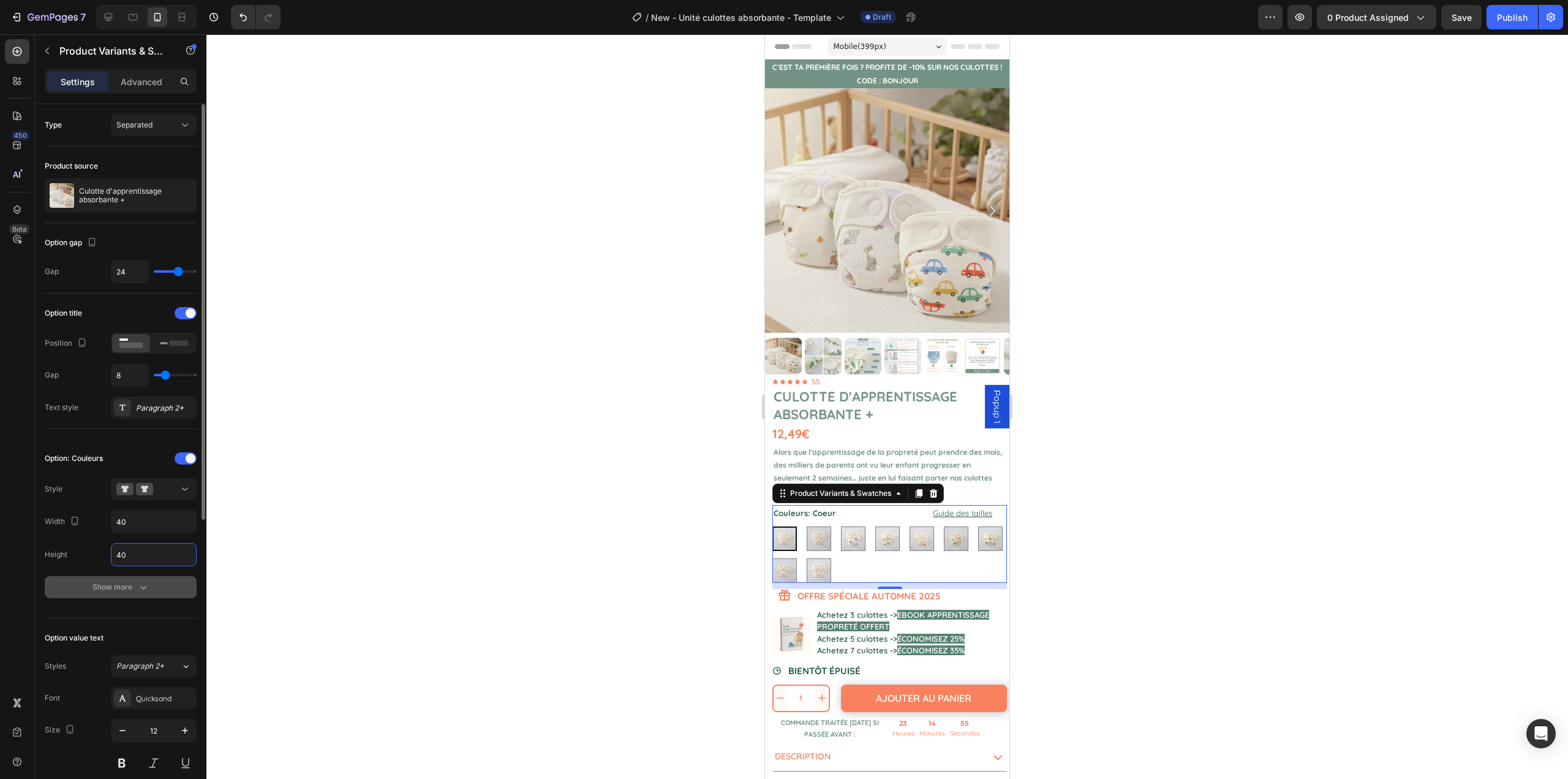
type input "40"
click at [125, 594] on button "Show more" at bounding box center [120, 586] width 152 height 22
click at [143, 658] on div "Line" at bounding box center [153, 653] width 36 height 11
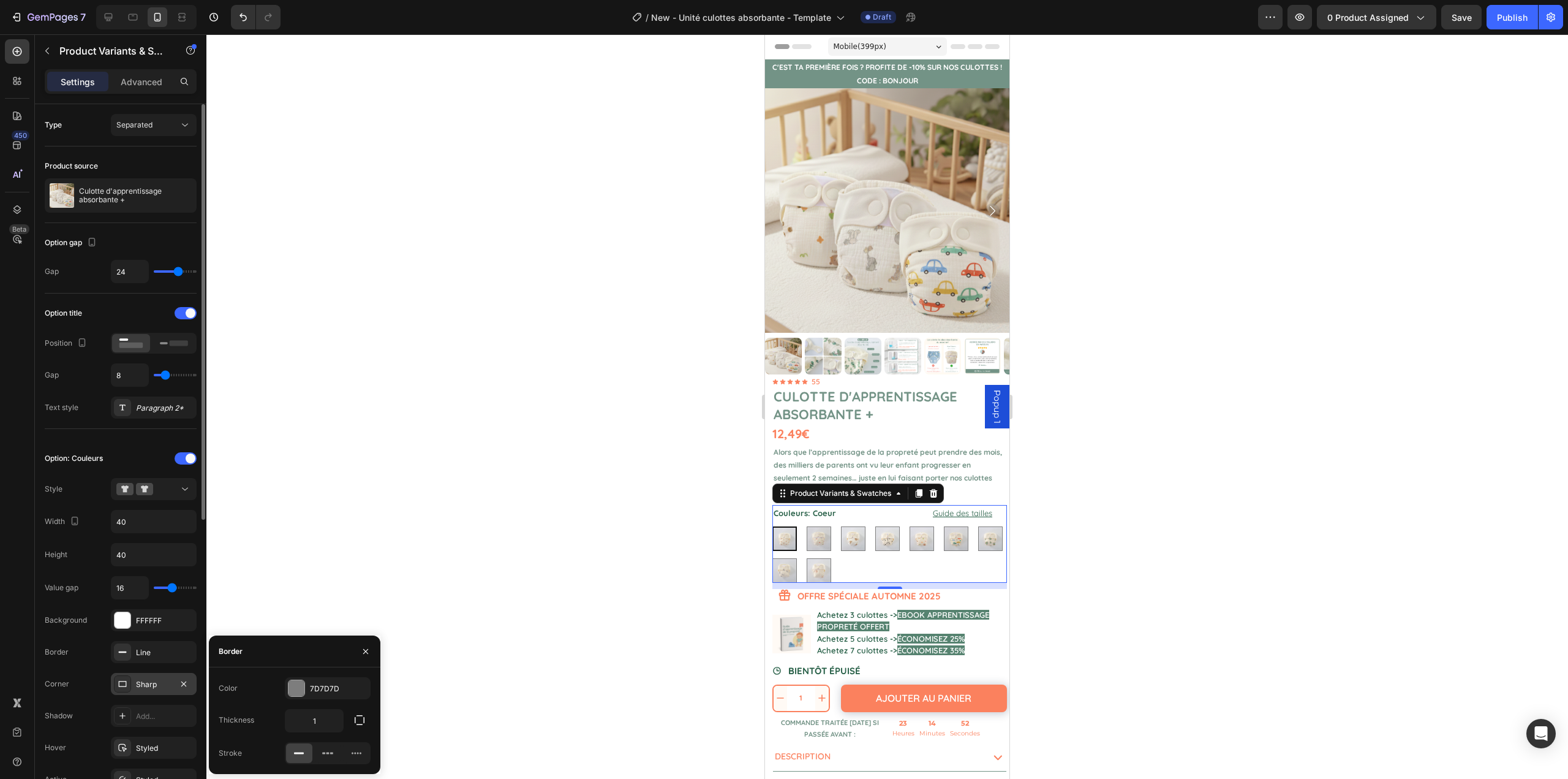
click at [149, 681] on div "Sharp" at bounding box center [153, 684] width 36 height 11
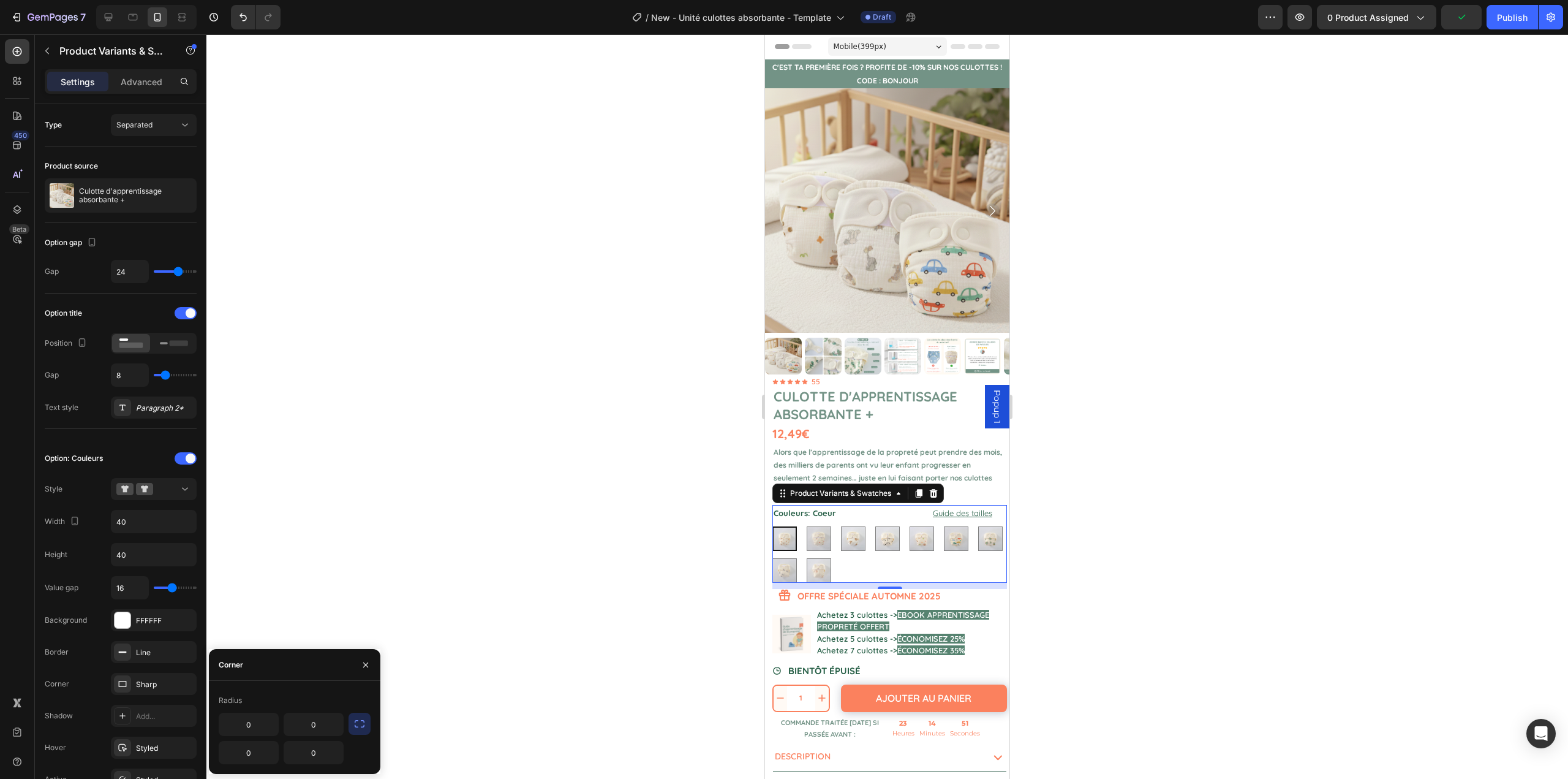
click at [353, 724] on button "button" at bounding box center [359, 723] width 22 height 22
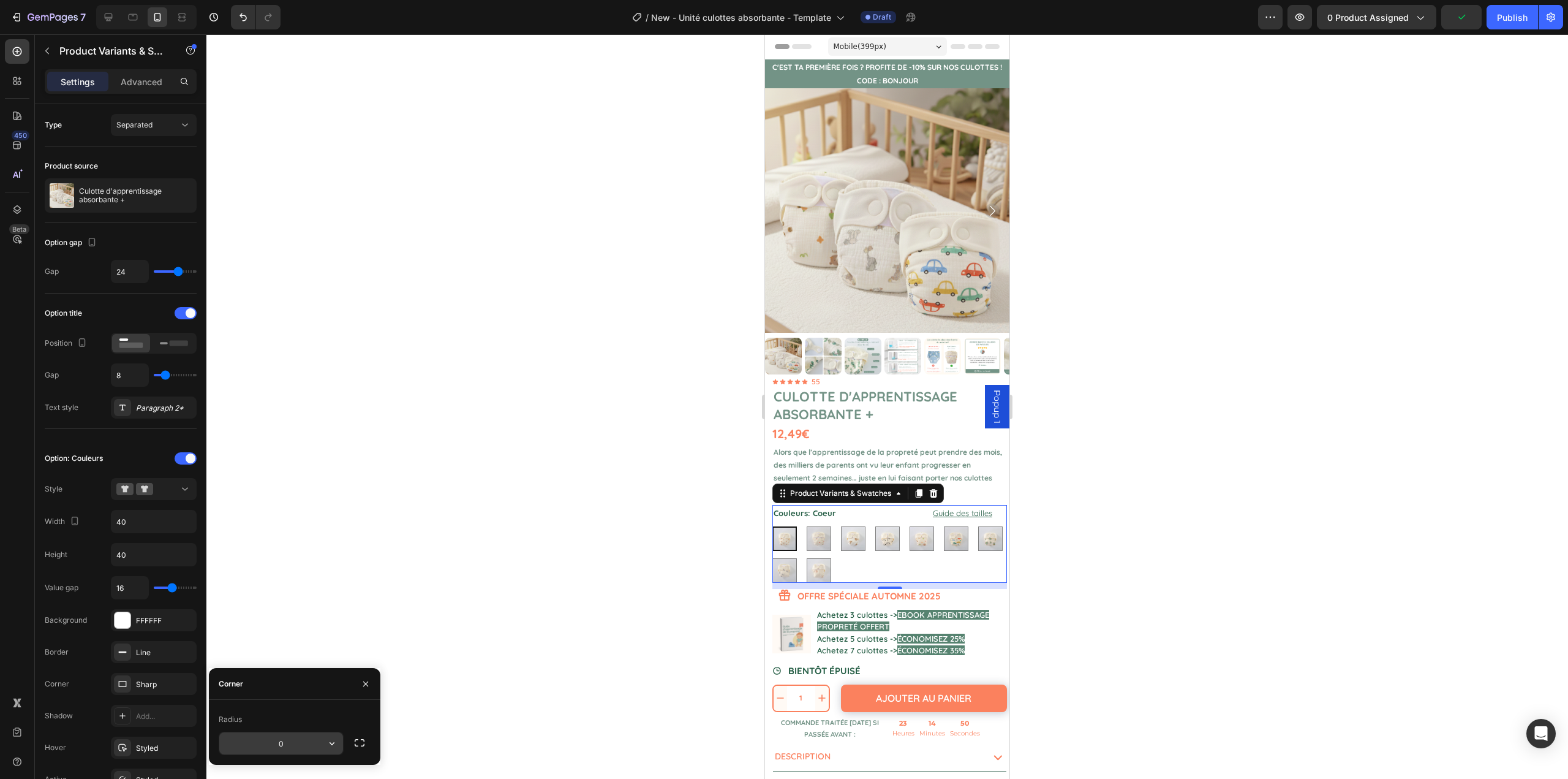
click at [287, 744] on input "0" at bounding box center [281, 742] width 124 height 22
click at [278, 745] on input "0" at bounding box center [281, 742] width 124 height 22
click at [306, 711] on div "Radius" at bounding box center [294, 719] width 152 height 20
click at [280, 751] on input "0" at bounding box center [281, 742] width 124 height 22
type input "8"
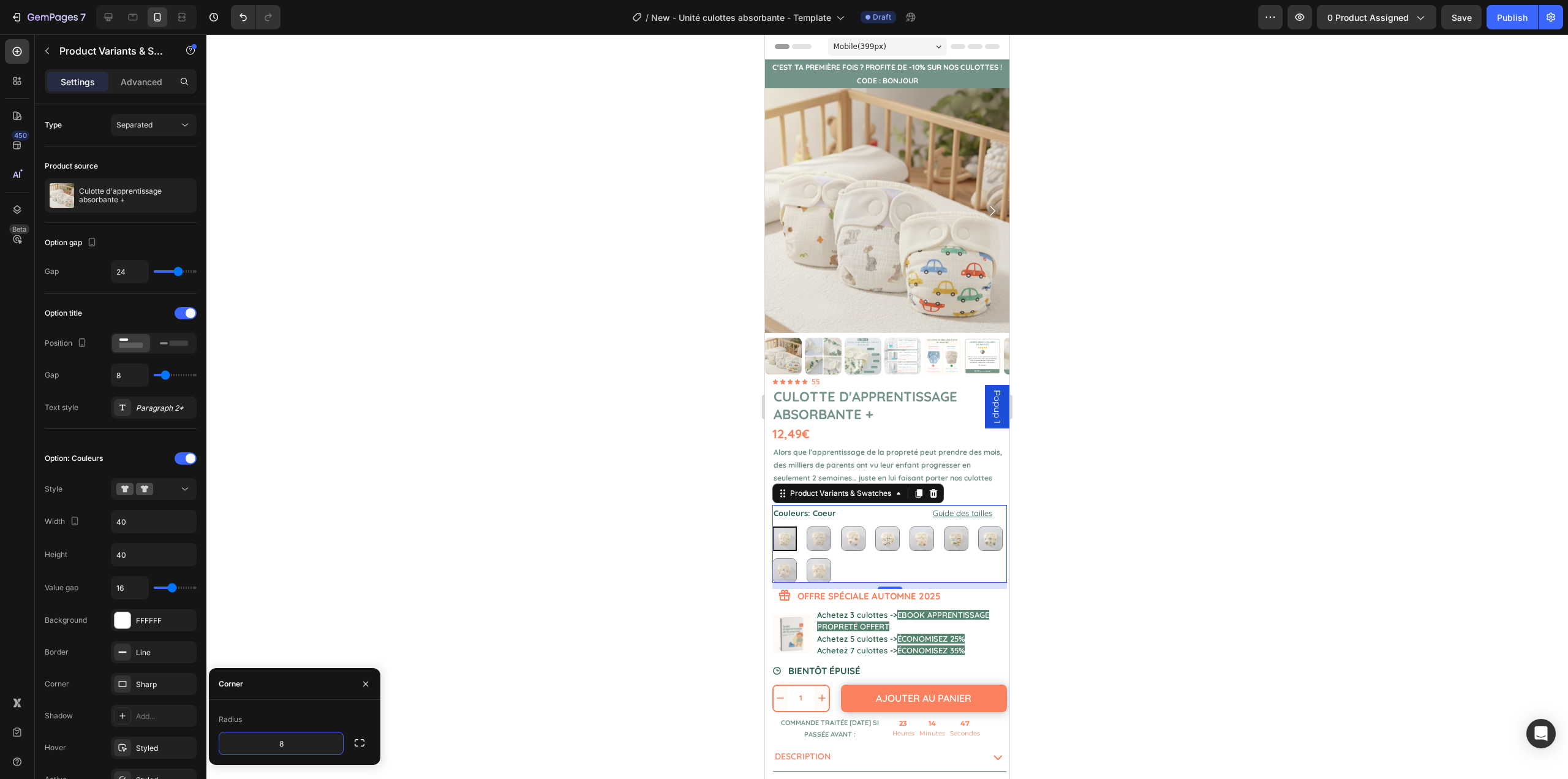
click at [326, 691] on div "Corner" at bounding box center [294, 684] width 172 height 32
click at [156, 743] on div "Styled" at bounding box center [153, 748] width 36 height 11
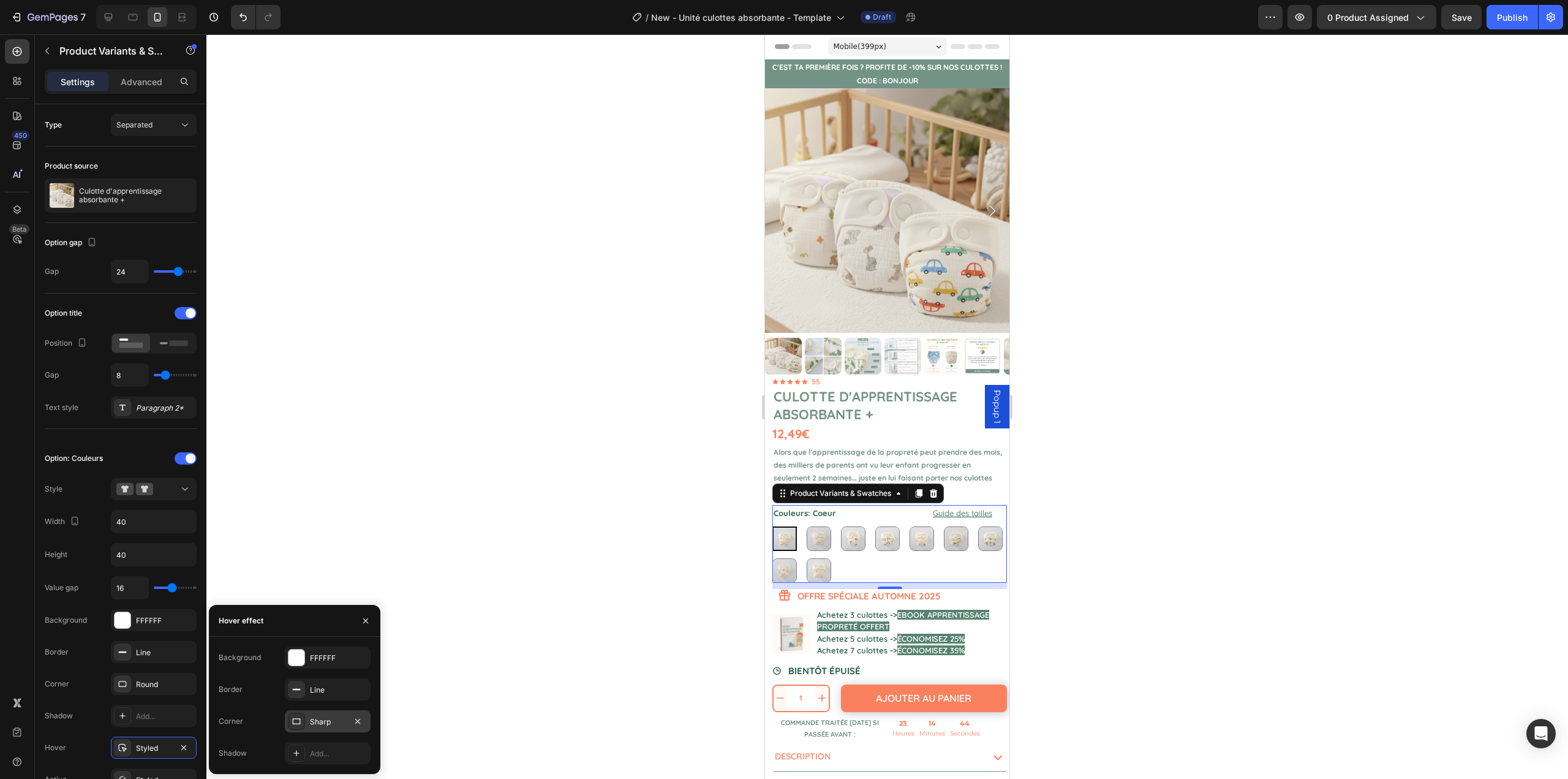
click at [319, 726] on div "Sharp" at bounding box center [328, 721] width 36 height 11
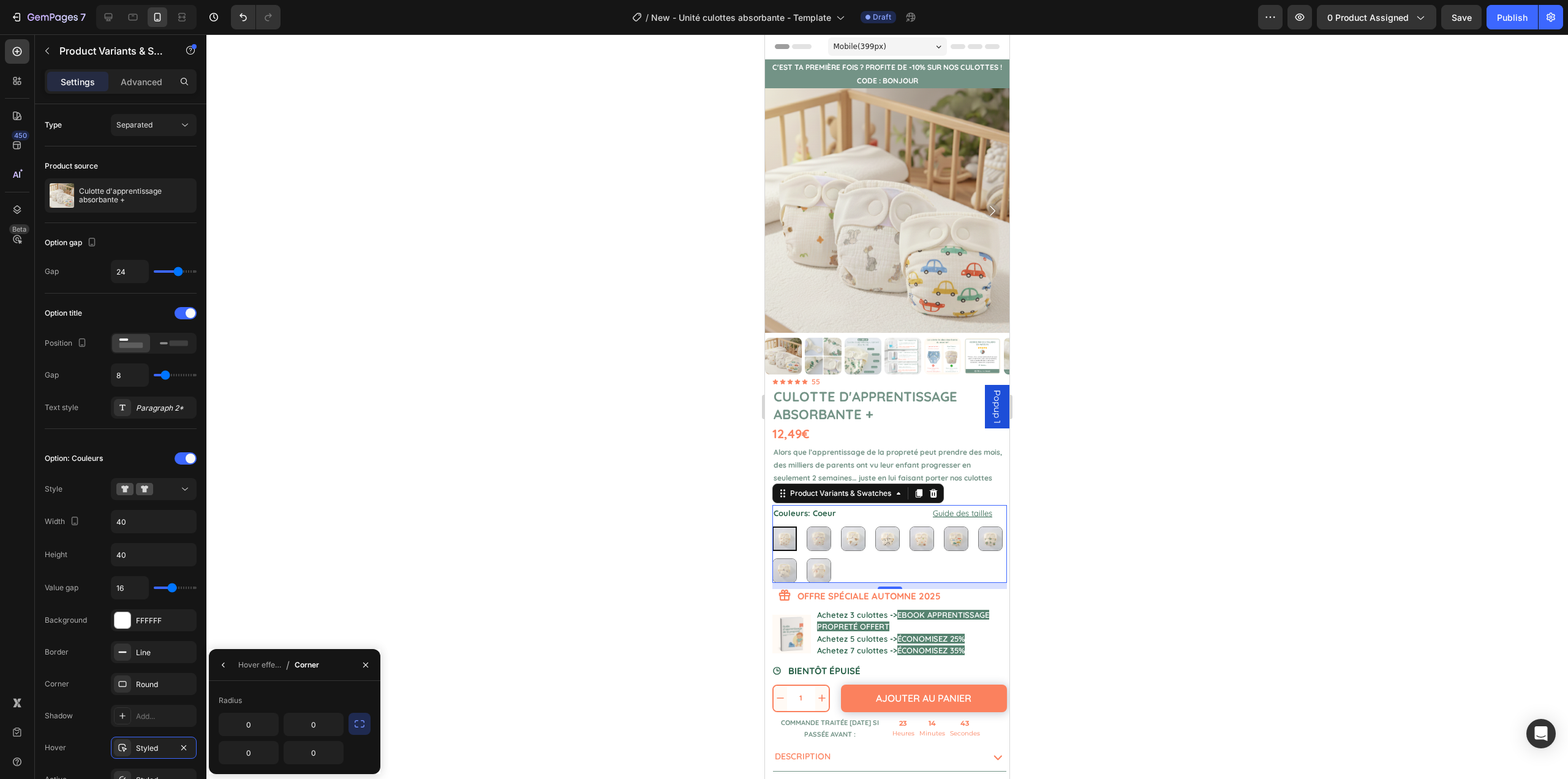
click at [349, 723] on button "button" at bounding box center [359, 723] width 22 height 22
click at [292, 756] on input "0" at bounding box center [281, 752] width 124 height 22
type input "8"
click at [355, 711] on div "Radius 8" at bounding box center [294, 742] width 172 height 65
click at [219, 700] on button "button" at bounding box center [223, 693] width 20 height 20
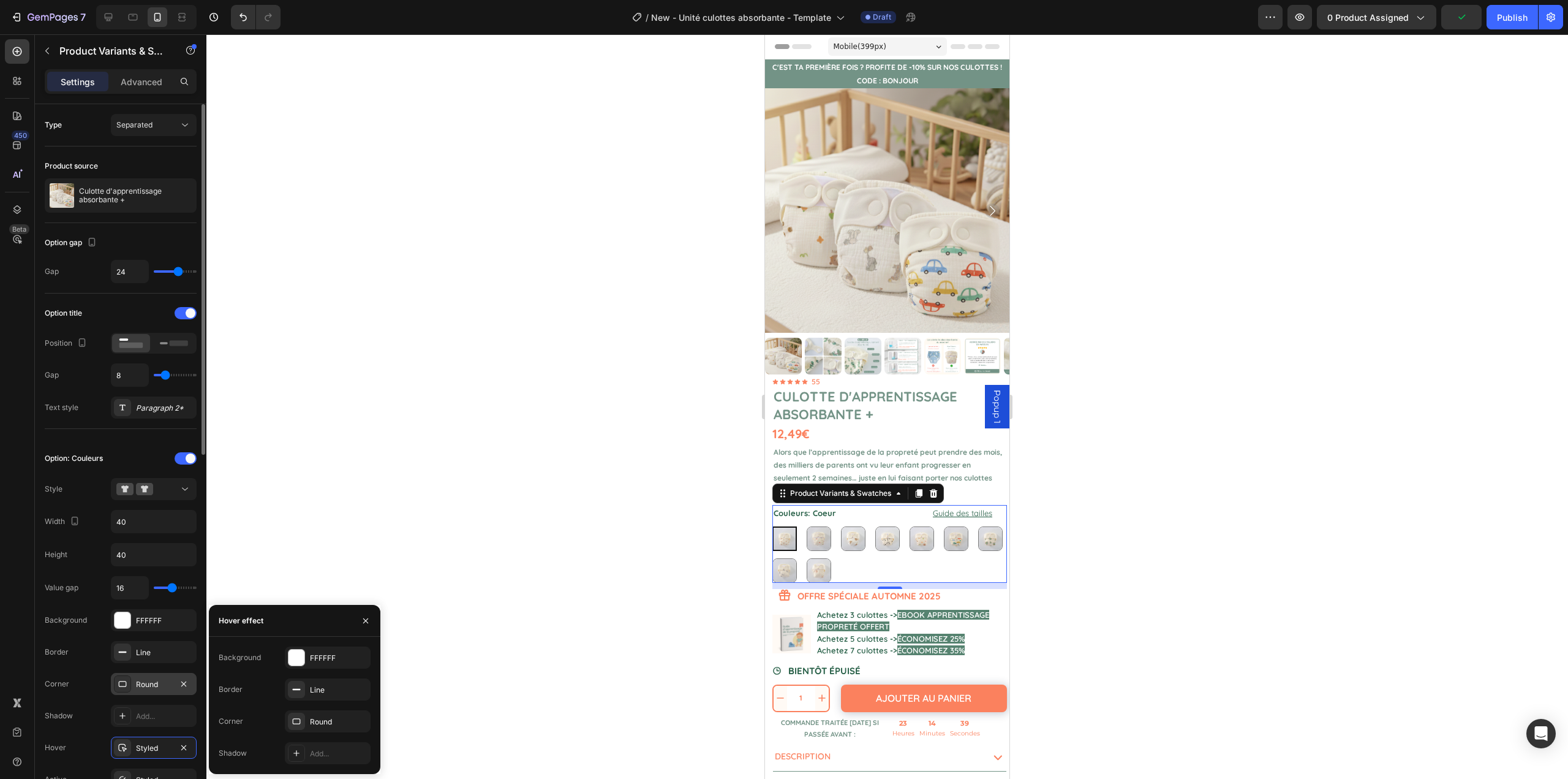
click at [140, 685] on div "Round" at bounding box center [153, 684] width 36 height 11
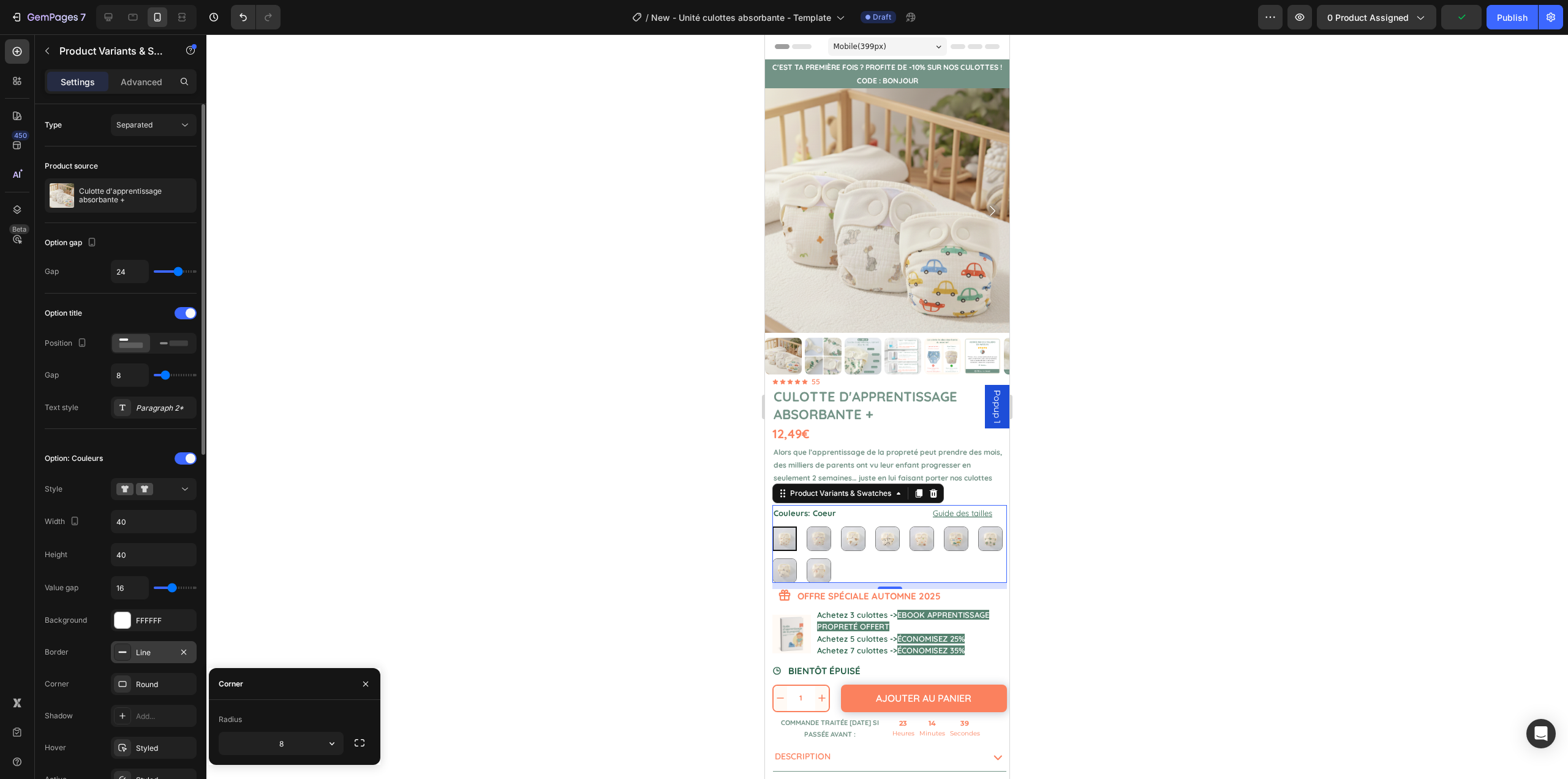
click at [150, 662] on div "Line" at bounding box center [153, 652] width 85 height 22
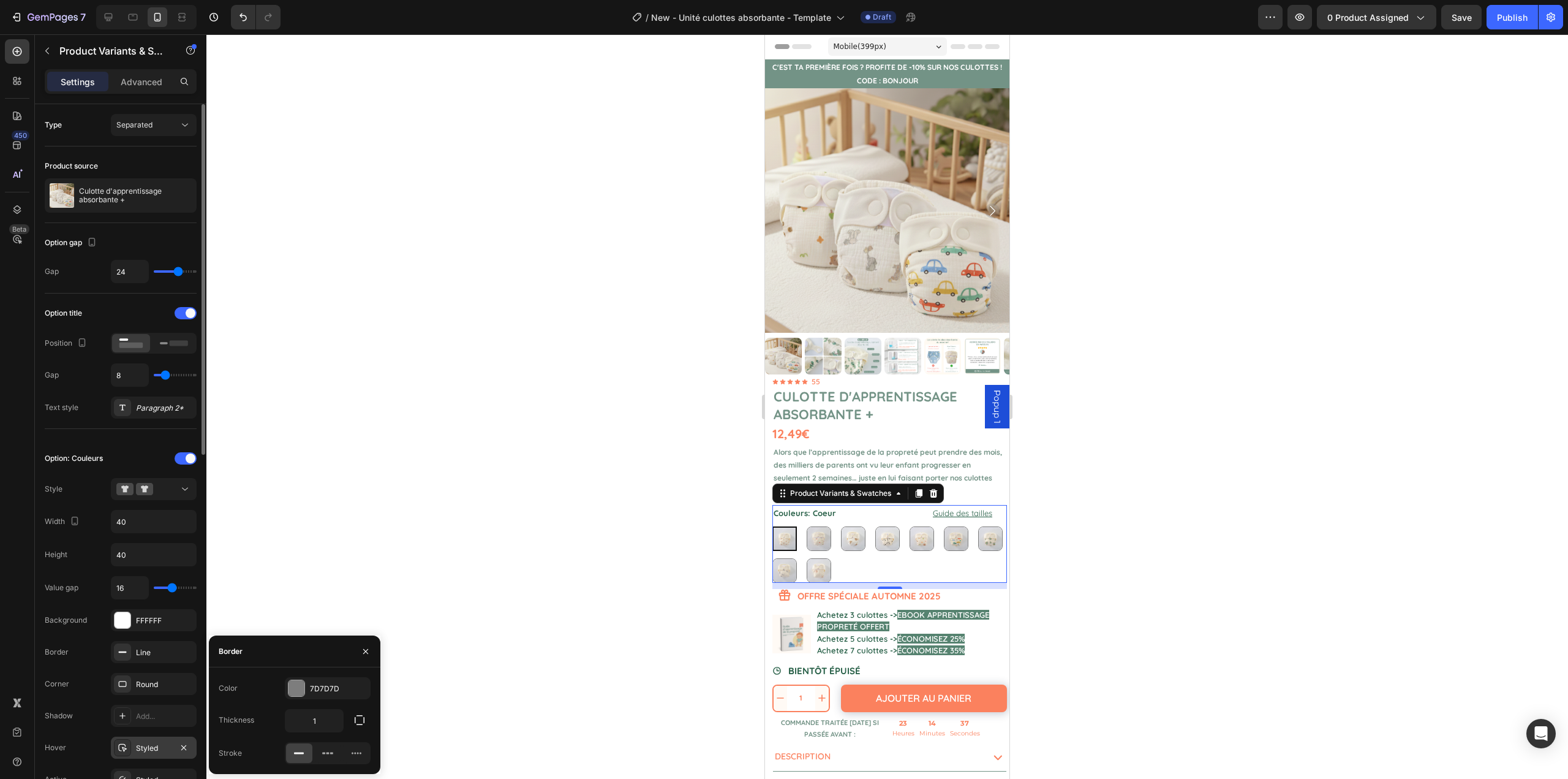
click at [145, 745] on div "Styled" at bounding box center [153, 748] width 36 height 11
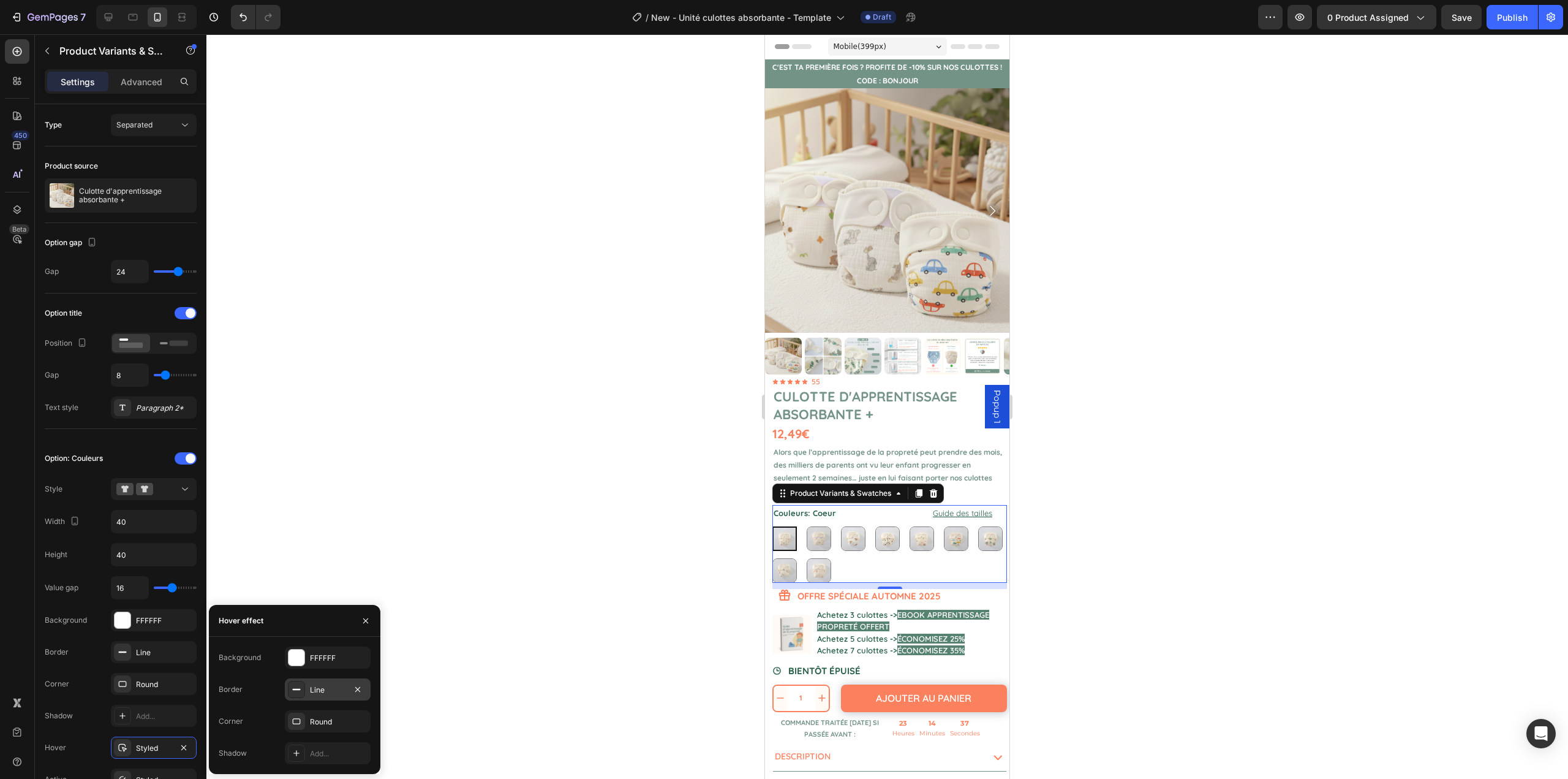
click at [299, 699] on div "Line" at bounding box center [328, 689] width 85 height 22
click at [302, 683] on div at bounding box center [296, 688] width 16 height 16
click at [290, 712] on div at bounding box center [294, 712] width 12 height 12
type input "739386"
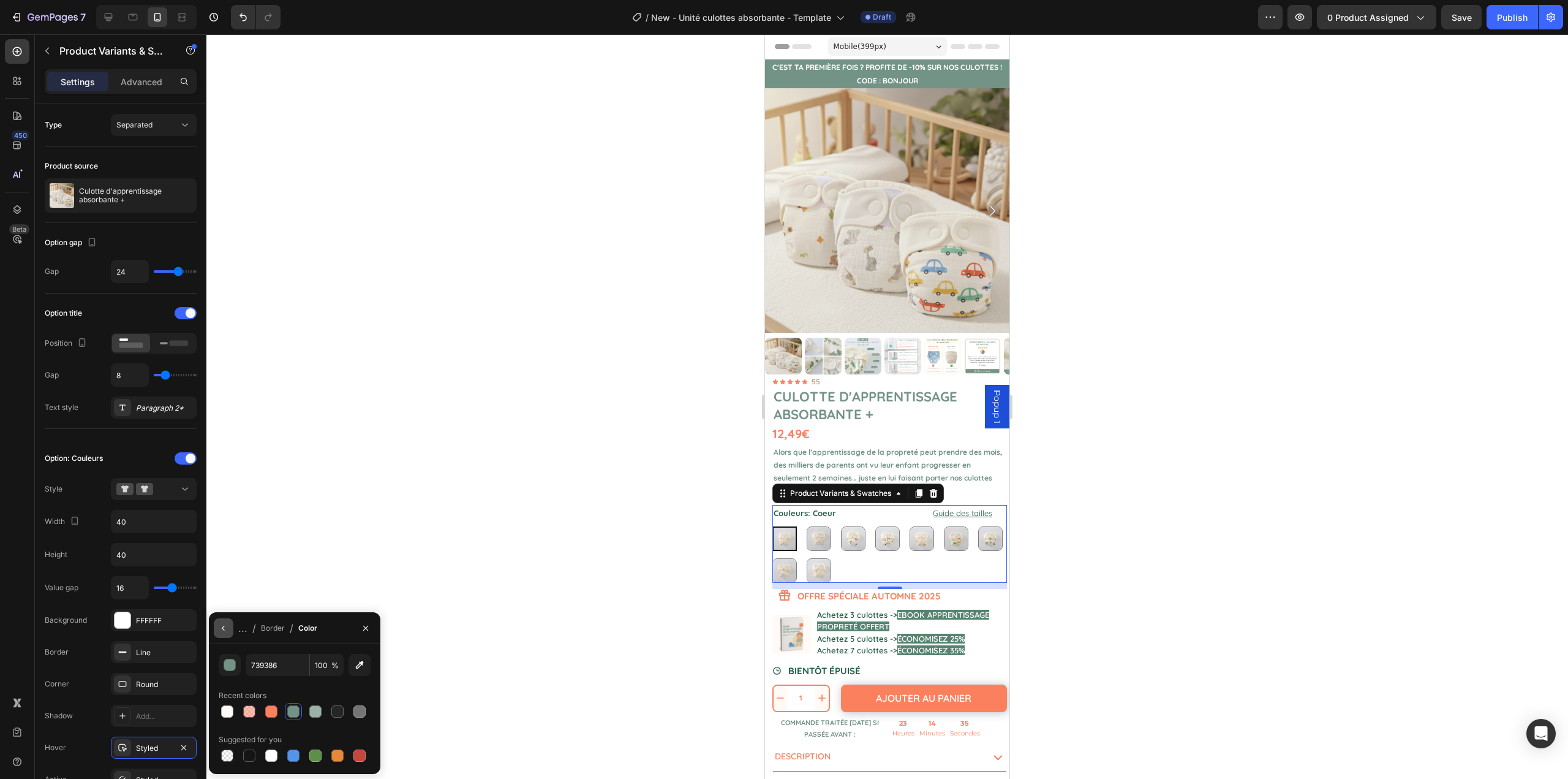
click at [225, 630] on icon "button" at bounding box center [223, 627] width 10 height 10
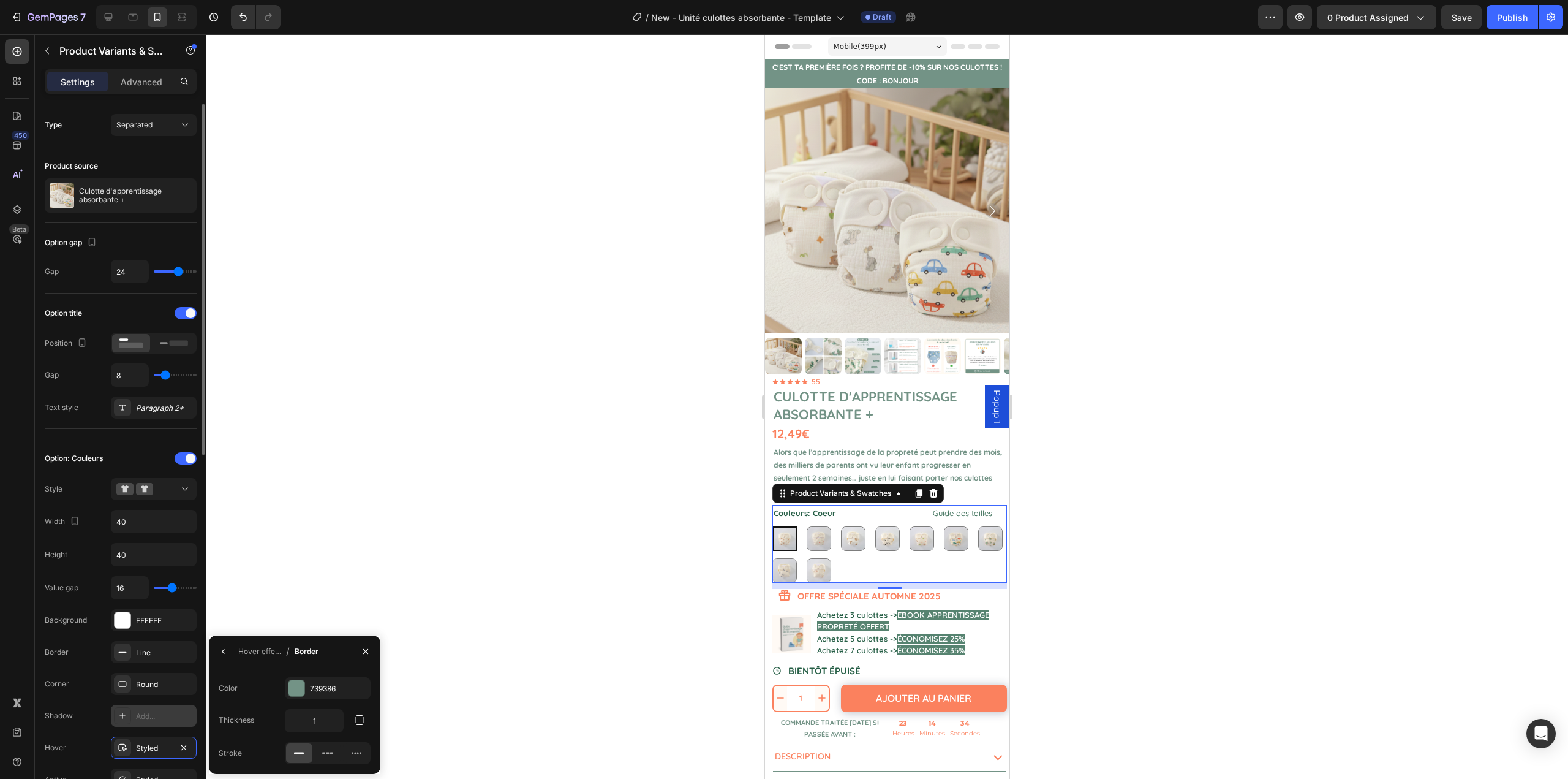
scroll to position [61, 0]
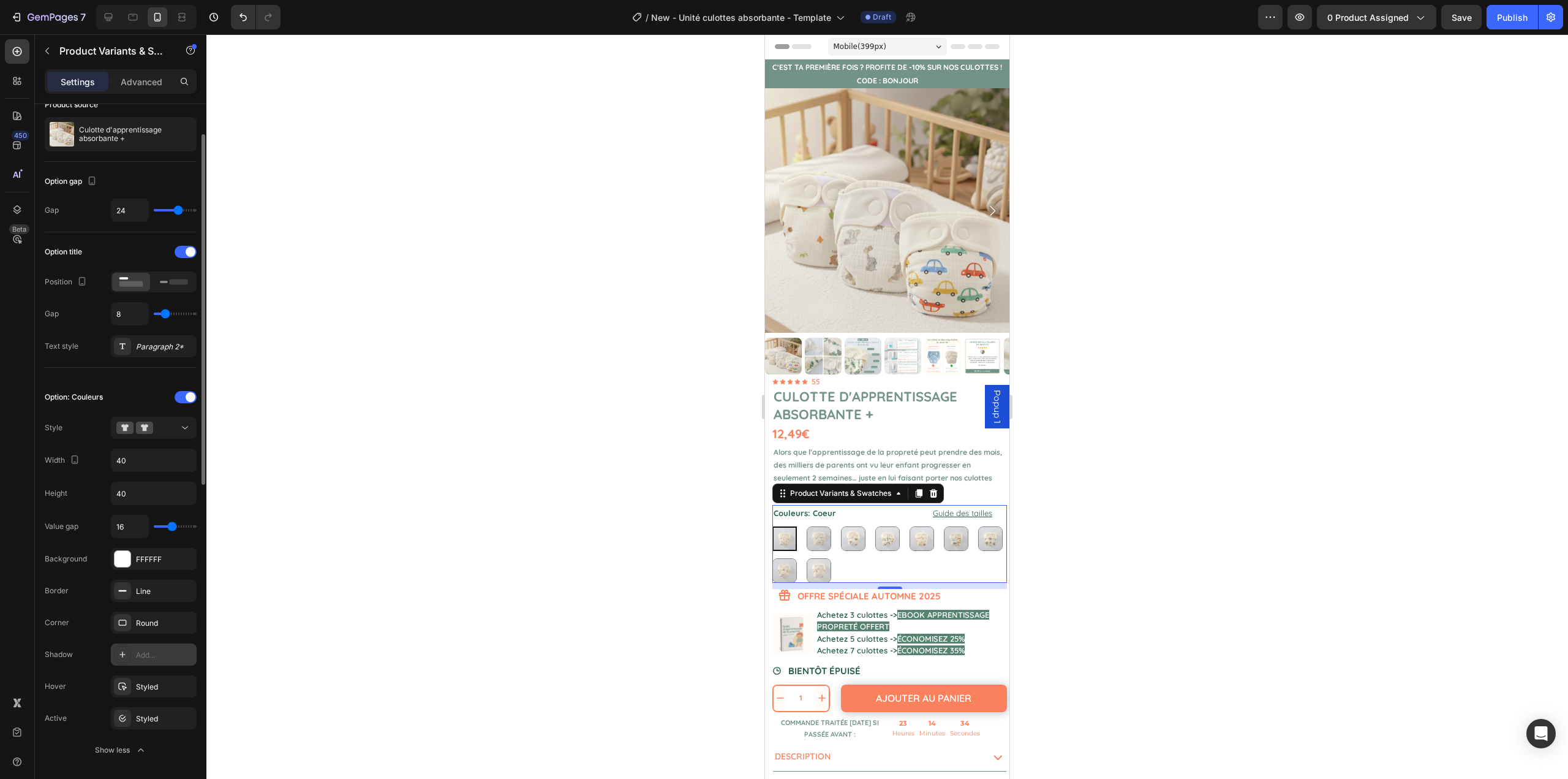
click at [142, 722] on div "Styled" at bounding box center [165, 719] width 57 height 11
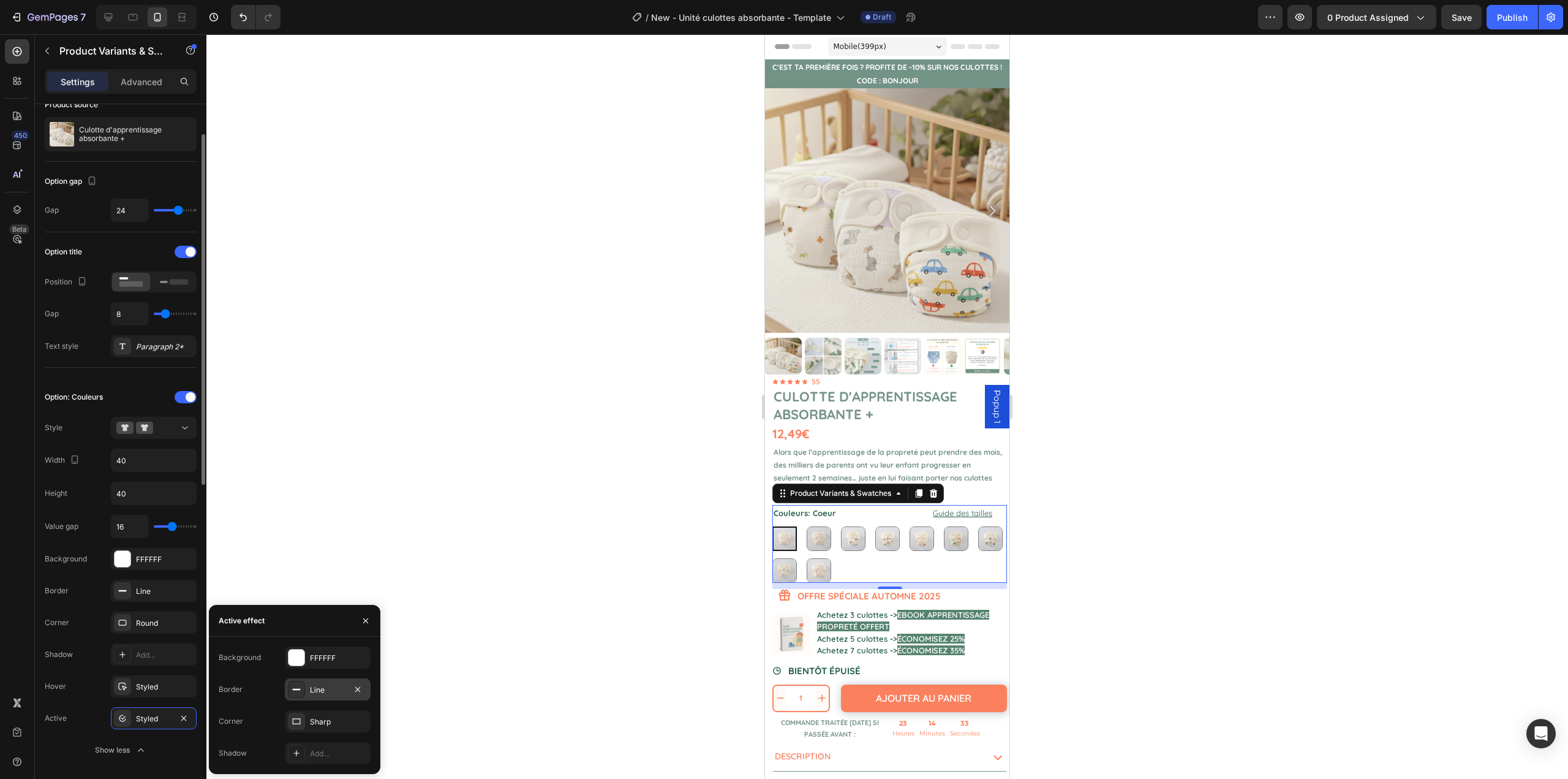
click at [302, 687] on div at bounding box center [297, 689] width 17 height 17
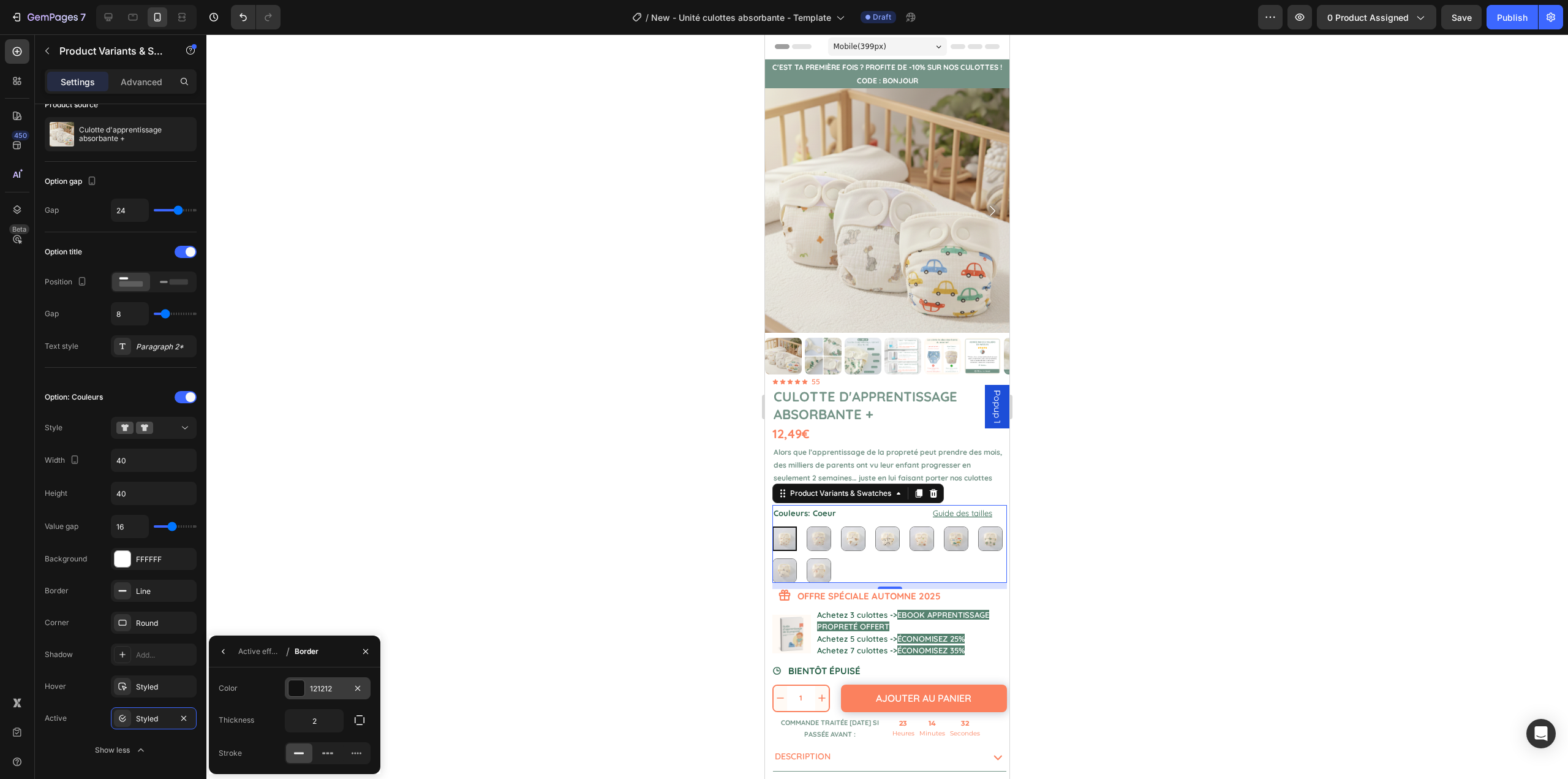
click at [300, 687] on div at bounding box center [296, 688] width 16 height 16
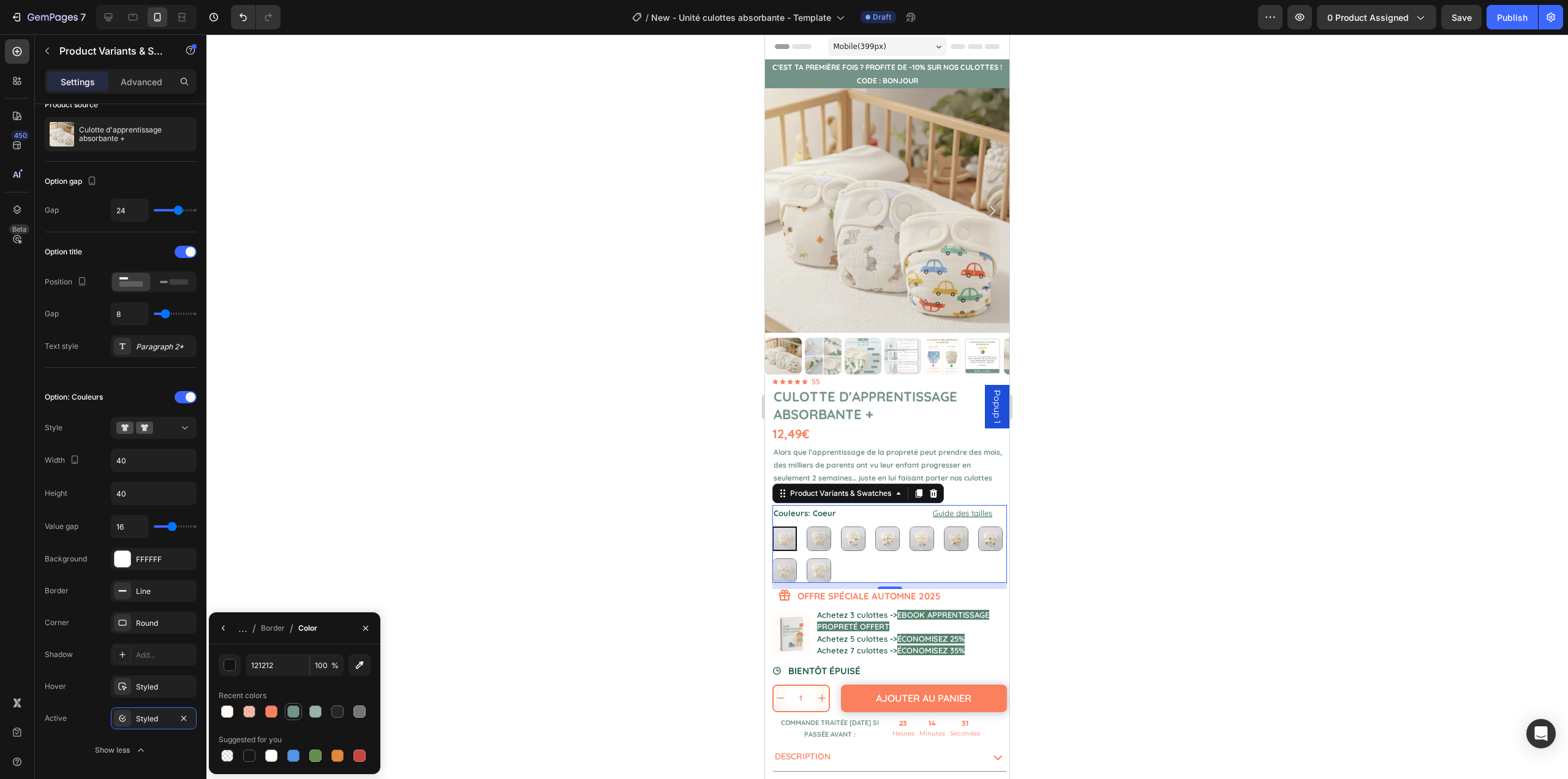
click at [289, 713] on div at bounding box center [294, 712] width 12 height 12
type input "739386"
click at [217, 628] on button "button" at bounding box center [223, 628] width 20 height 20
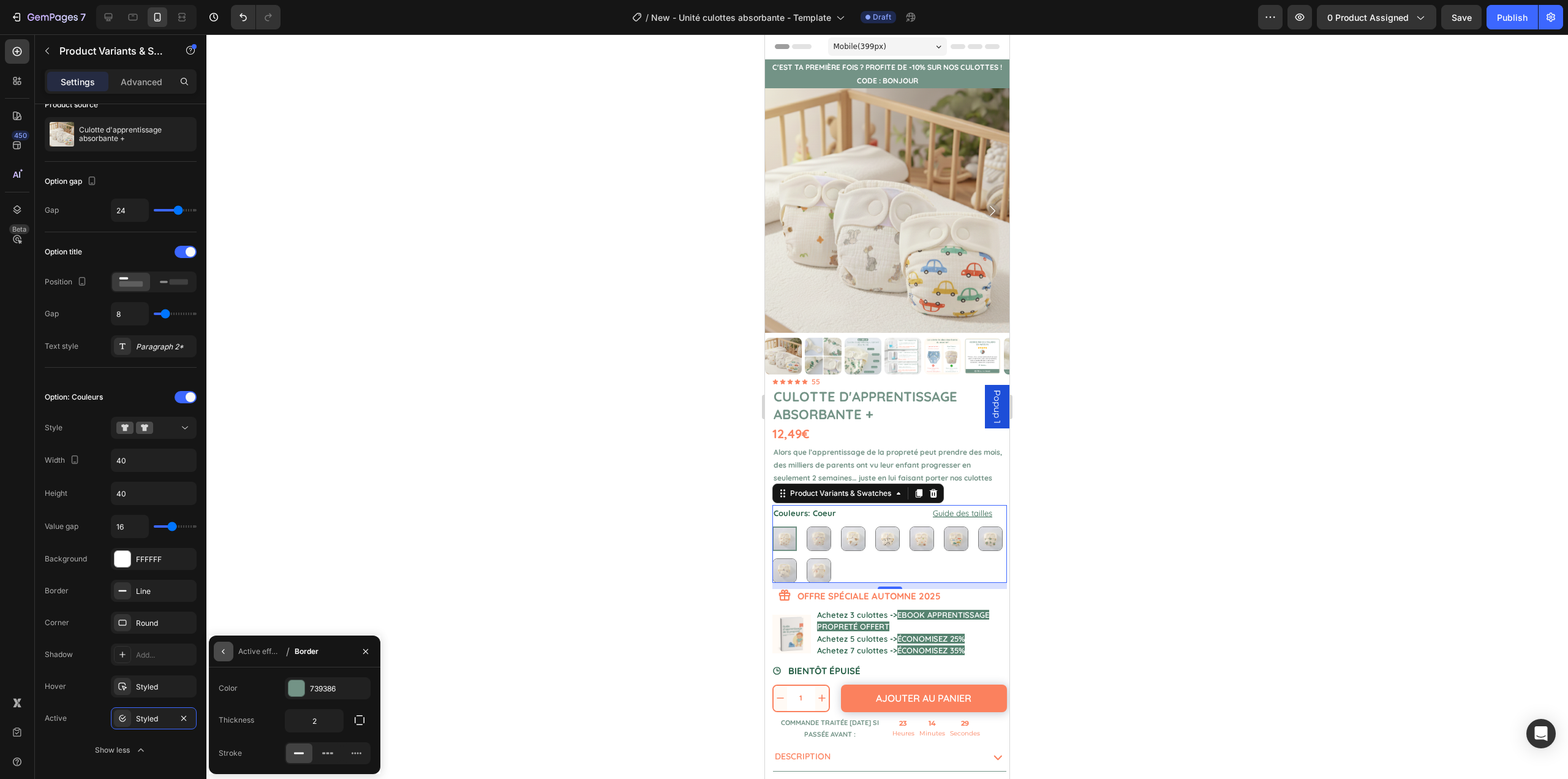
click at [220, 649] on icon "button" at bounding box center [223, 651] width 10 height 10
click at [309, 720] on div "Sharp" at bounding box center [328, 721] width 85 height 22
click at [353, 724] on button "button" at bounding box center [359, 723] width 22 height 22
click at [292, 750] on input "0" at bounding box center [281, 752] width 124 height 22
type input "8"
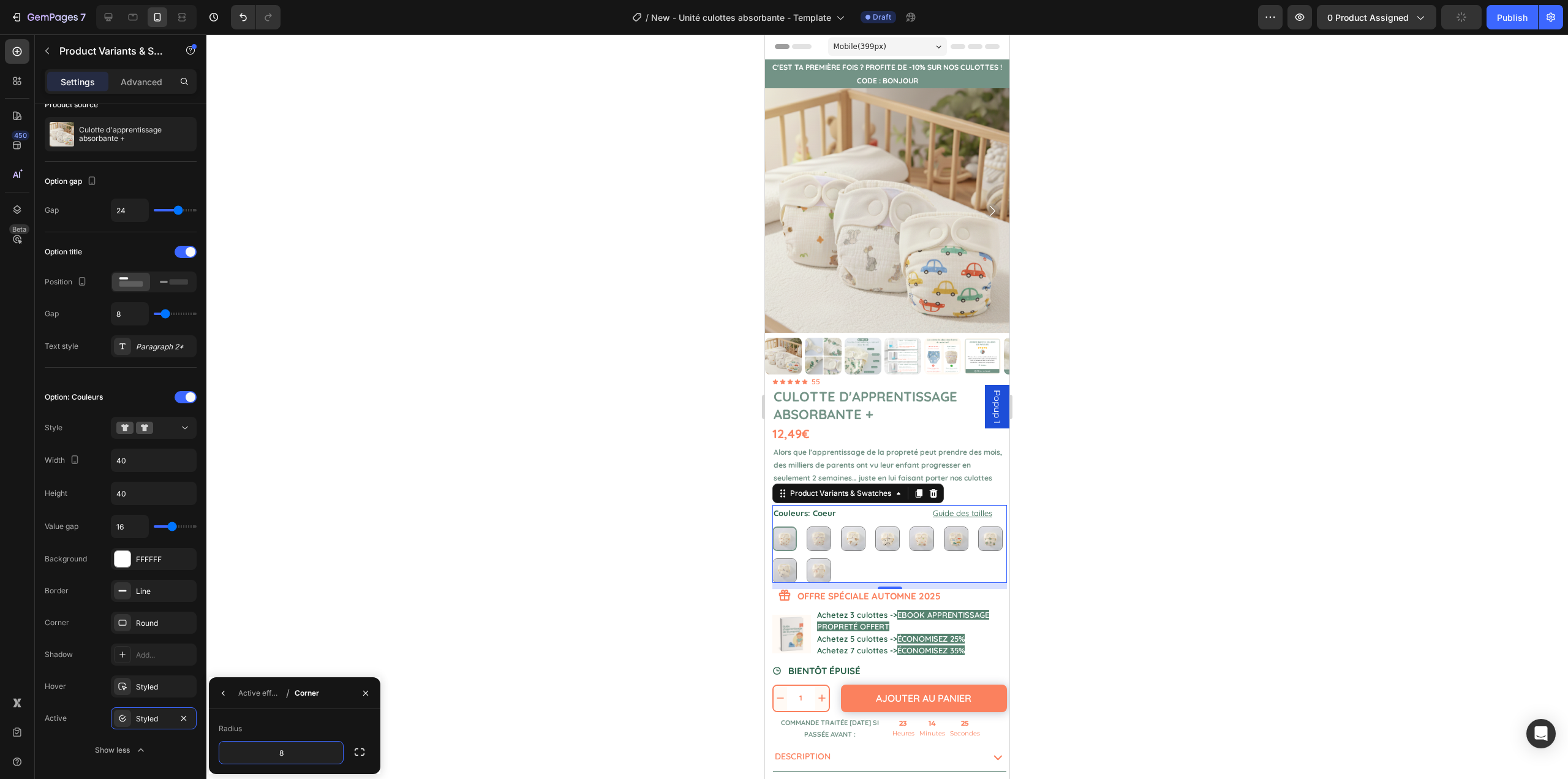
click at [335, 688] on div "Active effect / Corner" at bounding box center [294, 693] width 172 height 32
click at [220, 694] on icon "button" at bounding box center [223, 693] width 10 height 10
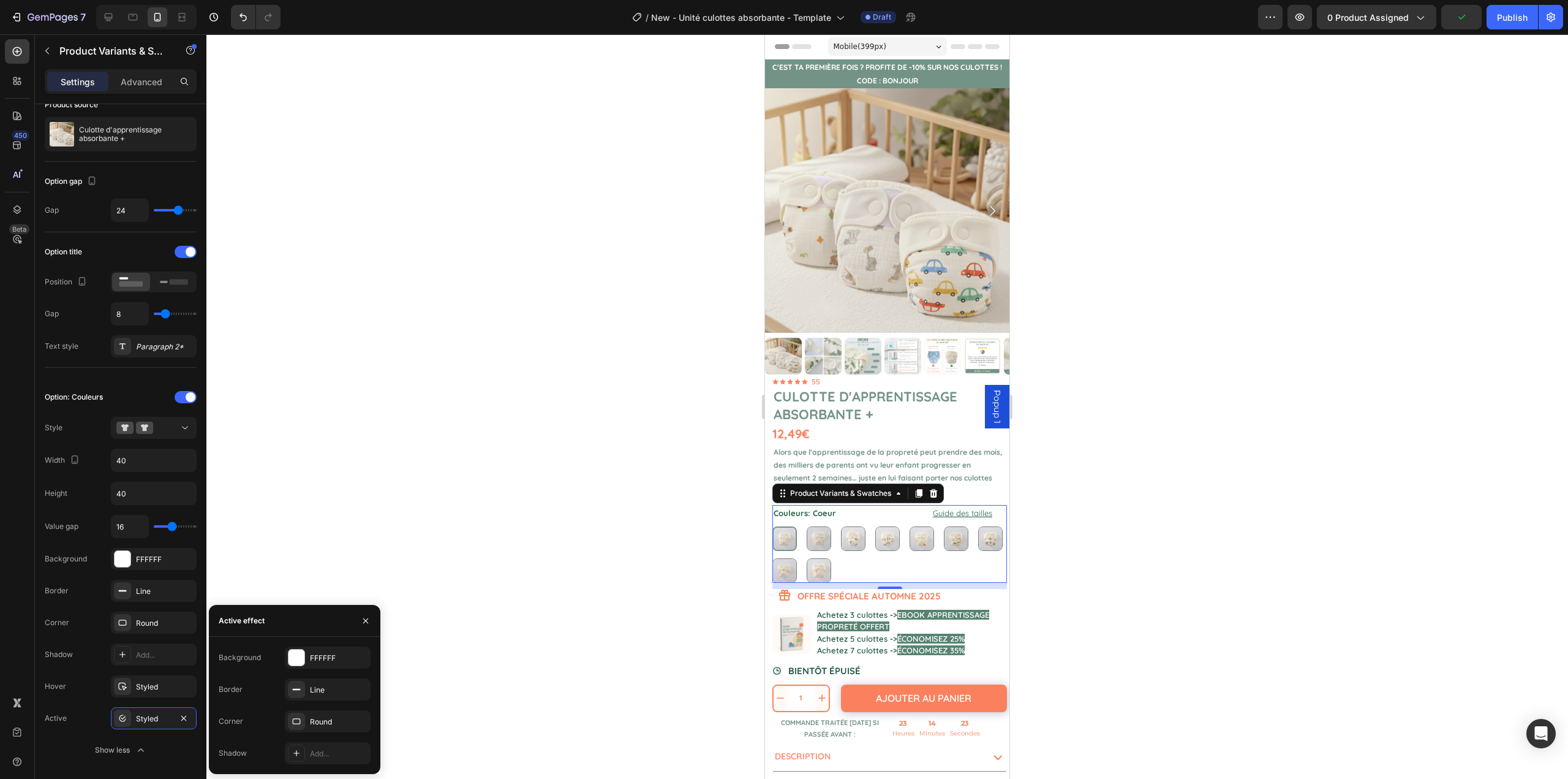
click at [314, 644] on div "Background FFFFFF Border Line Corner Round Shadow Add..." at bounding box center [294, 706] width 172 height 138
click at [450, 617] on div at bounding box center [887, 406] width 1362 height 745
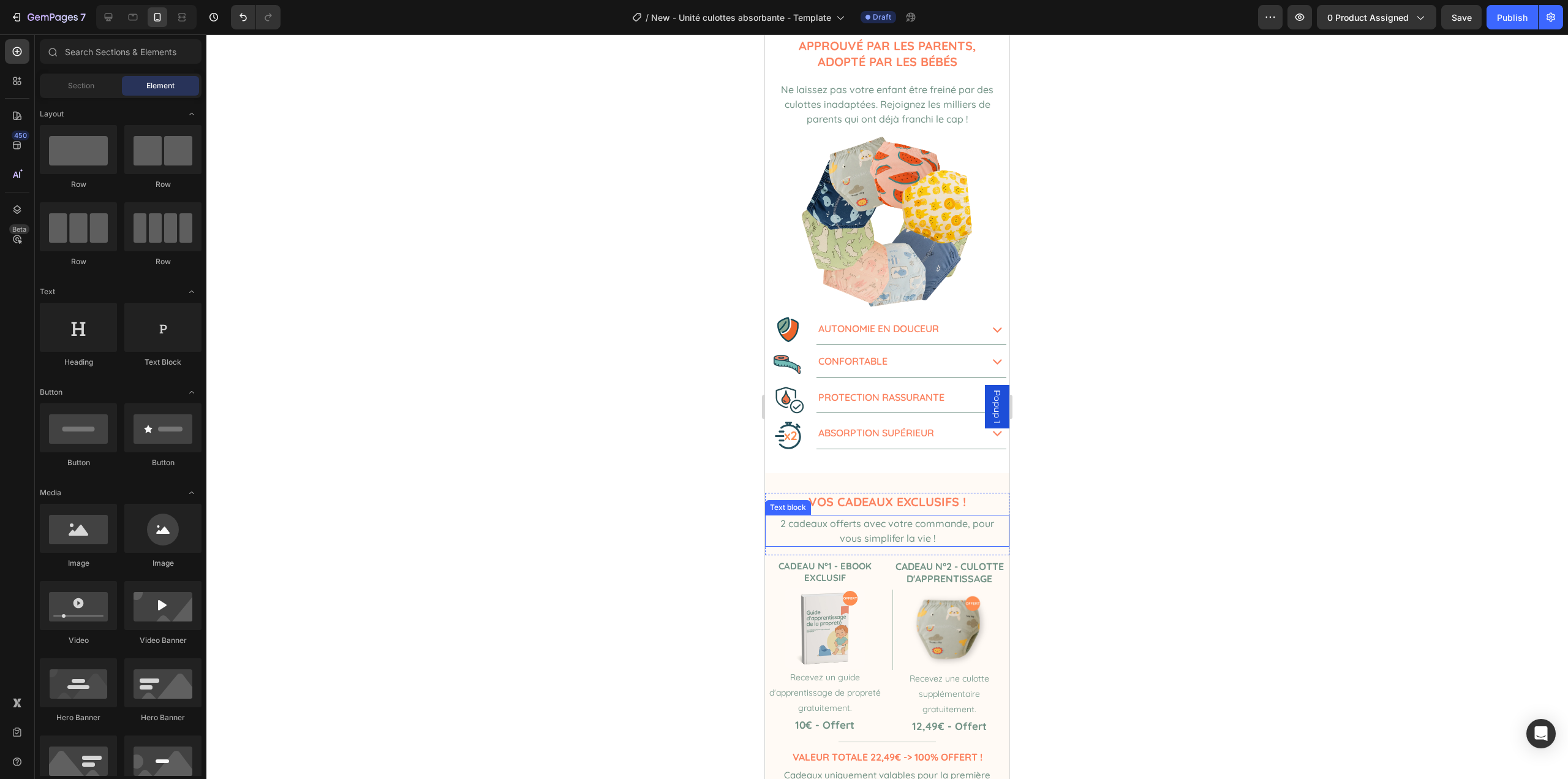
scroll to position [919, 0]
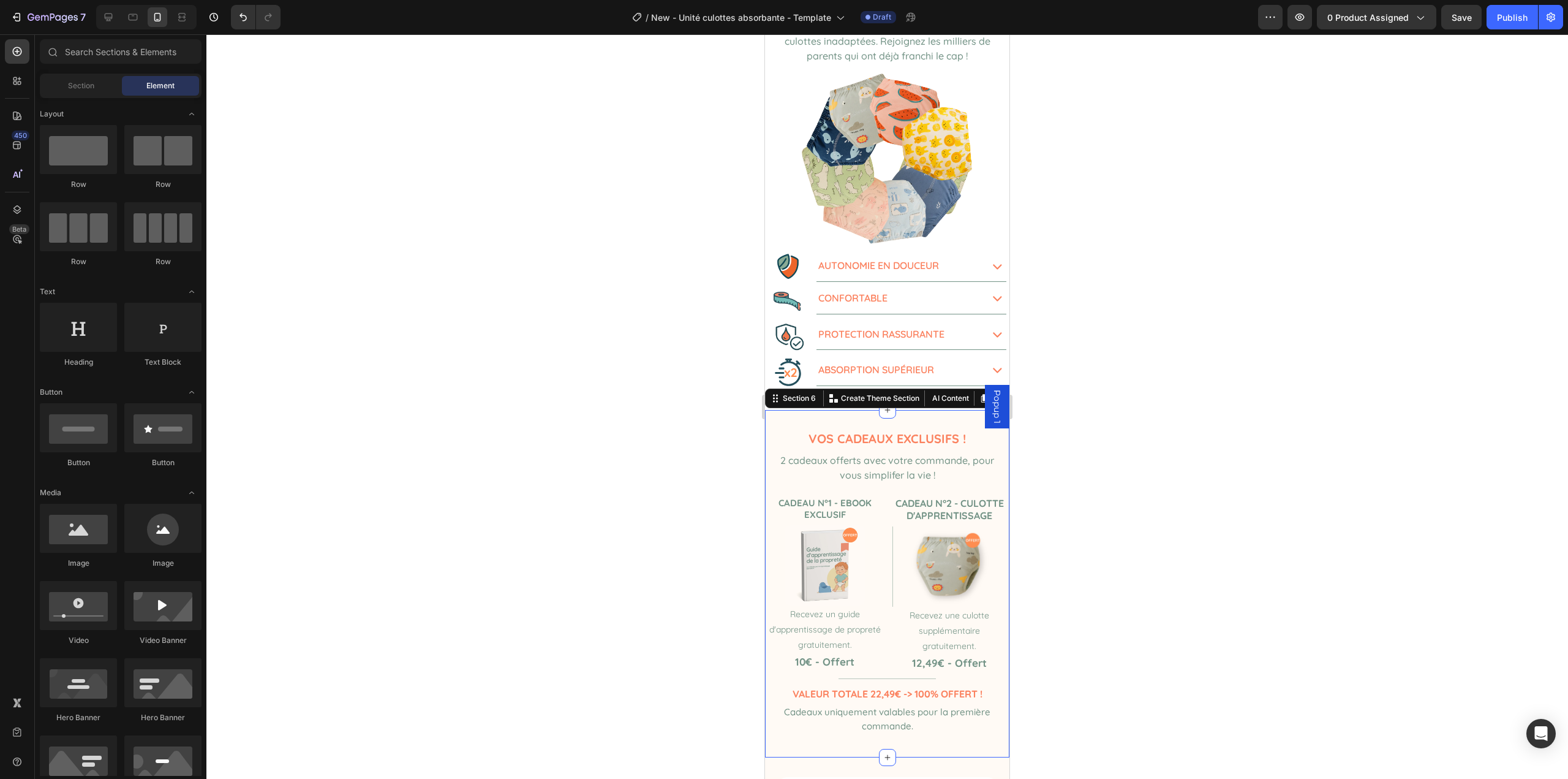
click at [822, 410] on div "Vos cadeaux exclusifs ! Heading 2 cadeaux offerts avec votre commande, pour vou…" at bounding box center [887, 584] width 245 height 348
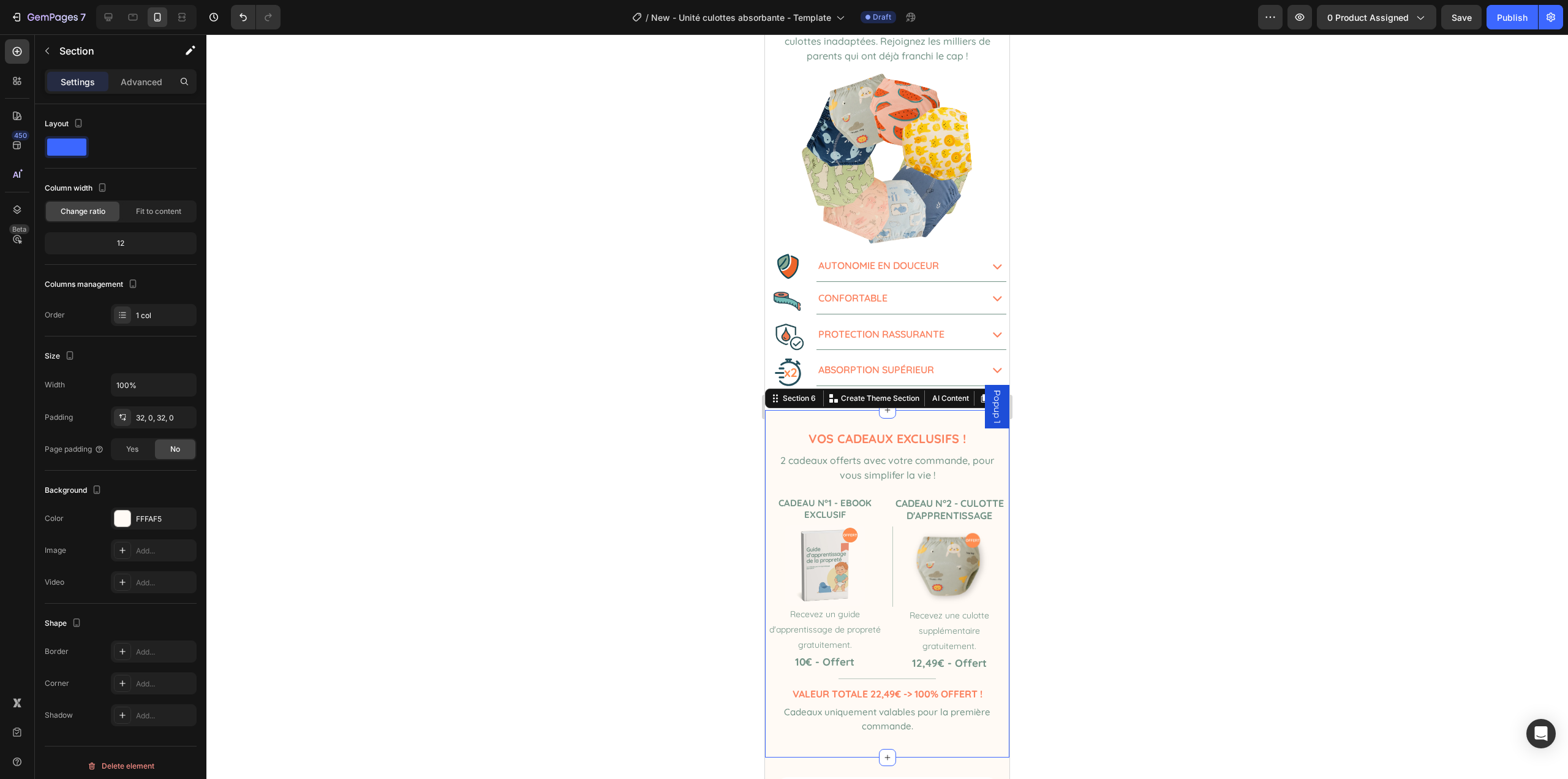
click at [992, 391] on div at bounding box center [999, 398] width 15 height 15
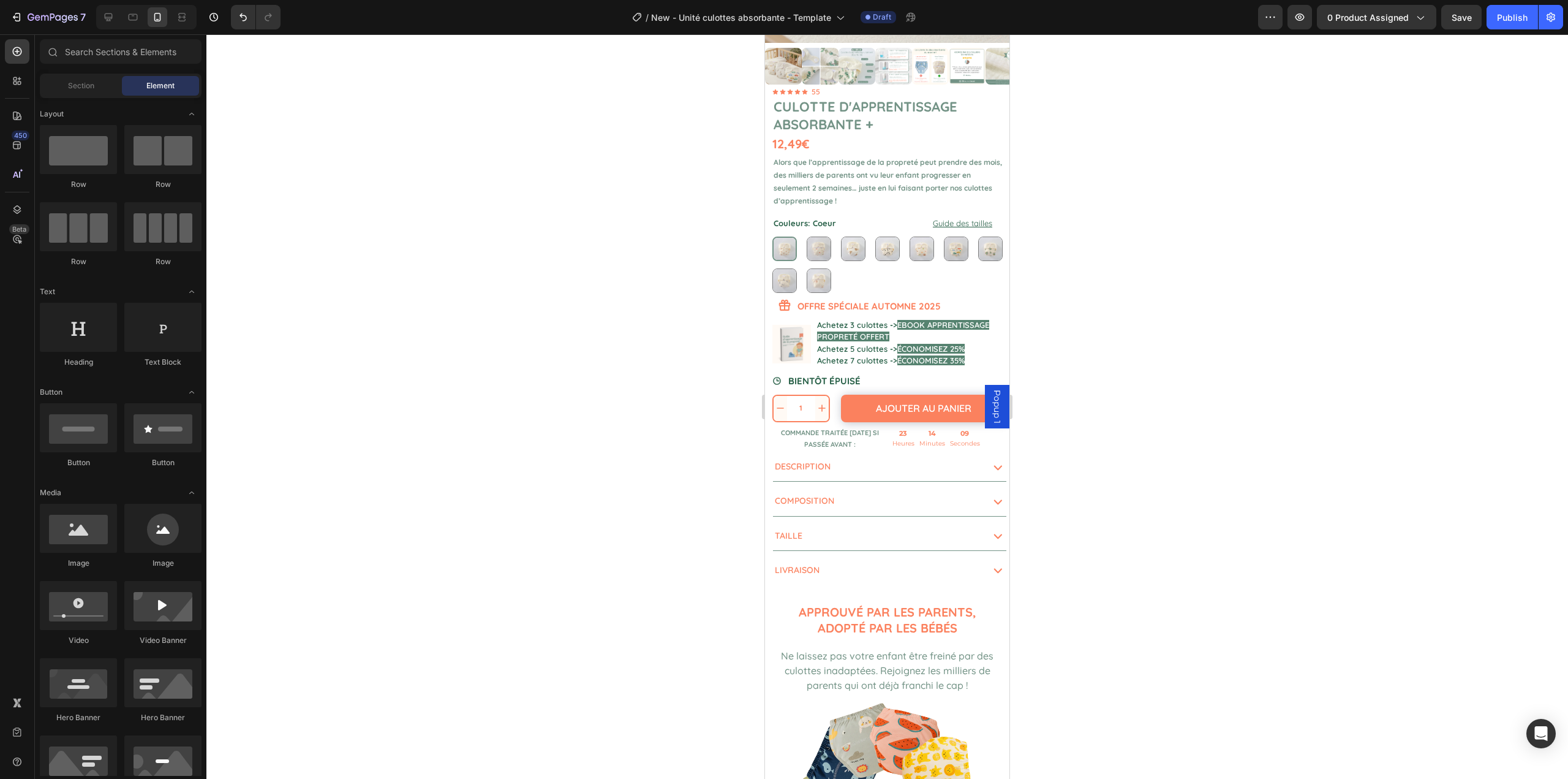
scroll to position [0, 0]
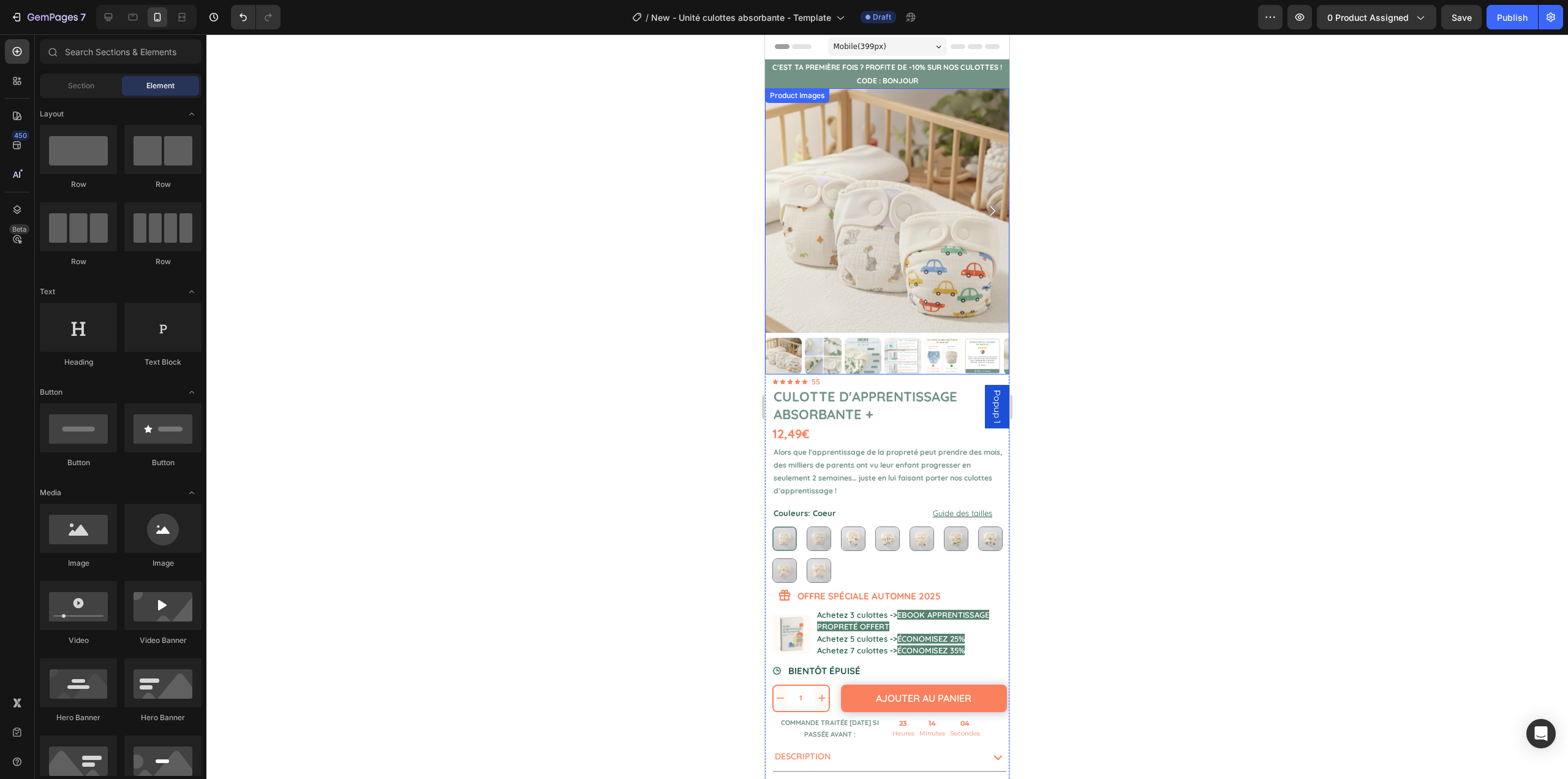
click at [817, 343] on img at bounding box center [823, 356] width 37 height 37
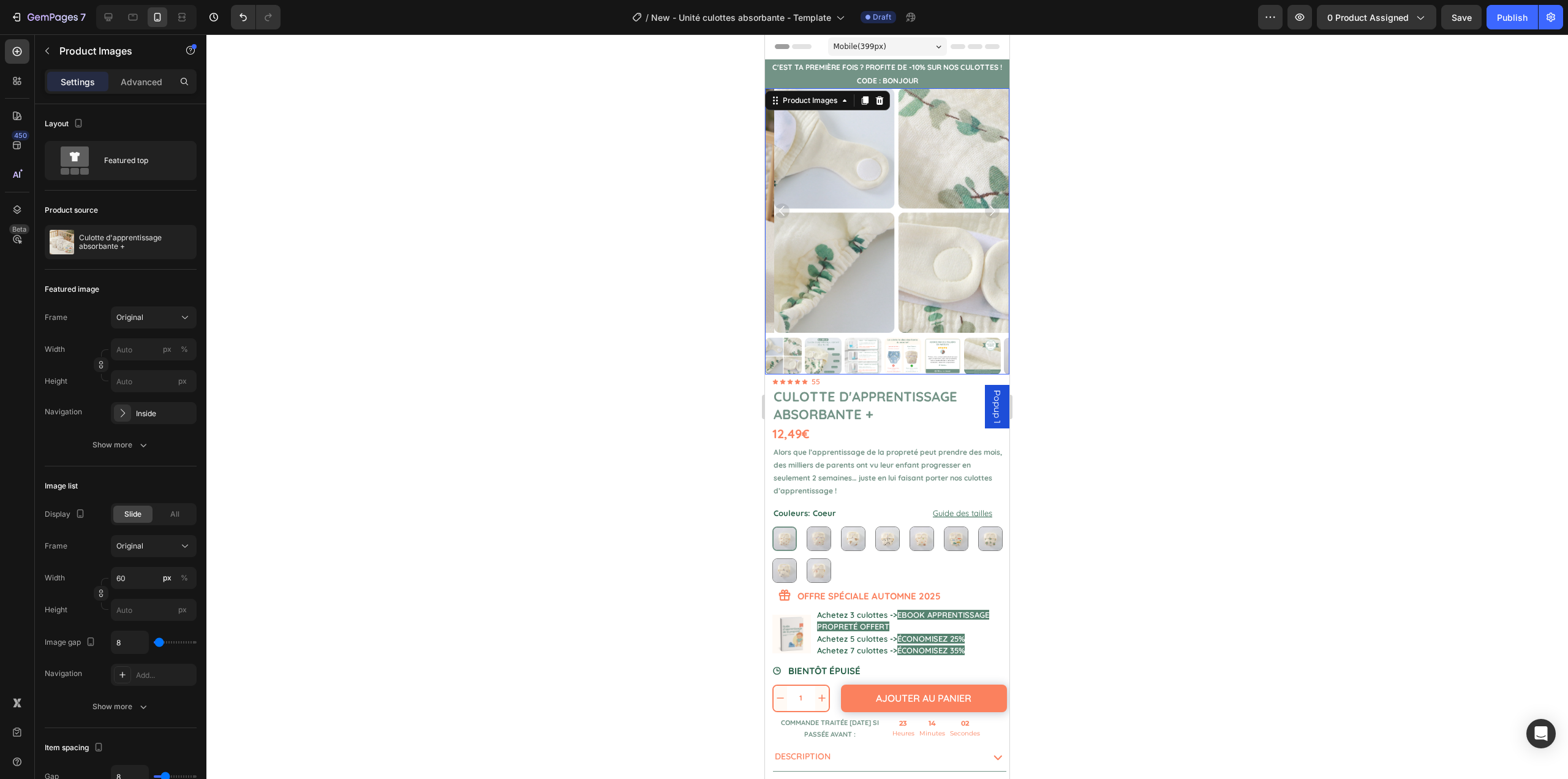
click at [785, 205] on icon "Carousel Back Arrow" at bounding box center [782, 210] width 15 height 15
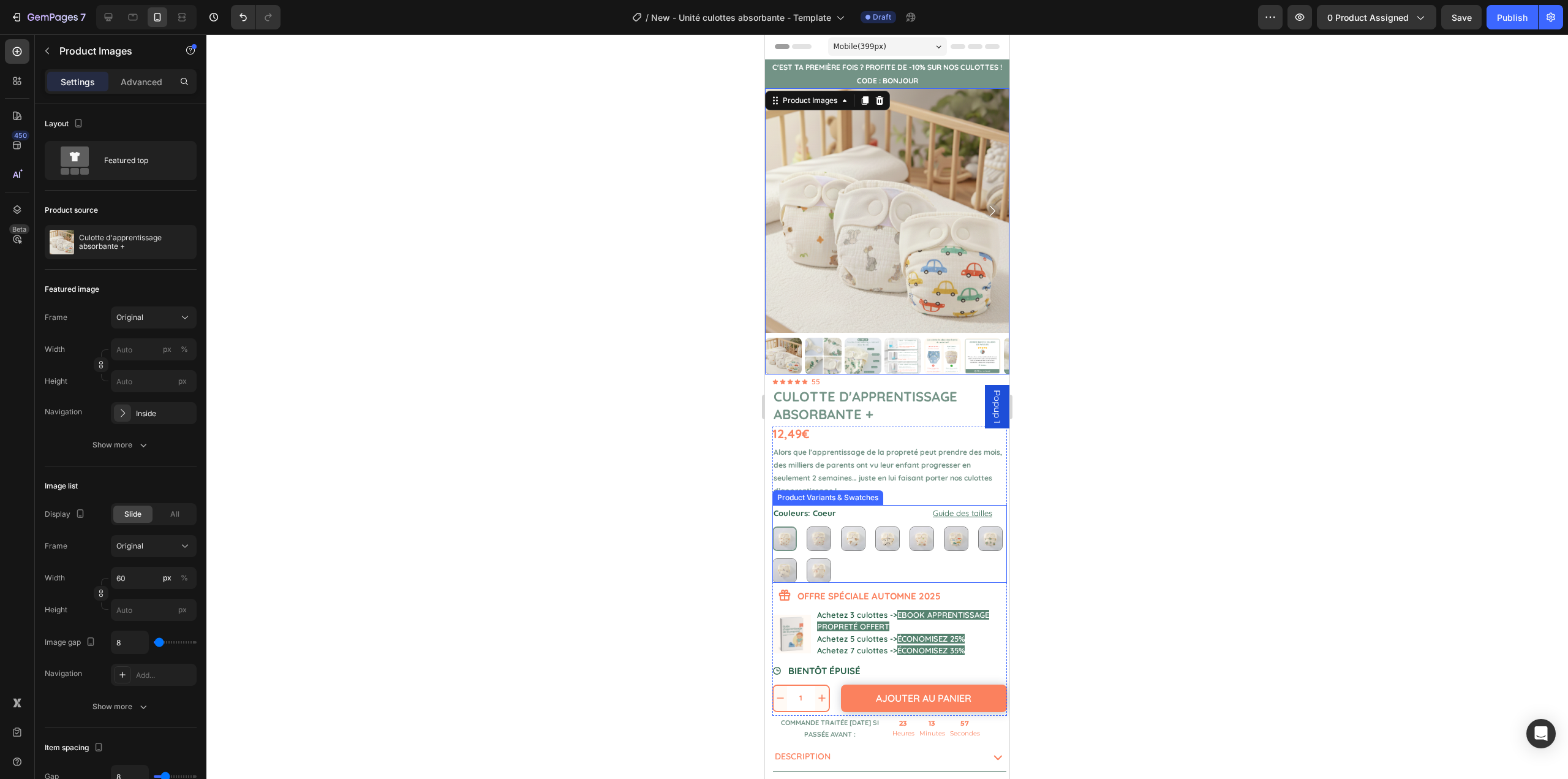
click at [971, 566] on div "Coeur Coeur Cerises Cerises Nounours Nounours Koala Koala Jungle Jungle Voiture…" at bounding box center [889, 554] width 234 height 57
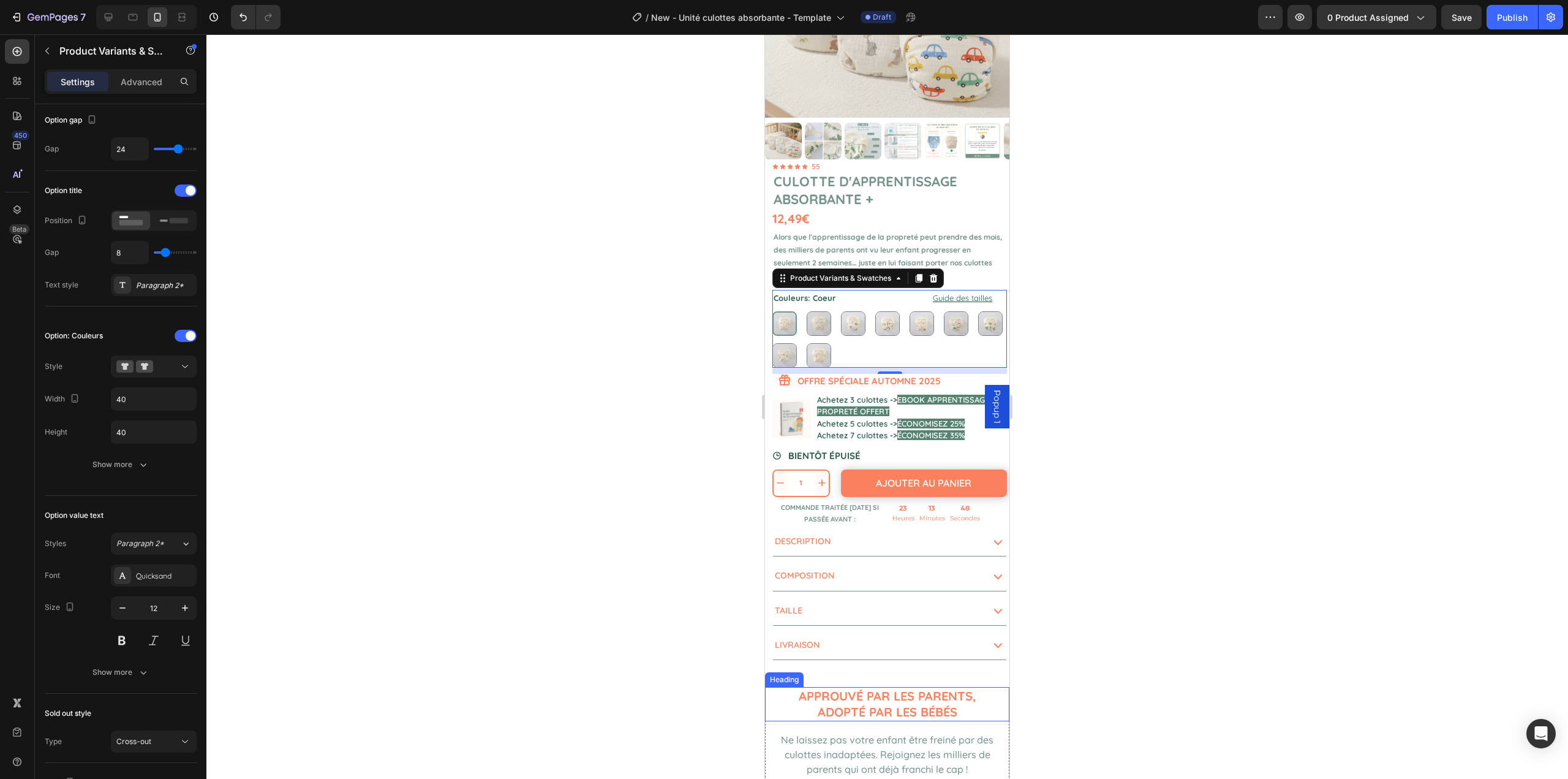
scroll to position [245, 0]
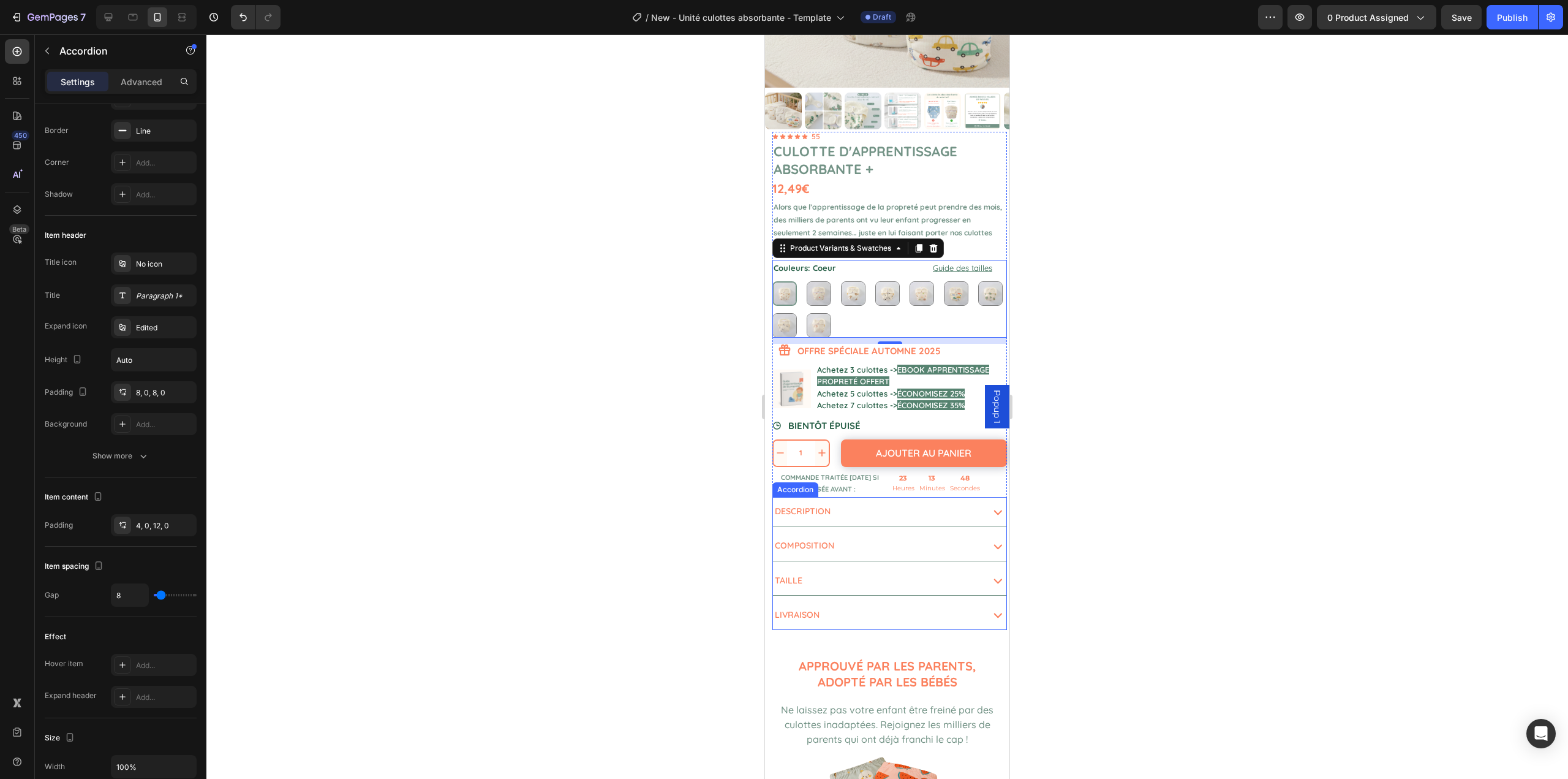
click at [990, 511] on div "Description" at bounding box center [890, 511] width 233 height 29
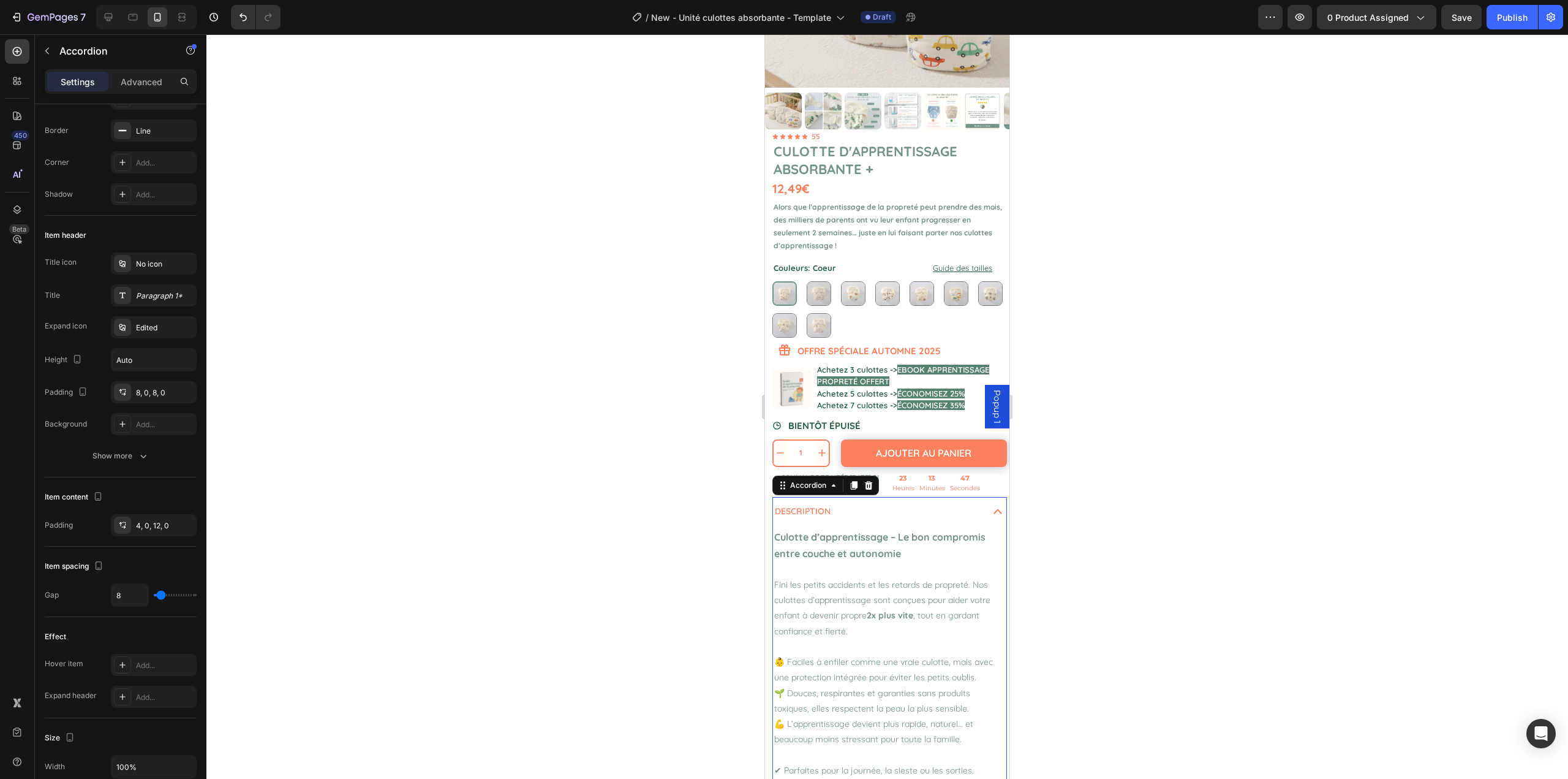
scroll to position [0, 0]
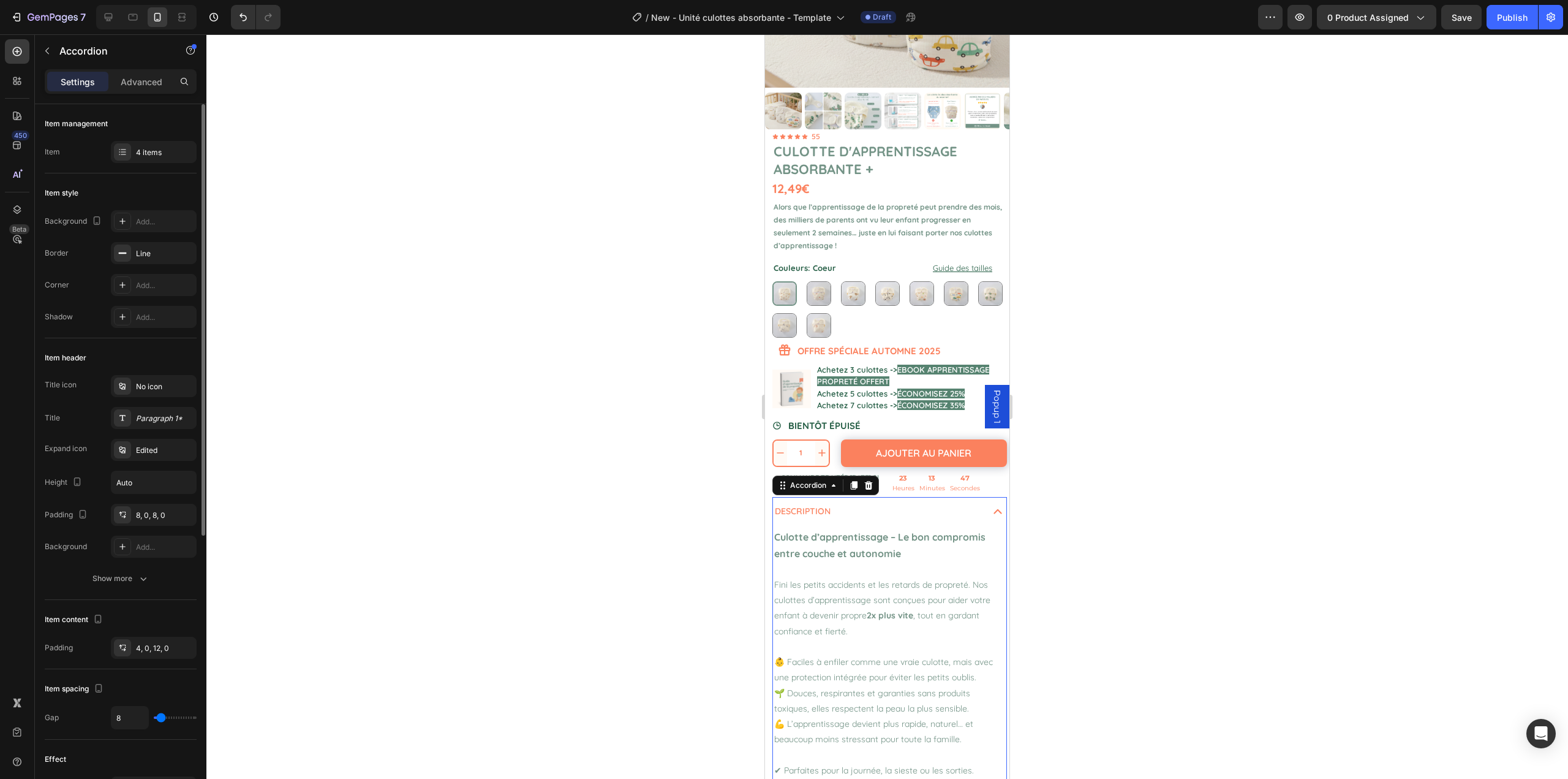
click at [990, 511] on div "Description" at bounding box center [890, 511] width 233 height 29
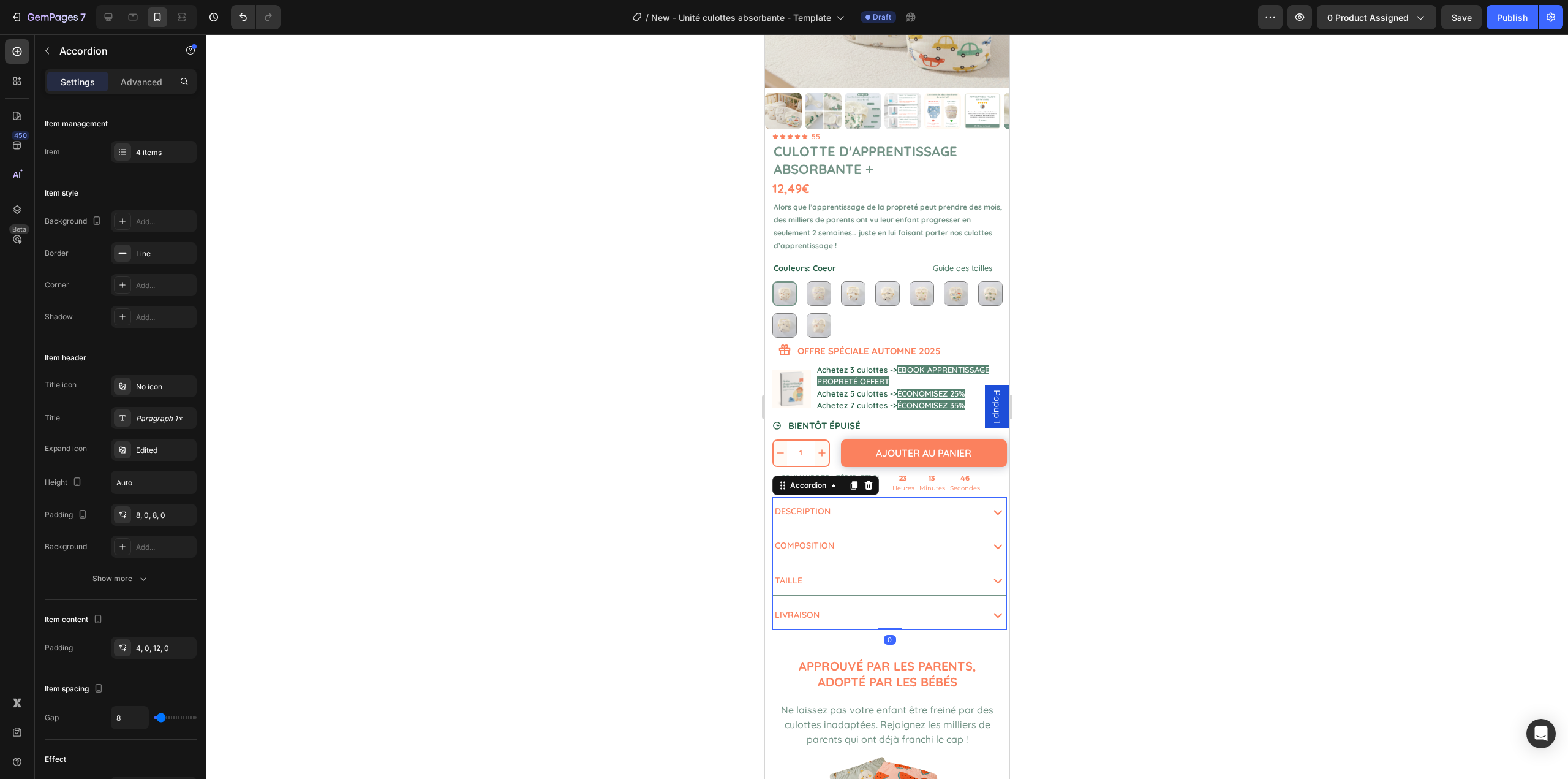
click at [990, 541] on icon at bounding box center [998, 546] width 17 height 17
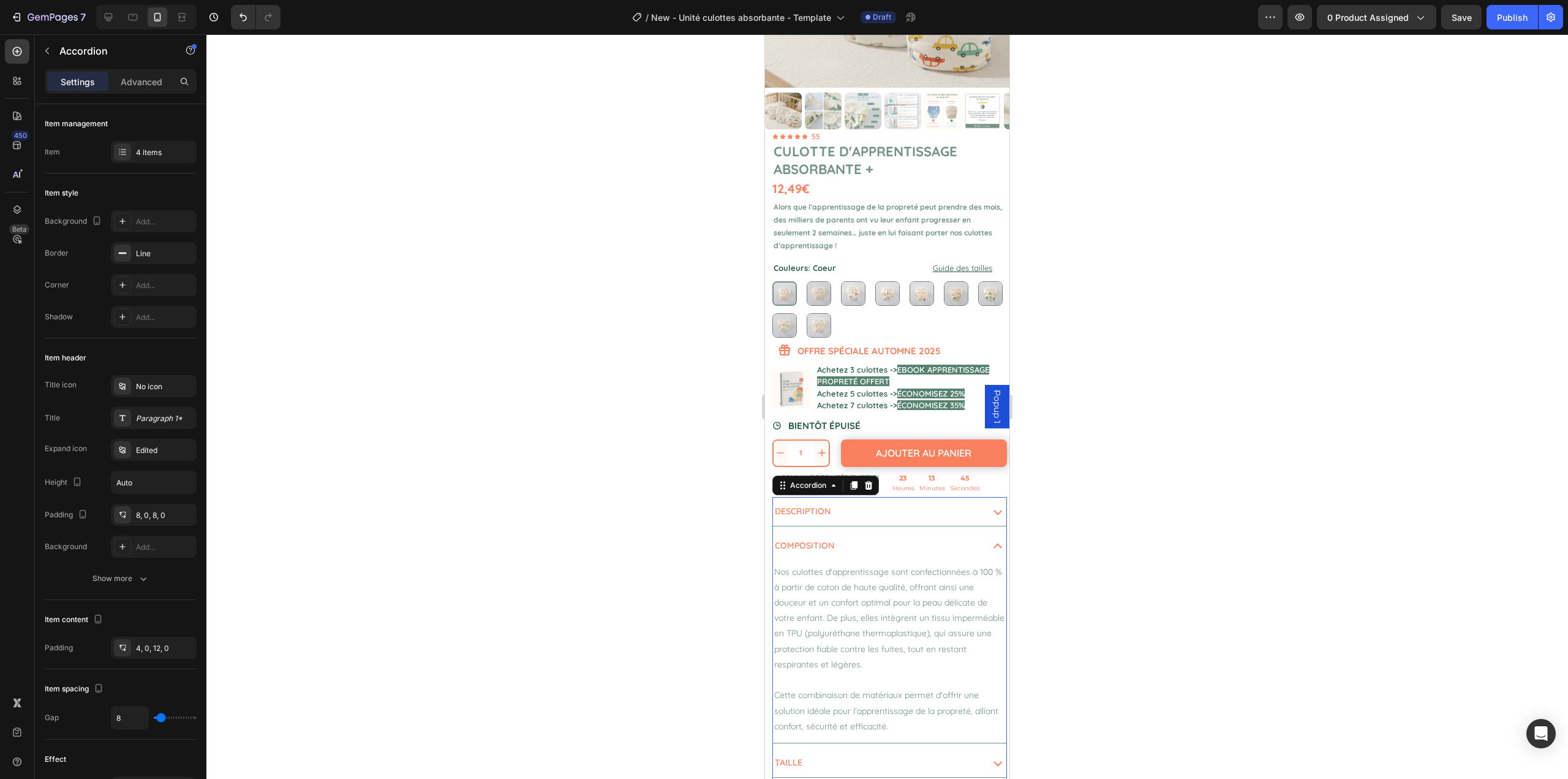
click at [990, 541] on icon at bounding box center [998, 546] width 17 height 17
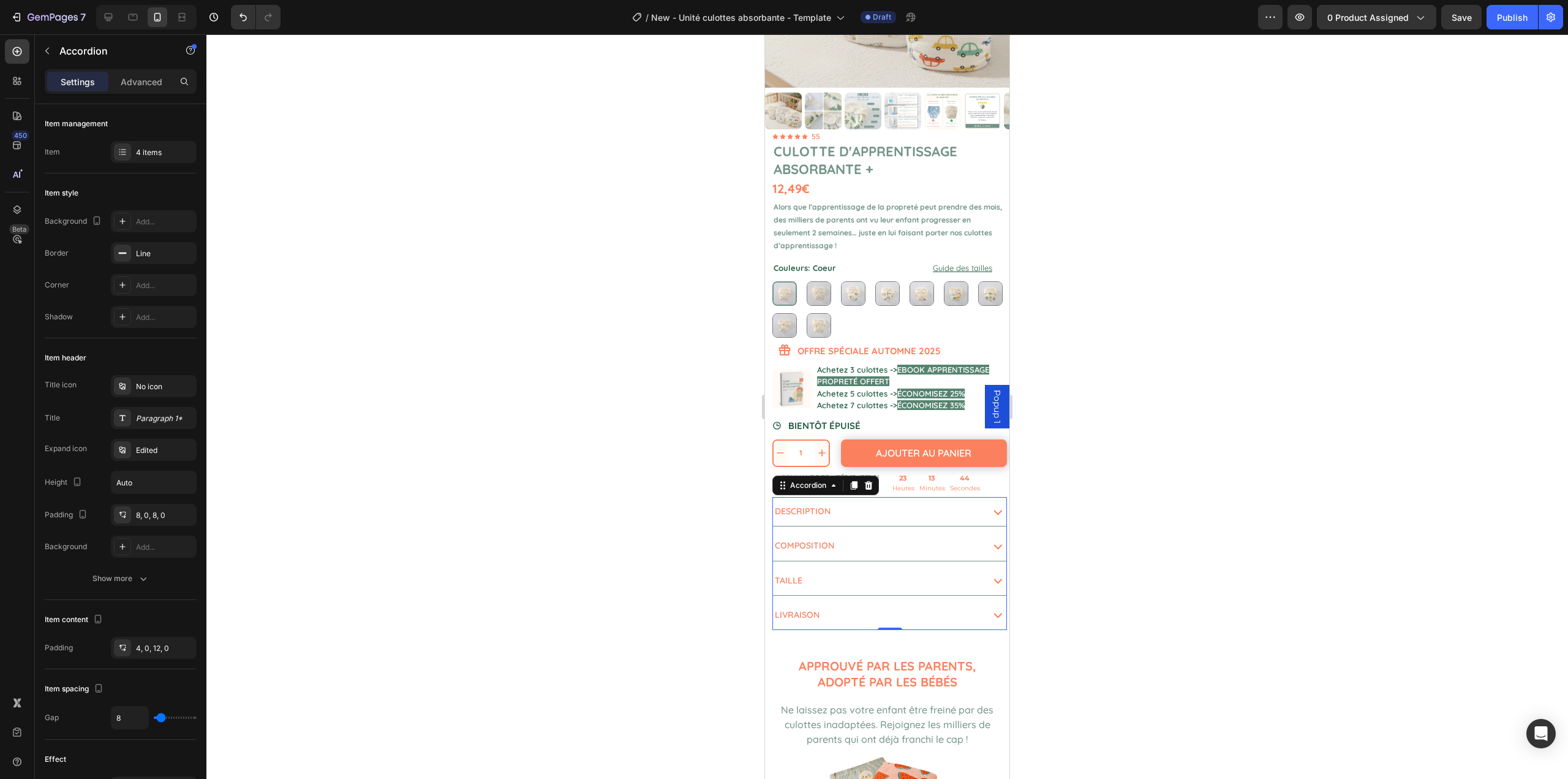
click at [978, 574] on div "Taille" at bounding box center [890, 580] width 233 height 29
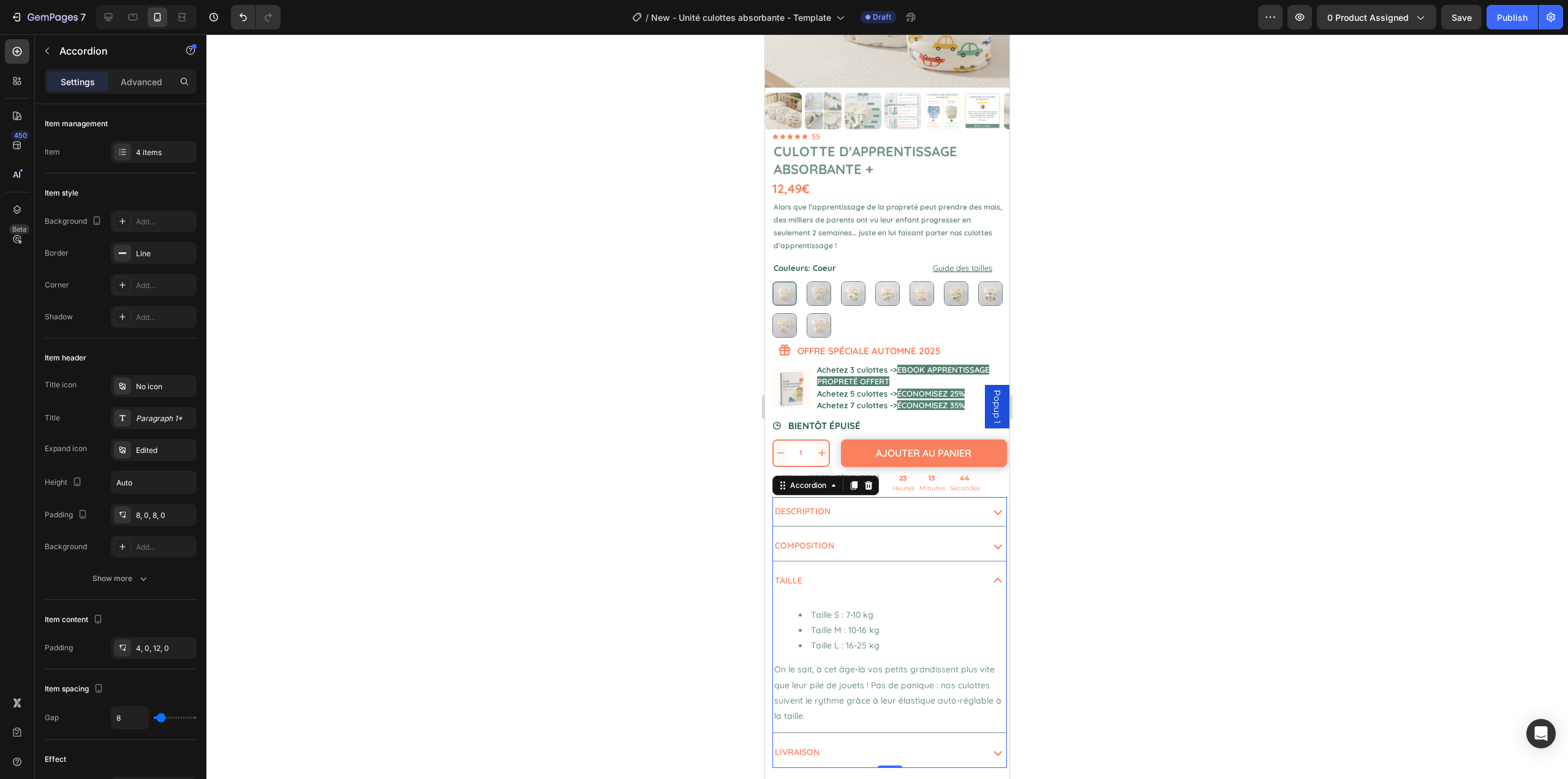
click at [978, 574] on div "Taille" at bounding box center [890, 580] width 233 height 29
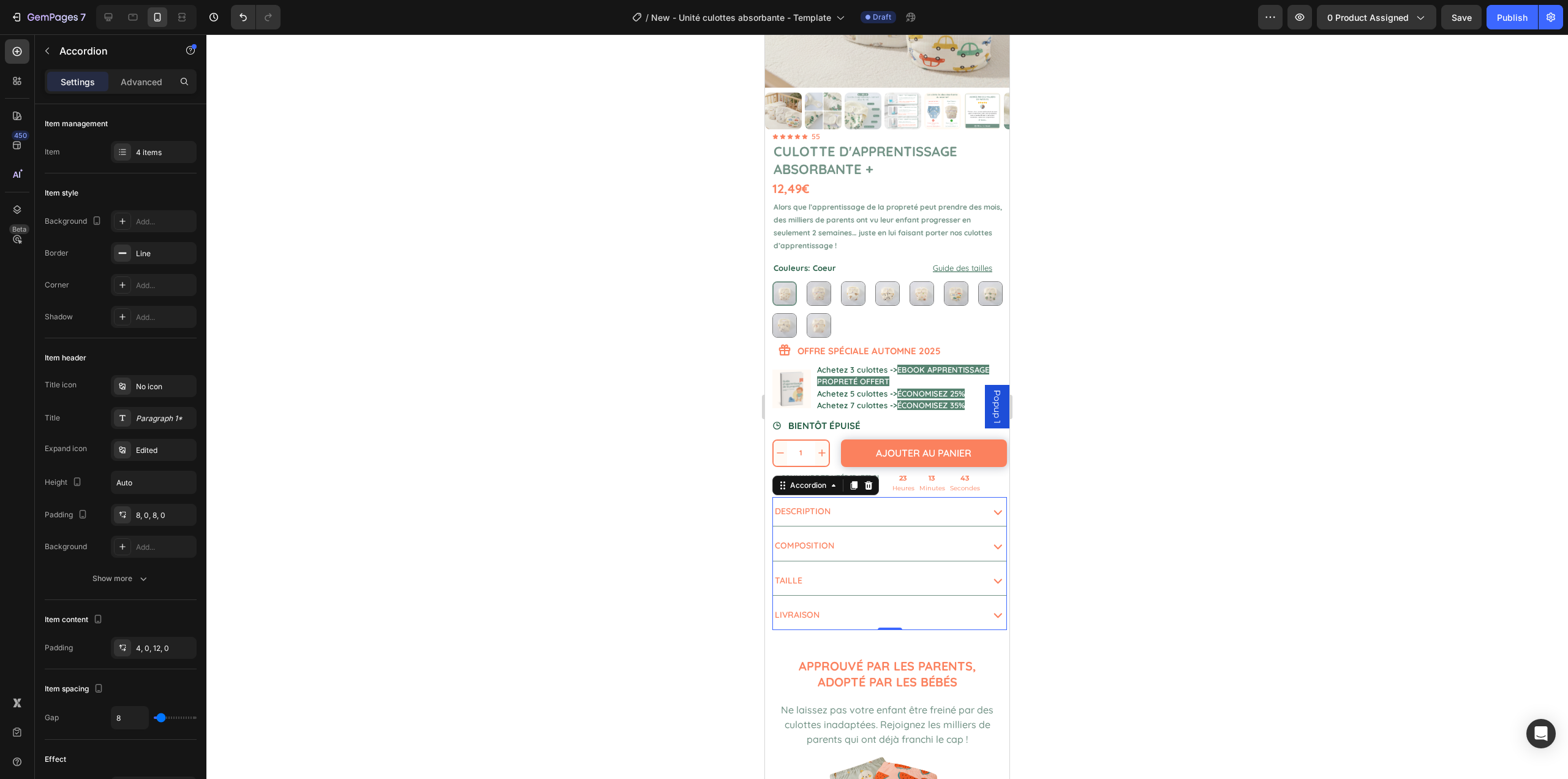
click at [990, 606] on icon at bounding box center [998, 615] width 17 height 17
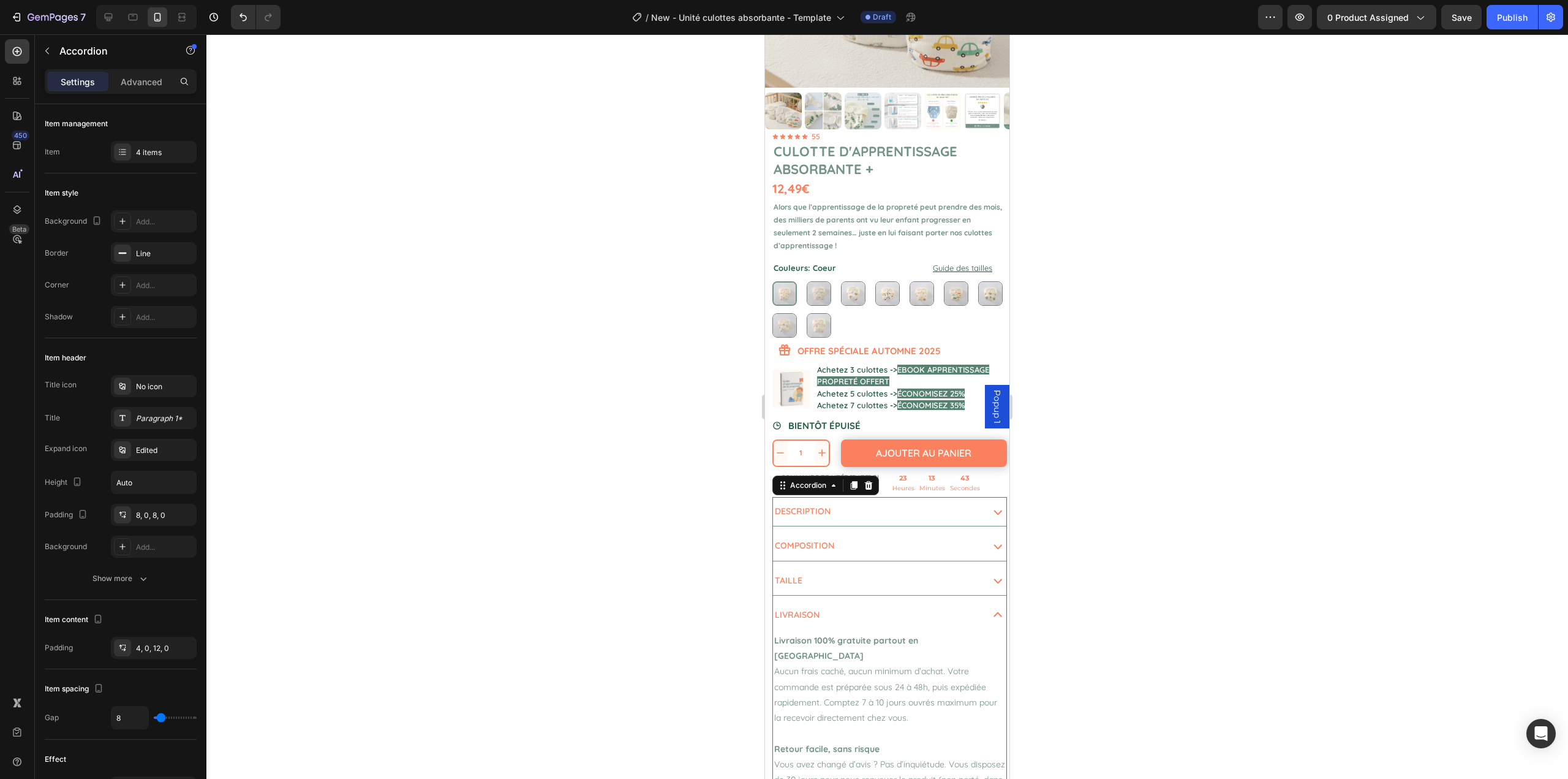
click at [990, 606] on icon at bounding box center [998, 615] width 17 height 17
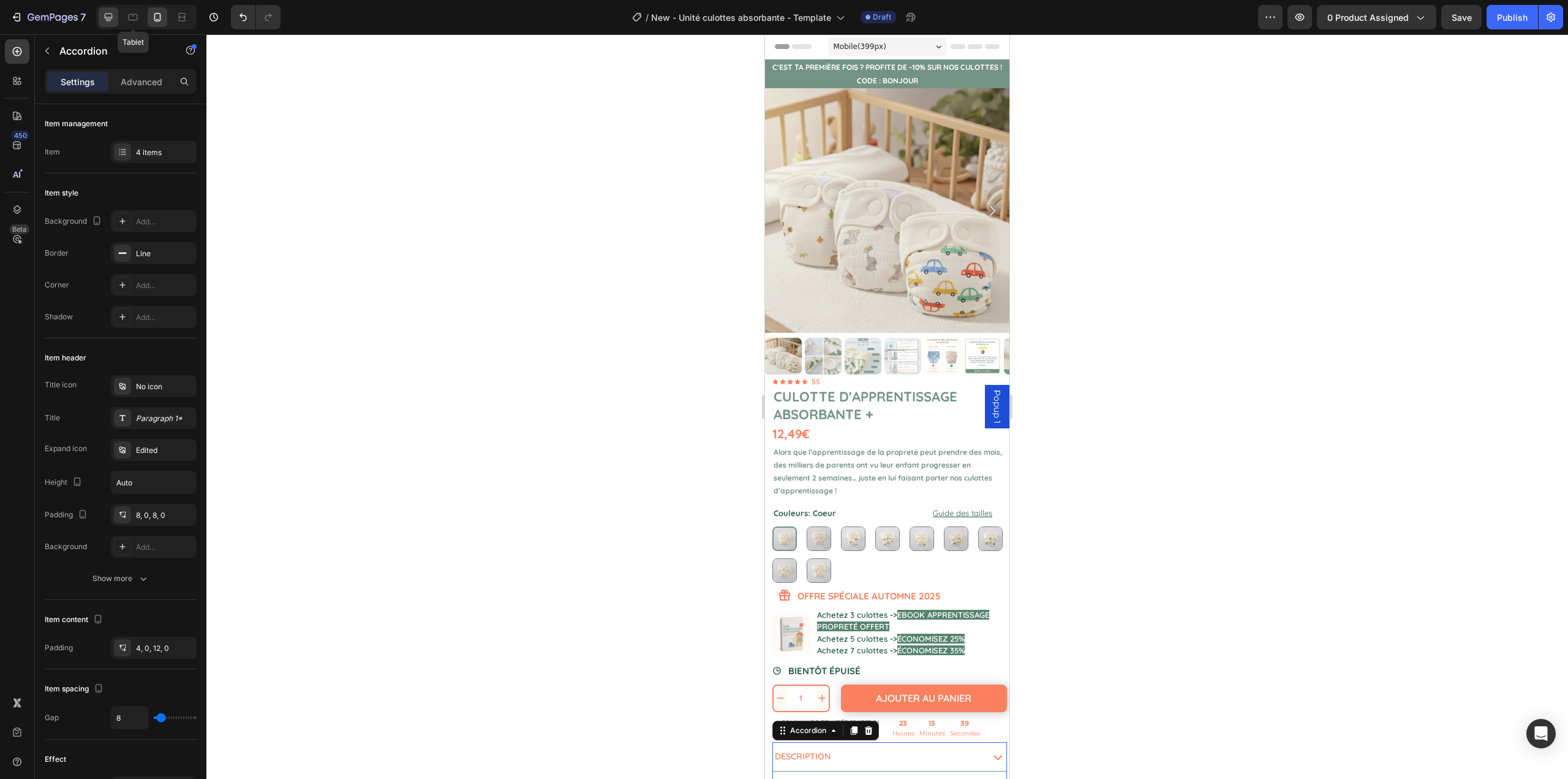
click at [118, 16] on div "Tablet" at bounding box center [145, 17] width 100 height 24
click at [117, 16] on div at bounding box center [108, 17] width 20 height 20
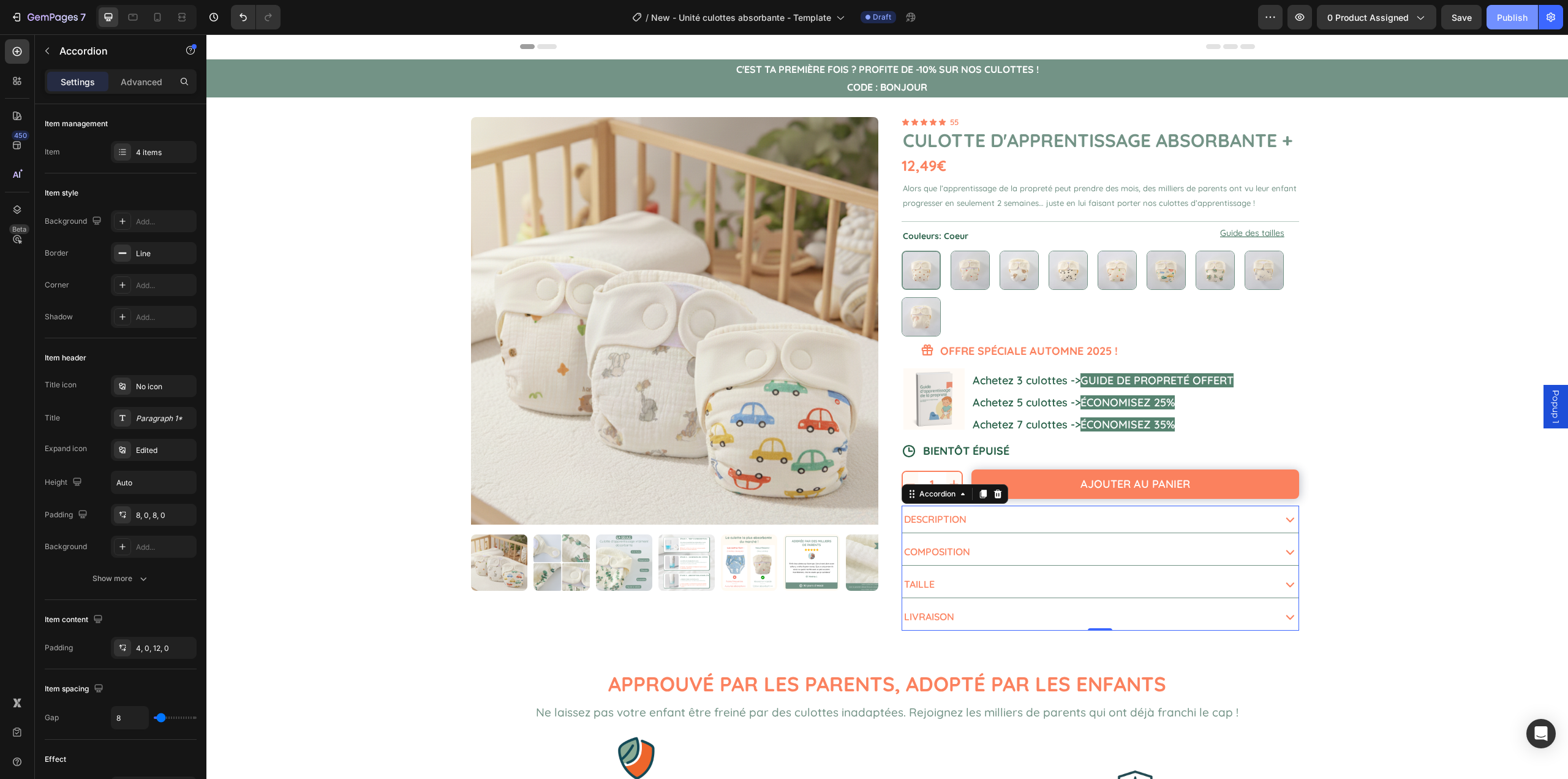
click at [1515, 22] on div "Publish" at bounding box center [1512, 17] width 30 height 13
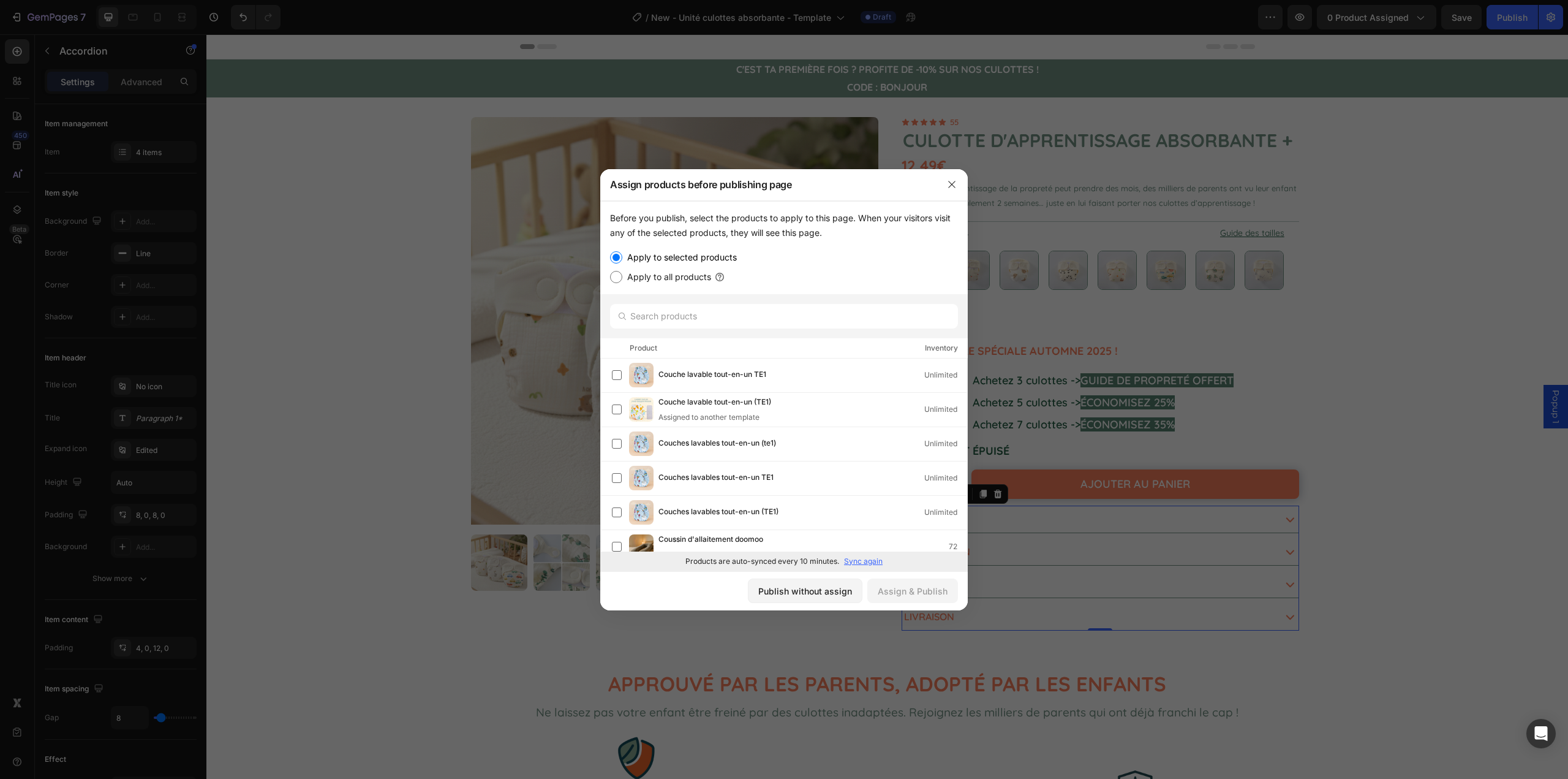
click at [664, 278] on label "Apply to all products" at bounding box center [667, 276] width 89 height 15
click at [623, 278] on input "Apply to all products" at bounding box center [616, 277] width 12 height 12
radio input "true"
click at [662, 251] on label "Apply to selected products" at bounding box center [680, 257] width 115 height 15
click at [623, 251] on input "Apply to selected products" at bounding box center [616, 257] width 12 height 12
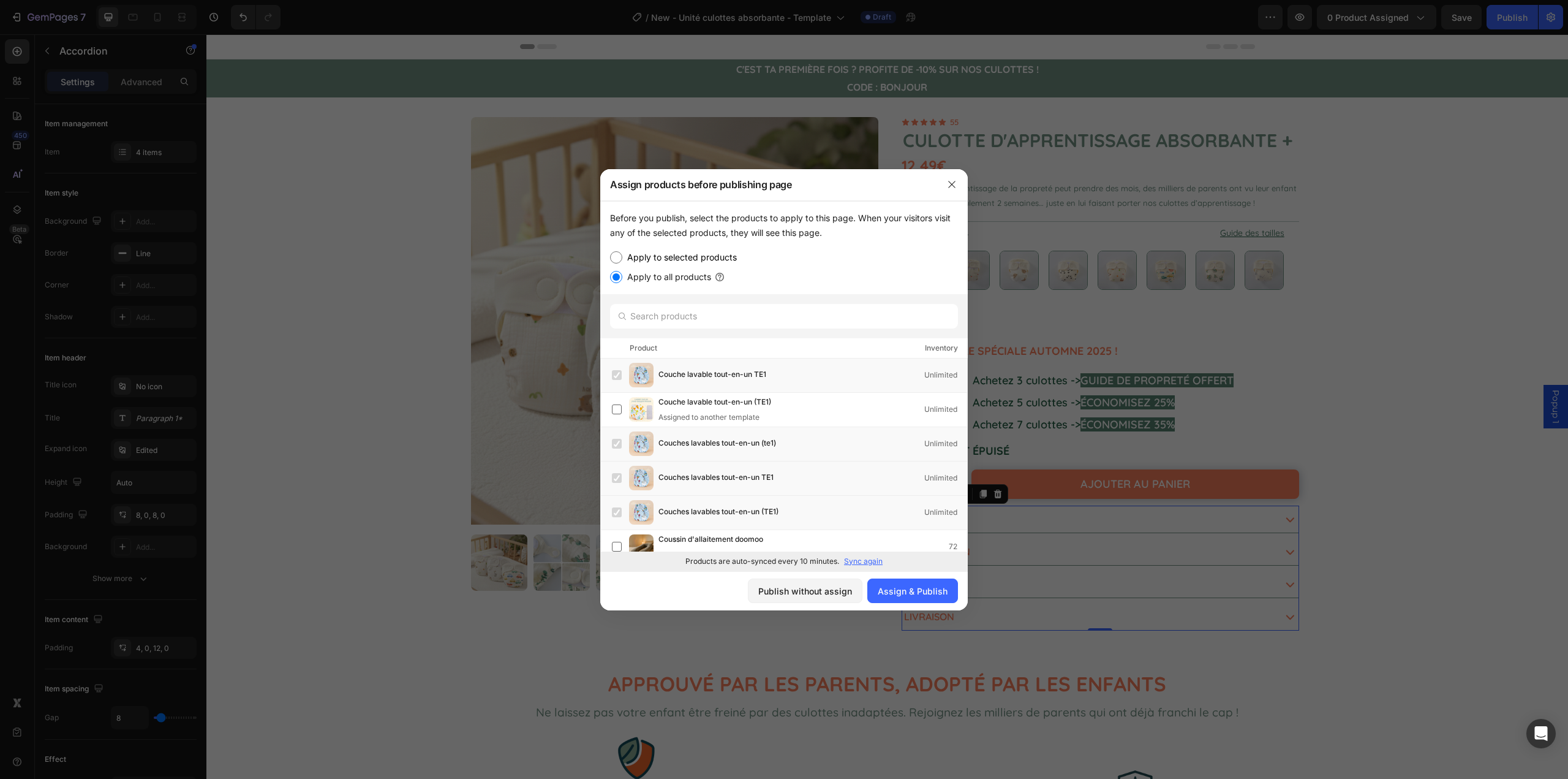
radio input "true"
click at [694, 315] on input "text" at bounding box center [783, 316] width 348 height 24
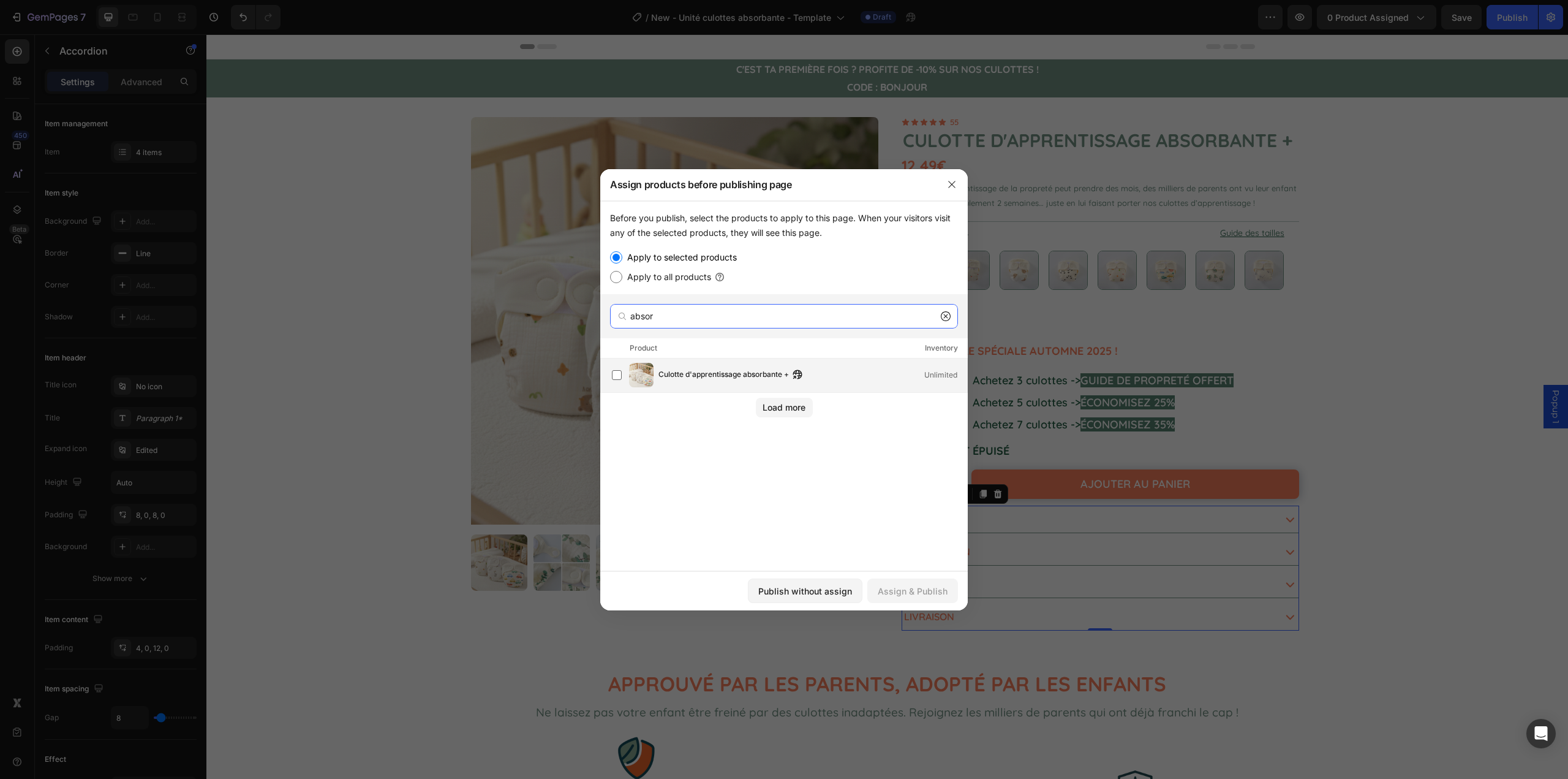
type input "absor"
click at [708, 377] on span "Culotte d'apprentissage absorbante +" at bounding box center [724, 375] width 131 height 13
click at [910, 586] on div "Assign & Publish" at bounding box center [913, 591] width 70 height 13
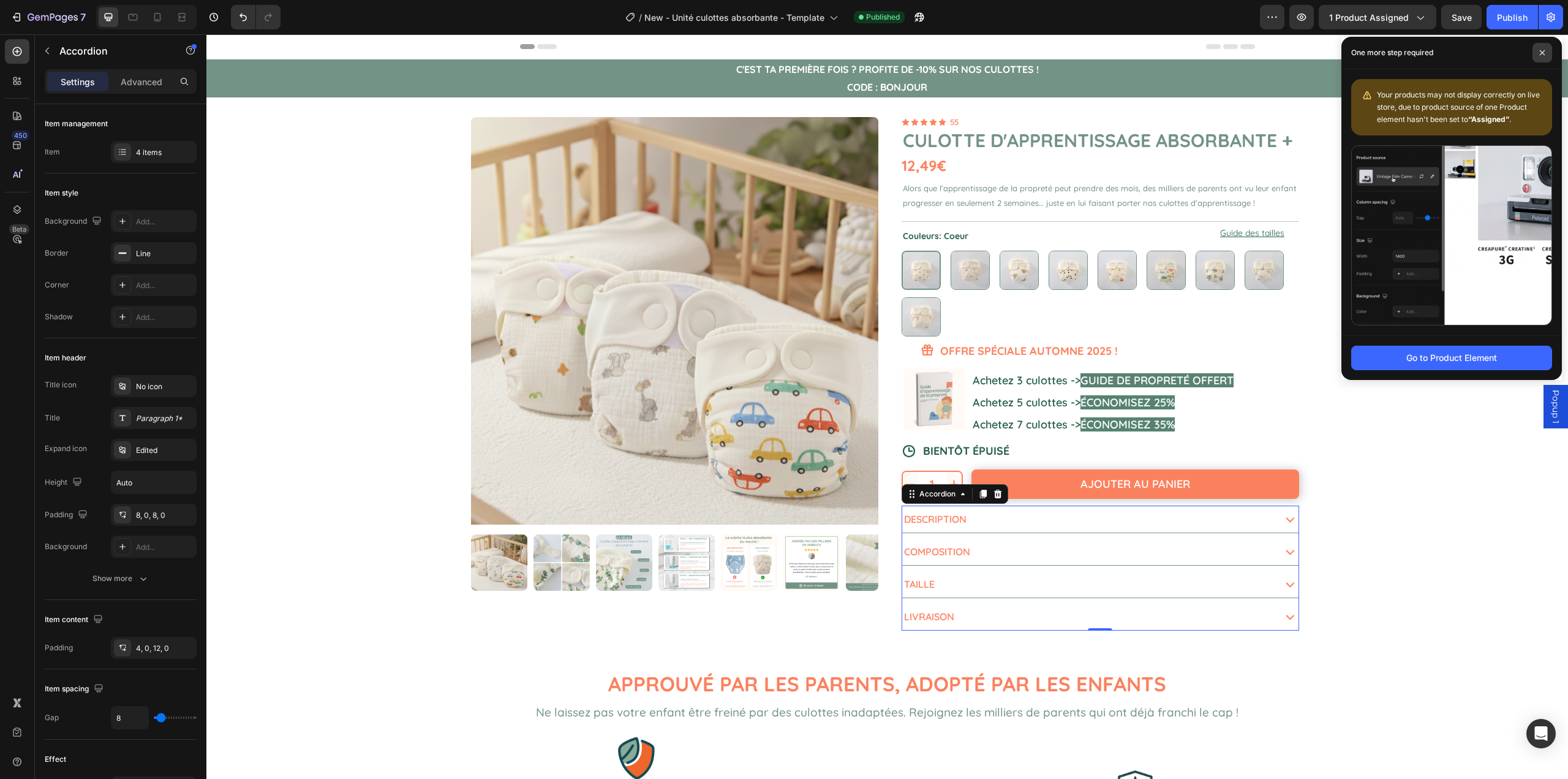
click at [1540, 52] on icon at bounding box center [1542, 52] width 6 height 6
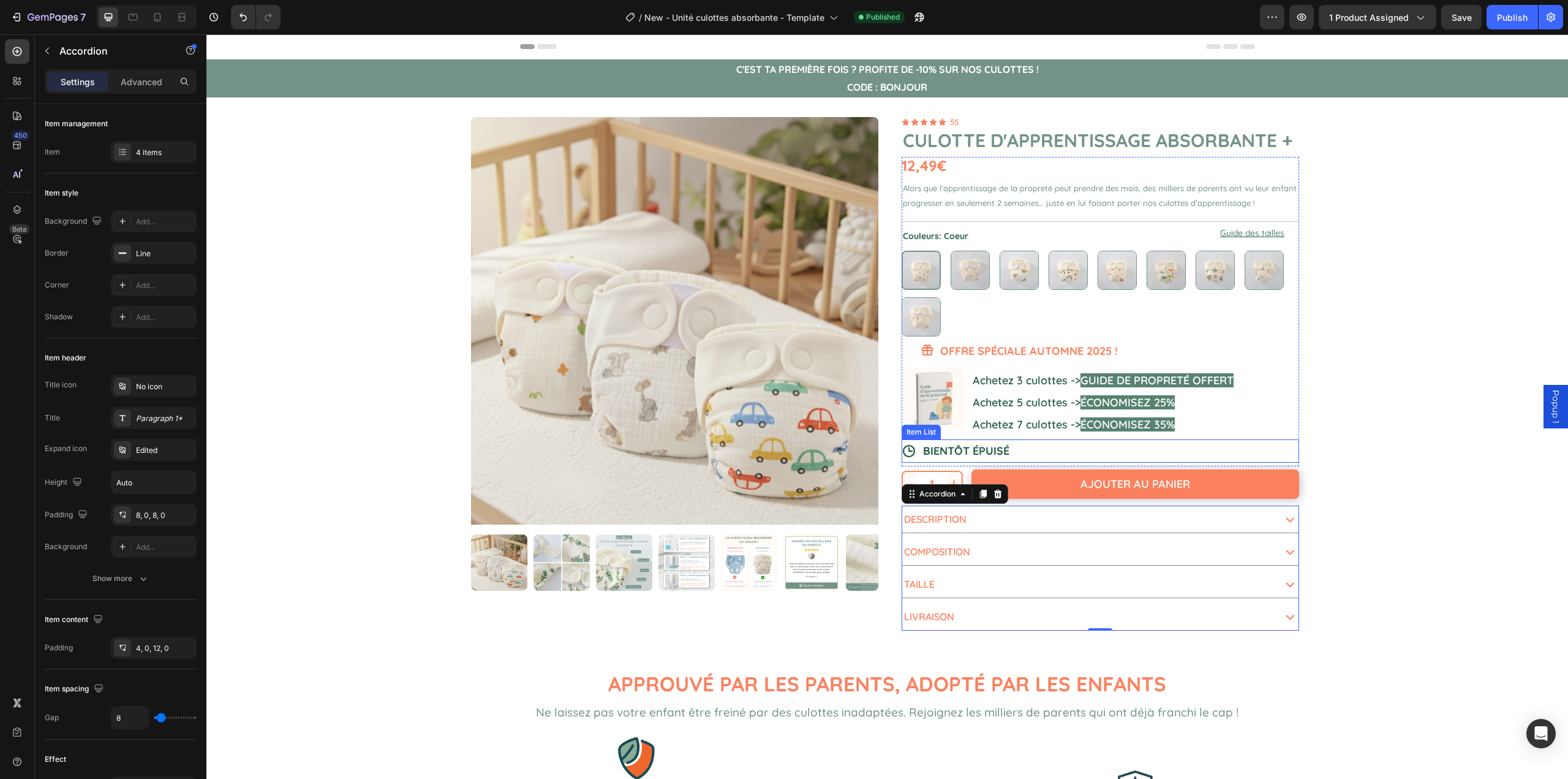
click at [1051, 455] on div "BIENTÔT ÉPUISÉ" at bounding box center [1100, 450] width 397 height 24
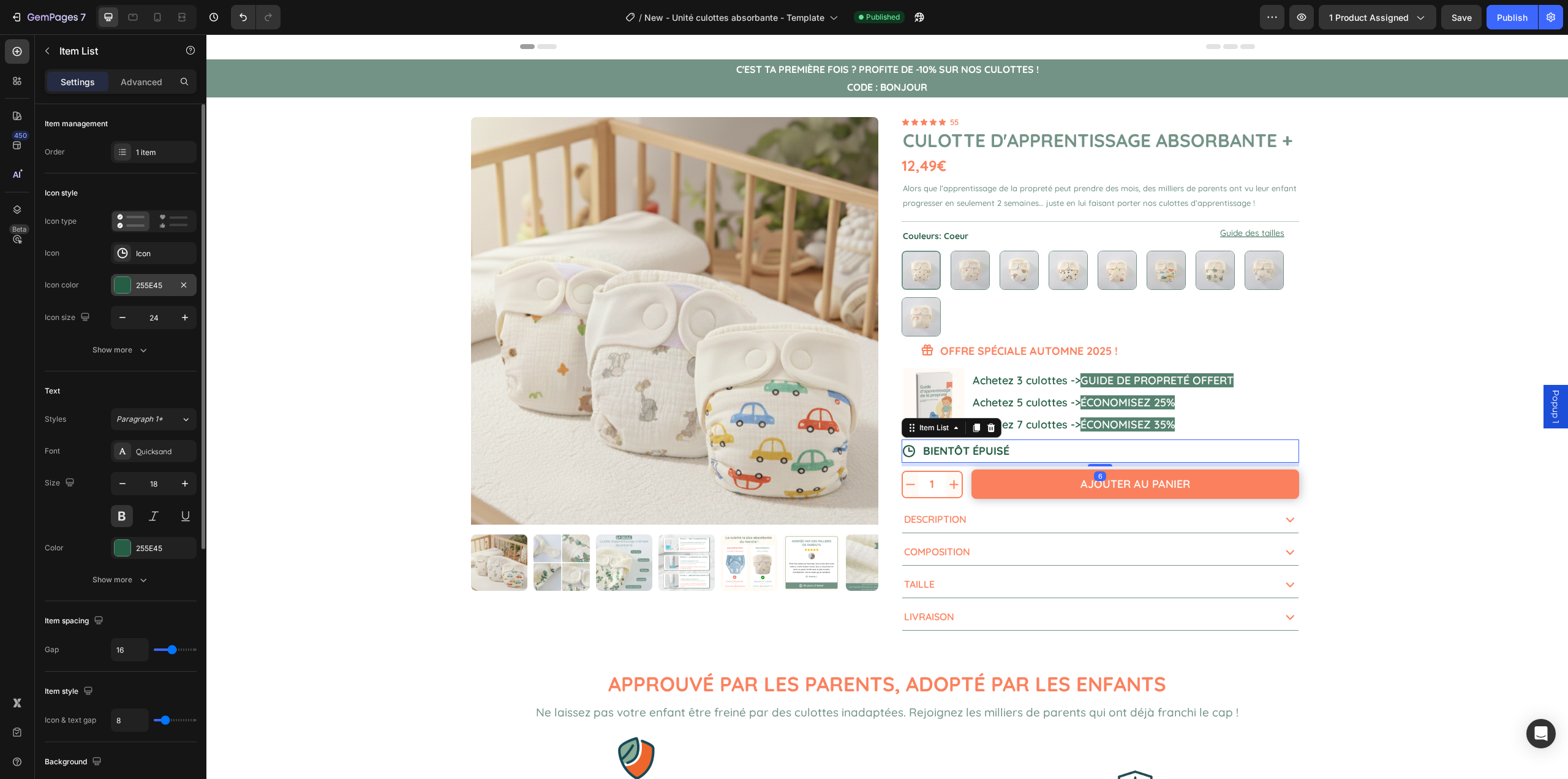
click at [145, 287] on div "255E45" at bounding box center [153, 285] width 36 height 11
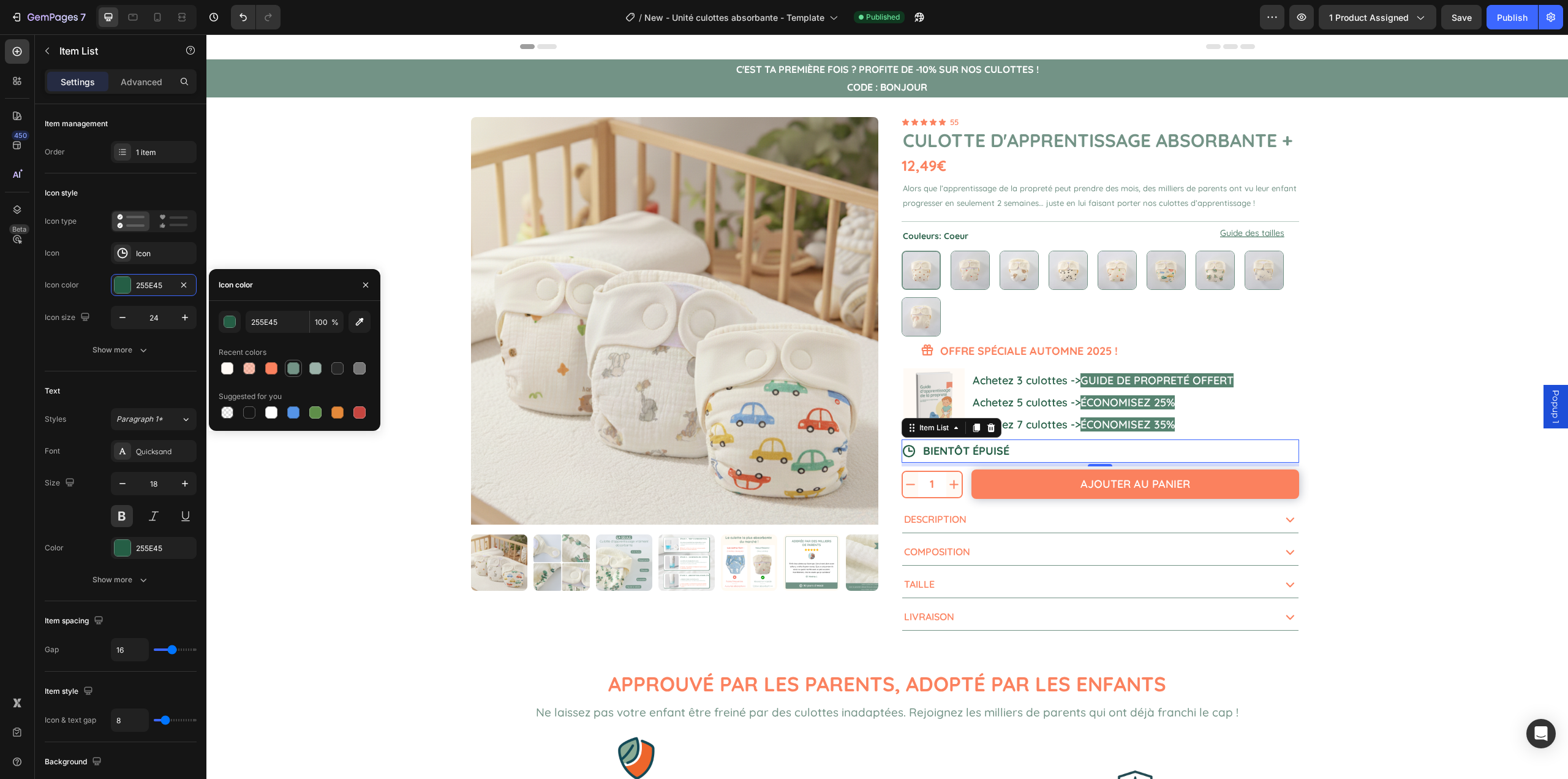
click at [290, 373] on div at bounding box center [294, 369] width 12 height 12
type input "739386"
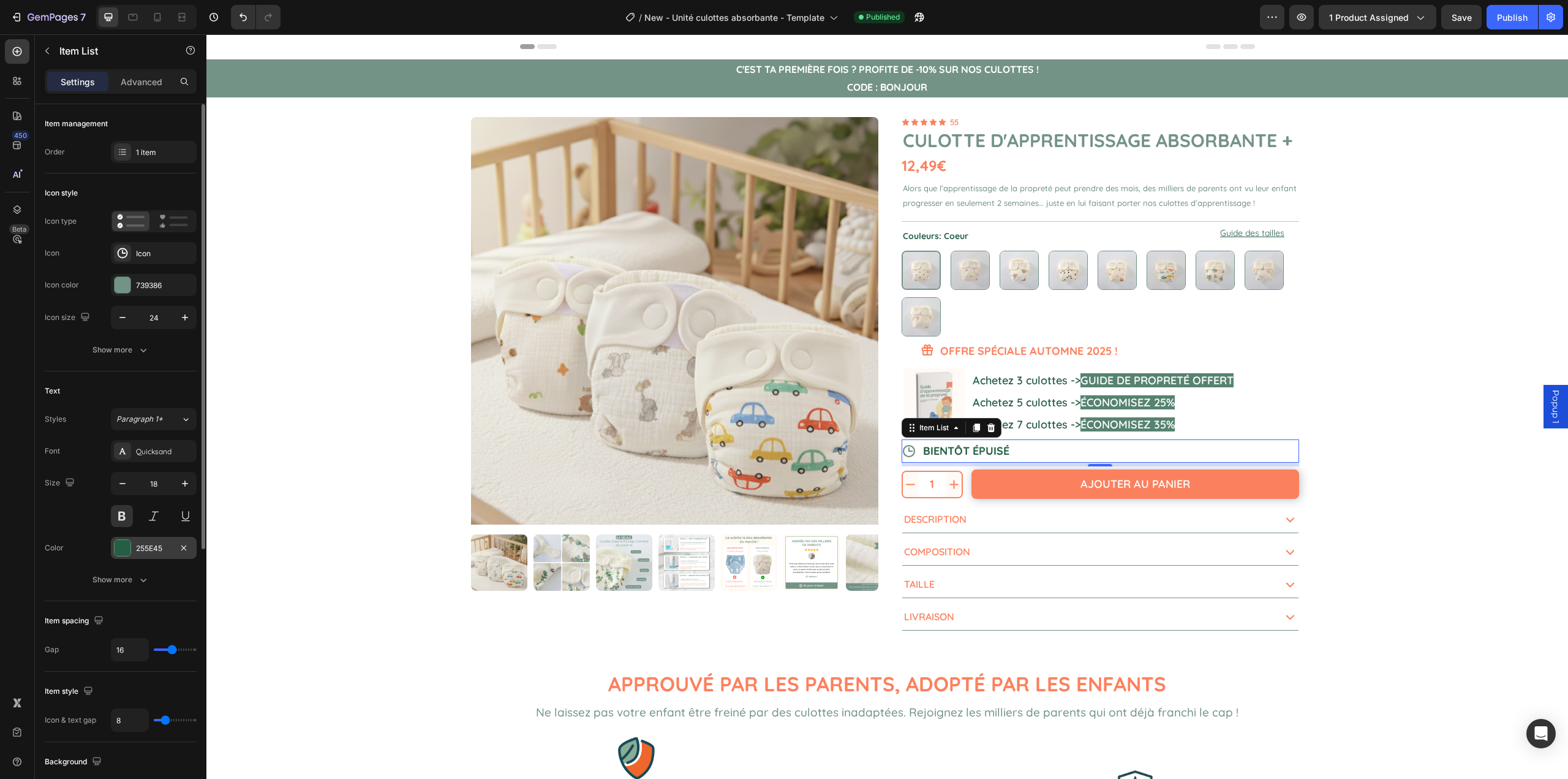
click at [145, 550] on div "255E45" at bounding box center [153, 548] width 36 height 11
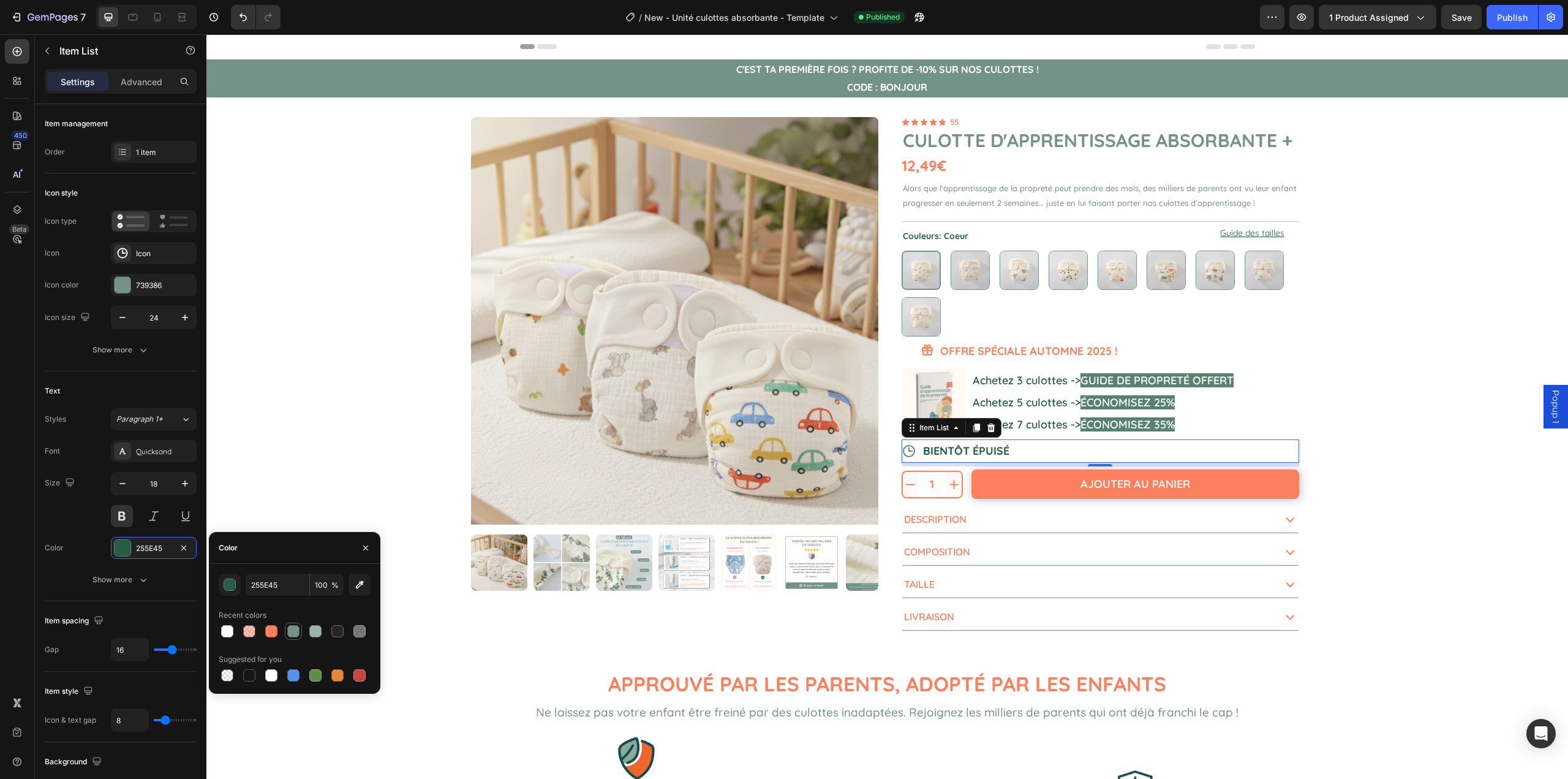
click at [292, 633] on div at bounding box center [294, 631] width 12 height 12
type input "739386"
click at [311, 460] on div "Product Images 1 Product Quantity Ajouter au panier Add to Cart Row 1 Product Q…" at bounding box center [887, 374] width 1362 height 552
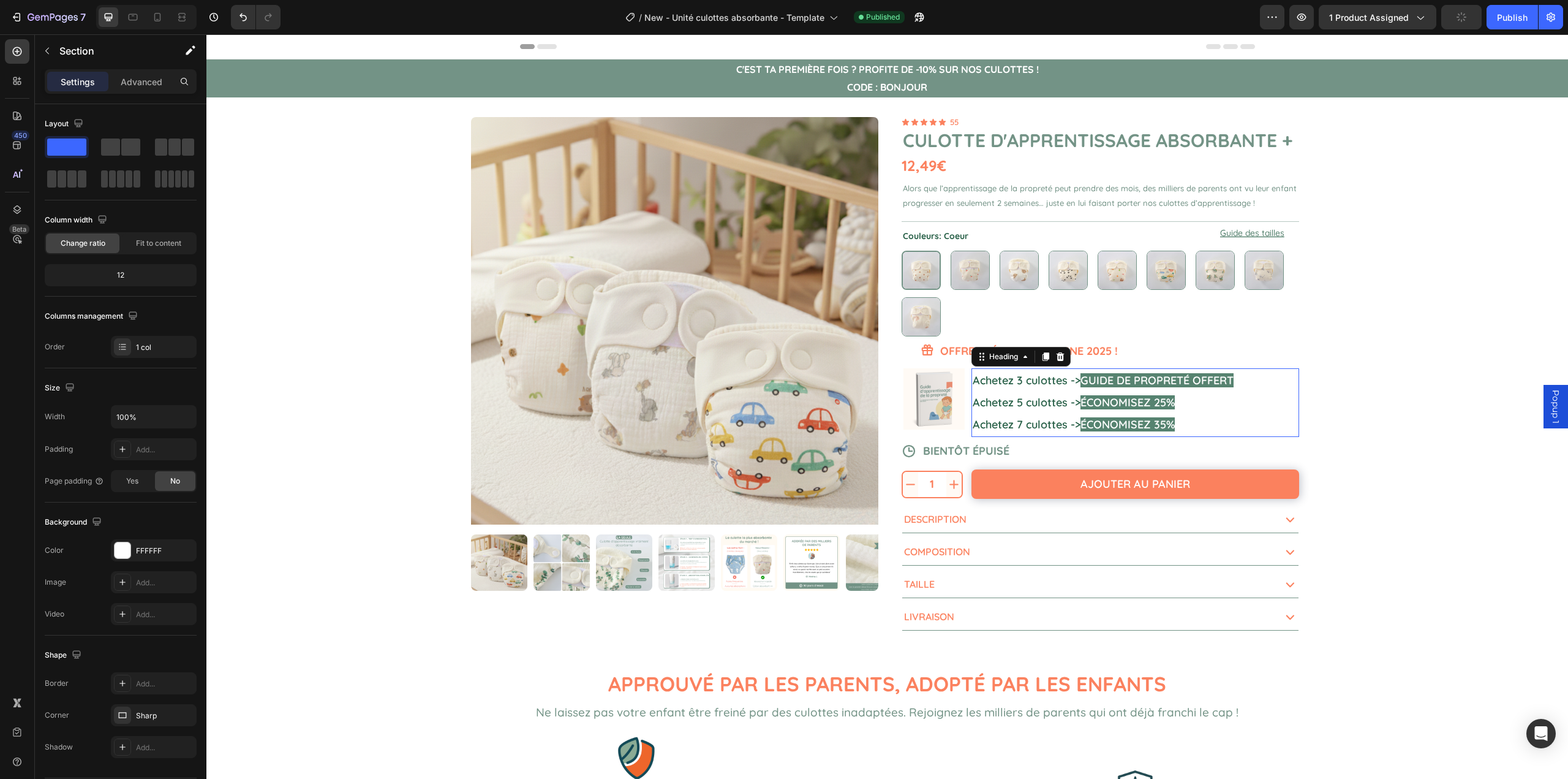
click at [1242, 412] on h2 "Achetez 3 culottes -> GUIDE DE PROPRETÉ OFFERT Achetez 5 culottes -> ÉCONOMISEZ…" at bounding box center [1135, 403] width 328 height 69
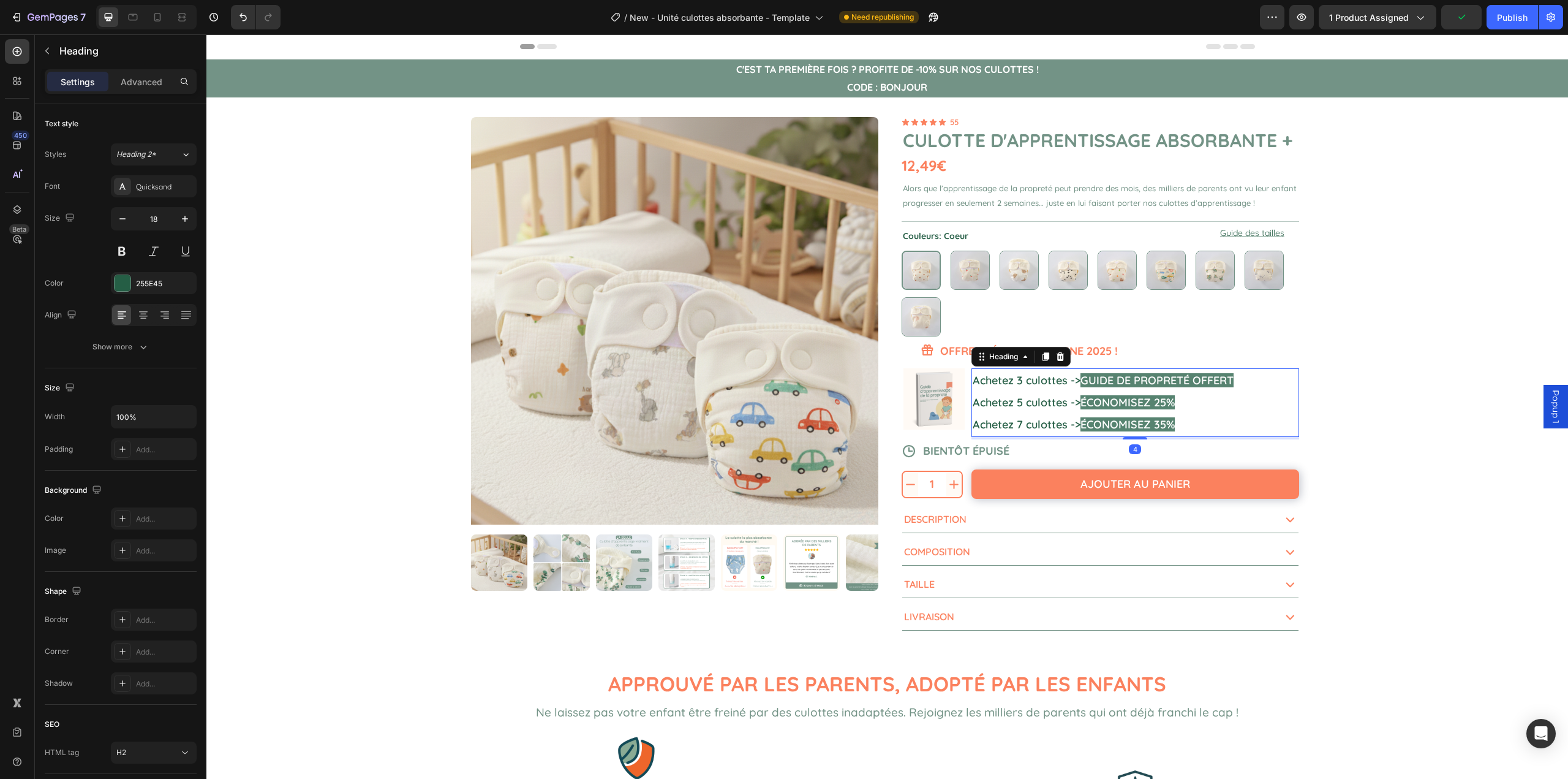
click at [1150, 380] on span "GUIDE DE PROPRETÉ OFFERT" at bounding box center [1158, 380] width 153 height 14
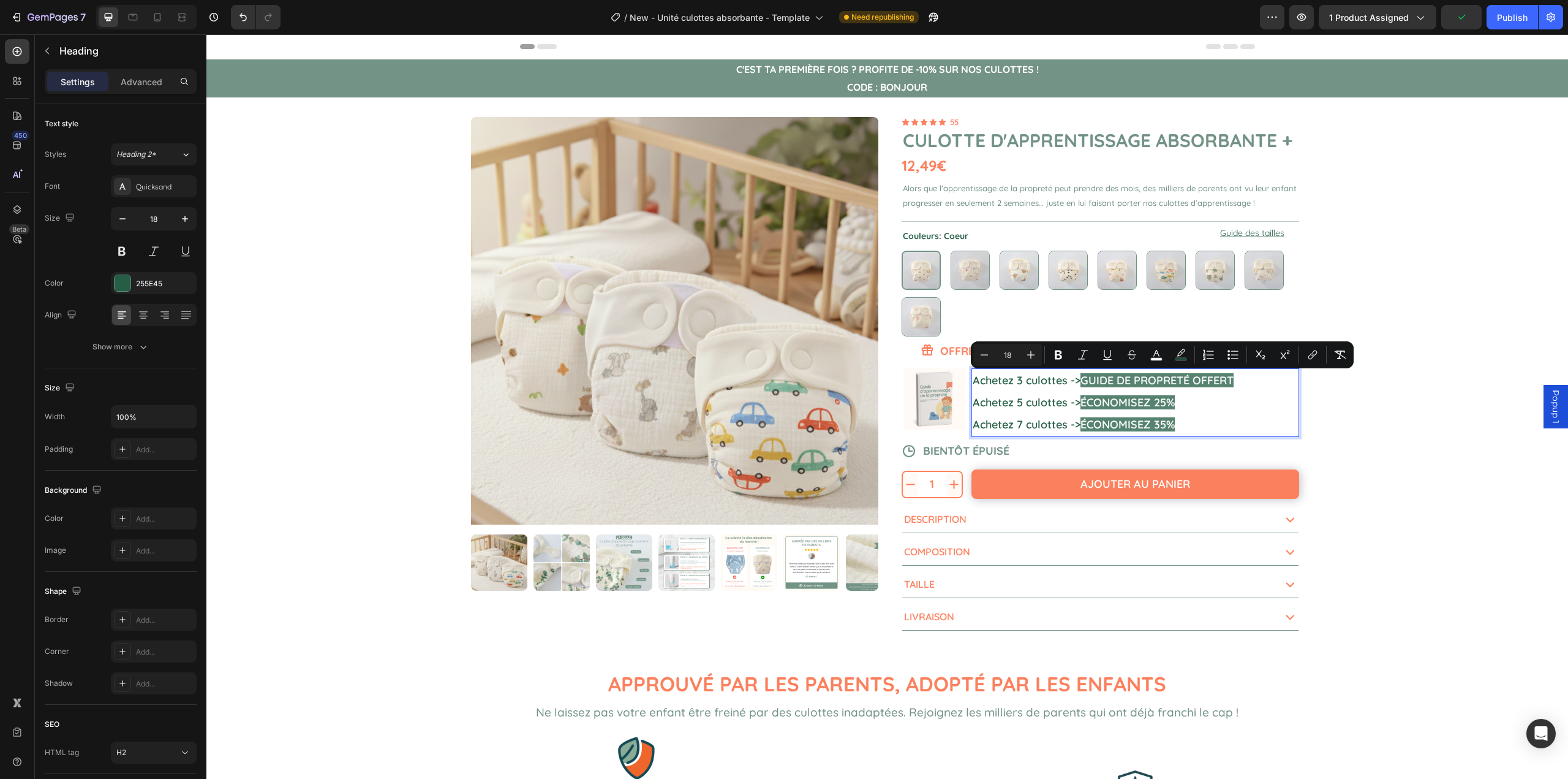
click at [1089, 379] on span "GUIDE DE PROPRETÉ OFFERT" at bounding box center [1158, 380] width 153 height 14
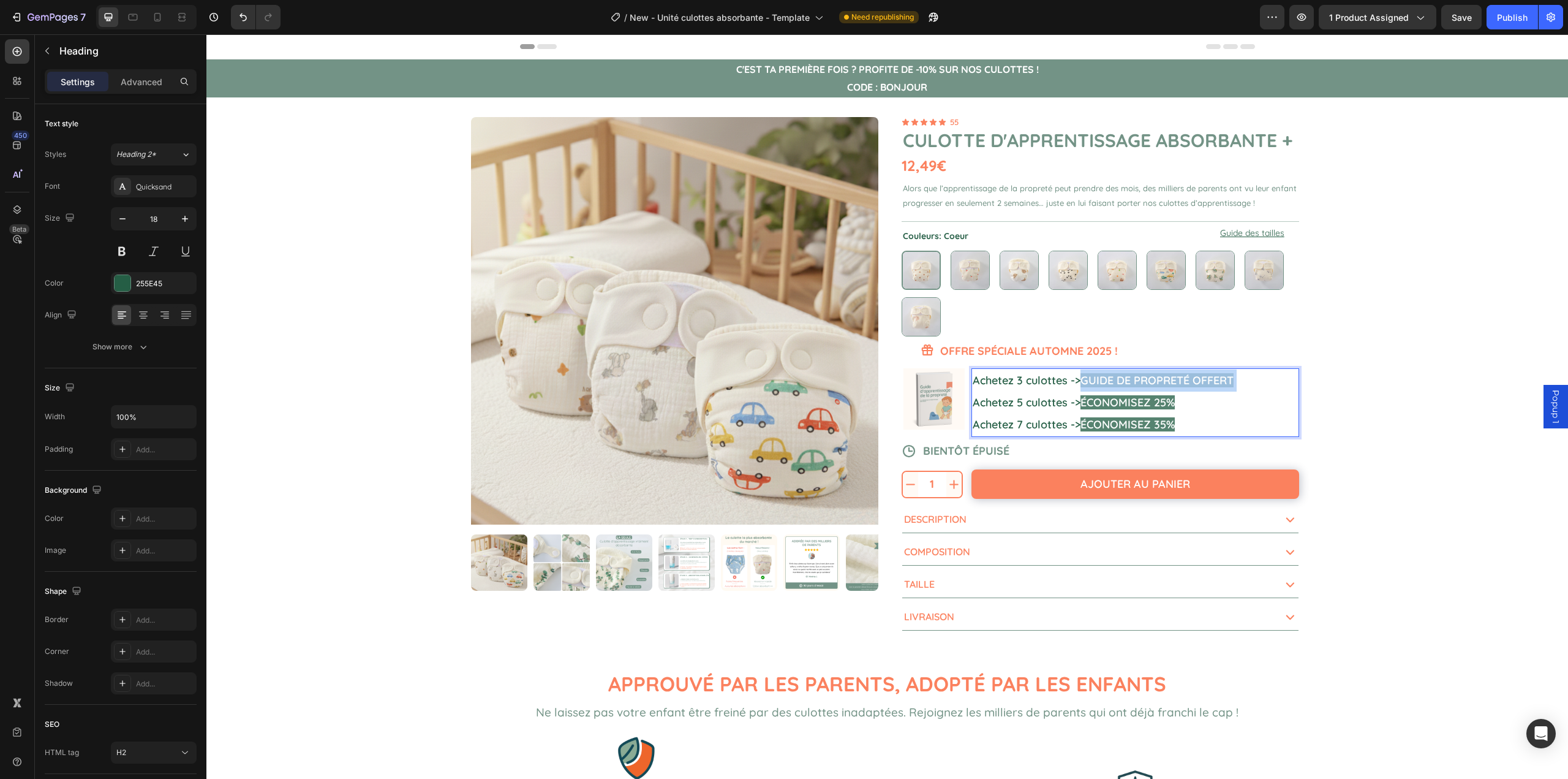
drag, startPoint x: 1083, startPoint y: 379, endPoint x: 1237, endPoint y: 387, distance: 154.2
click at [1237, 387] on p "Achetez 3 culottes -> GUIDE DE PROPRETÉ OFFERT Achetez 5 culottes -> ÉCONOMISEZ…" at bounding box center [1135, 403] width 325 height 66
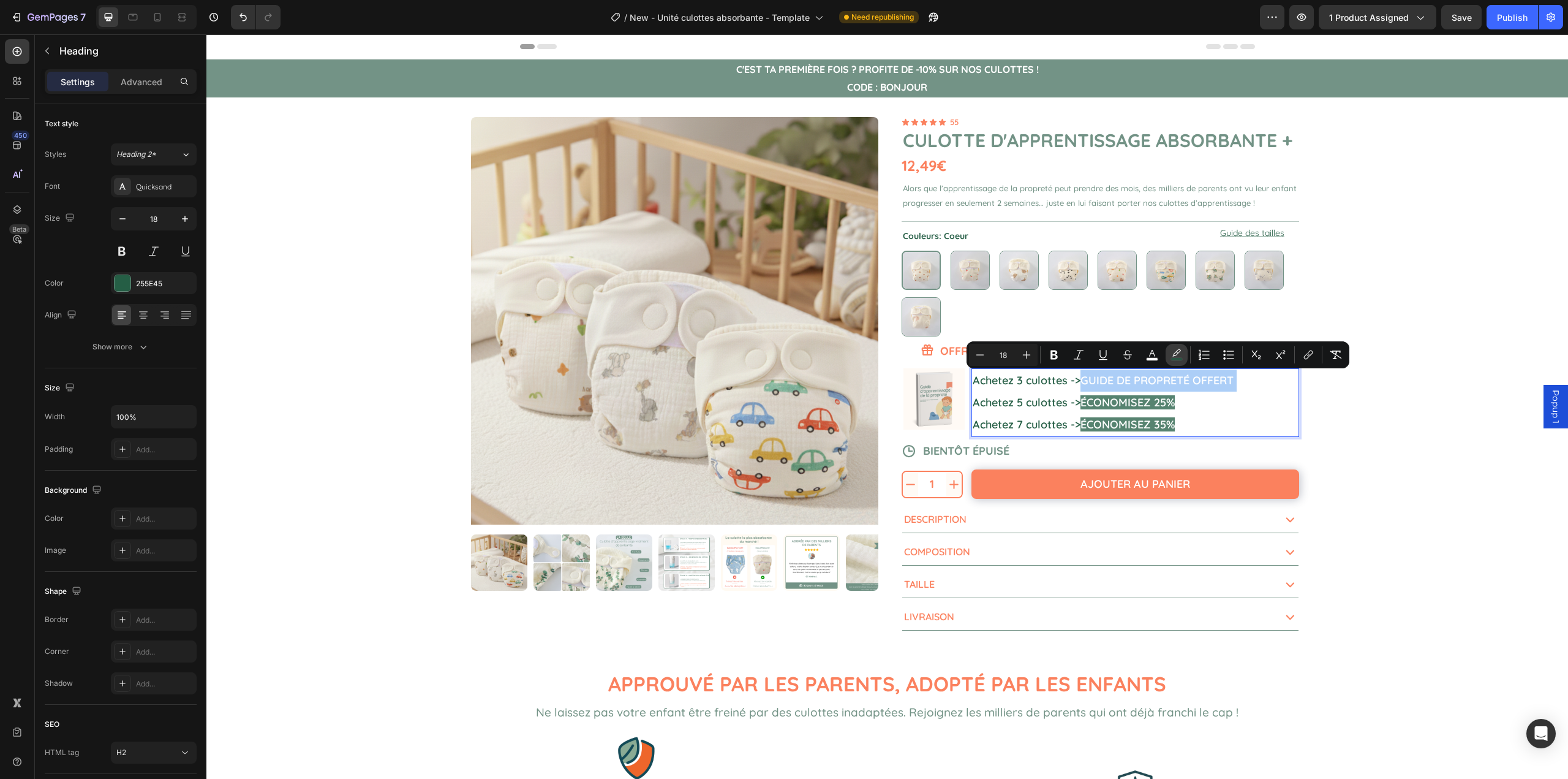
click at [1176, 356] on icon "Editor contextual toolbar" at bounding box center [1177, 355] width 12 height 12
type input "255E45"
type input "77"
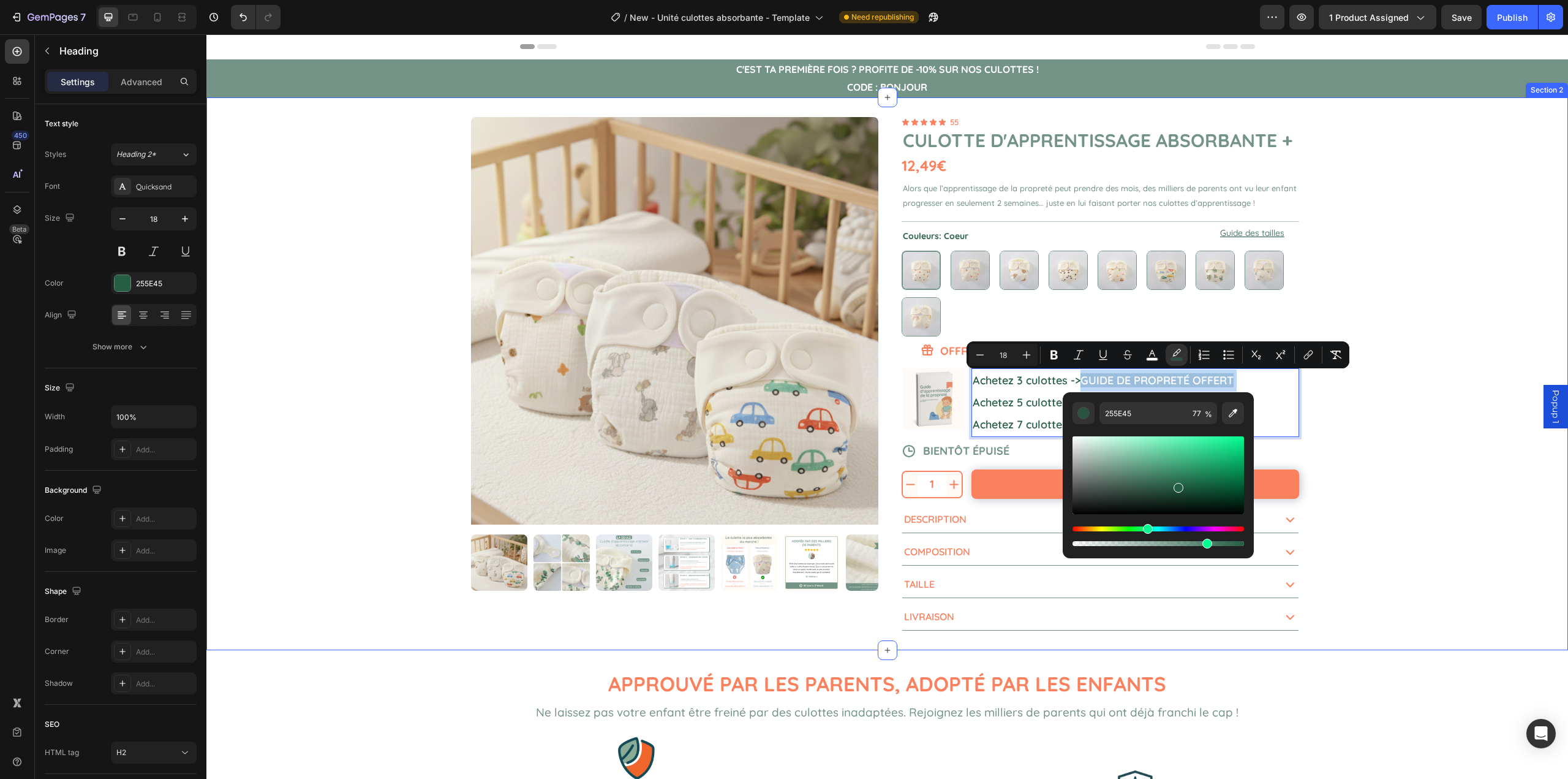
drag, startPoint x: 1452, startPoint y: 263, endPoint x: 1454, endPoint y: 256, distance: 7.3
click at [1452, 264] on div "Product Images 1 Product Quantity Ajouter au panier Add to Cart Row 1 Product Q…" at bounding box center [887, 374] width 1362 height 552
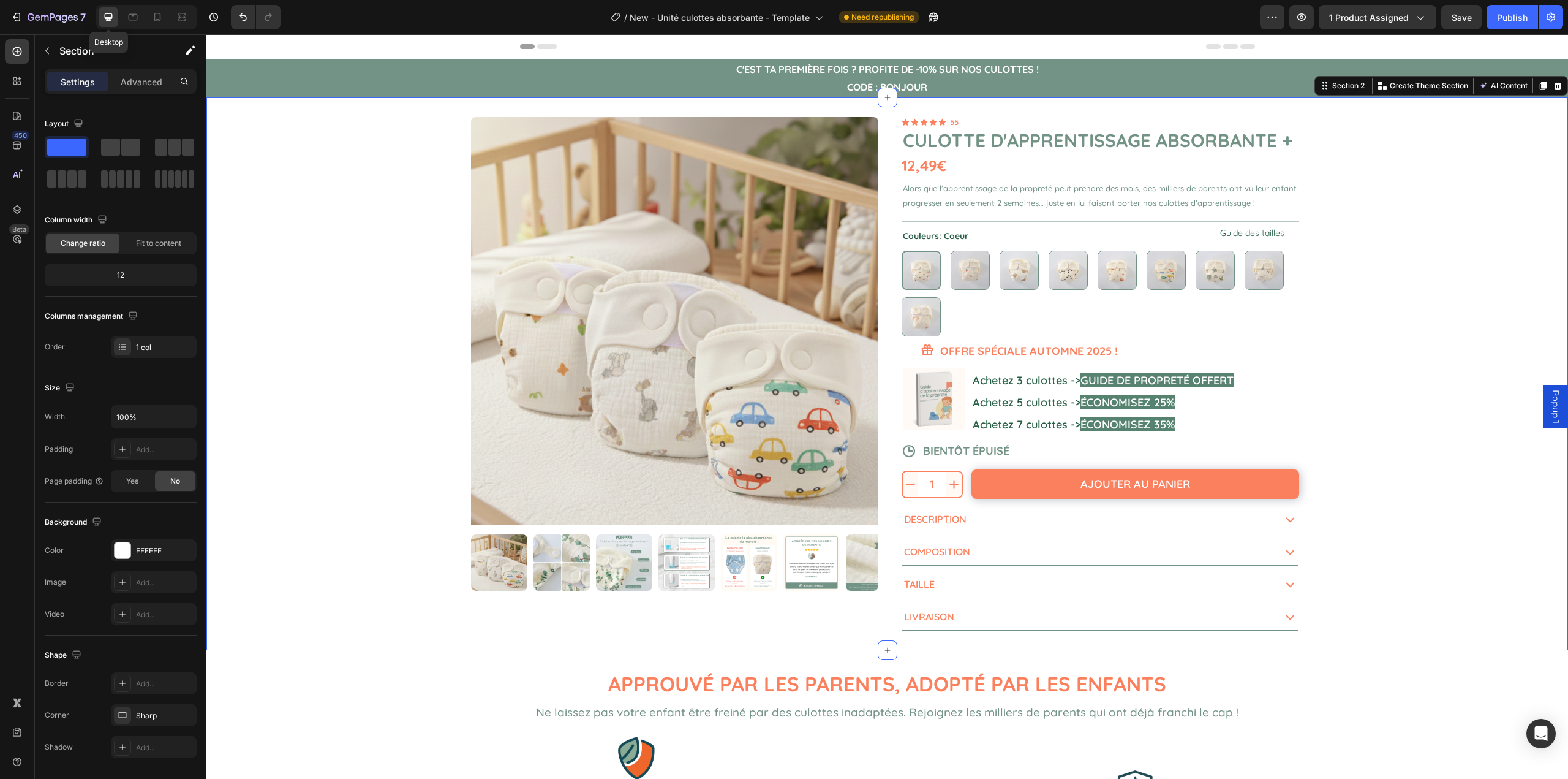
click at [118, 16] on div "Desktop" at bounding box center [145, 17] width 100 height 24
click at [126, 17] on div at bounding box center [132, 17] width 20 height 20
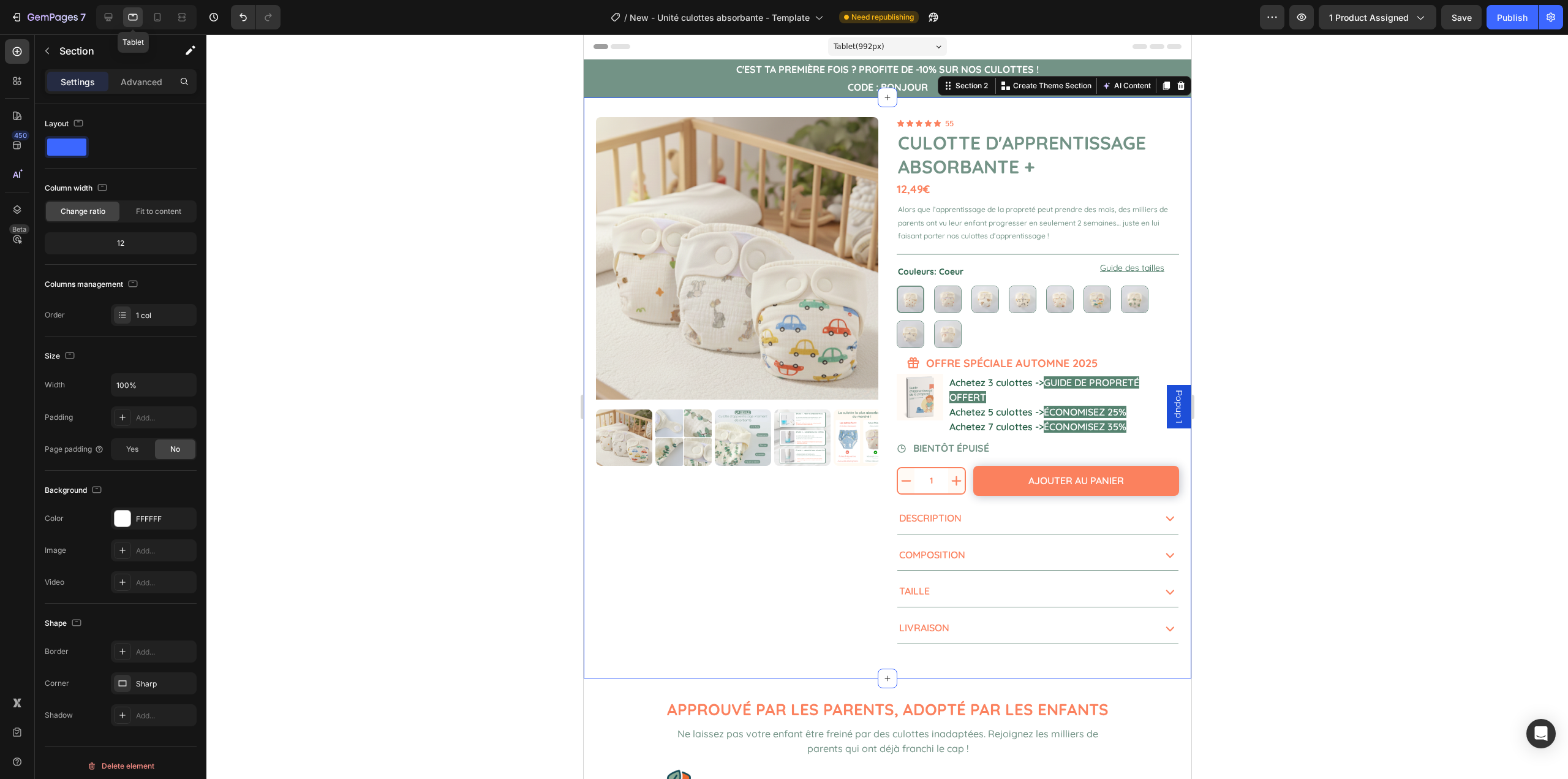
scroll to position [20, 0]
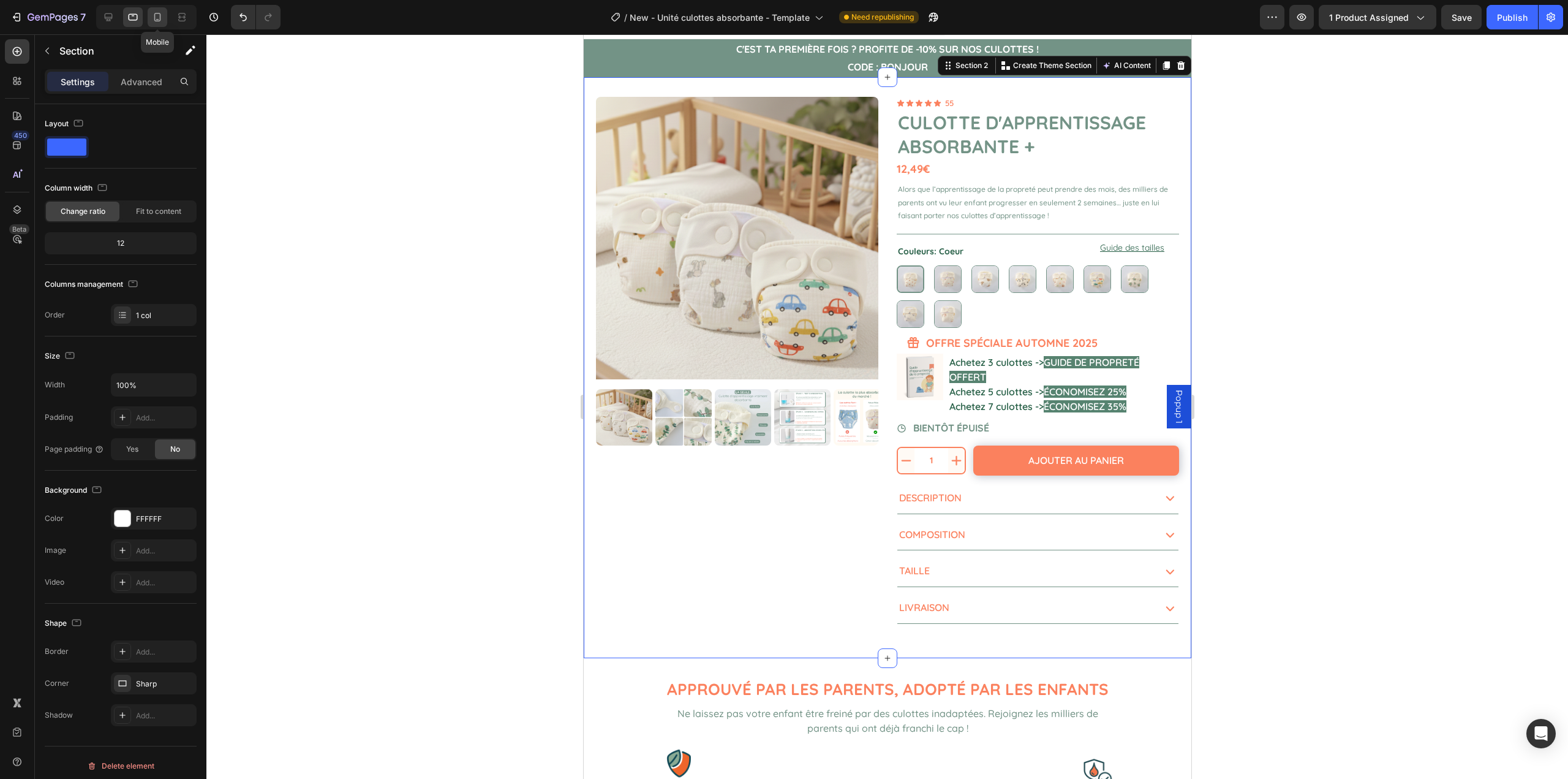
click at [152, 18] on icon at bounding box center [158, 17] width 12 height 12
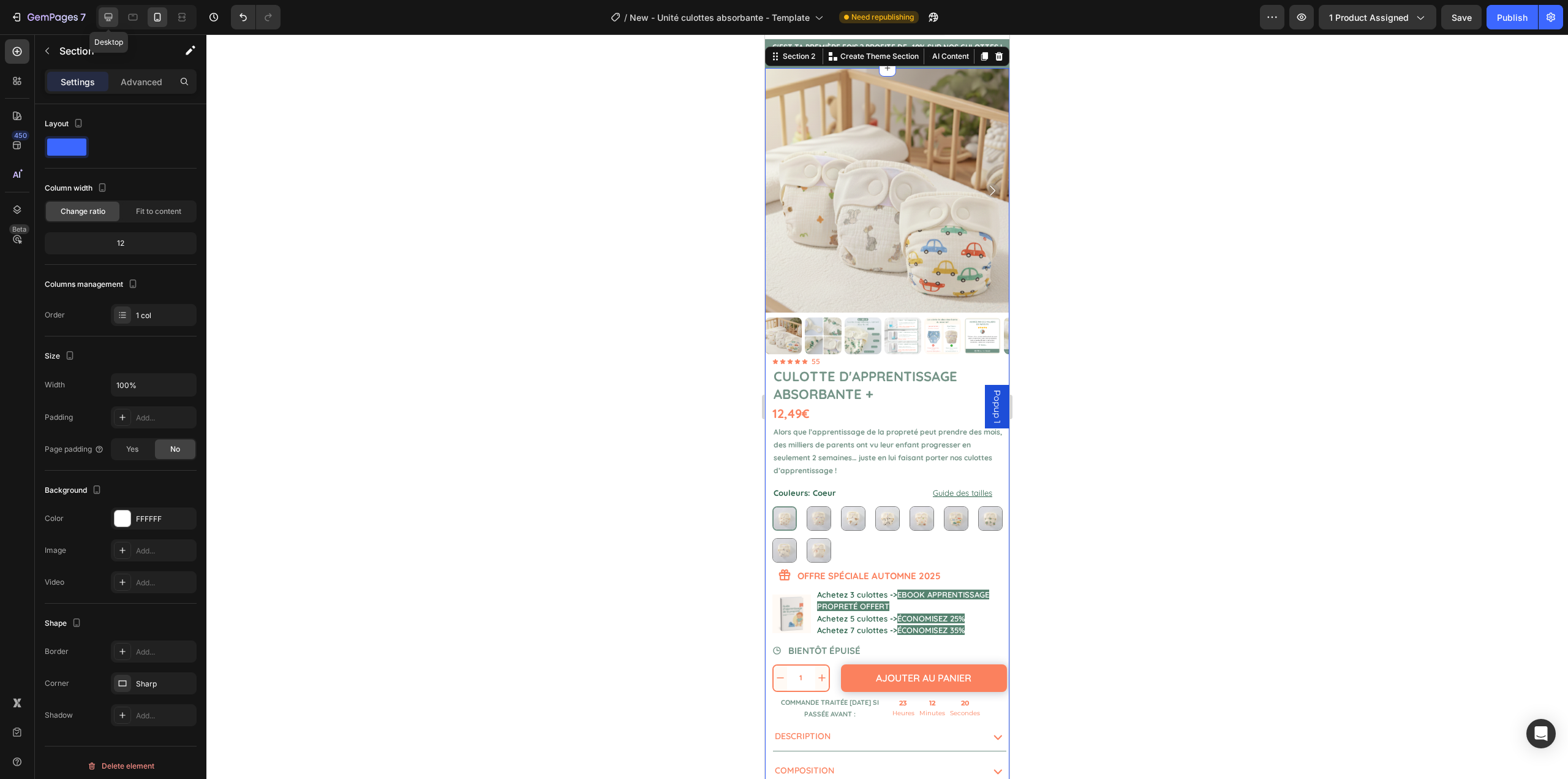
scroll to position [11, 0]
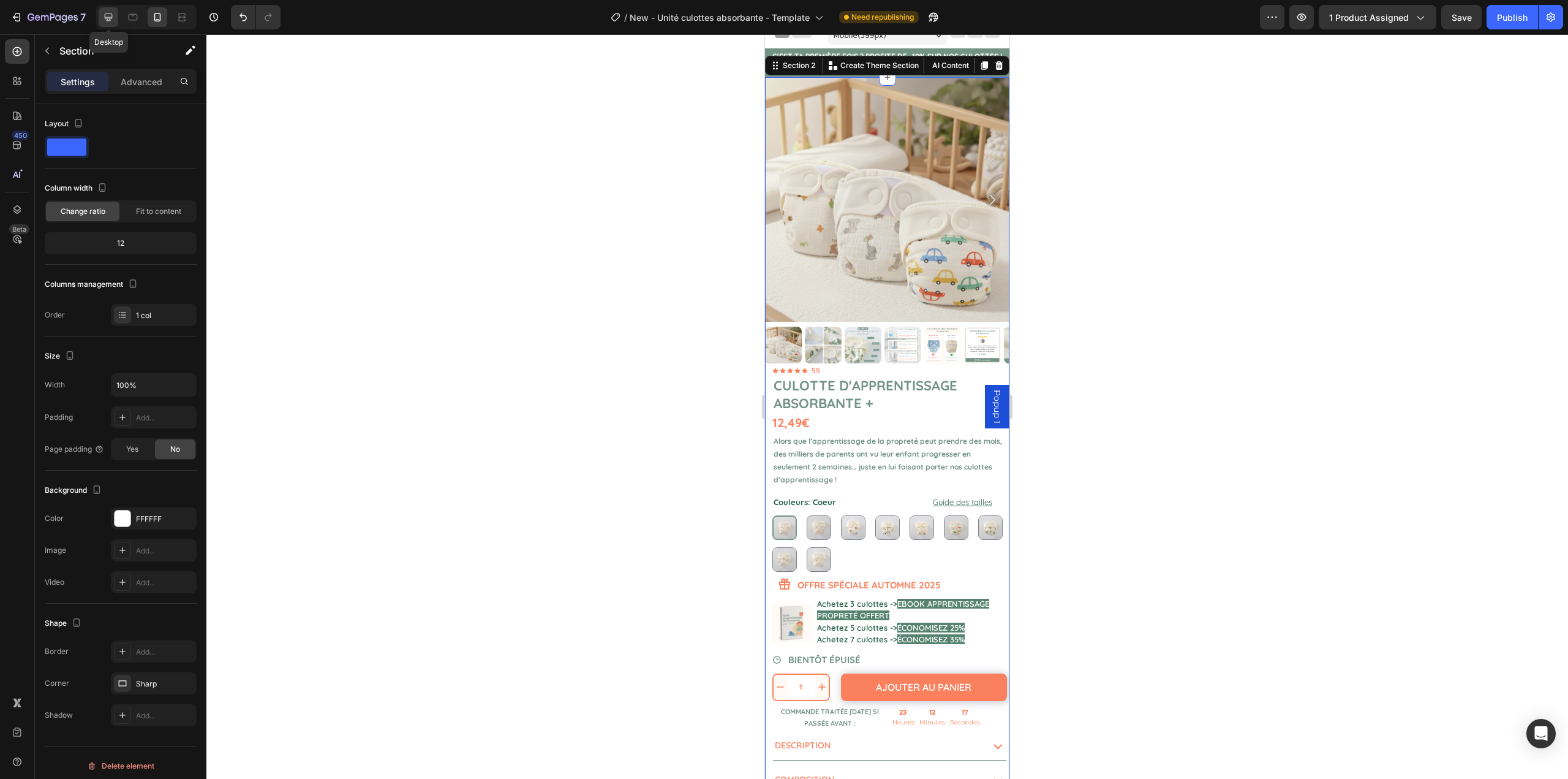
click at [108, 18] on icon at bounding box center [108, 17] width 8 height 8
